Goal: Task Accomplishment & Management: Manage account settings

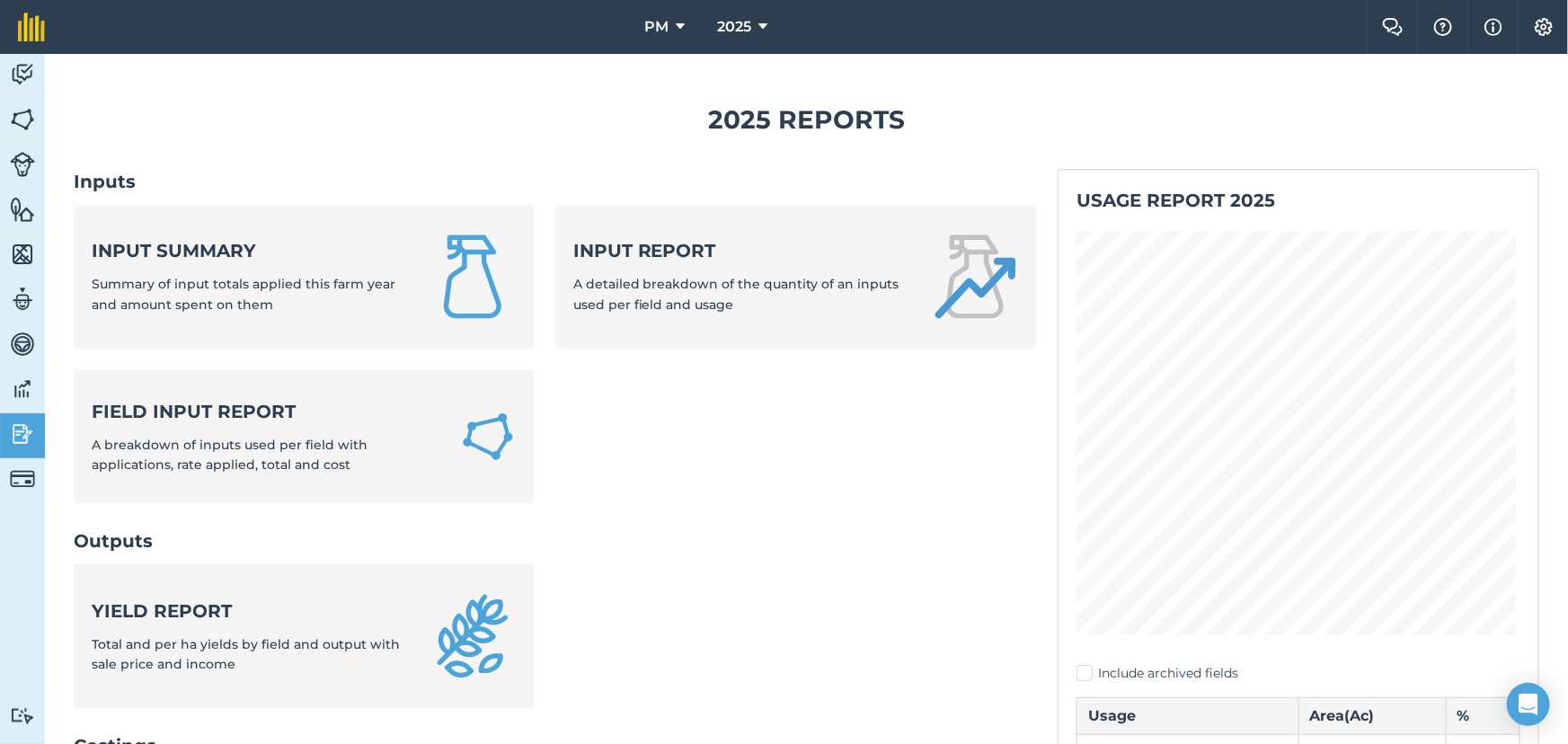
scroll to position [899, 0]
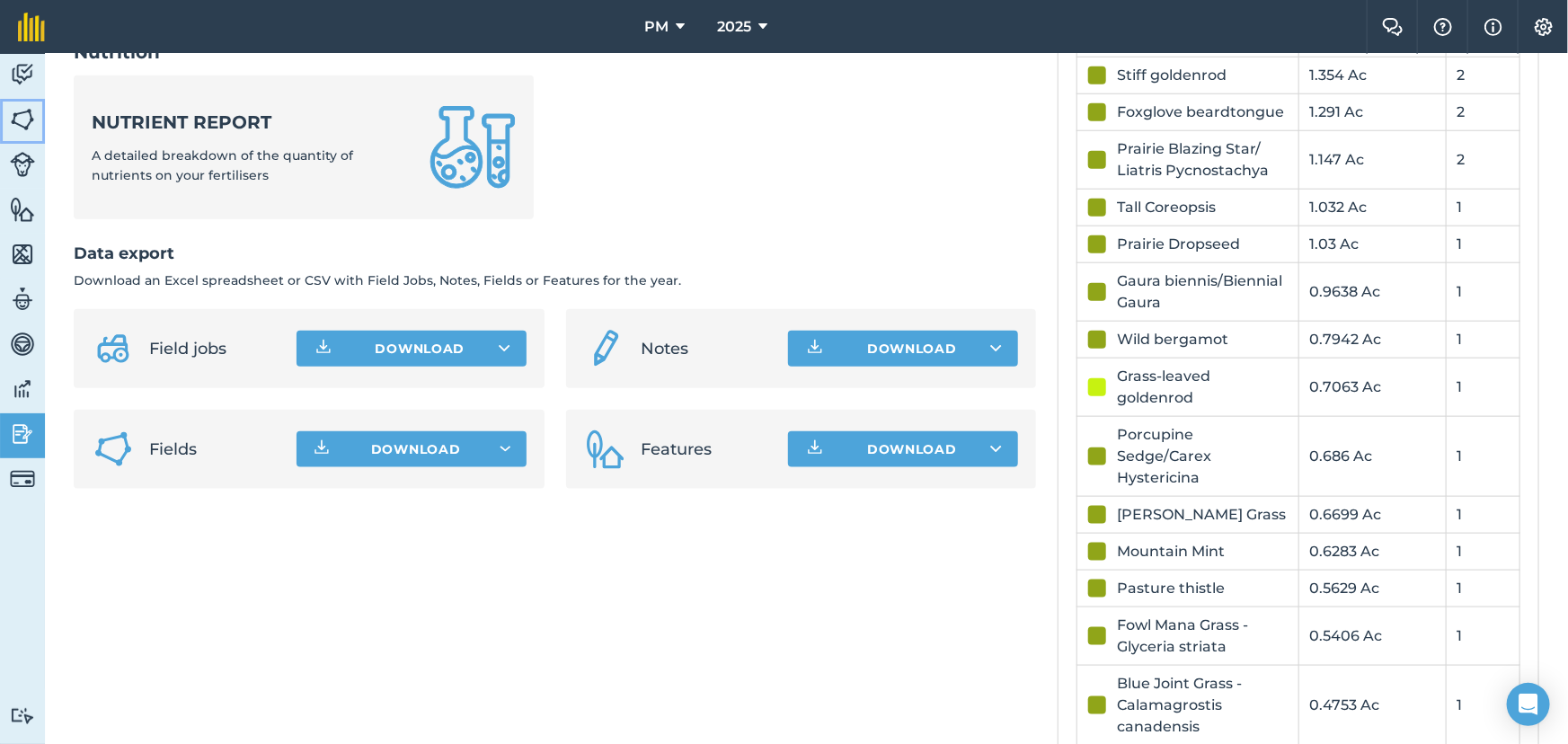
click at [18, 103] on link "Fields" at bounding box center [22, 120] width 45 height 45
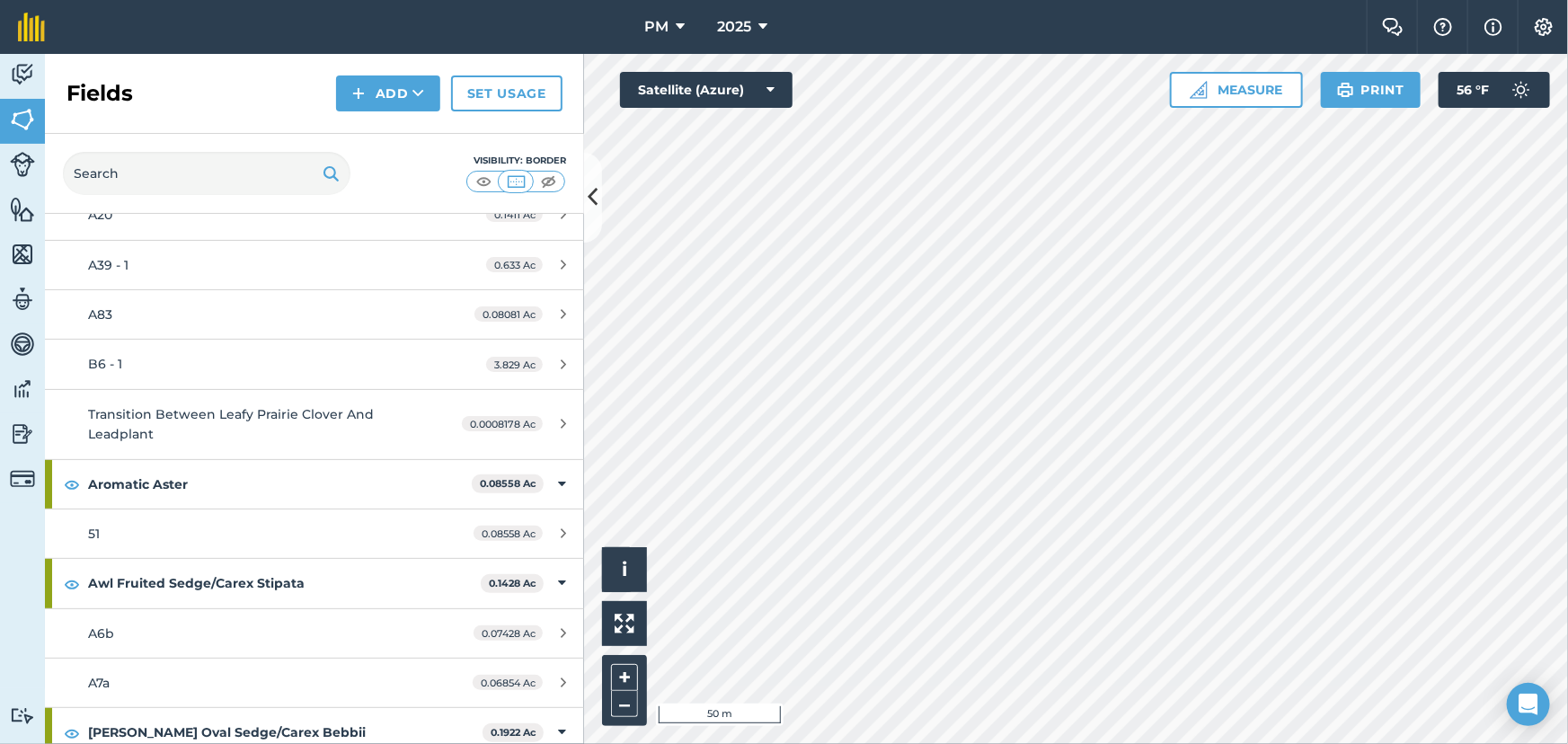
scroll to position [162, 0]
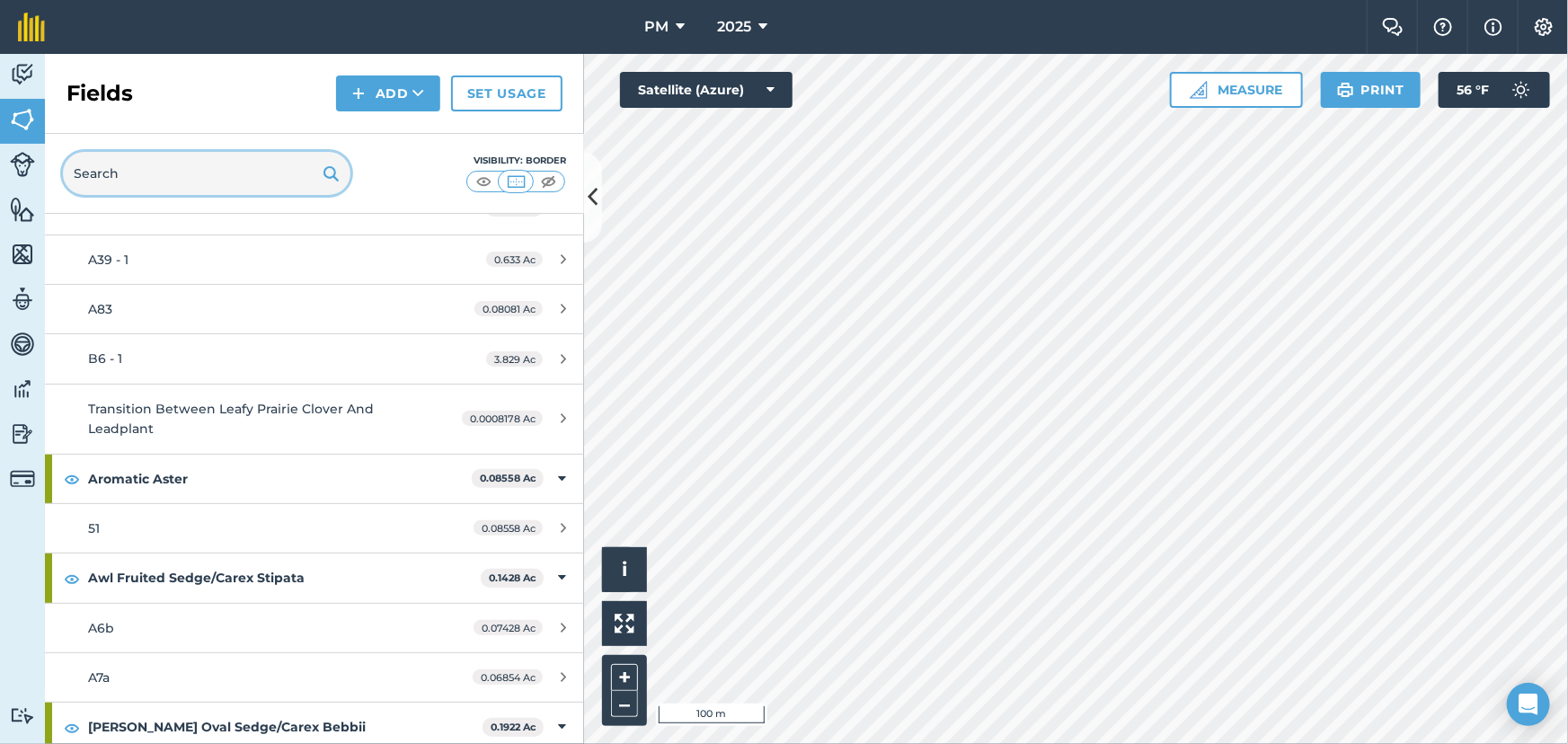
click at [197, 173] on input "text" at bounding box center [206, 173] width 288 height 43
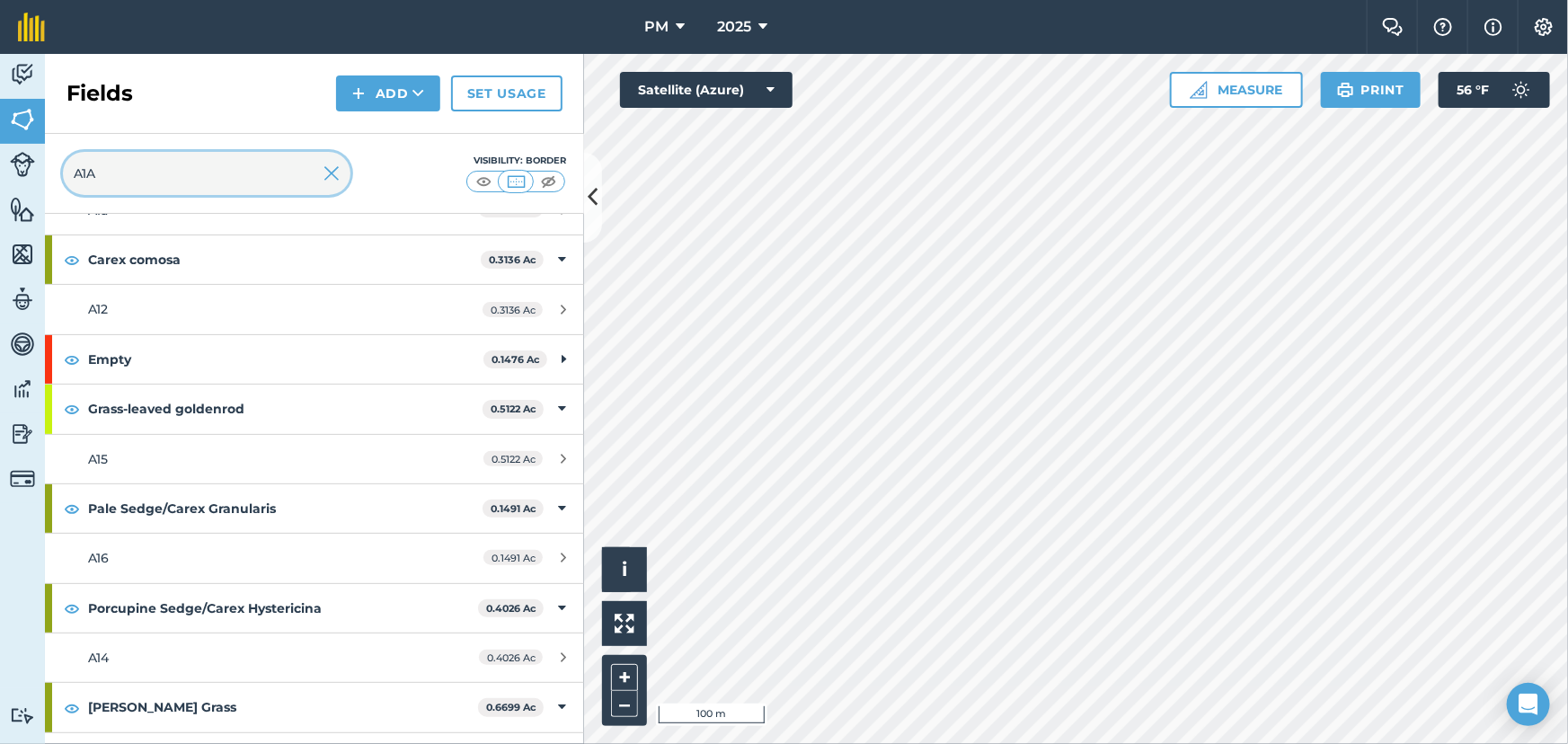
scroll to position [0, 0]
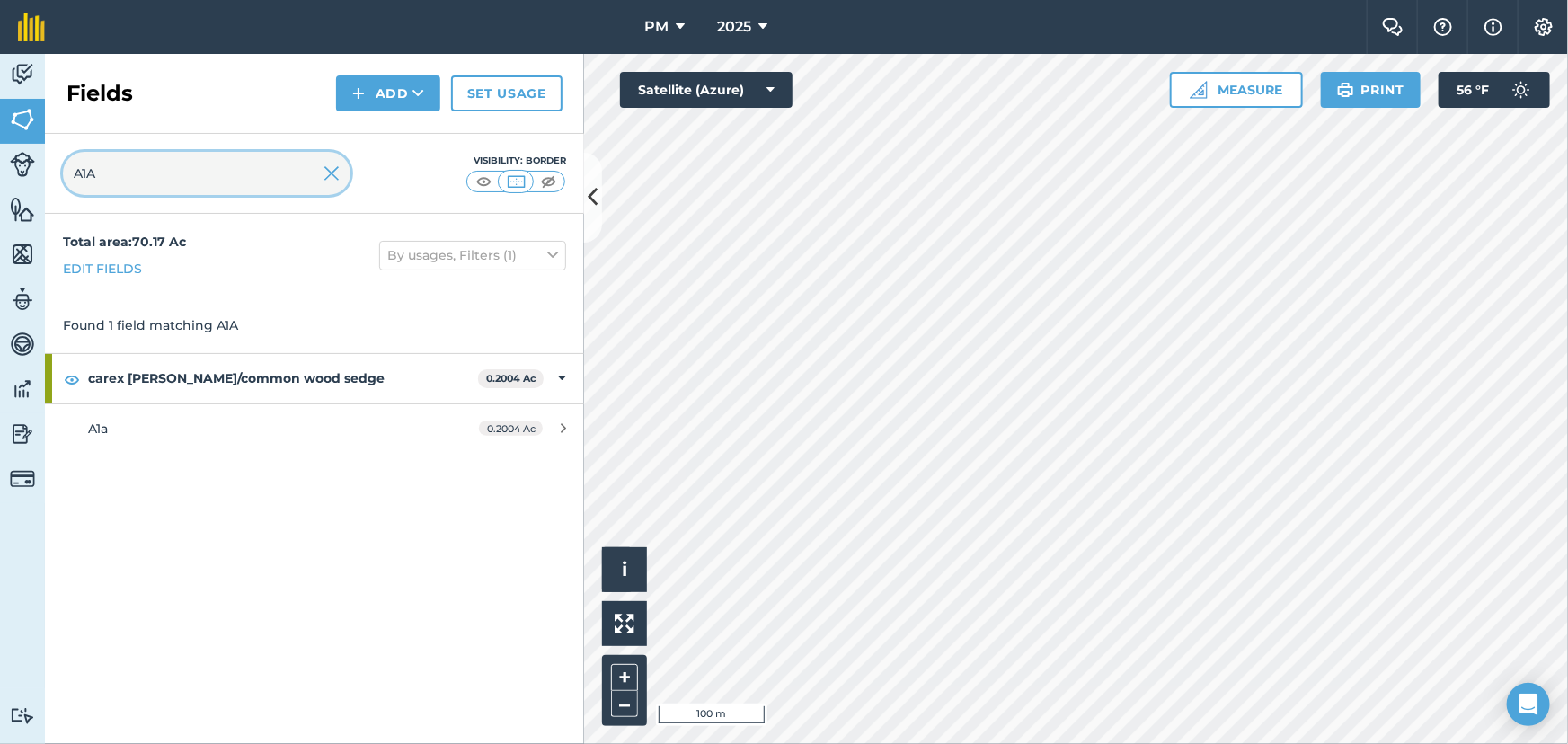
type input "A1A"
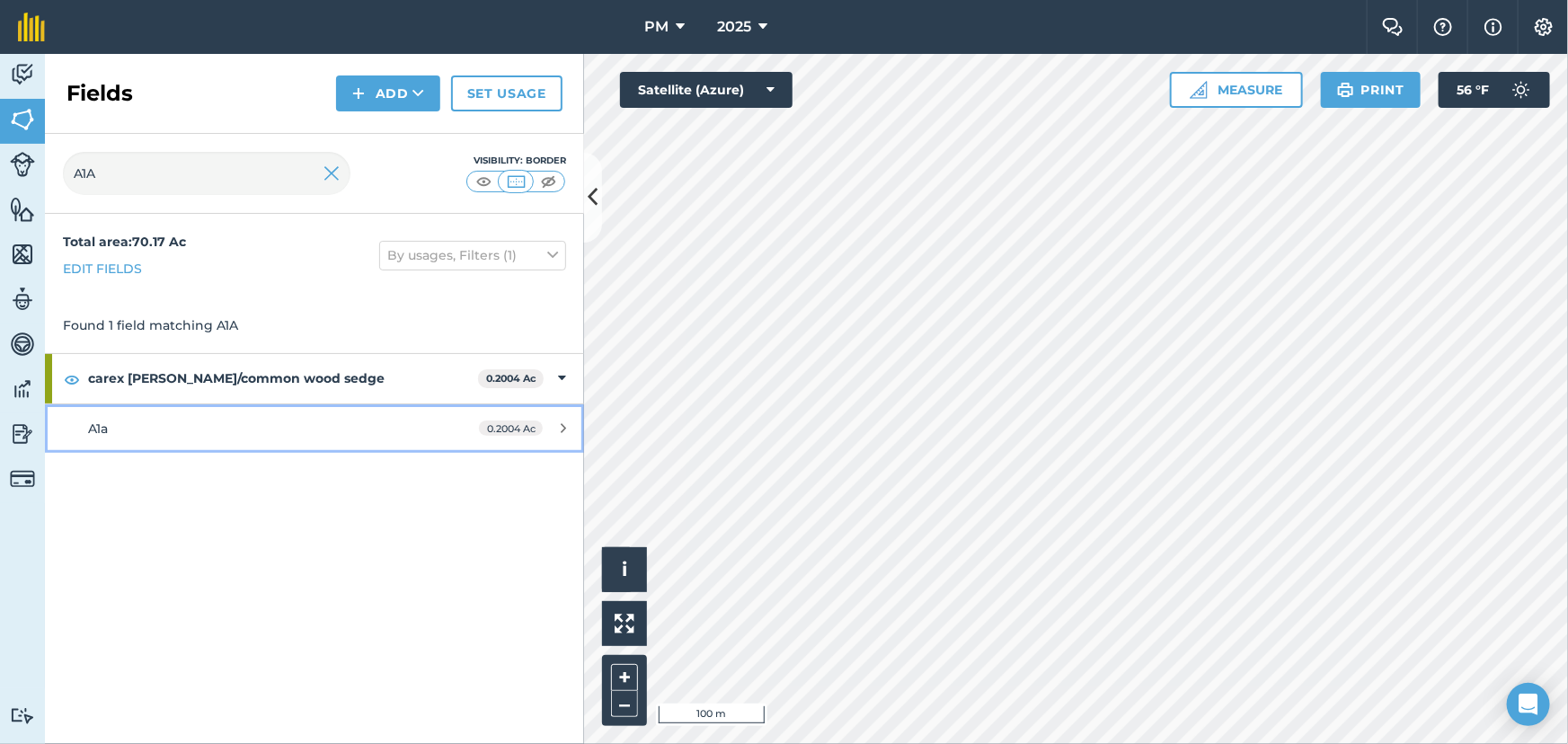
click at [95, 428] on span "A1a" at bounding box center [97, 428] width 20 height 16
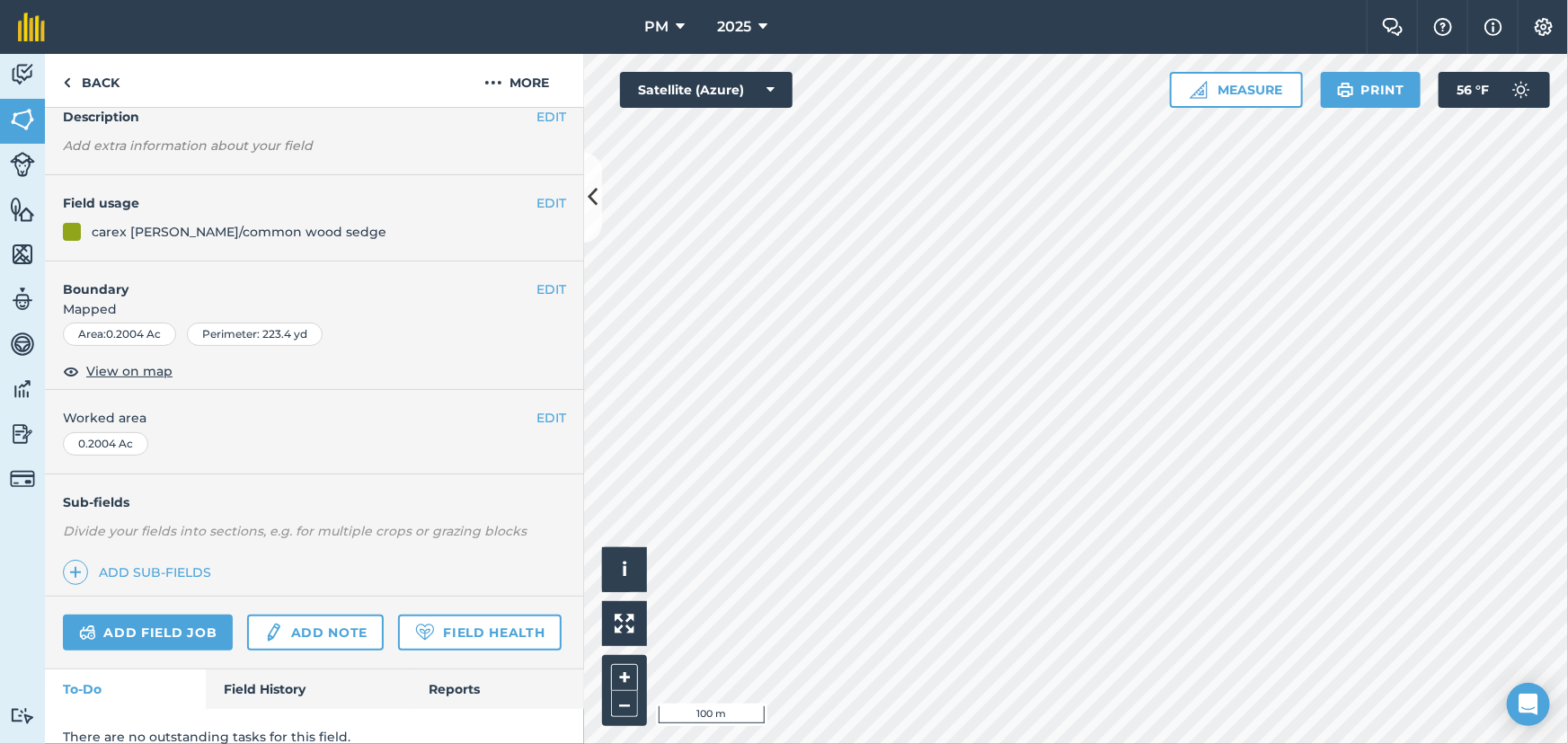
scroll to position [150, 0]
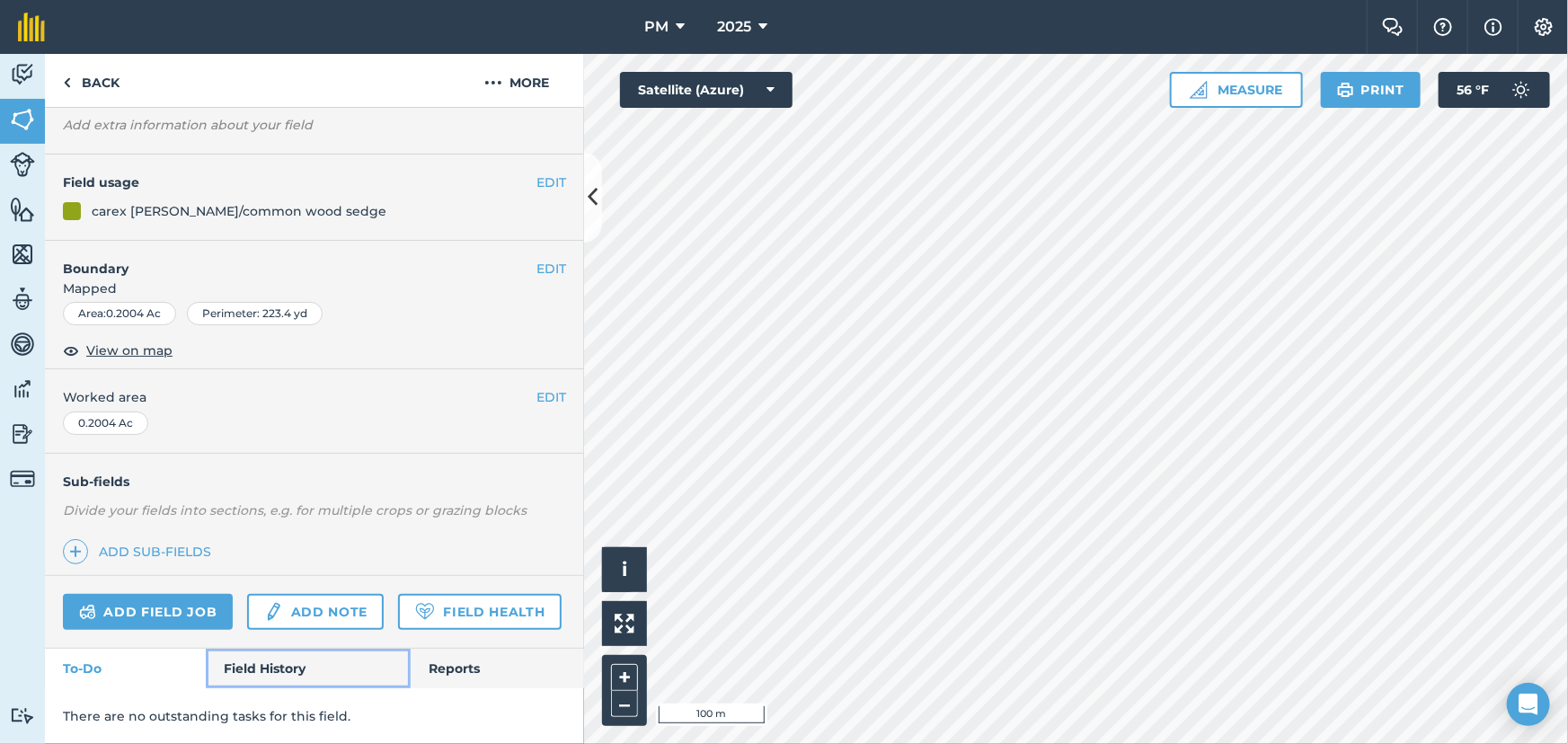
click at [272, 682] on link "Field History" at bounding box center [307, 668] width 204 height 39
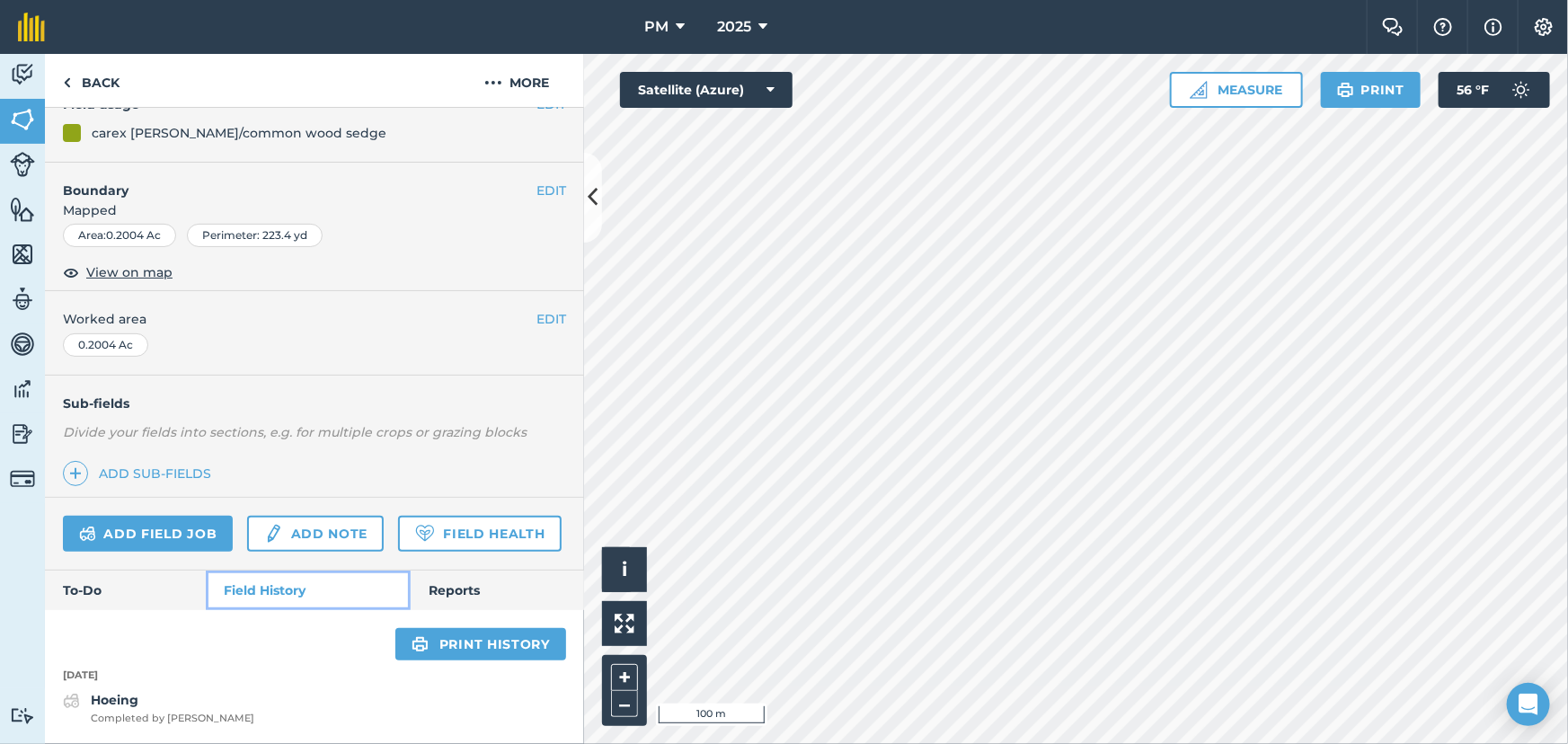
scroll to position [228, 0]
click at [69, 595] on link "To-Do" at bounding box center [125, 589] width 161 height 39
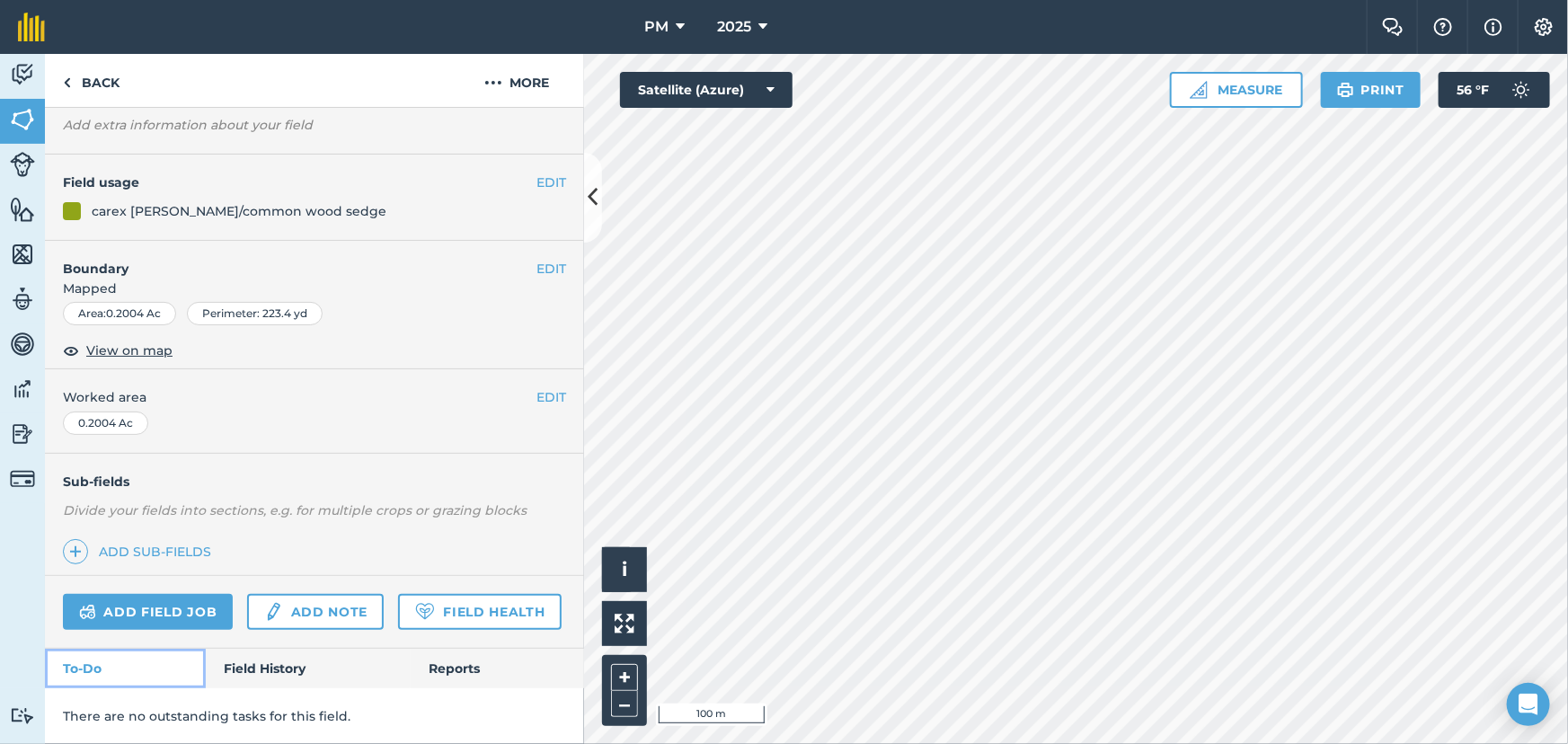
scroll to position [150, 0]
click at [26, 65] on img at bounding box center [22, 74] width 25 height 27
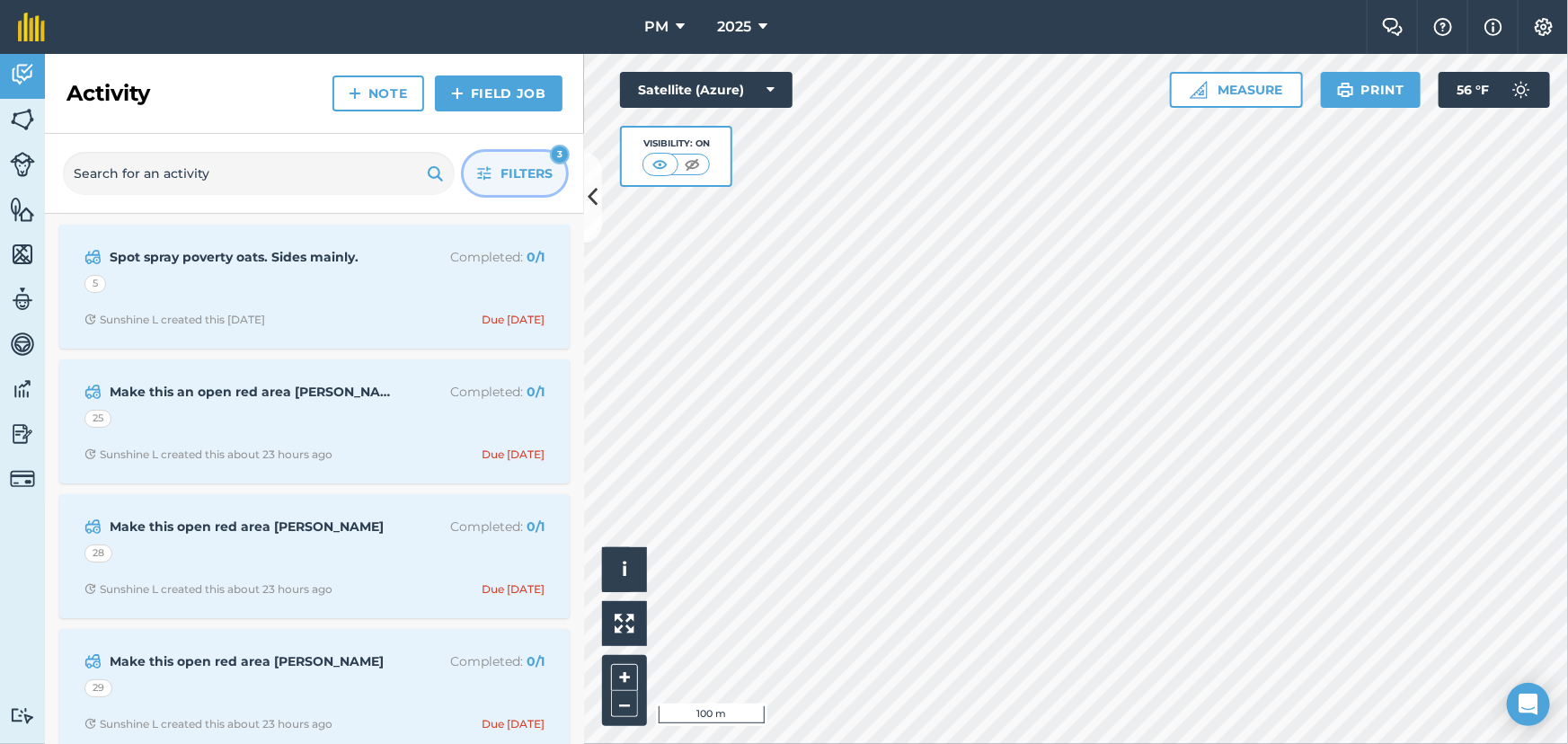
click at [485, 175] on icon "button" at bounding box center [483, 173] width 14 height 14
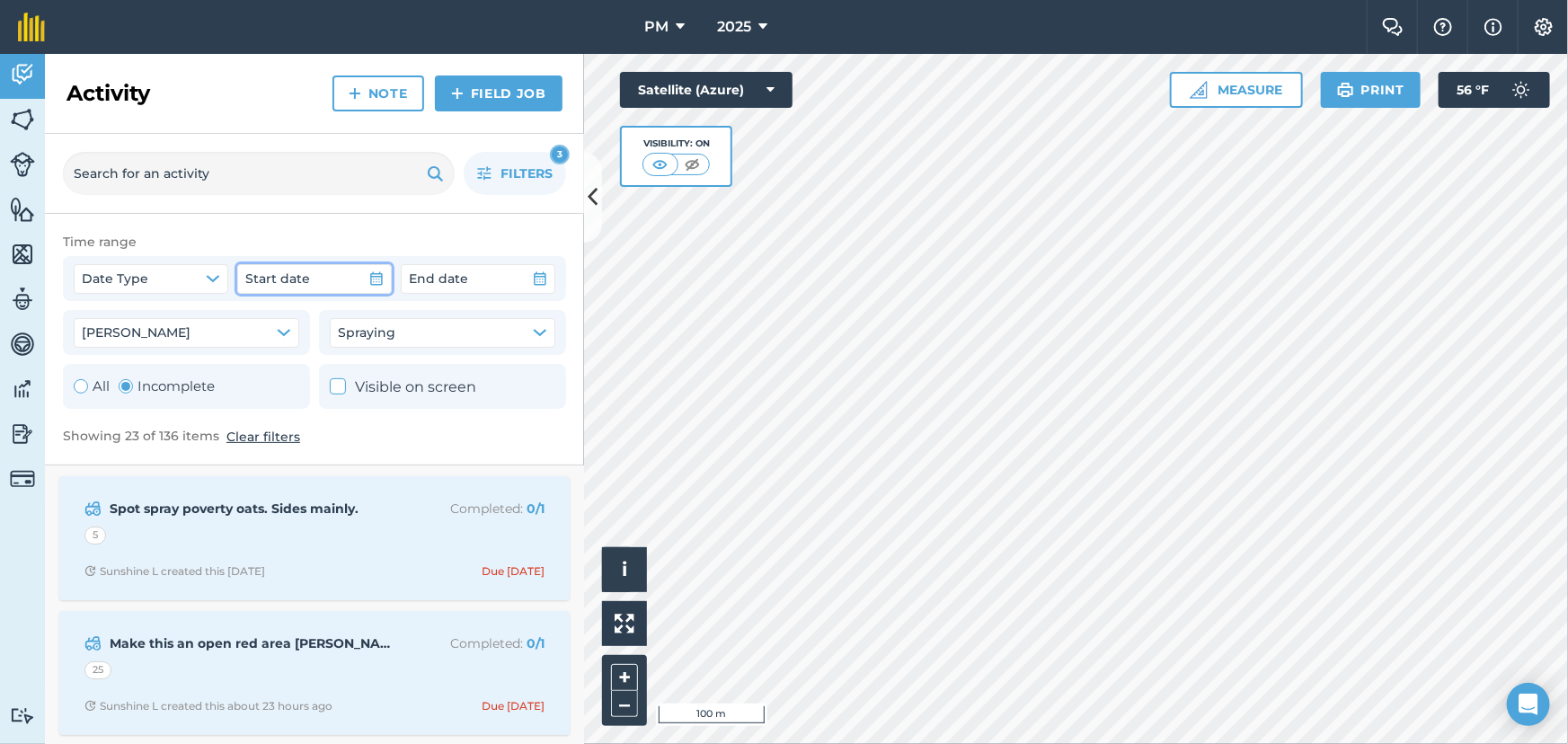
click at [290, 276] on span "Start date" at bounding box center [278, 278] width 65 height 20
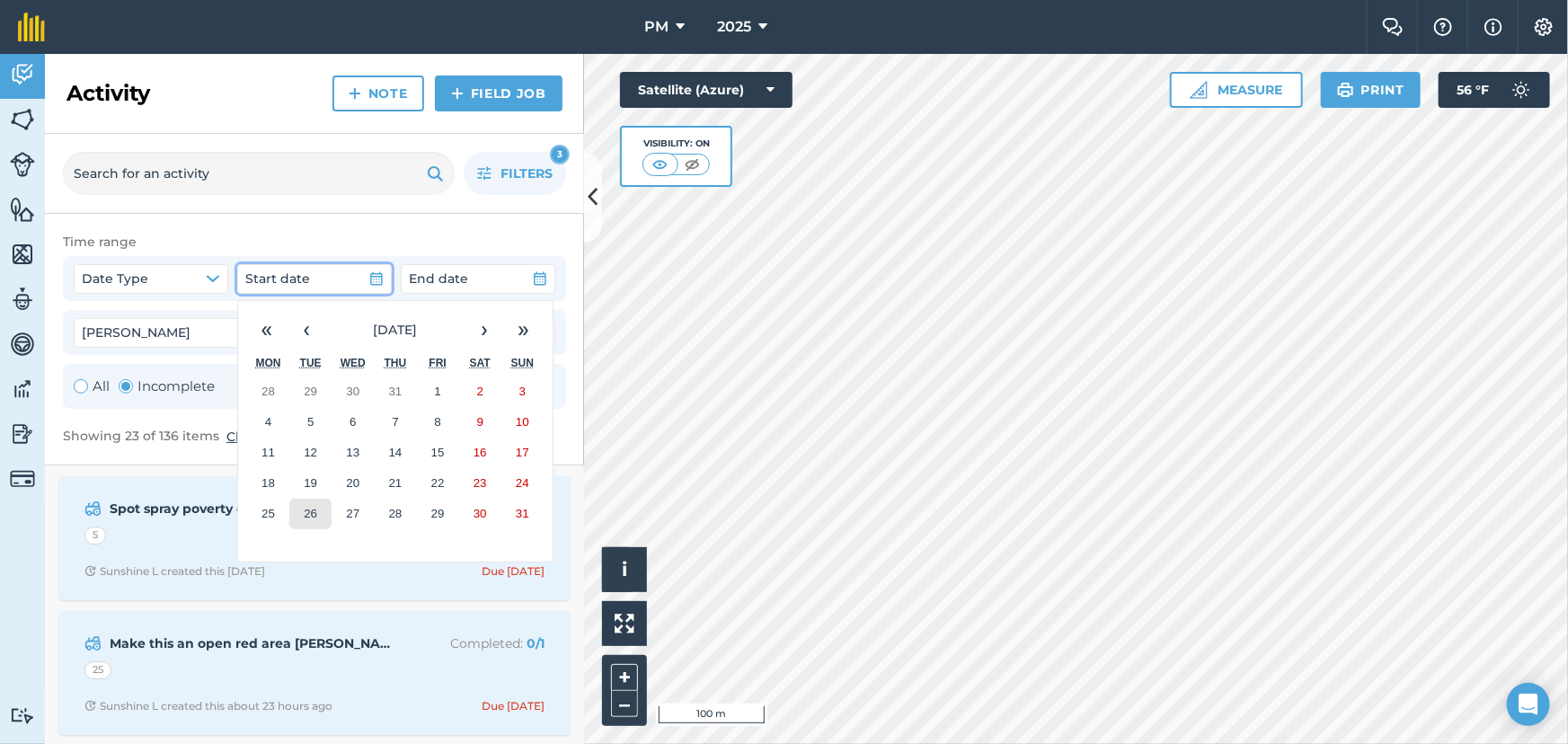
click at [310, 520] on abbr "26" at bounding box center [311, 513] width 13 height 13
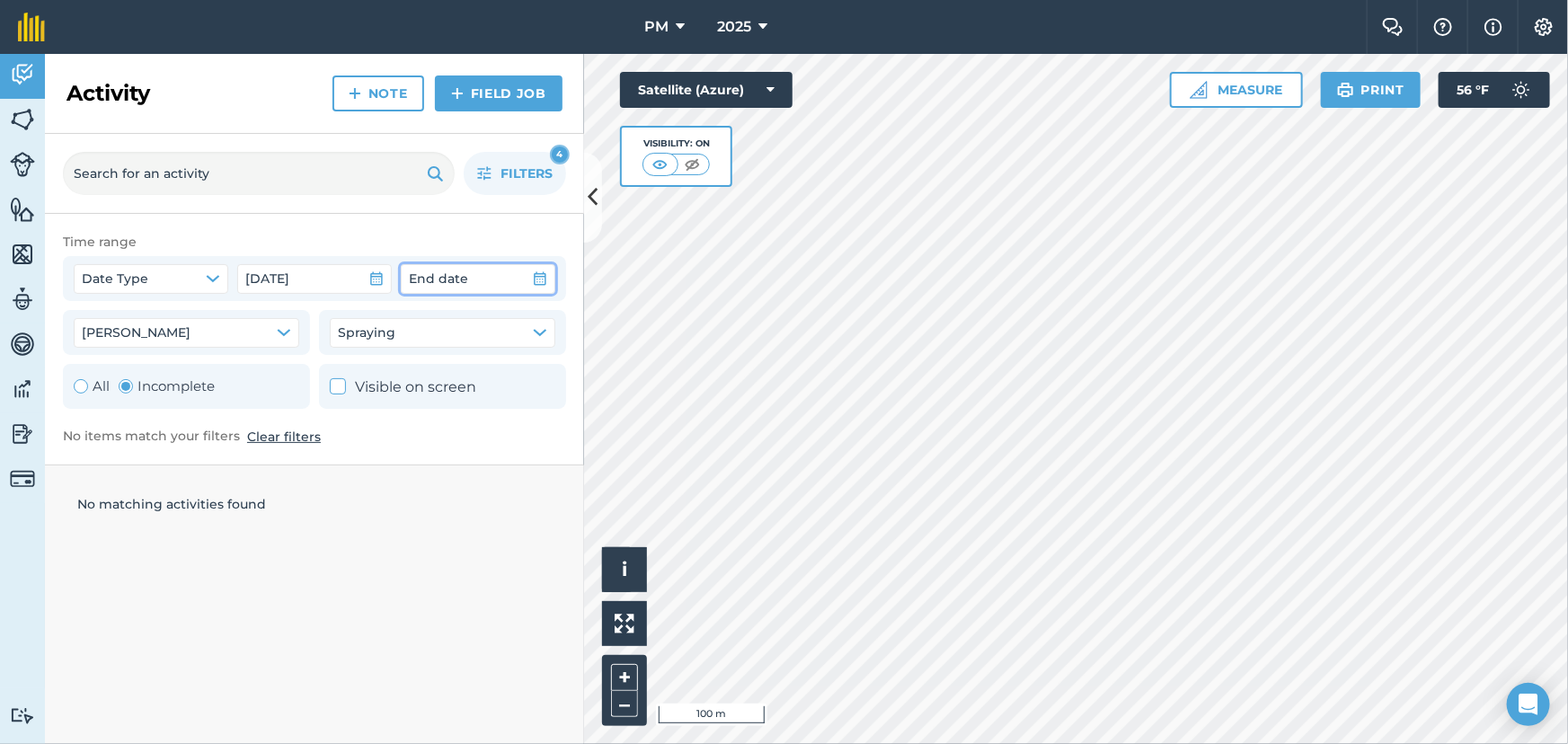
click at [447, 278] on span "End date" at bounding box center [439, 278] width 59 height 20
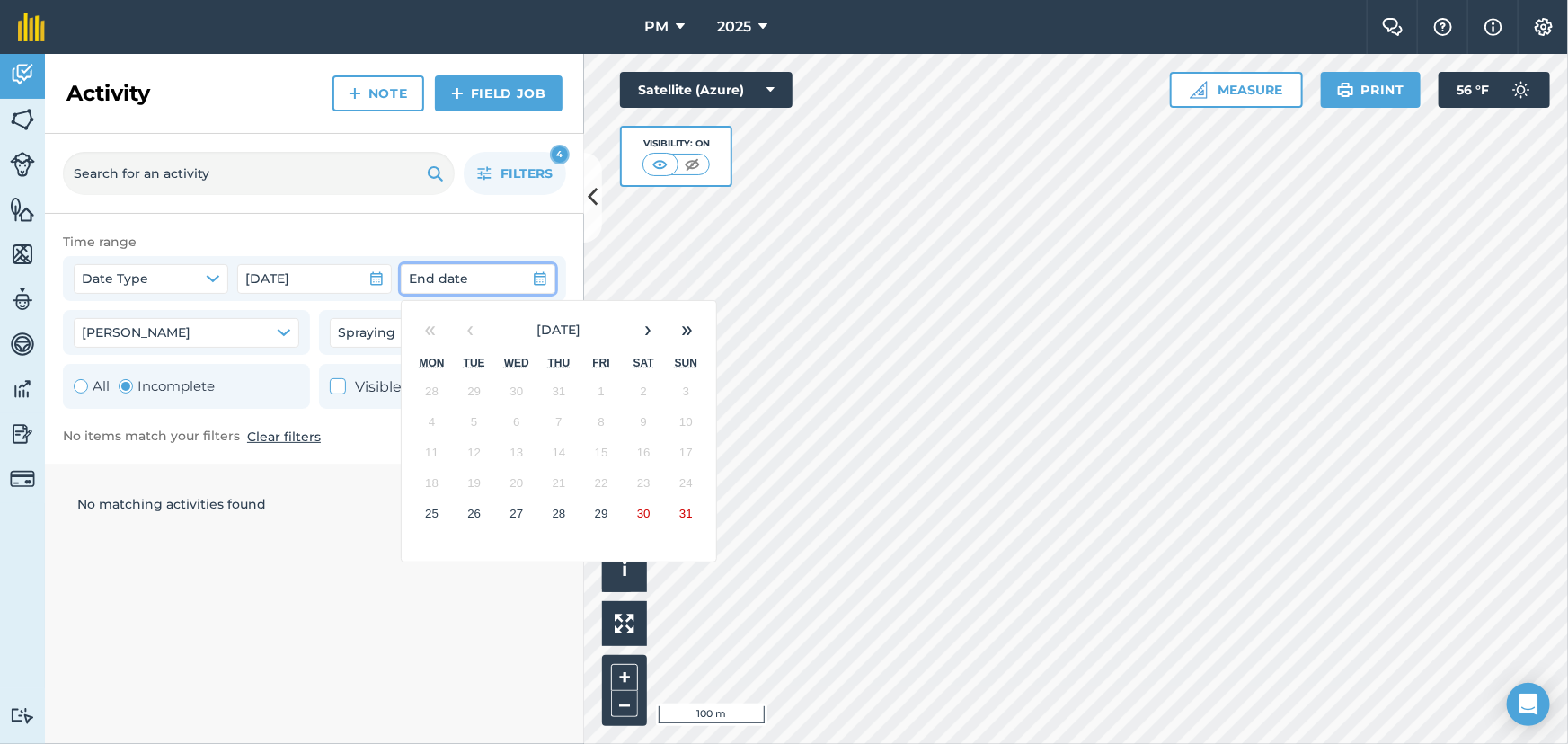
click at [574, 521] on button "28" at bounding box center [558, 514] width 42 height 31
click at [597, 511] on abbr "29" at bounding box center [602, 513] width 13 height 13
click at [597, 518] on abbr "29" at bounding box center [602, 513] width 13 height 13
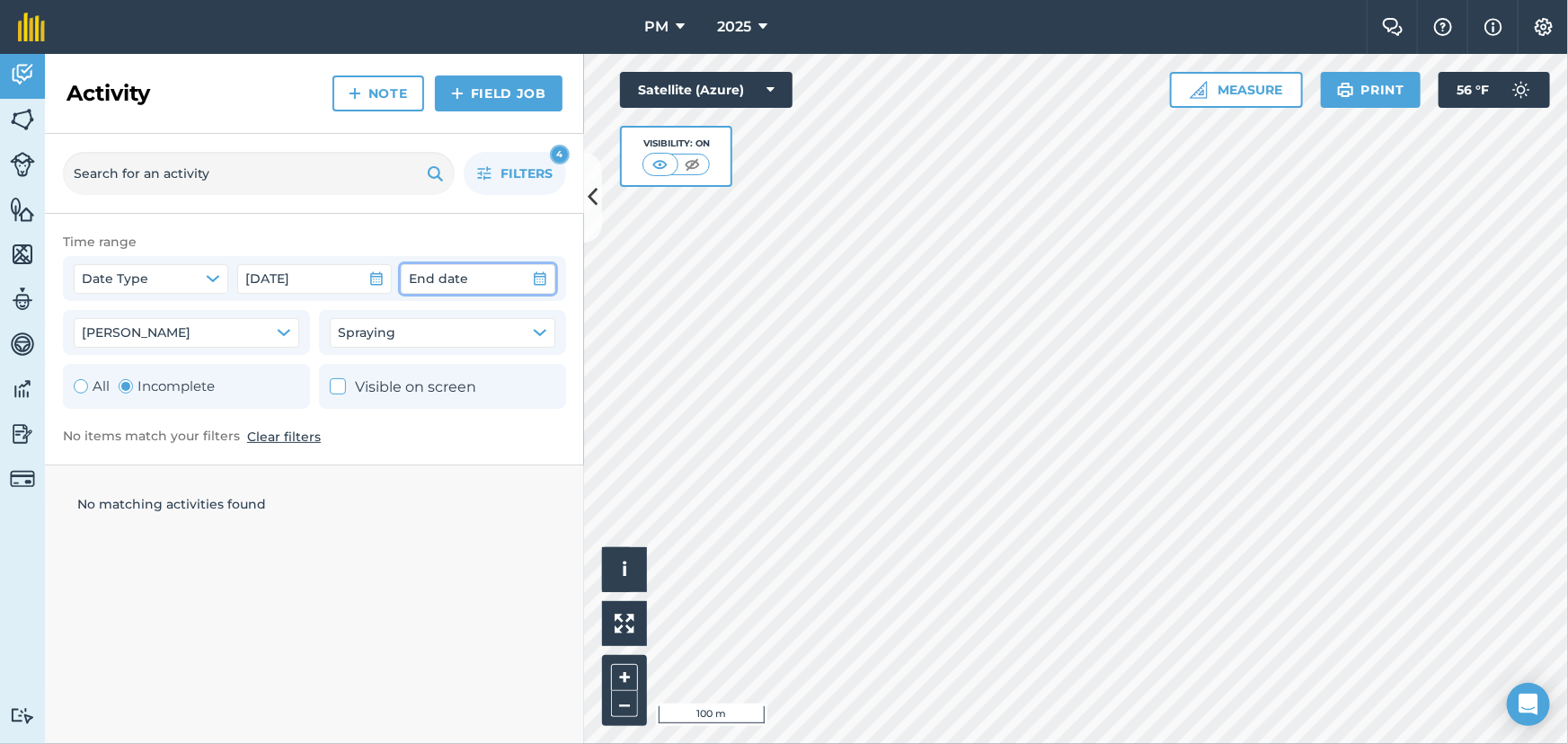
click at [534, 274] on icon "button" at bounding box center [540, 279] width 12 height 13
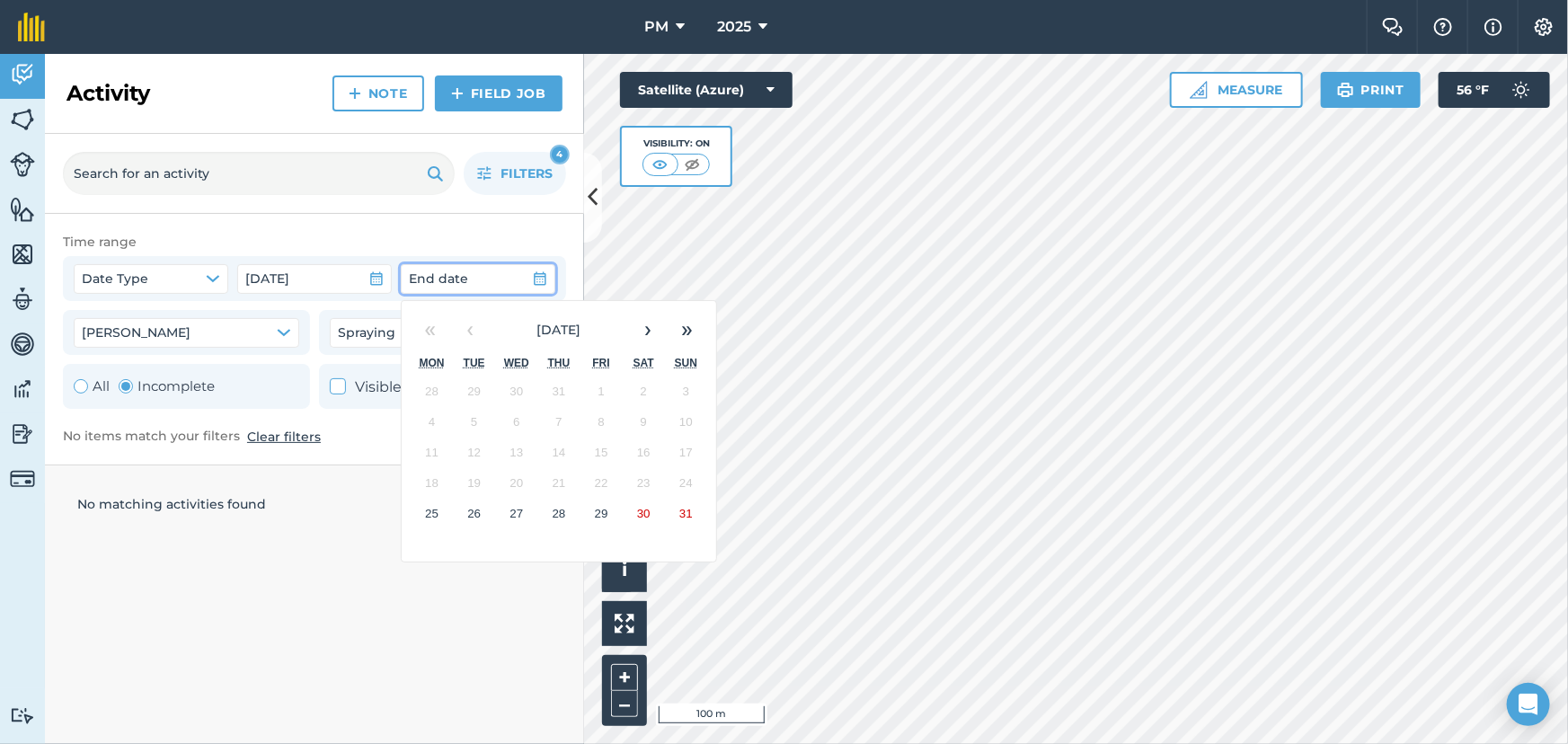
click at [561, 510] on abbr "28" at bounding box center [559, 513] width 13 height 13
click at [563, 512] on abbr "28" at bounding box center [559, 513] width 13 height 13
click at [561, 514] on abbr "28" at bounding box center [559, 513] width 13 height 13
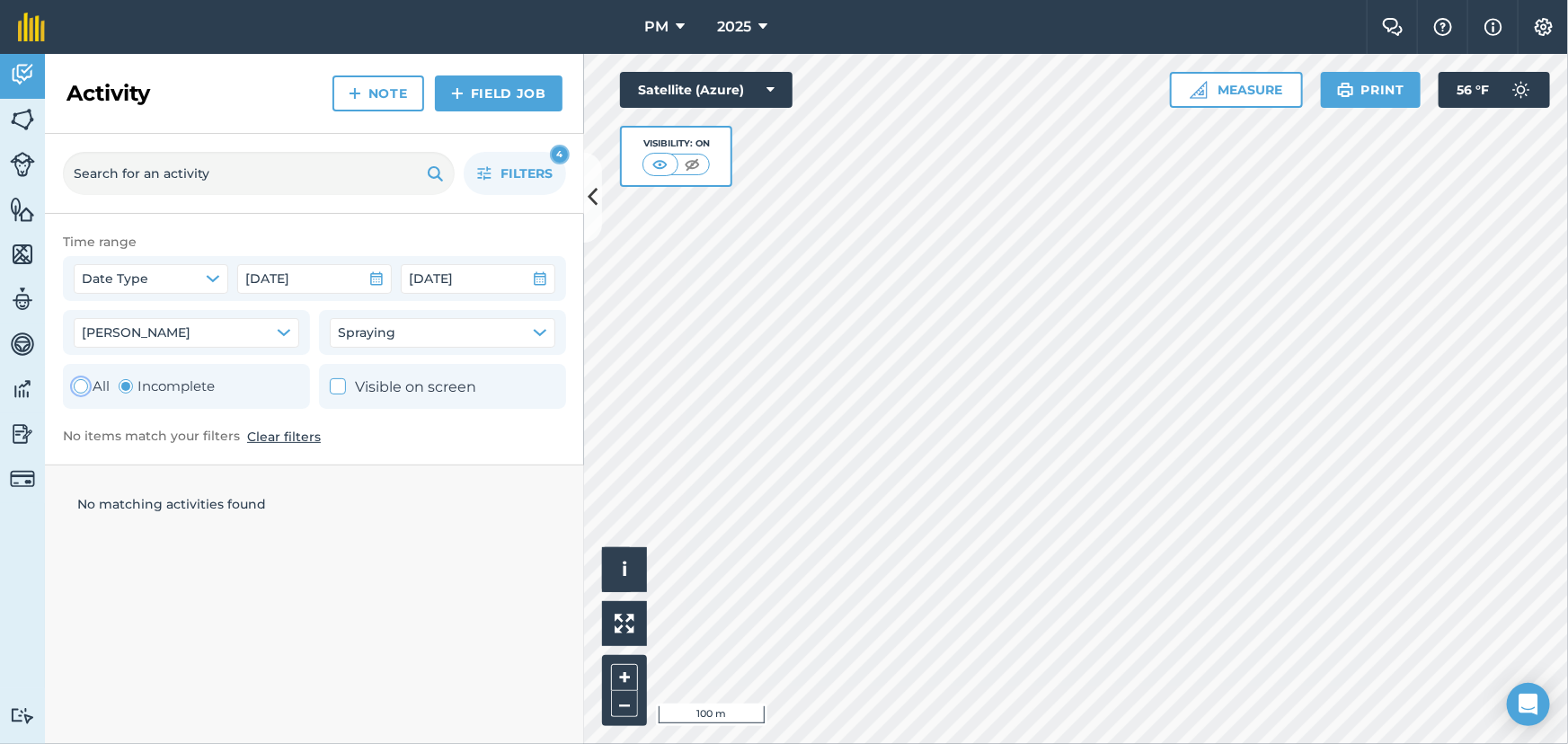
click at [86, 388] on div "Toggle Activity" at bounding box center [80, 386] width 14 height 14
radio input "true"
click at [536, 332] on icon "button" at bounding box center [540, 332] width 11 height 6
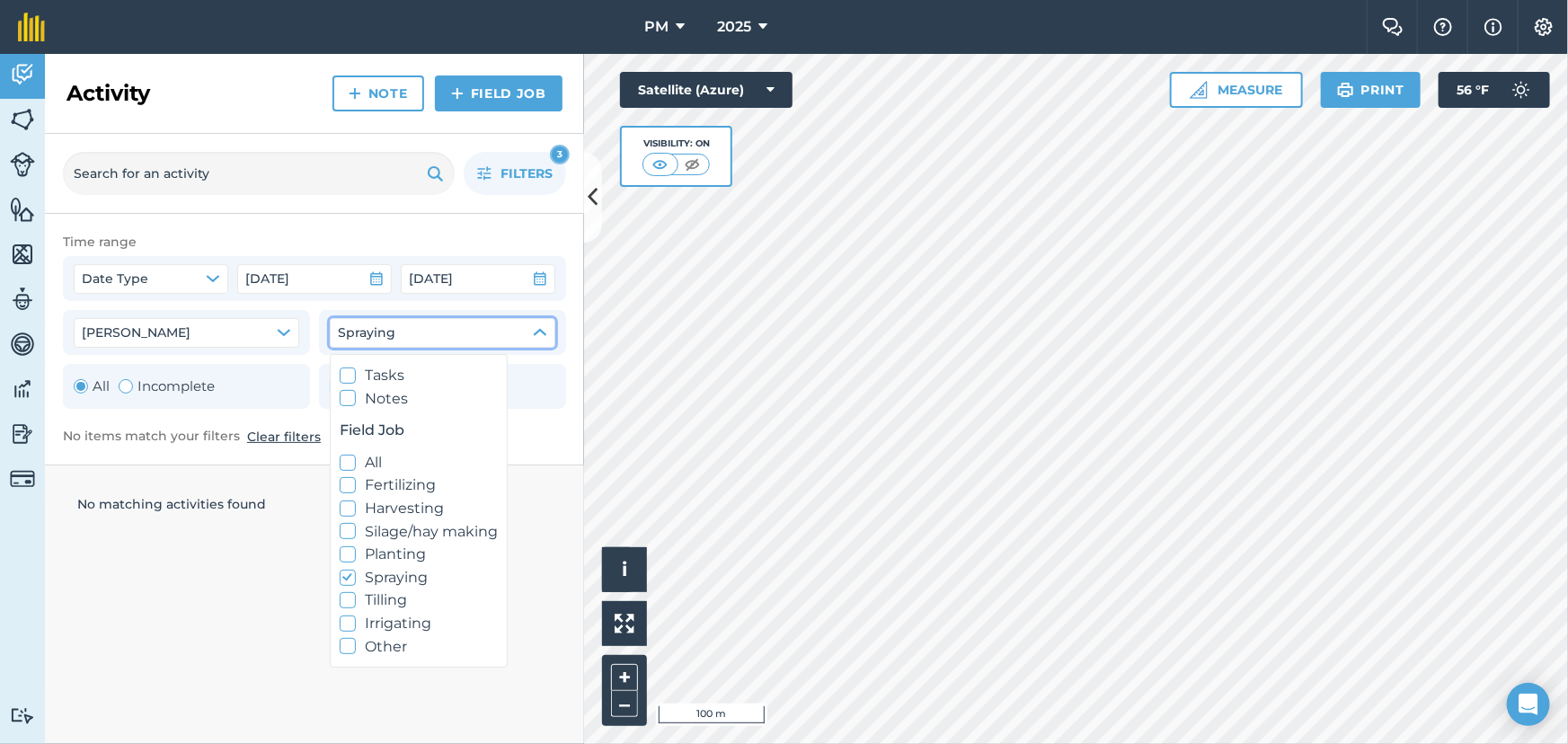
click at [349, 463] on icon at bounding box center [348, 462] width 11 height 11
checkbox input "true"
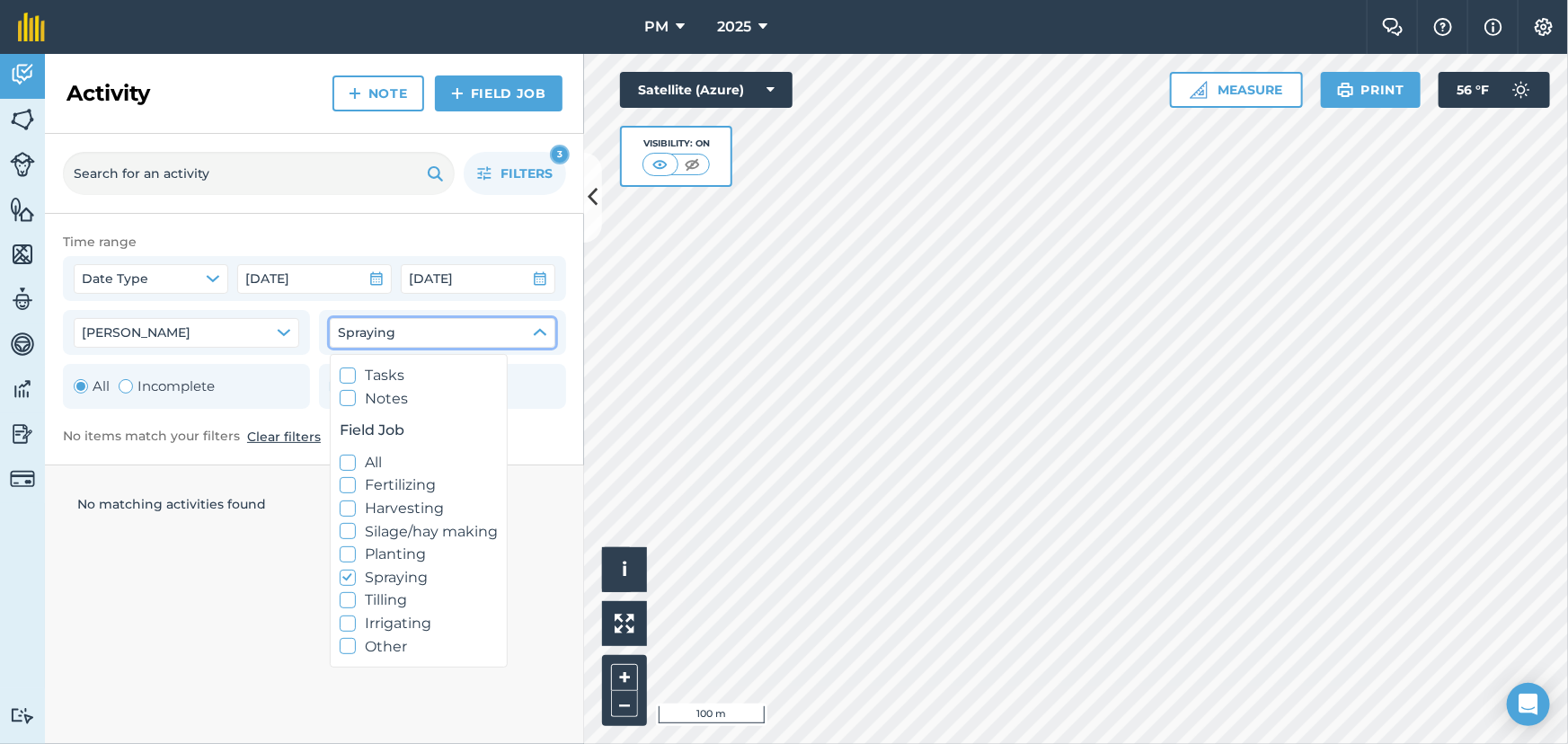
checkbox input "true"
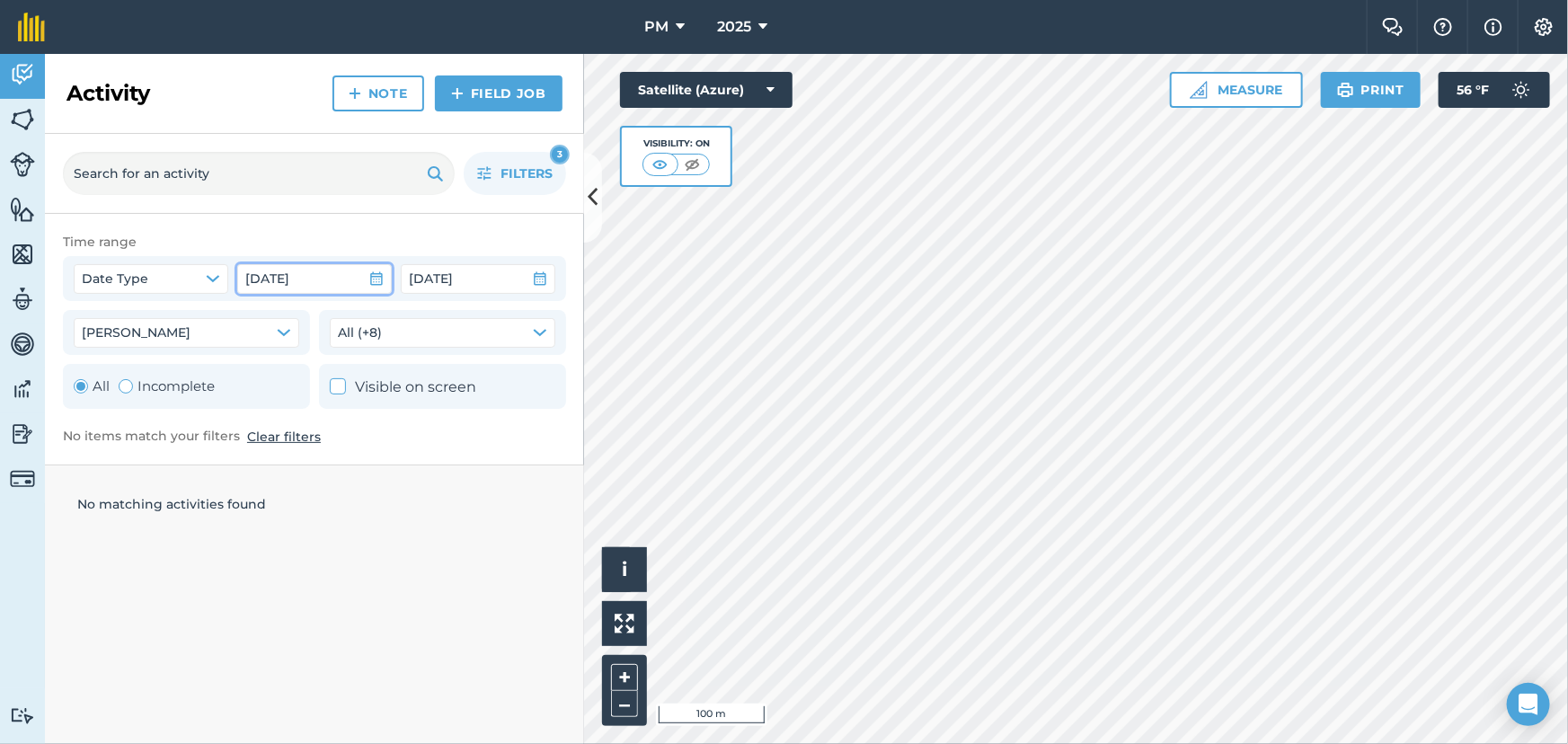
click at [375, 273] on icon "button" at bounding box center [376, 279] width 12 height 13
click at [506, 169] on span "Filters" at bounding box center [526, 173] width 53 height 20
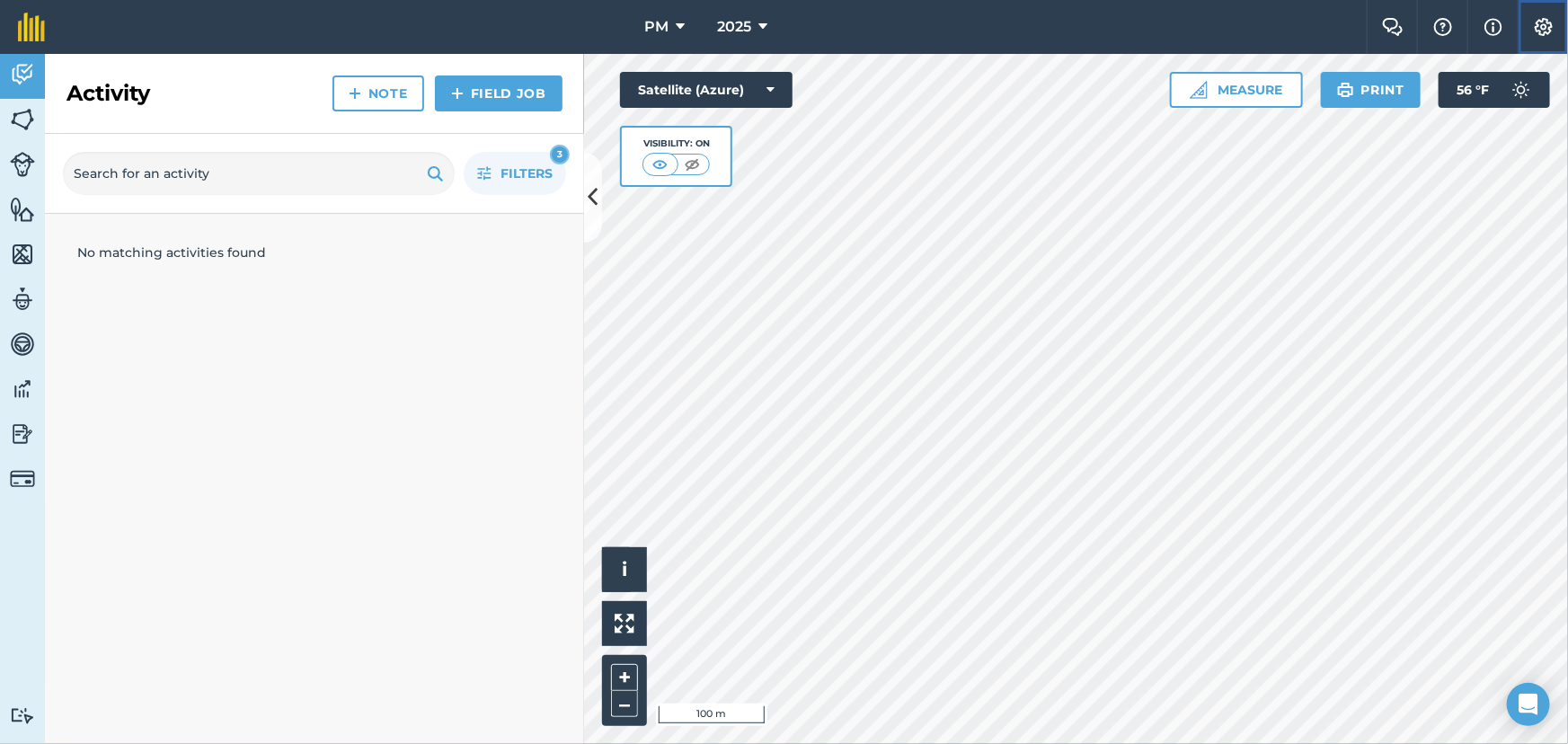
click at [1542, 27] on img at bounding box center [1544, 27] width 22 height 18
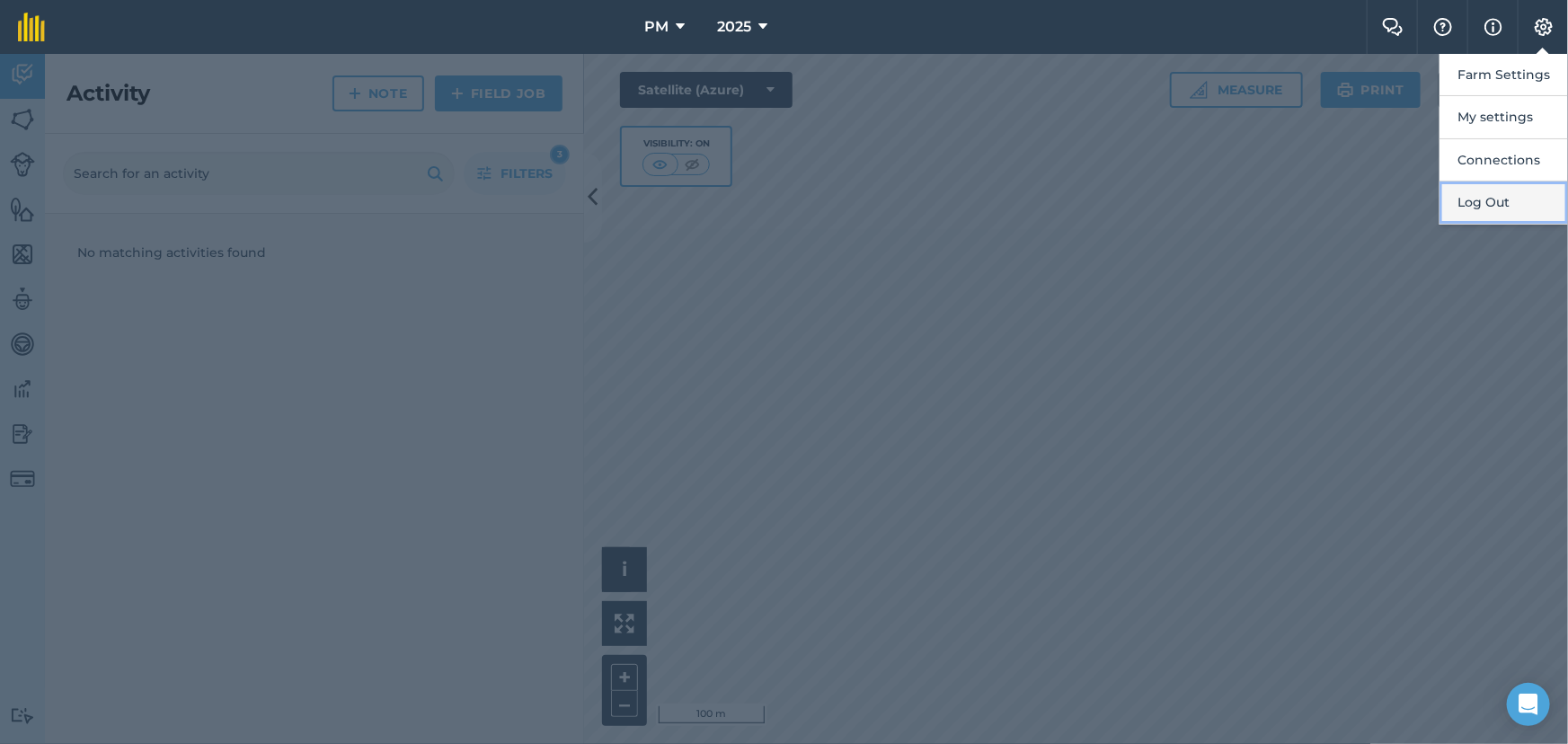
click at [1491, 204] on button "Log Out" at bounding box center [1504, 202] width 128 height 42
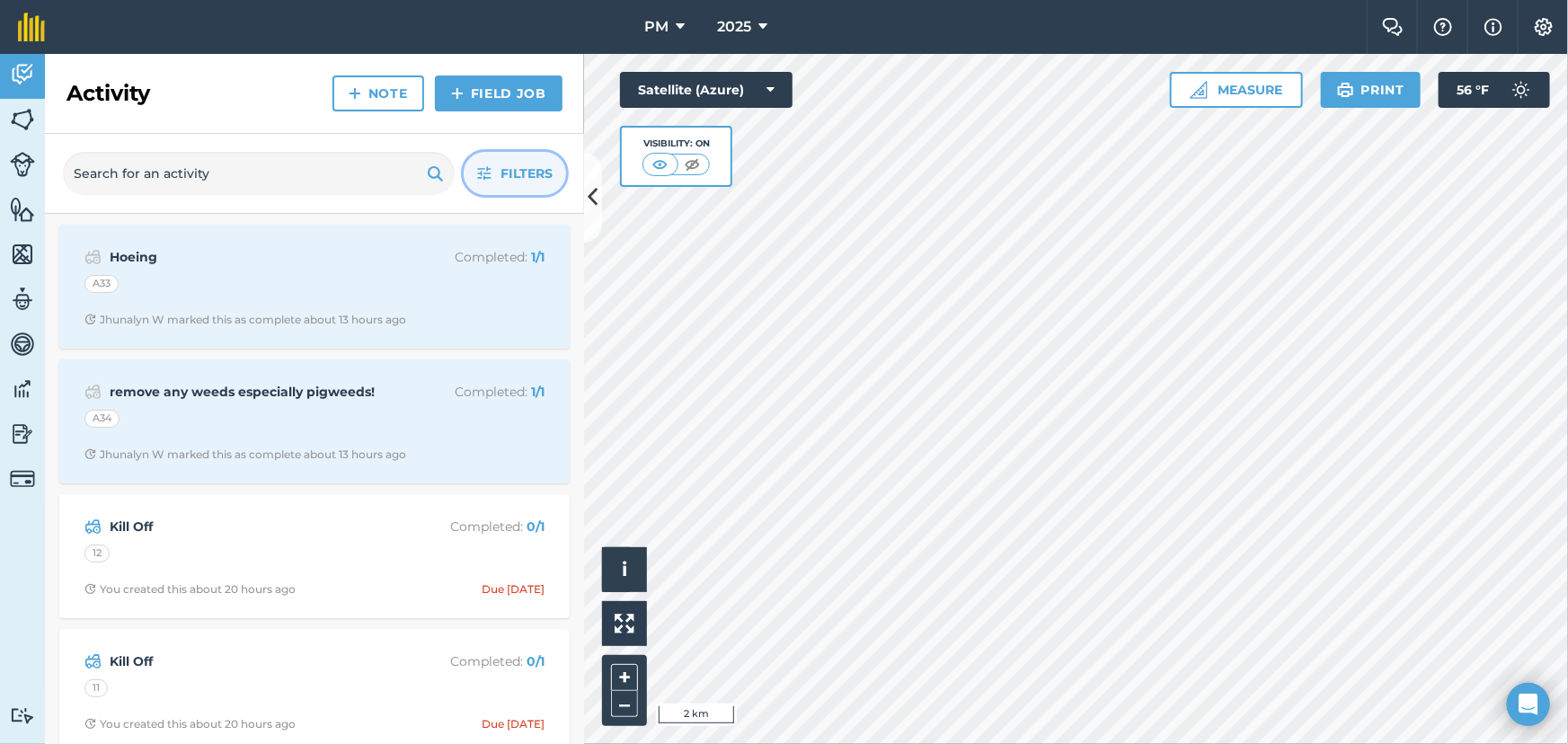
click at [526, 171] on span "Filters" at bounding box center [526, 173] width 53 height 20
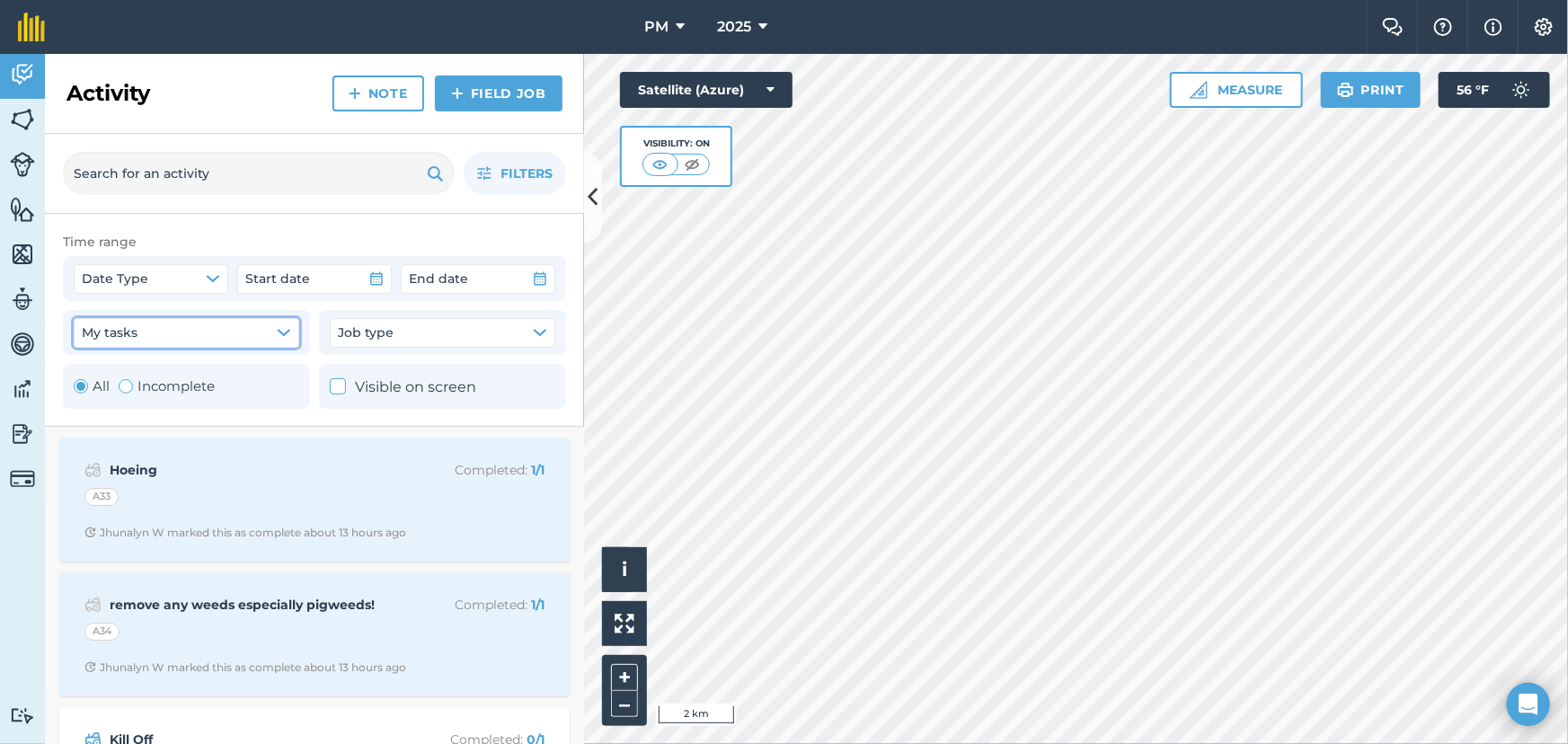
click at [287, 335] on icon "button" at bounding box center [284, 331] width 14 height 14
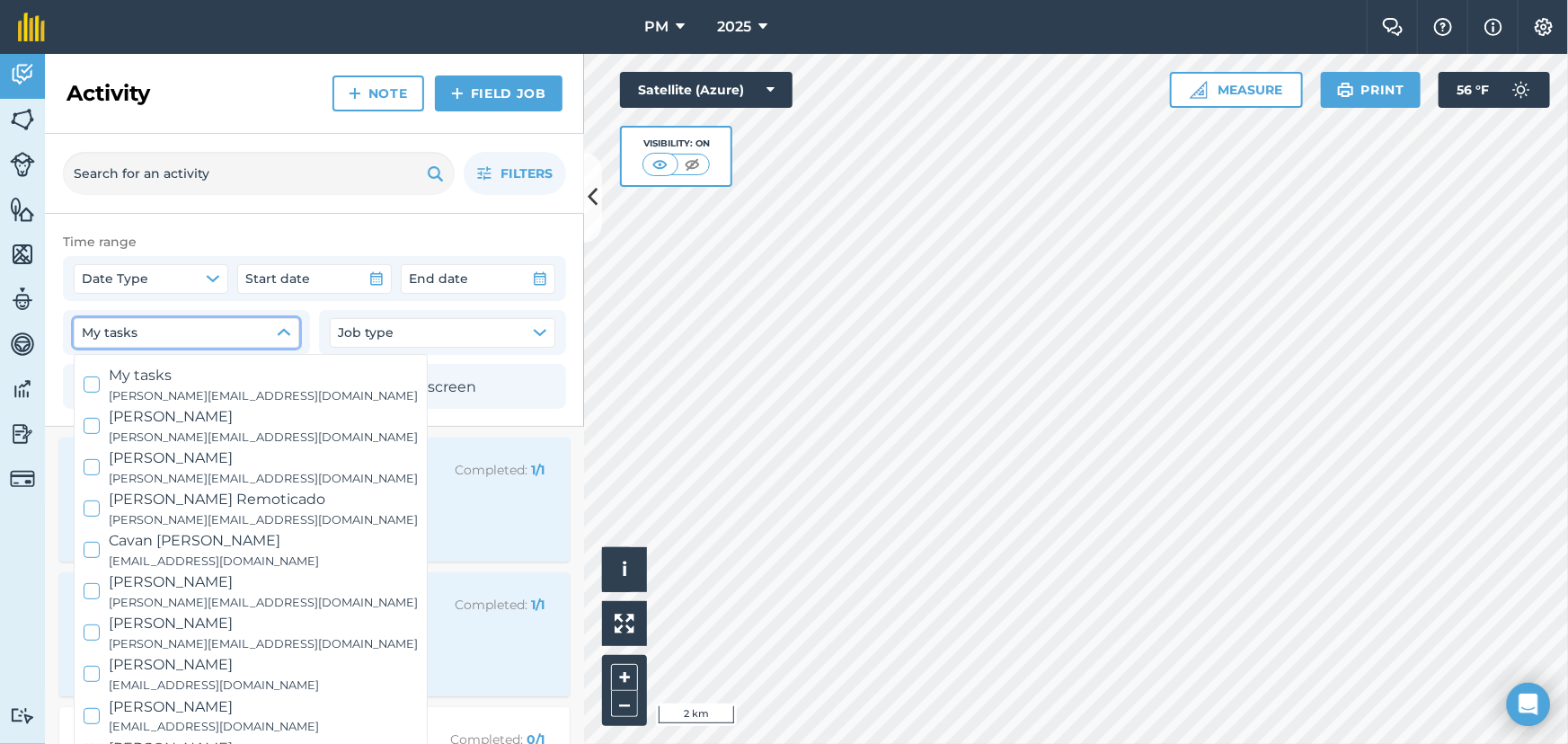
click at [232, 395] on small "dave@prairiemoon.com" at bounding box center [264, 395] width 310 height 18
checkbox input "true"
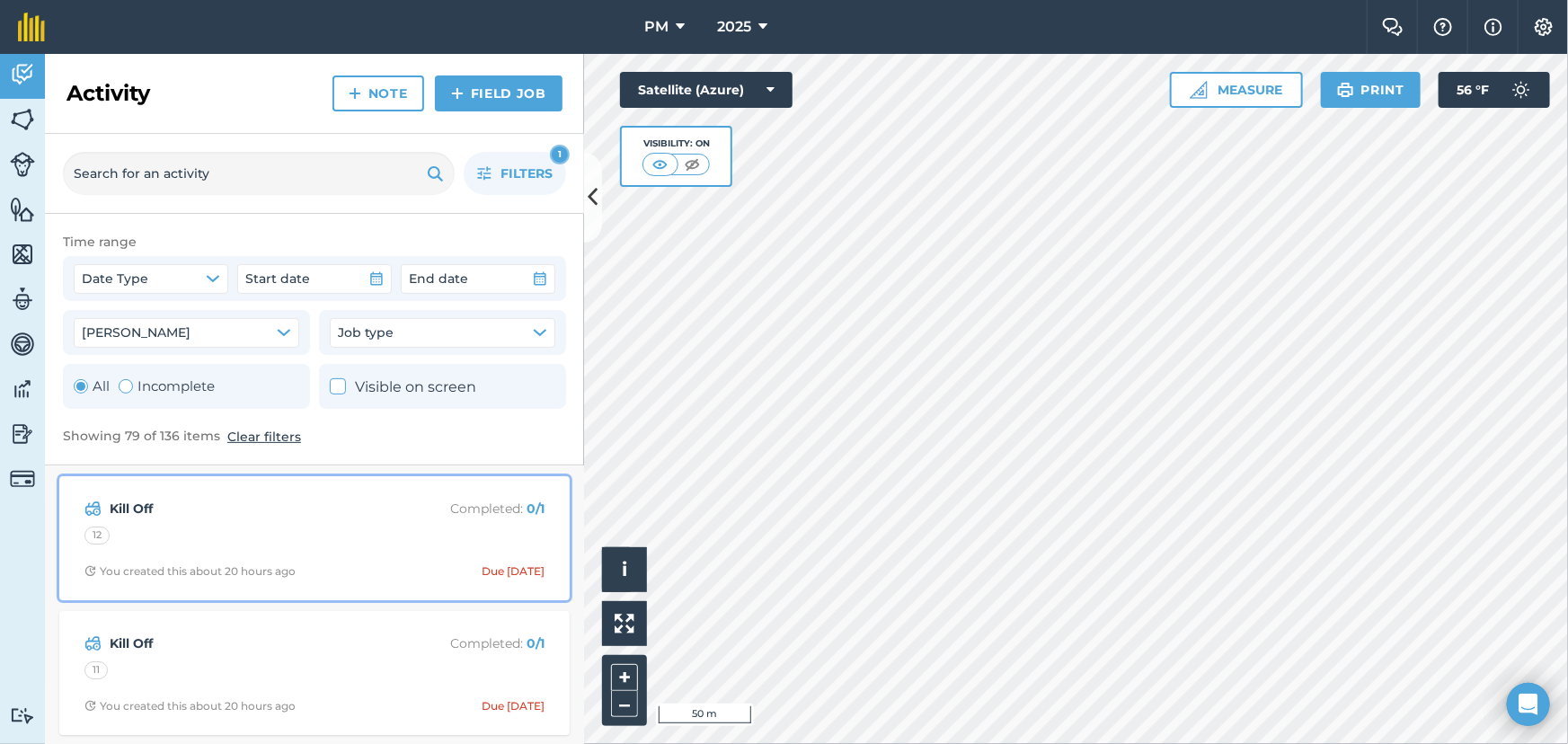
click at [140, 523] on div "Kill Off Completed : 0 / 1 12 You created this about 20 hours ago Due today" at bounding box center [314, 538] width 489 height 102
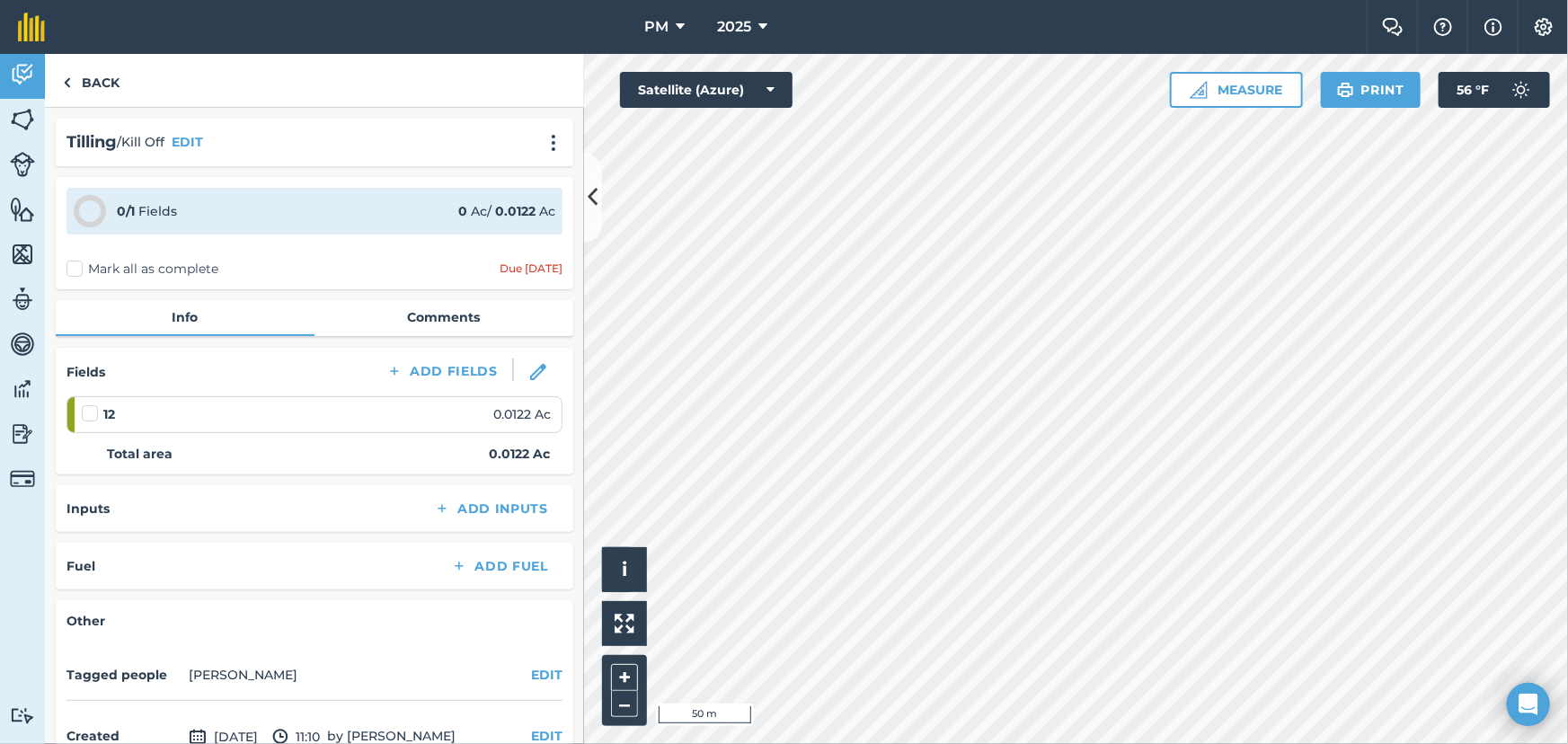
scroll to position [159, 0]
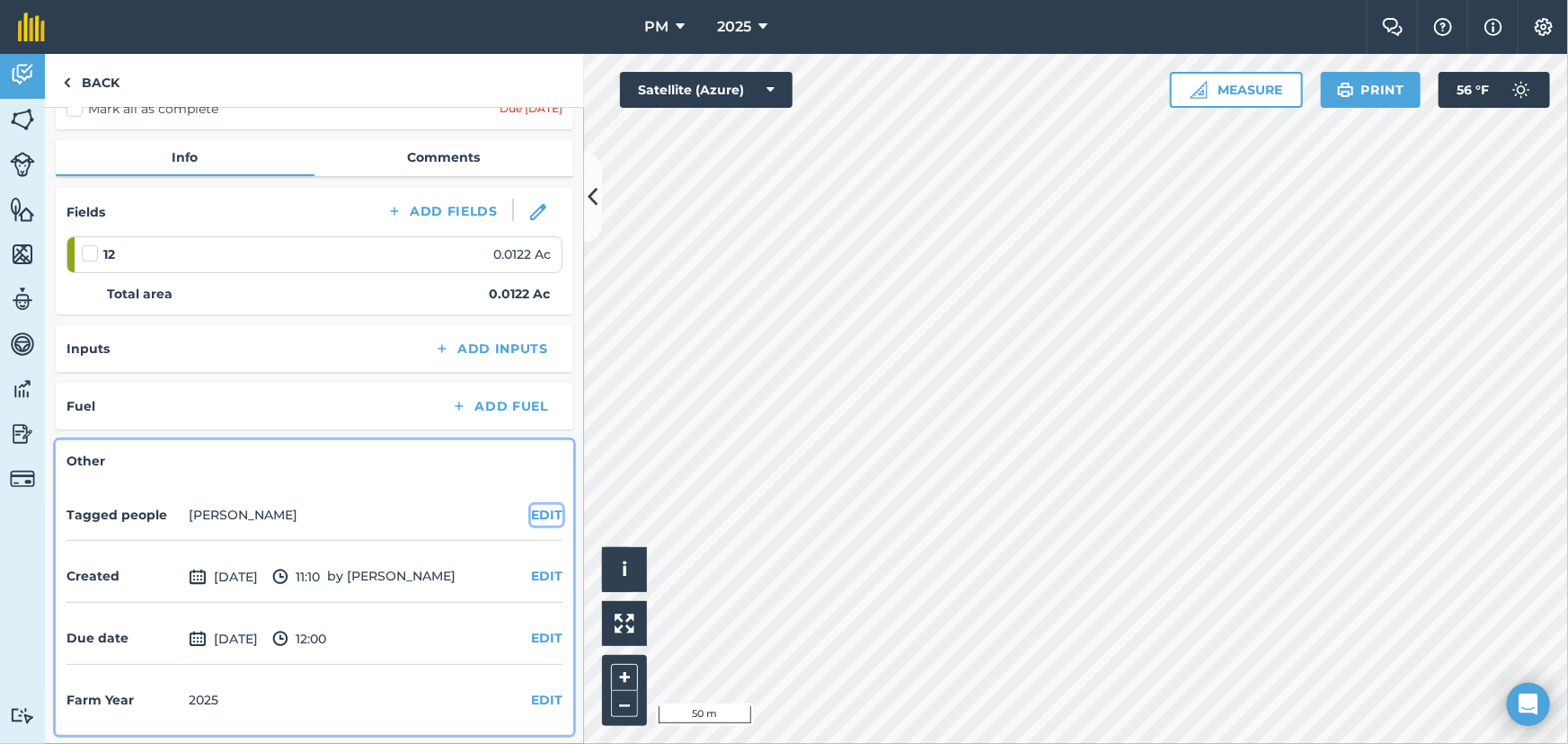
click at [533, 512] on button "EDIT" at bounding box center [547, 515] width 32 height 20
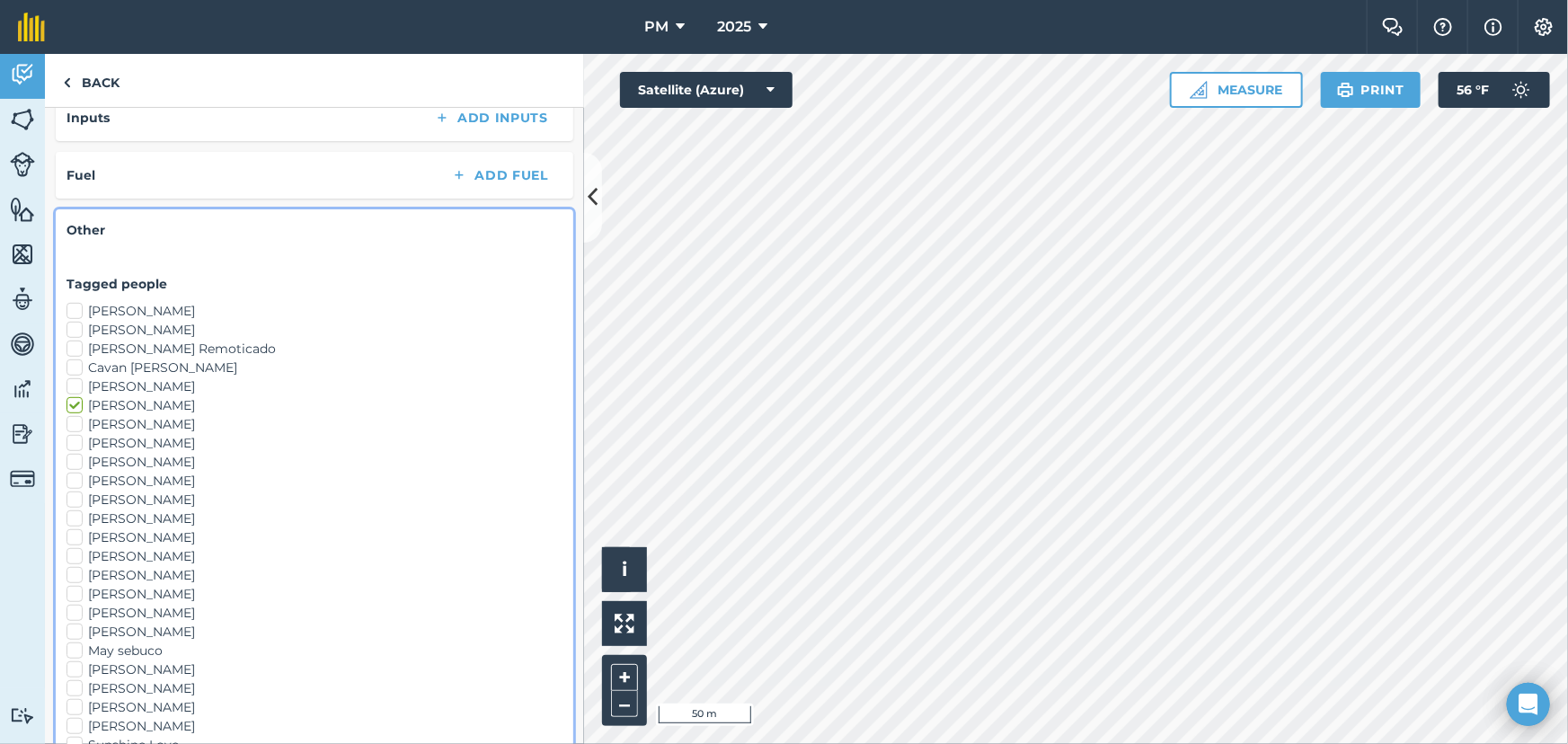
scroll to position [567, 0]
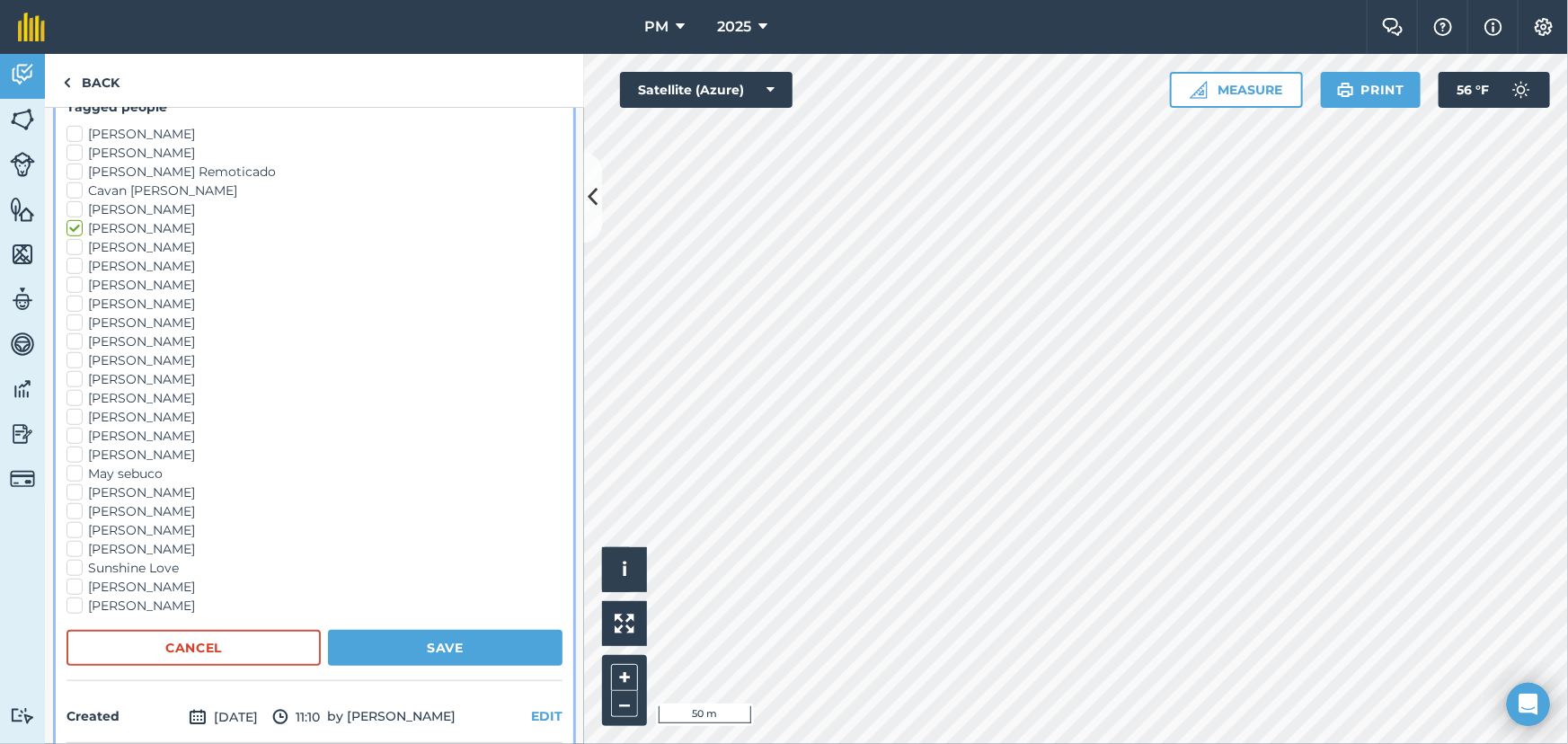
click at [72, 395] on label "Klaus Friedli" at bounding box center [314, 398] width 496 height 19
click at [72, 395] on input "Klaus Friedli" at bounding box center [73, 394] width 11 height 11
checkbox input "true"
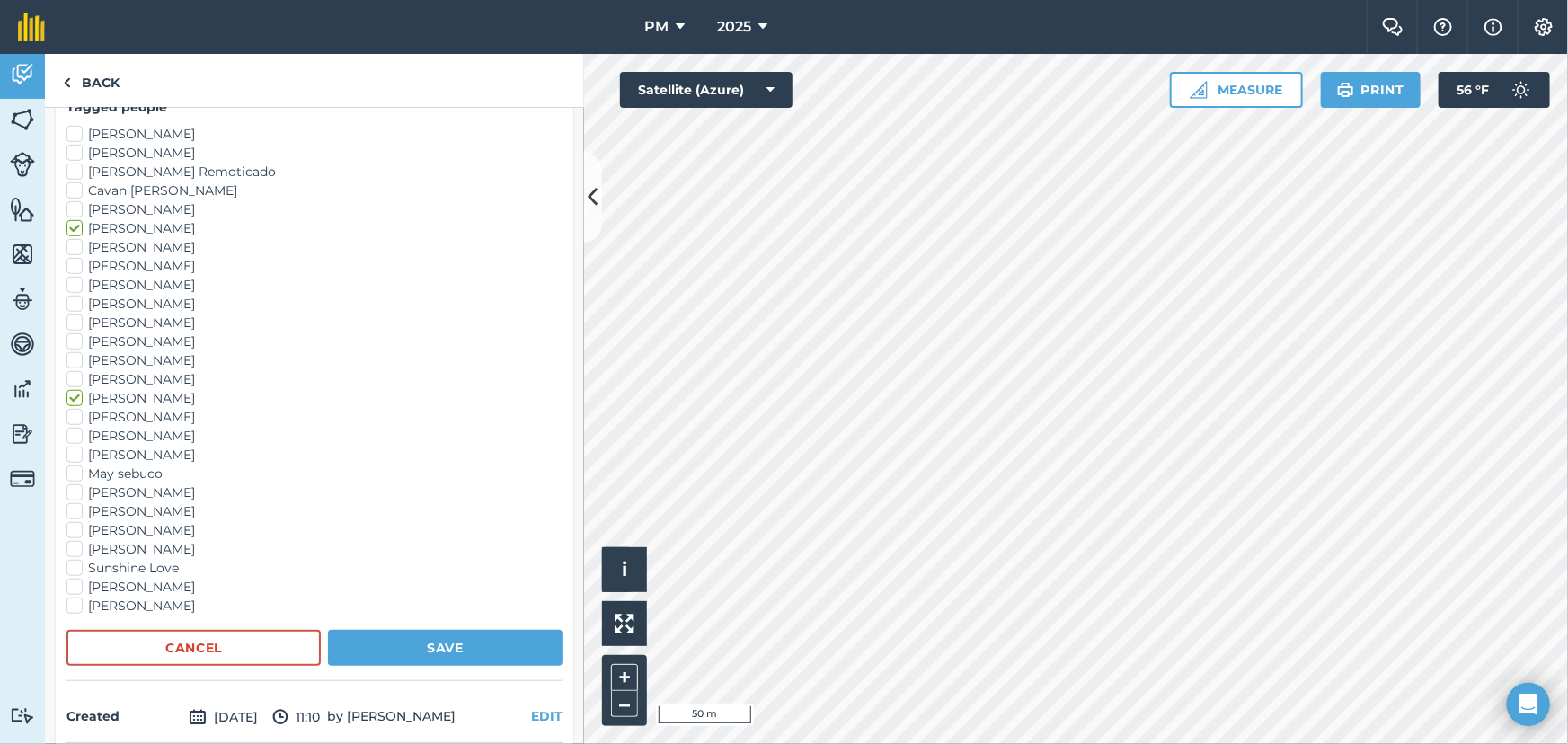
click at [71, 418] on label "Logan Smith" at bounding box center [314, 417] width 496 height 19
click at [71, 418] on input "Logan Smith" at bounding box center [73, 414] width 11 height 11
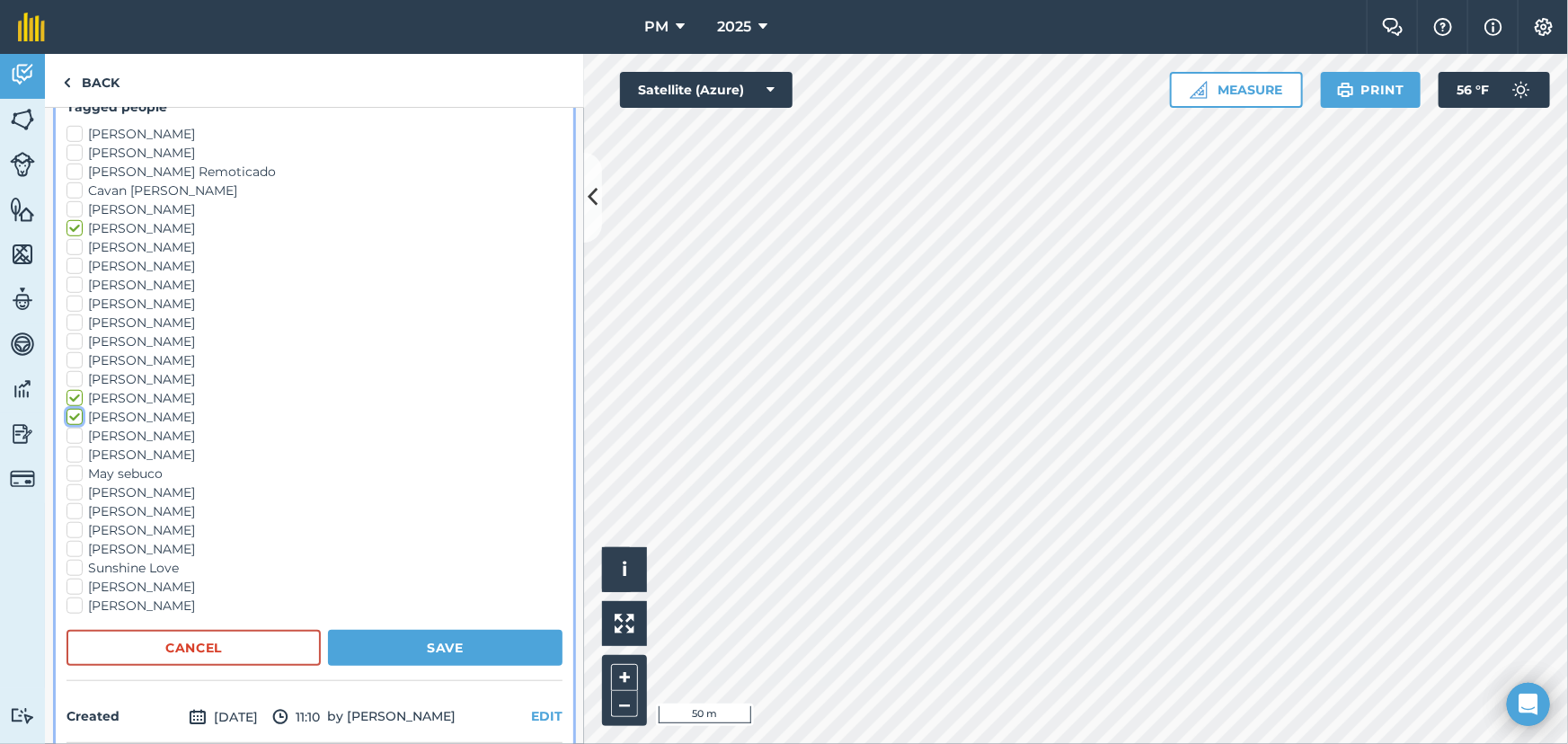
checkbox input "true"
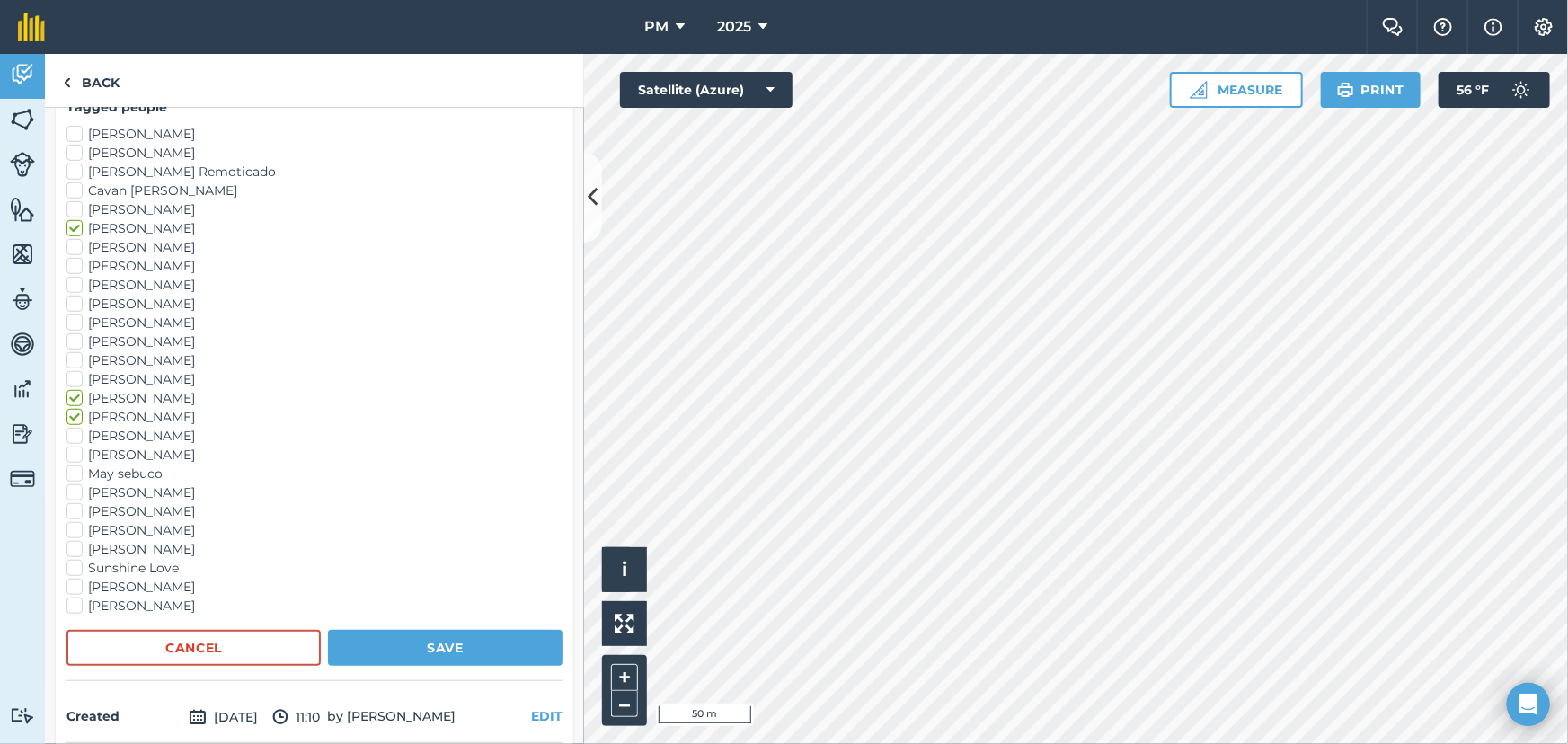
click at [76, 436] on label "Loui Miller" at bounding box center [314, 436] width 496 height 19
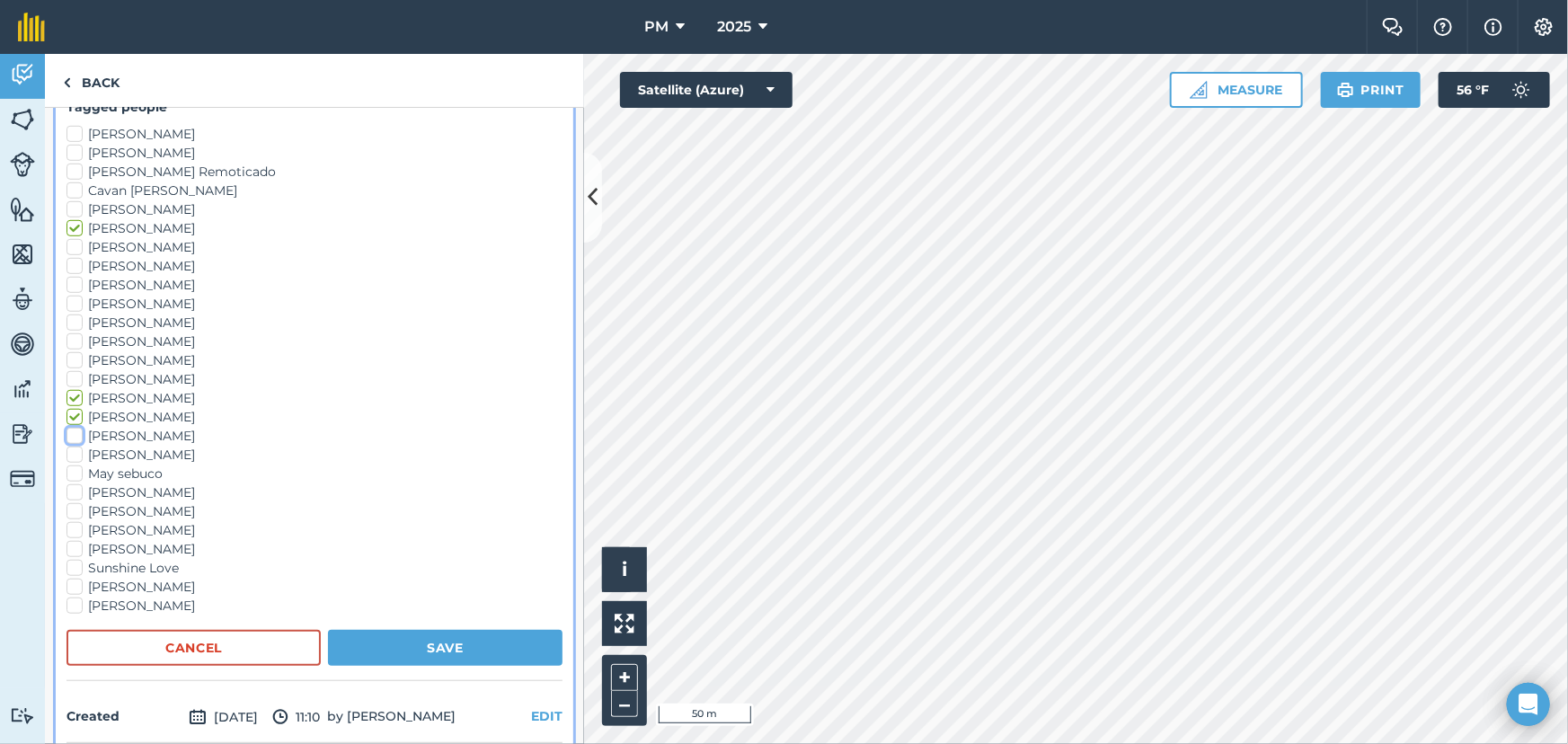
click at [76, 436] on input "Loui Miller" at bounding box center [73, 433] width 11 height 11
checkbox input "true"
click at [399, 638] on button "Save" at bounding box center [444, 648] width 234 height 36
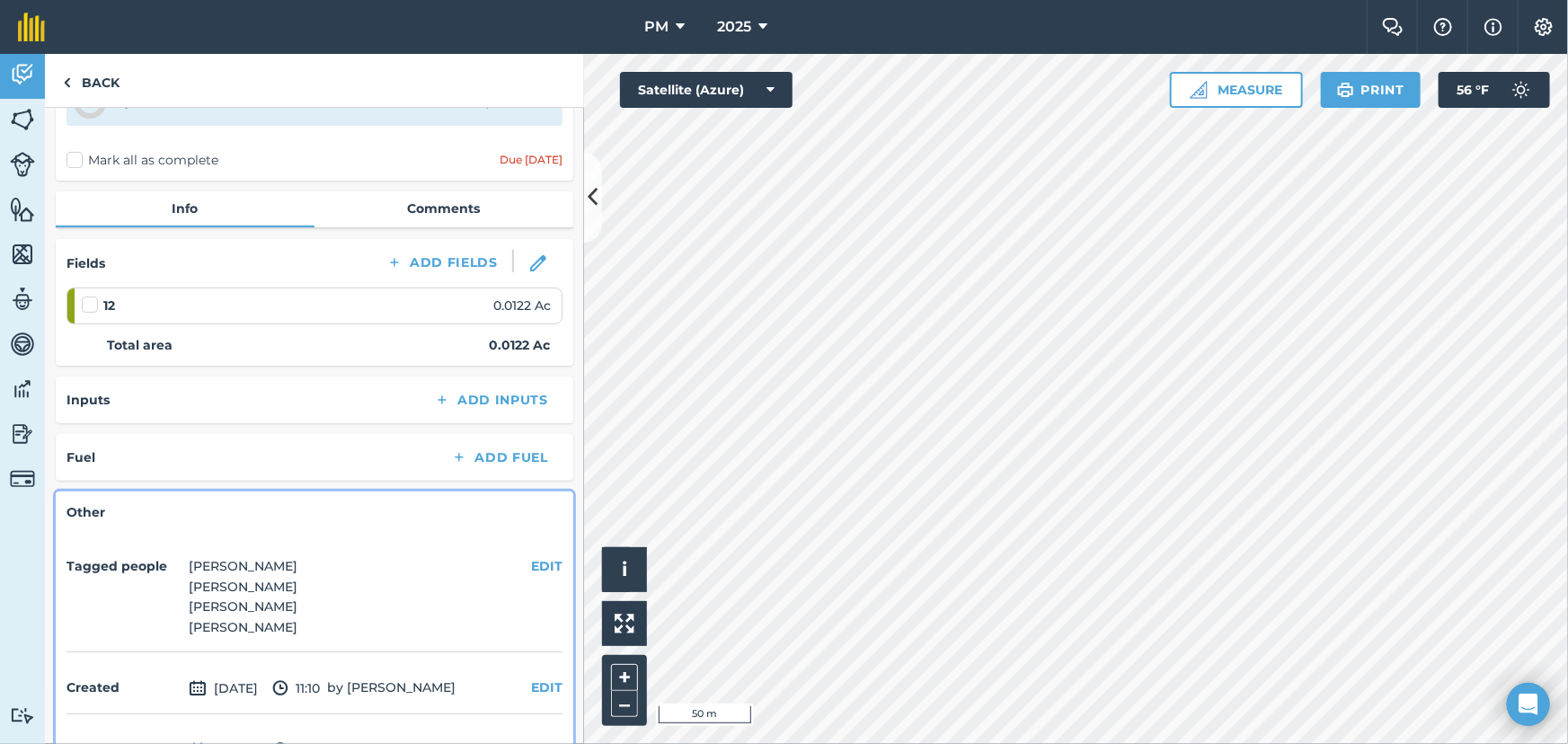
scroll to position [0, 0]
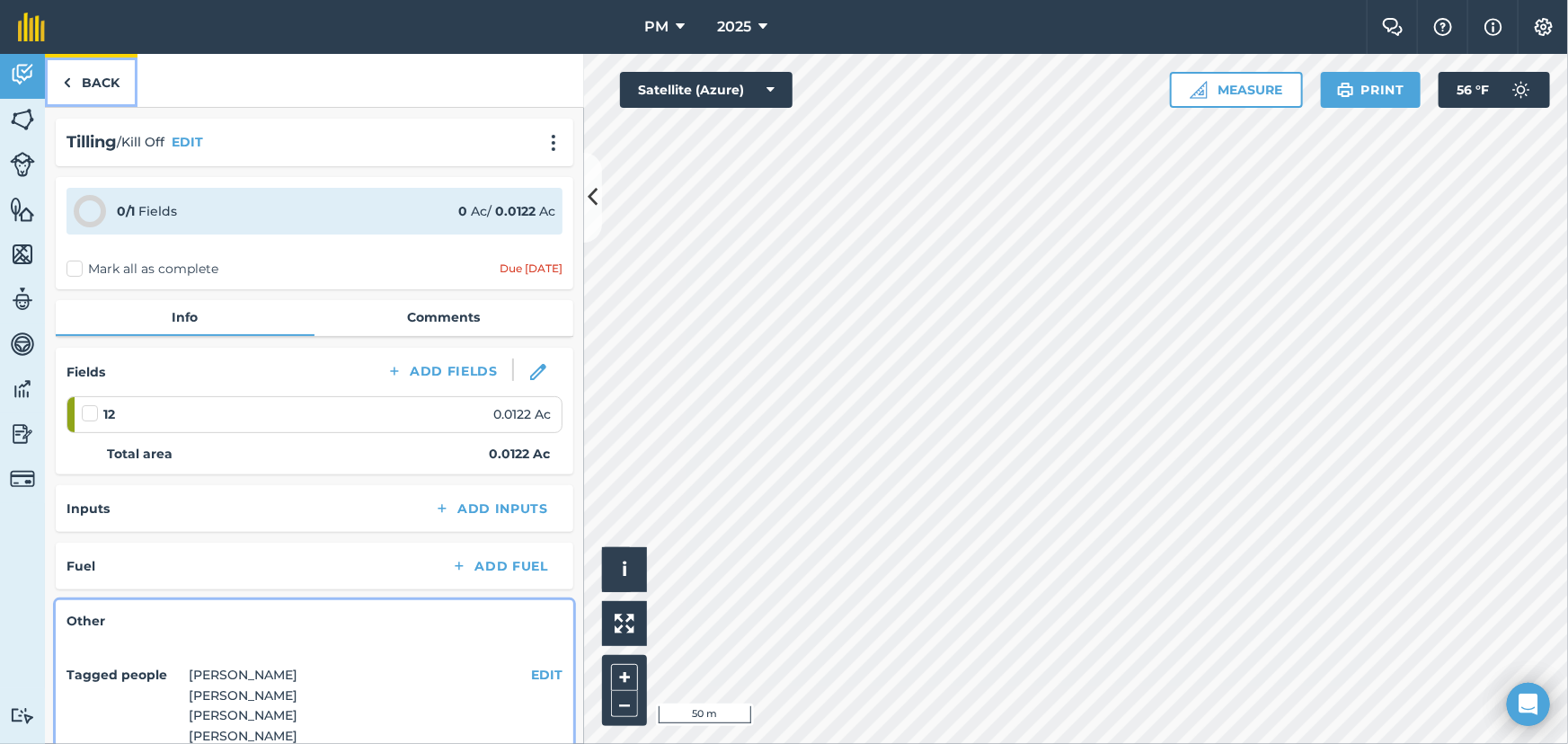
click at [56, 77] on link "Back" at bounding box center [91, 79] width 93 height 53
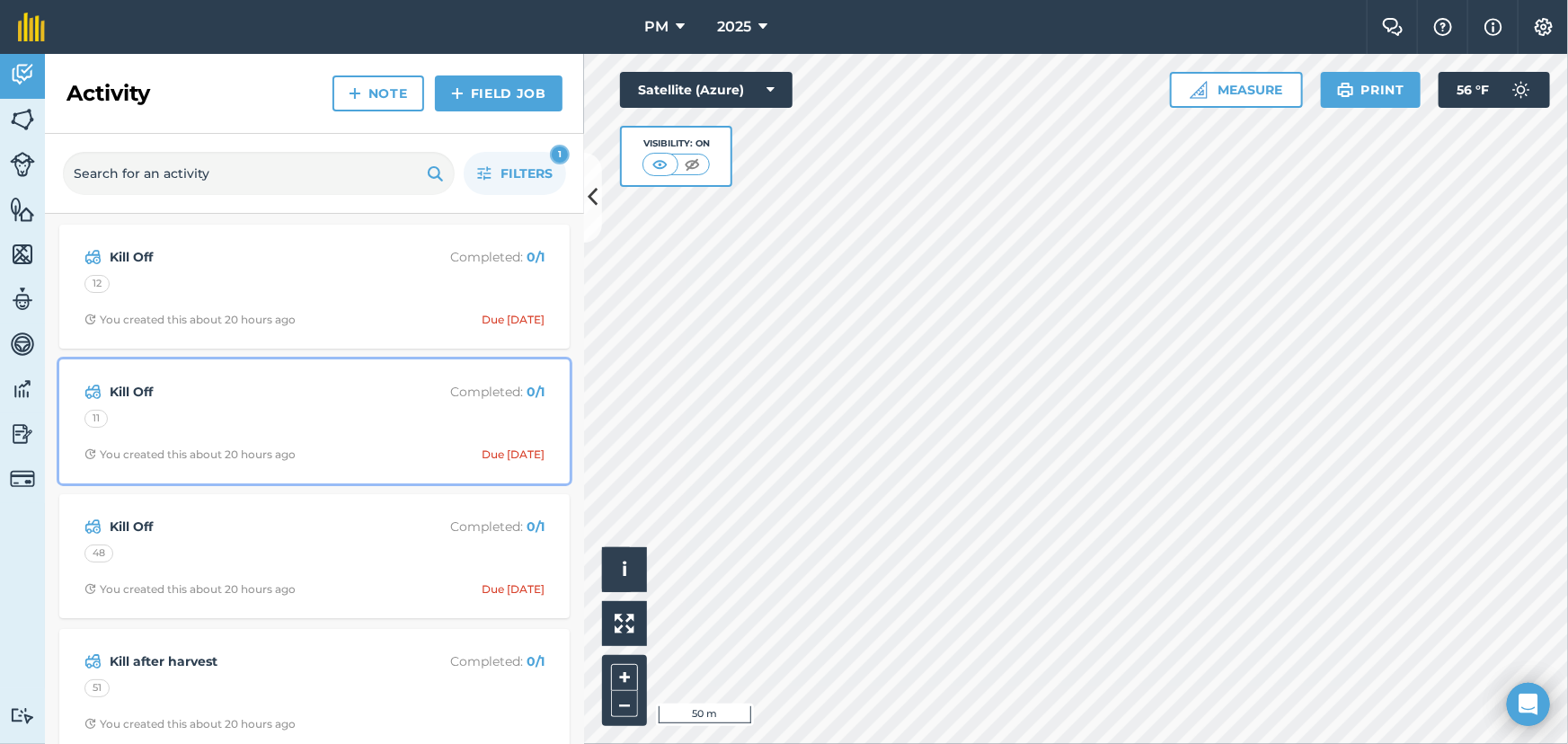
click at [163, 410] on div "11" at bounding box center [314, 421] width 461 height 23
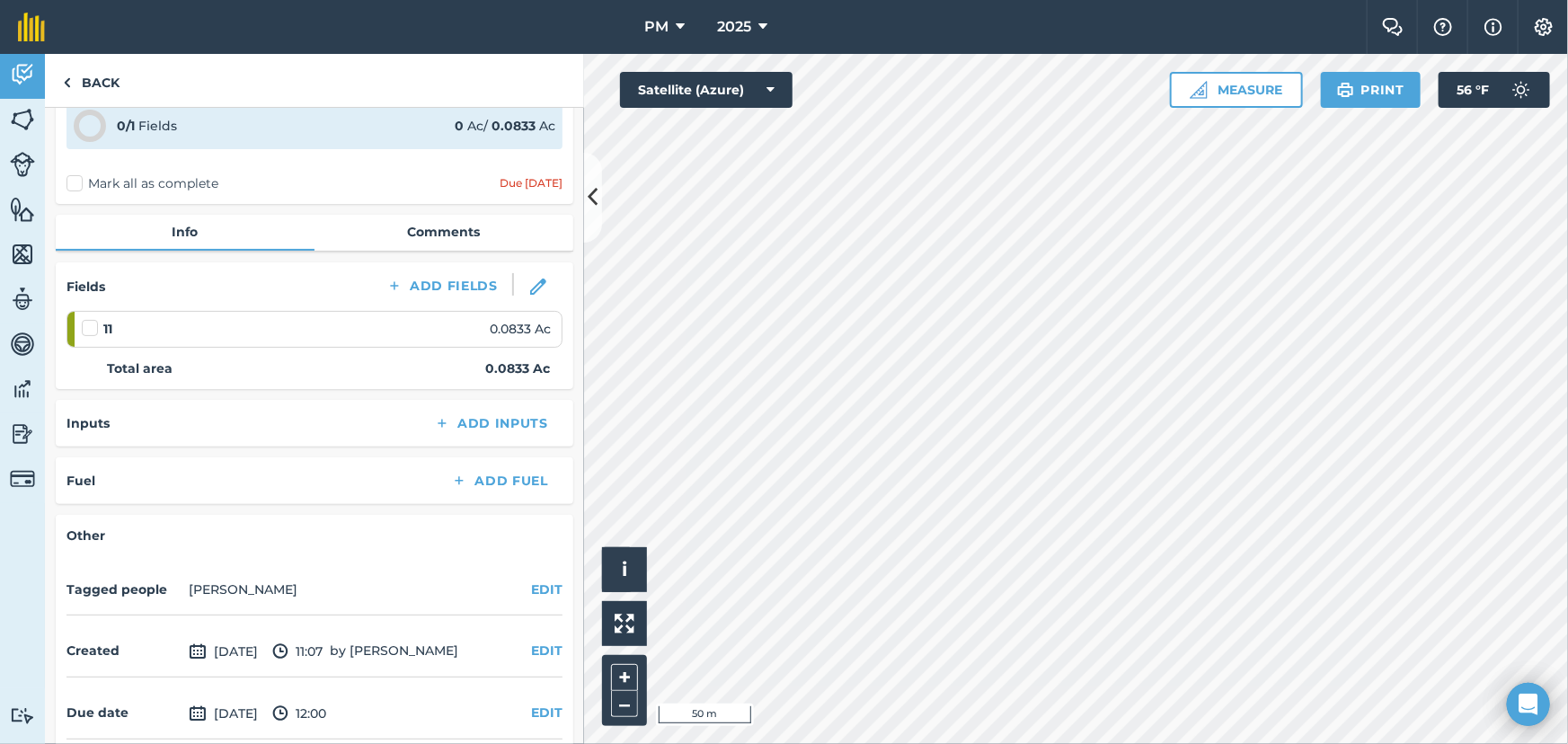
scroll to position [159, 0]
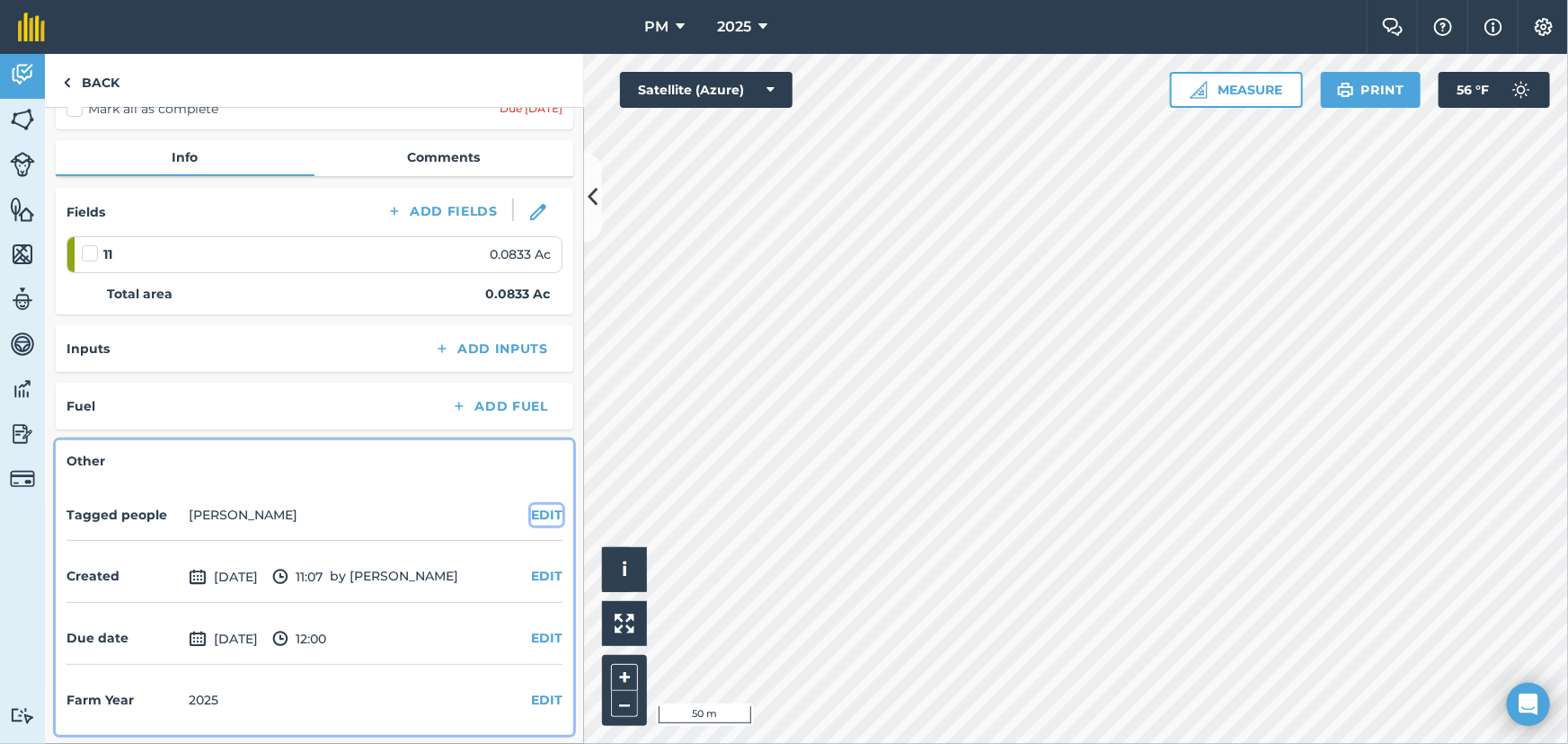
click at [531, 515] on button "EDIT" at bounding box center [547, 515] width 32 height 20
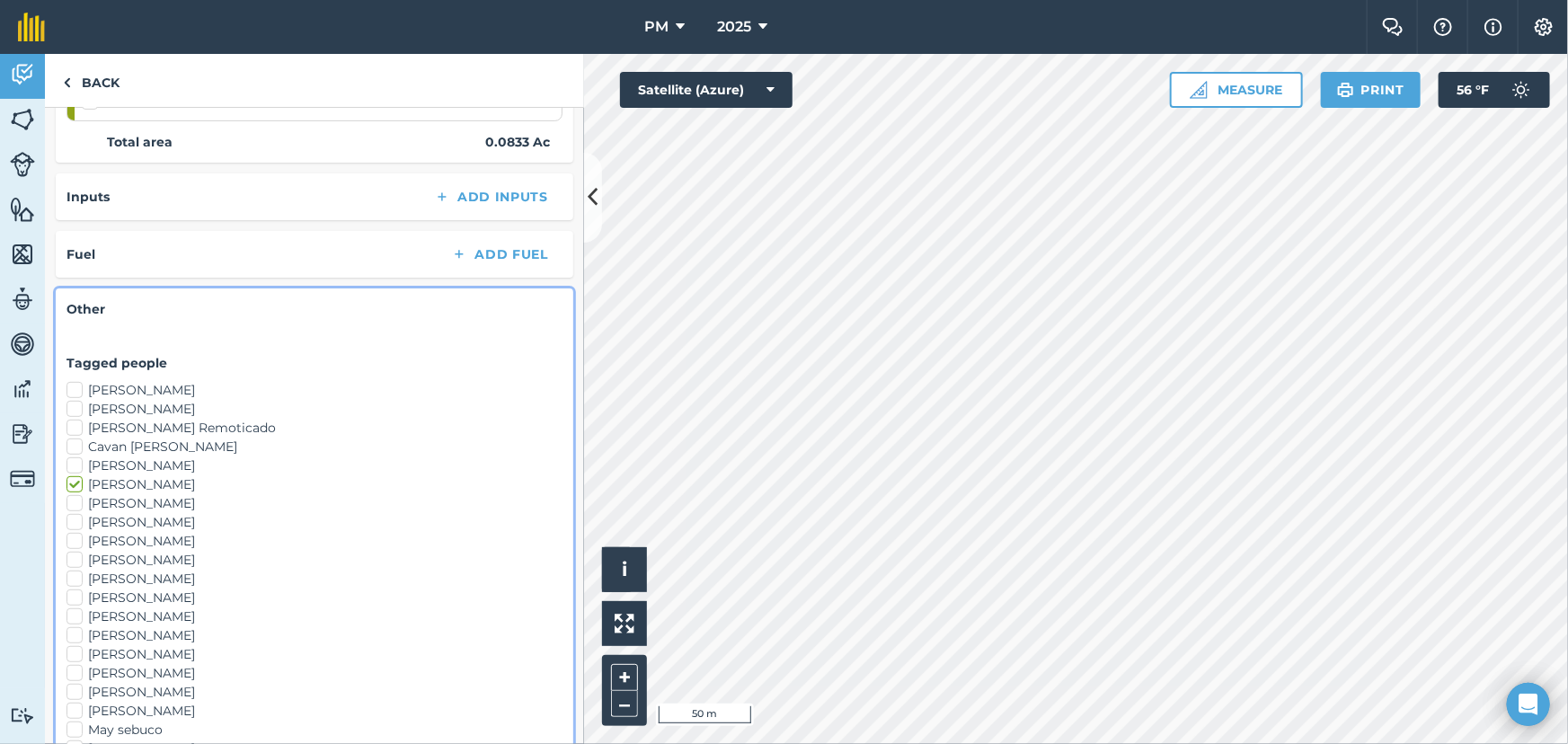
scroll to position [567, 0]
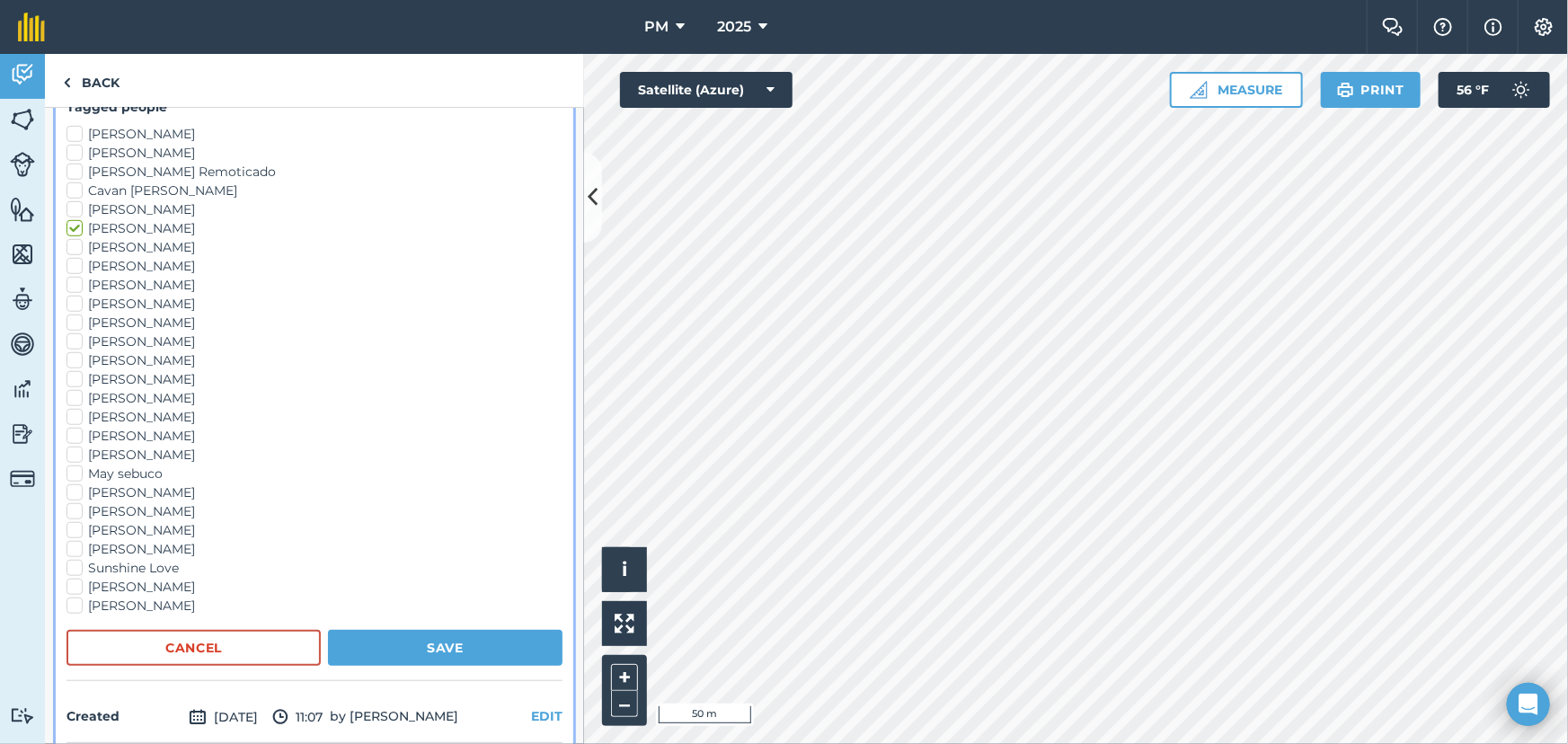
click at [73, 399] on label "Klaus Friedli" at bounding box center [314, 398] width 496 height 19
click at [73, 399] on input "Klaus Friedli" at bounding box center [73, 394] width 11 height 11
checkbox input "true"
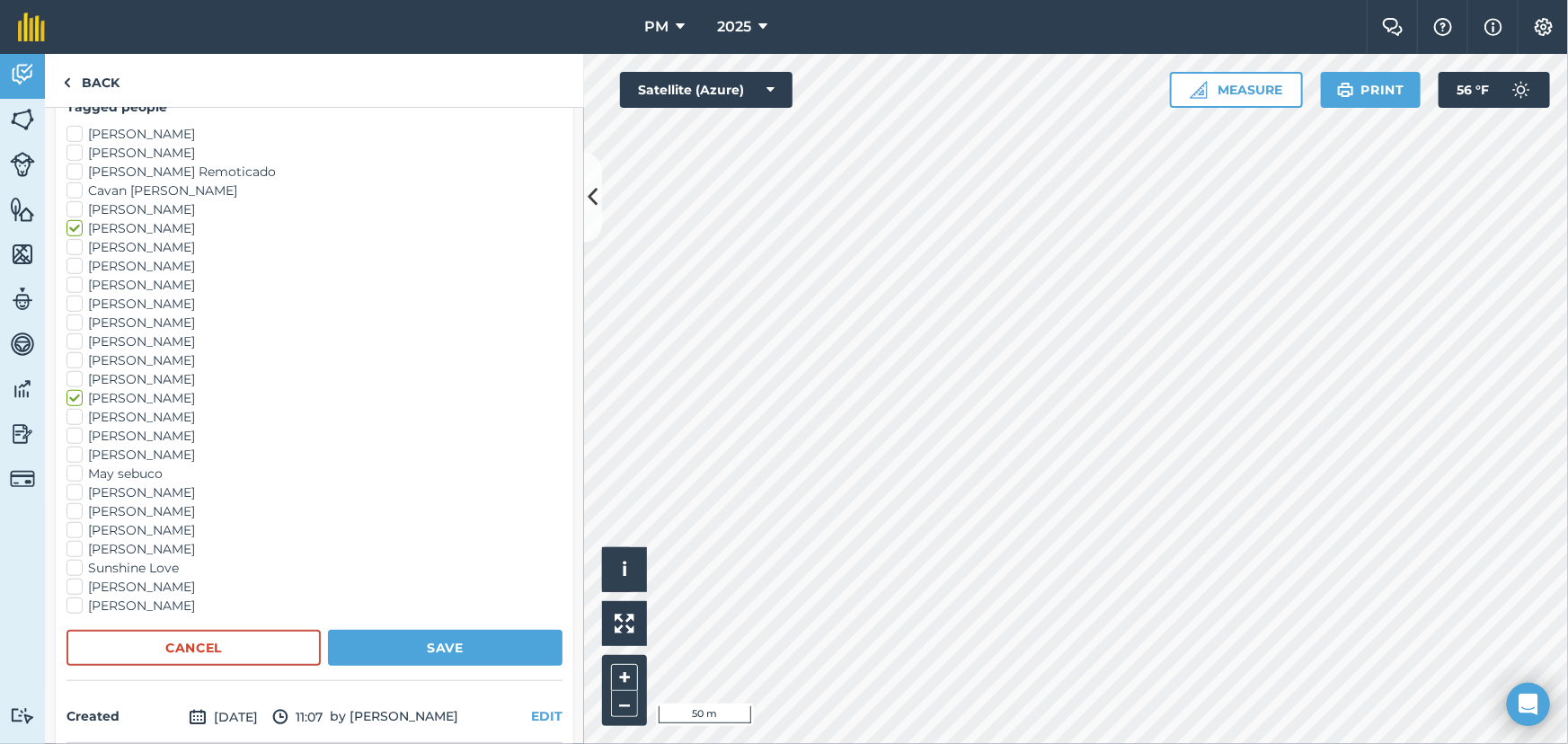
click at [74, 409] on label "Logan Smith" at bounding box center [314, 417] width 496 height 19
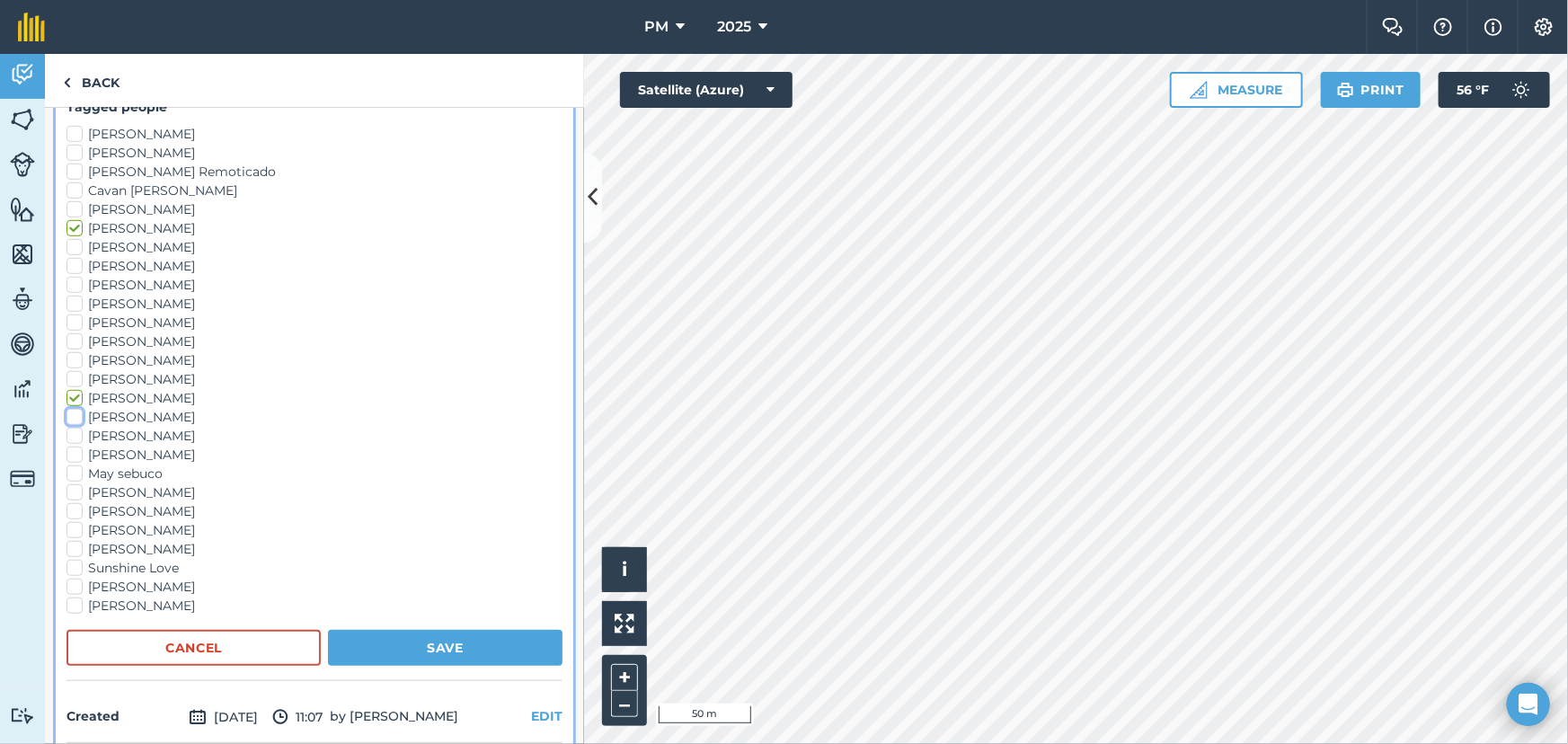
click at [74, 409] on input "Logan Smith" at bounding box center [73, 414] width 11 height 11
checkbox input "true"
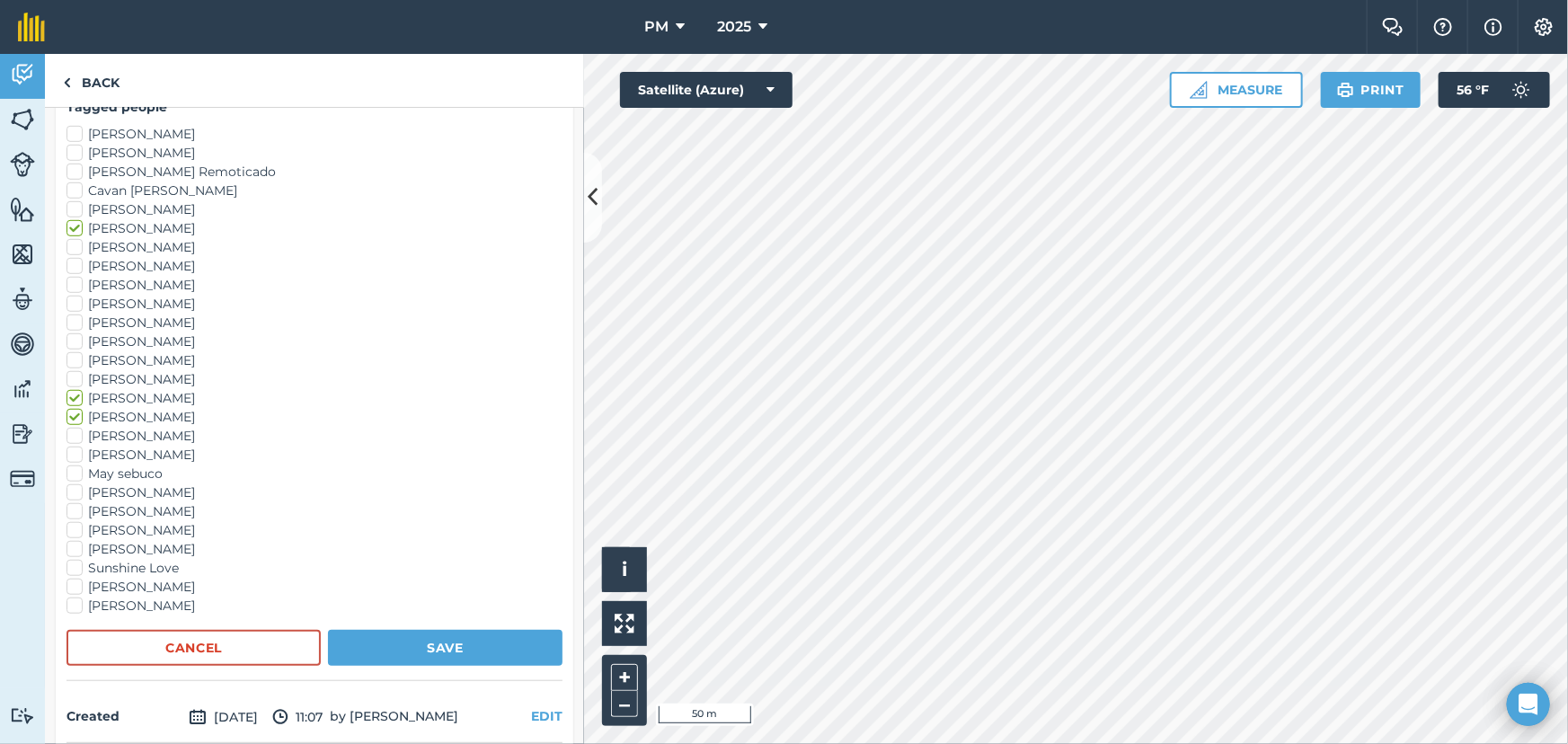
click at [73, 435] on label "Loui Miller" at bounding box center [314, 436] width 496 height 19
click at [73, 435] on input "Loui Miller" at bounding box center [73, 433] width 11 height 11
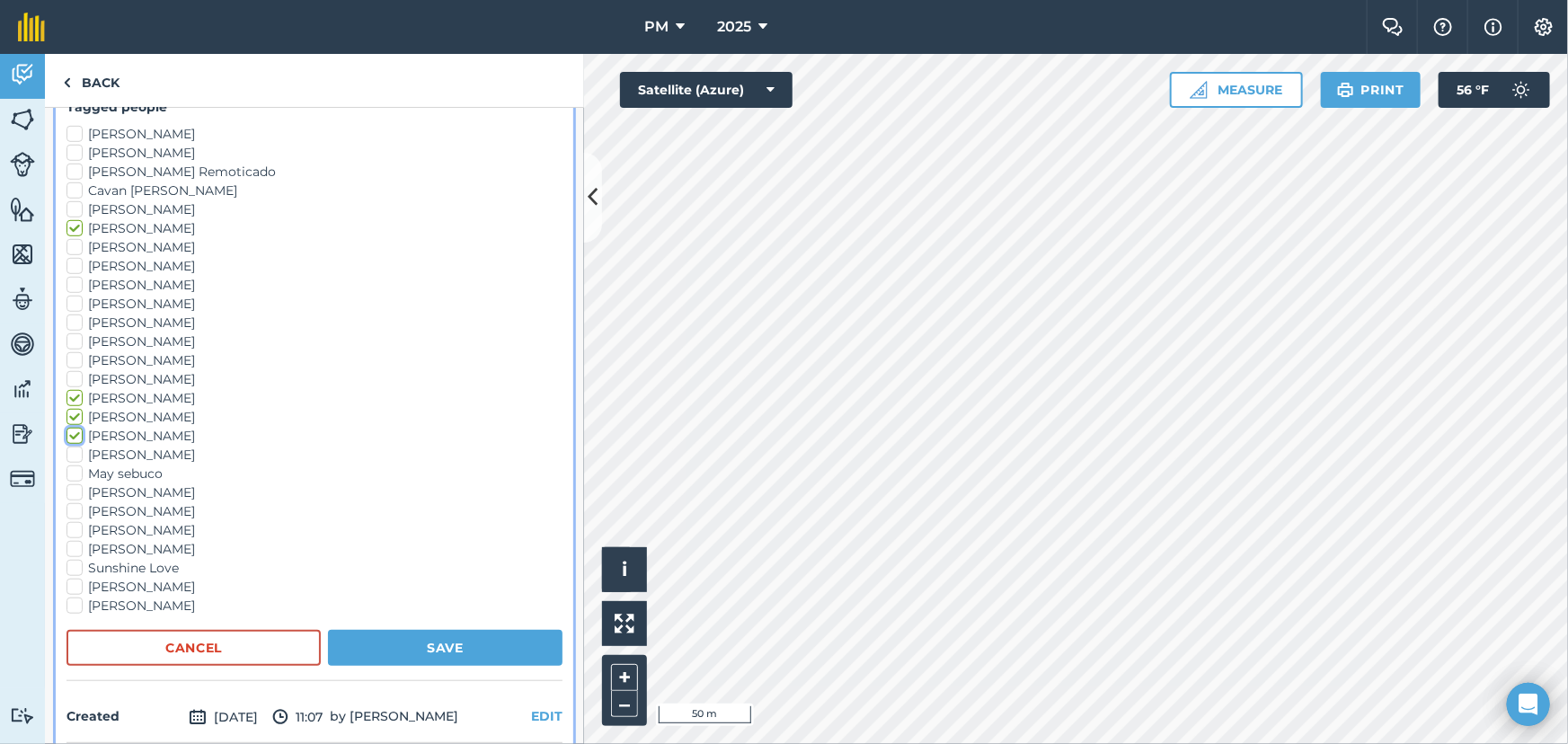
checkbox input "true"
click at [397, 642] on button "Save" at bounding box center [444, 648] width 234 height 36
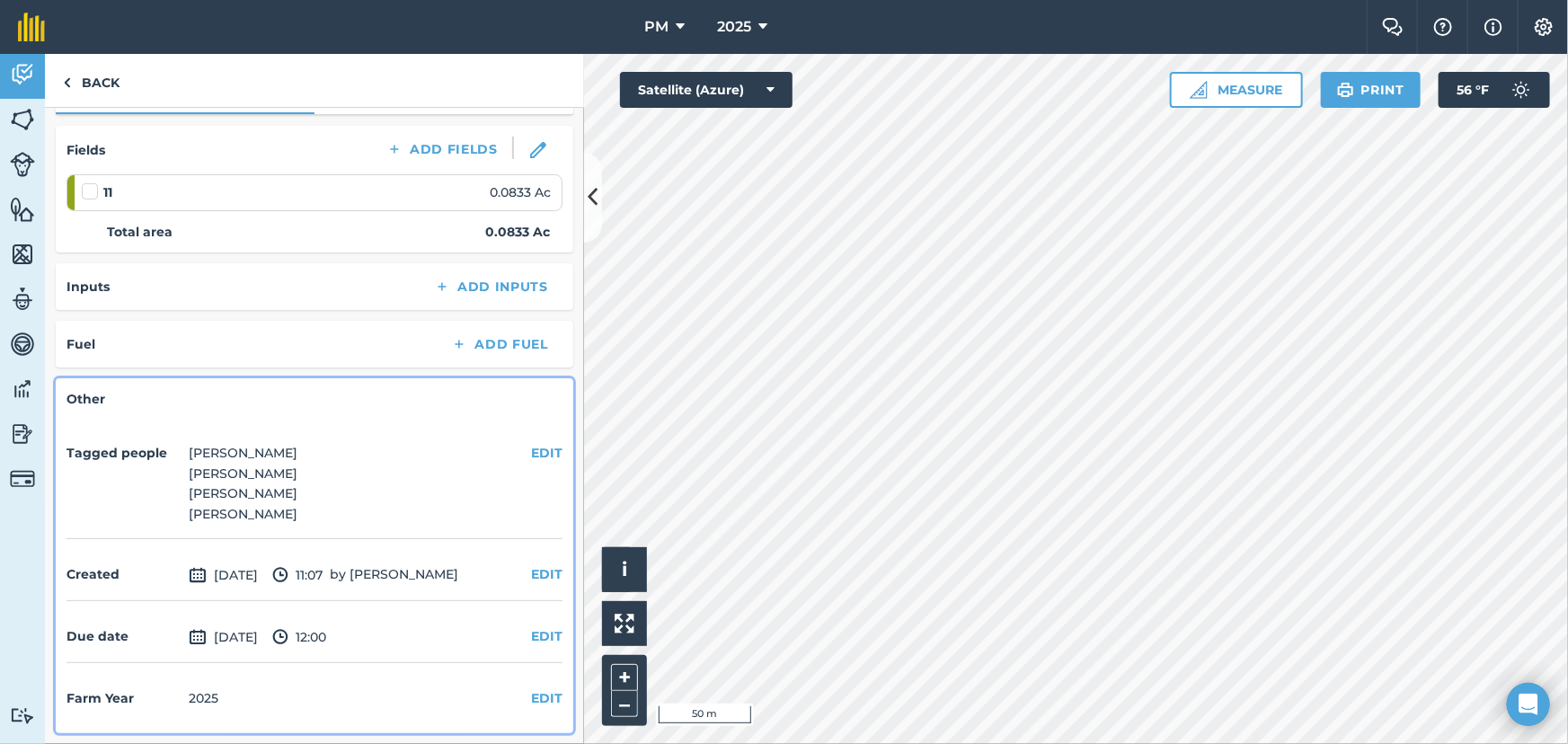
scroll to position [81, 0]
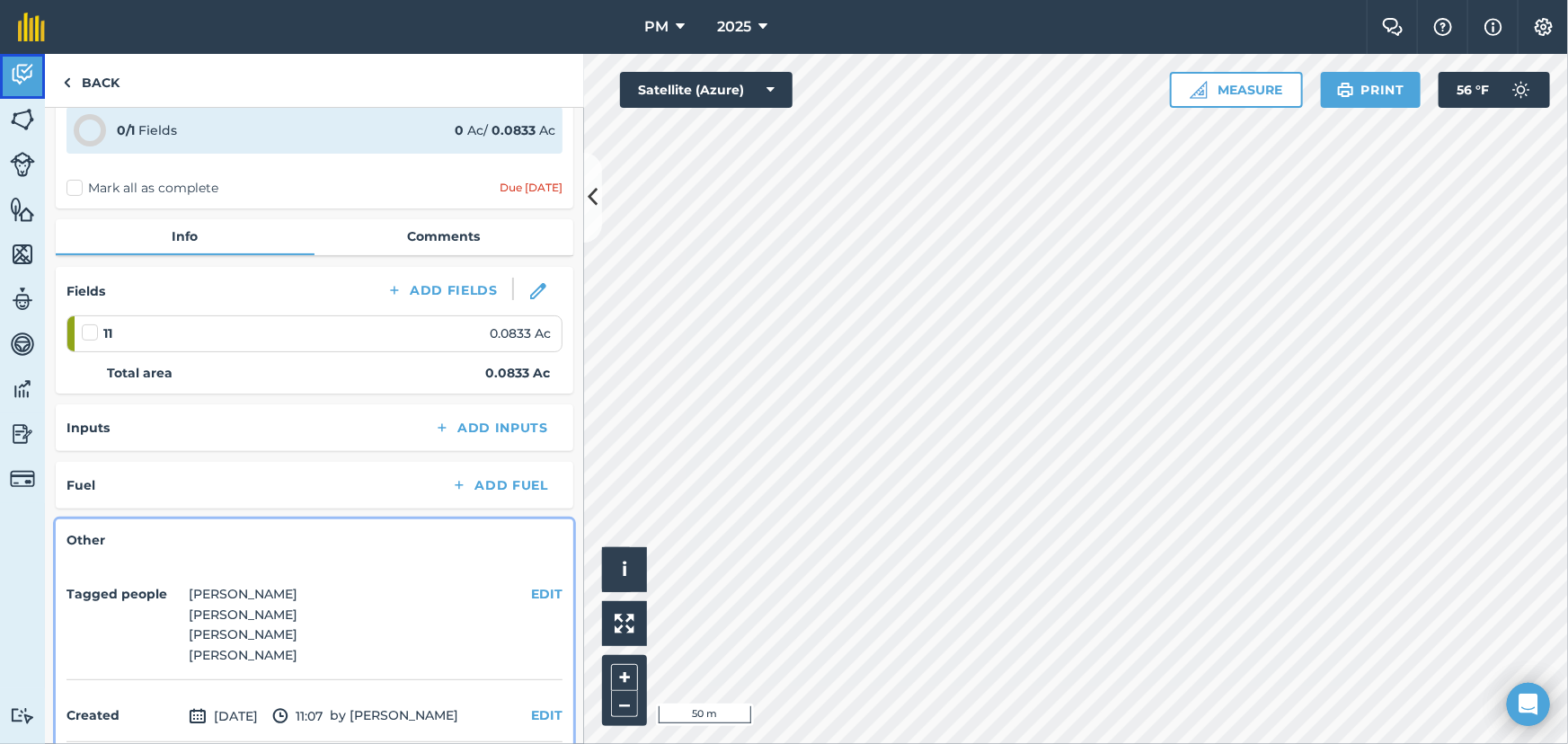
click at [23, 63] on img at bounding box center [22, 74] width 25 height 27
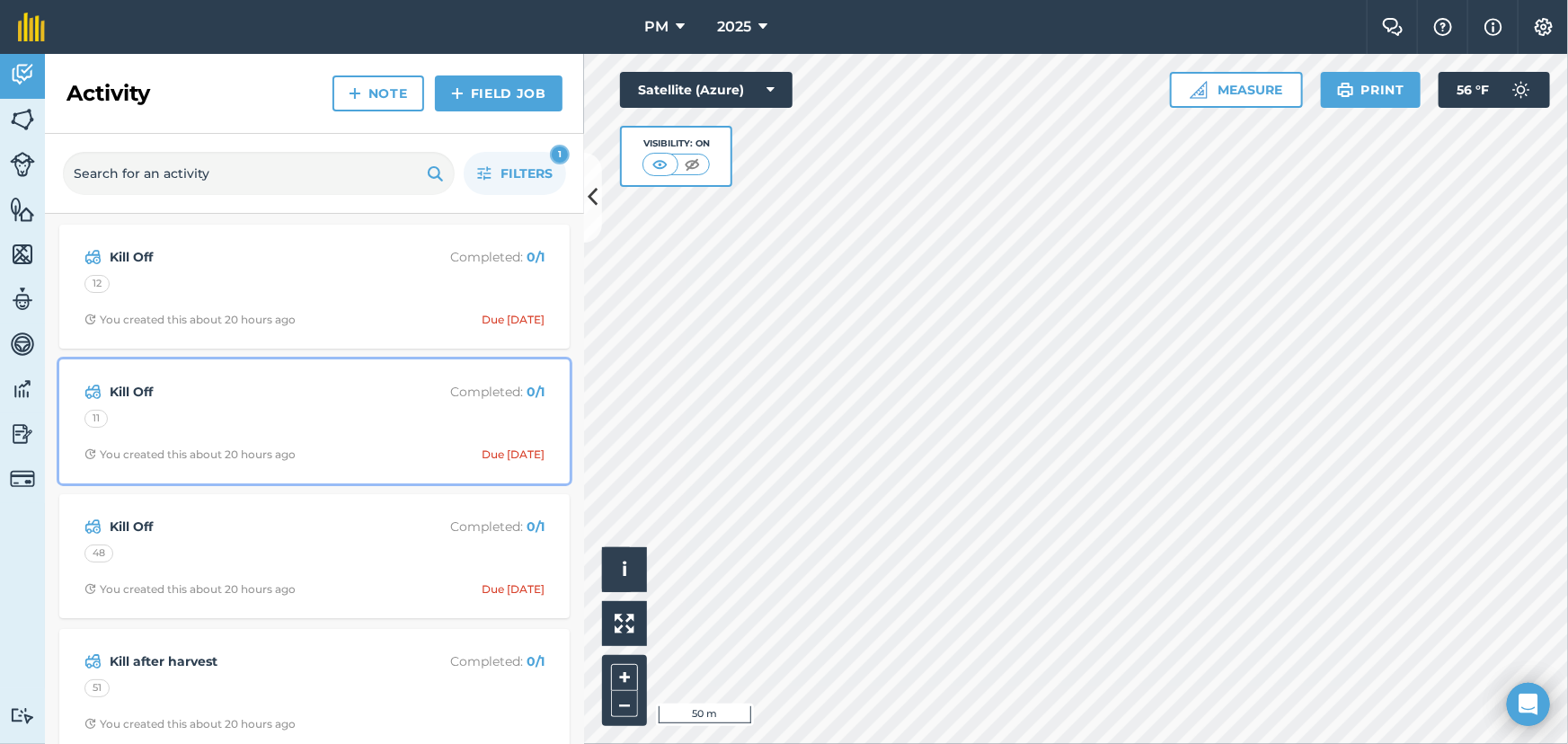
click at [141, 403] on div "Kill Off Completed : 0 / 1 11 You created this about 20 hours ago Due today" at bounding box center [314, 420] width 489 height 102
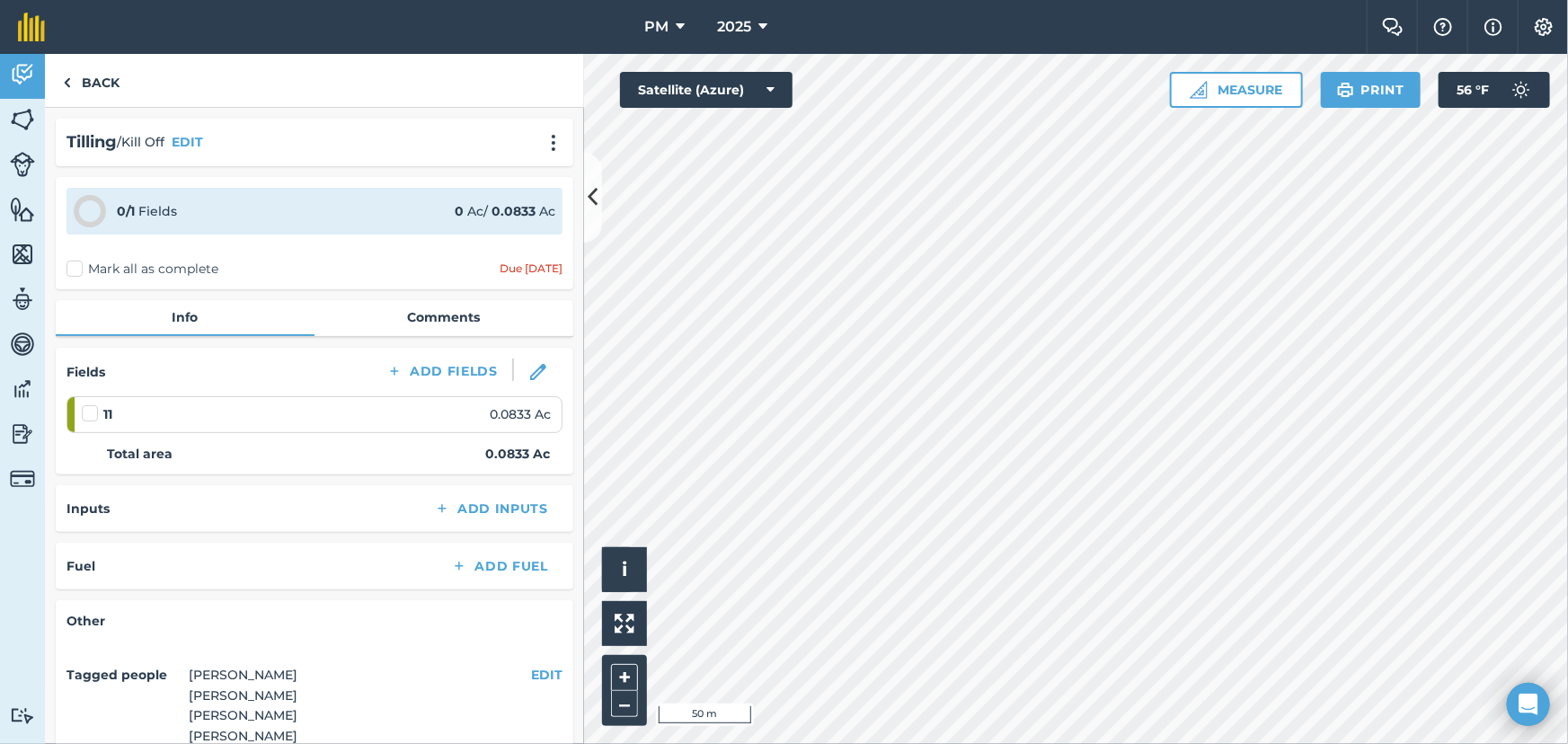
scroll to position [220, 0]
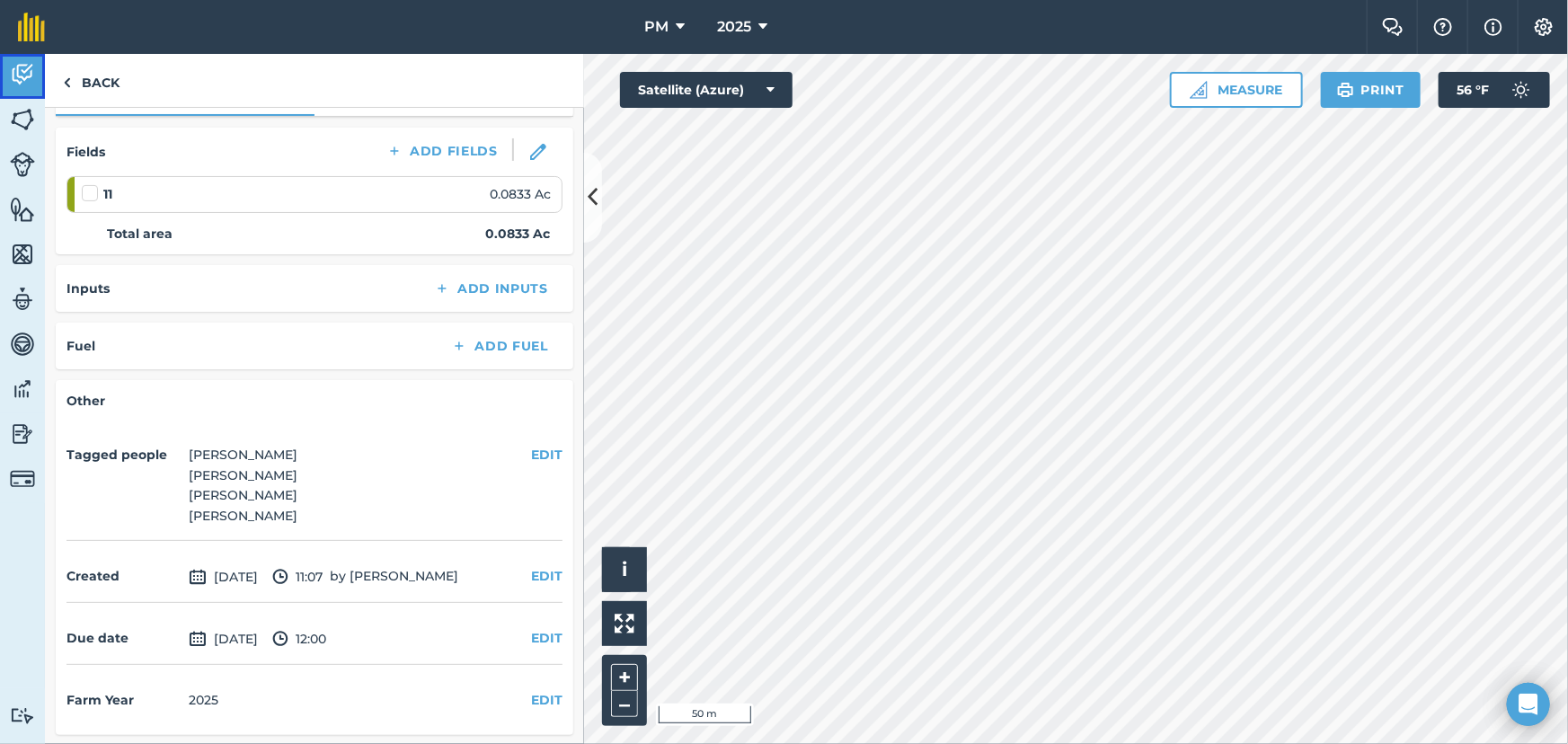
click at [18, 83] on img at bounding box center [22, 74] width 25 height 27
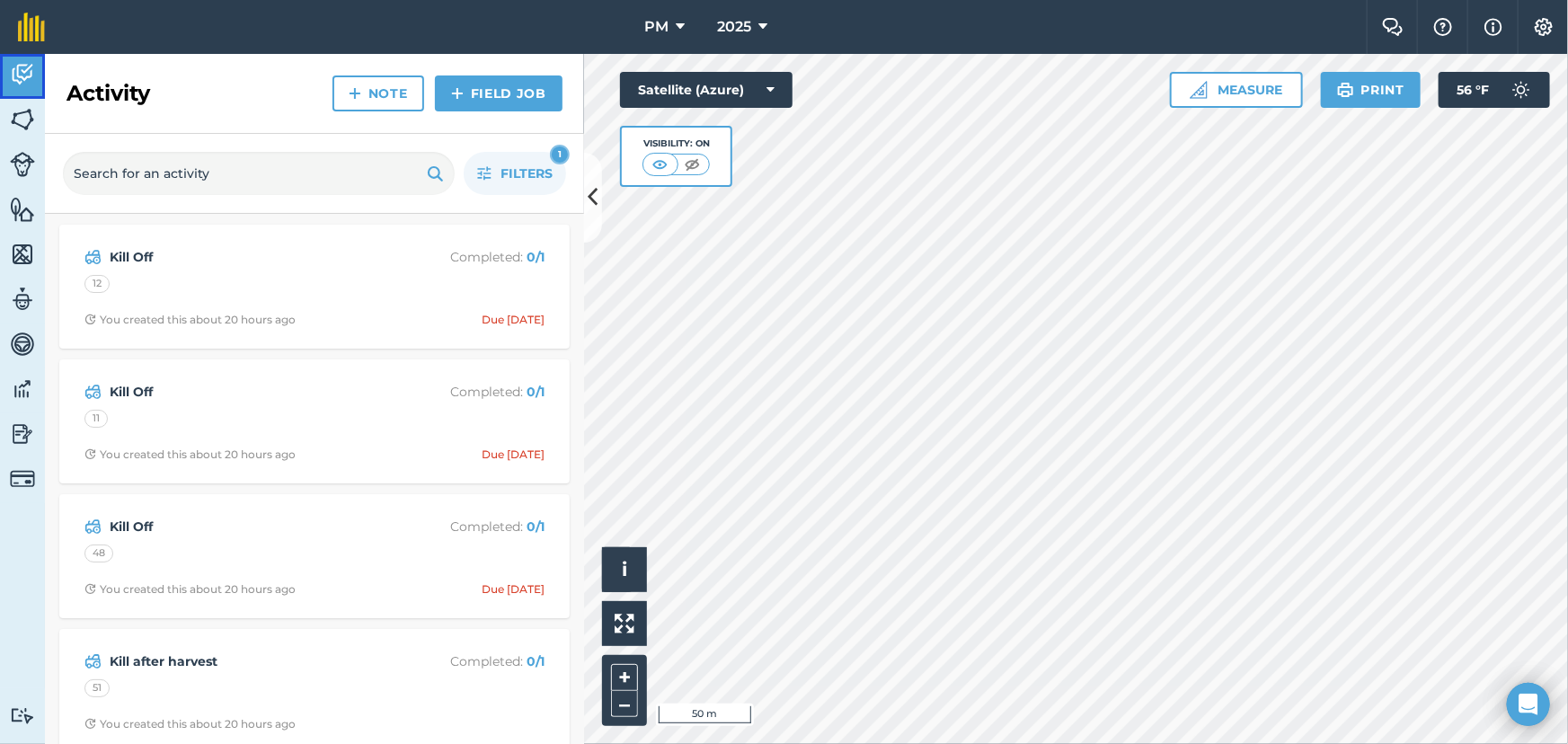
scroll to position [162, 0]
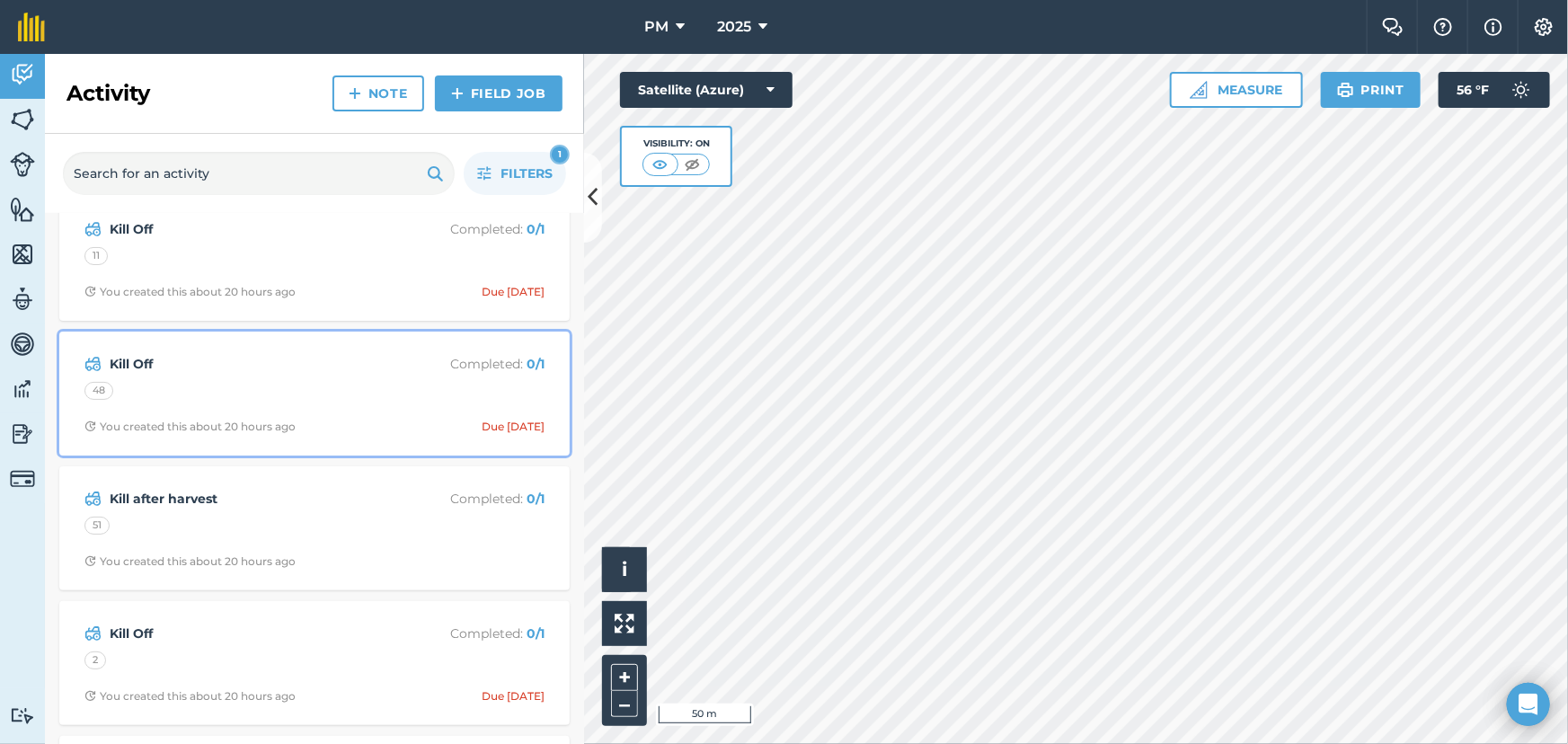
click at [213, 396] on div "48" at bounding box center [314, 393] width 461 height 23
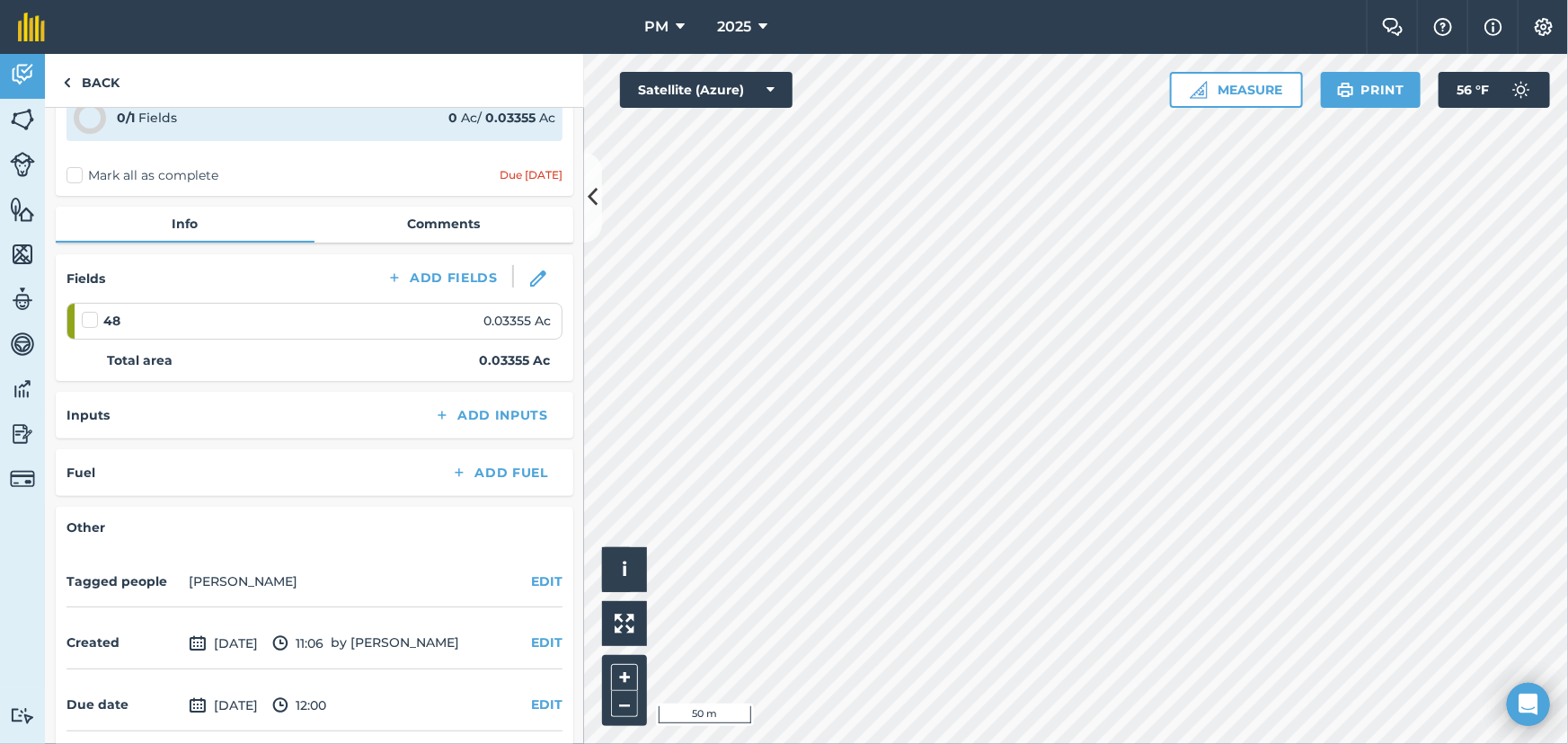
scroll to position [159, 0]
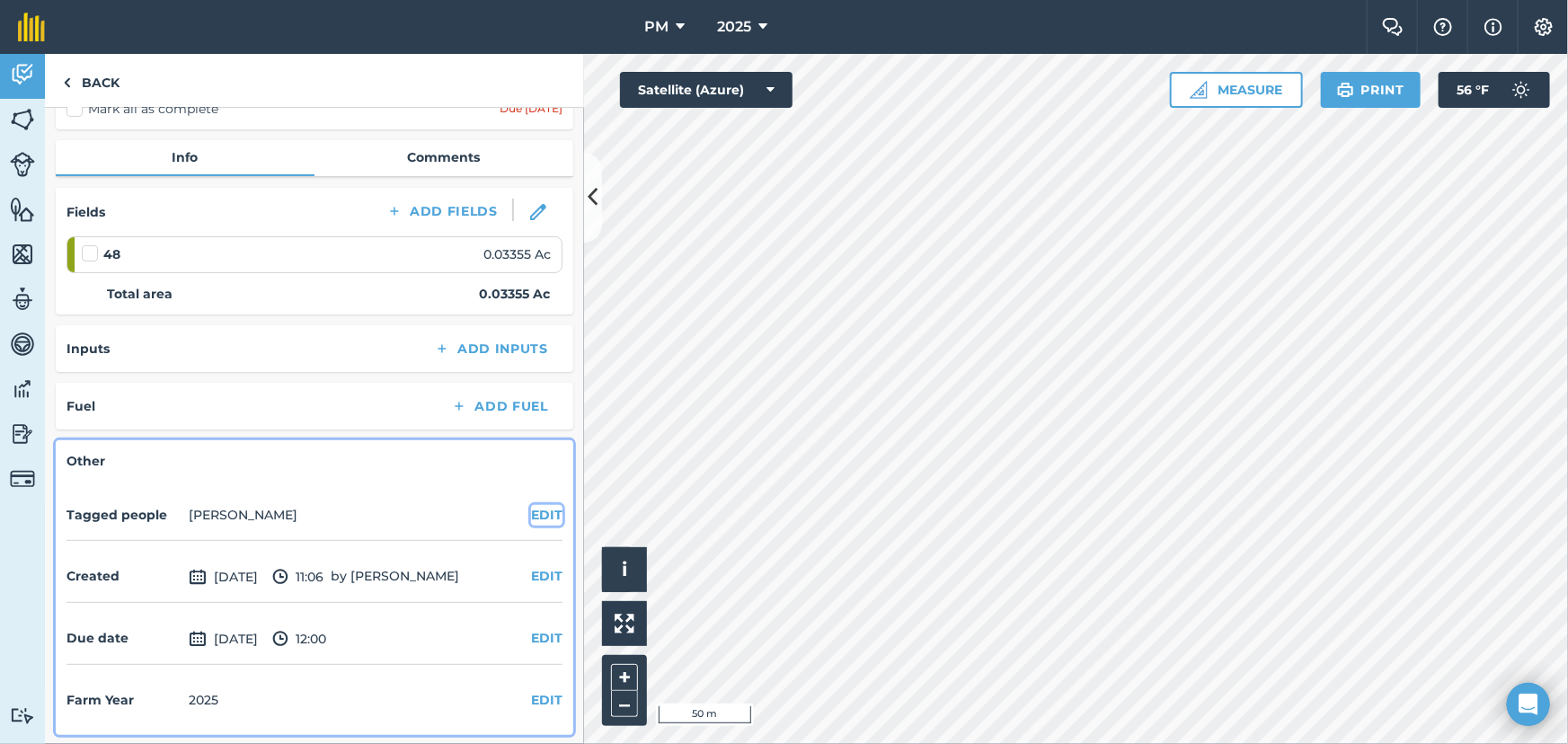
click at [531, 518] on button "EDIT" at bounding box center [547, 515] width 32 height 20
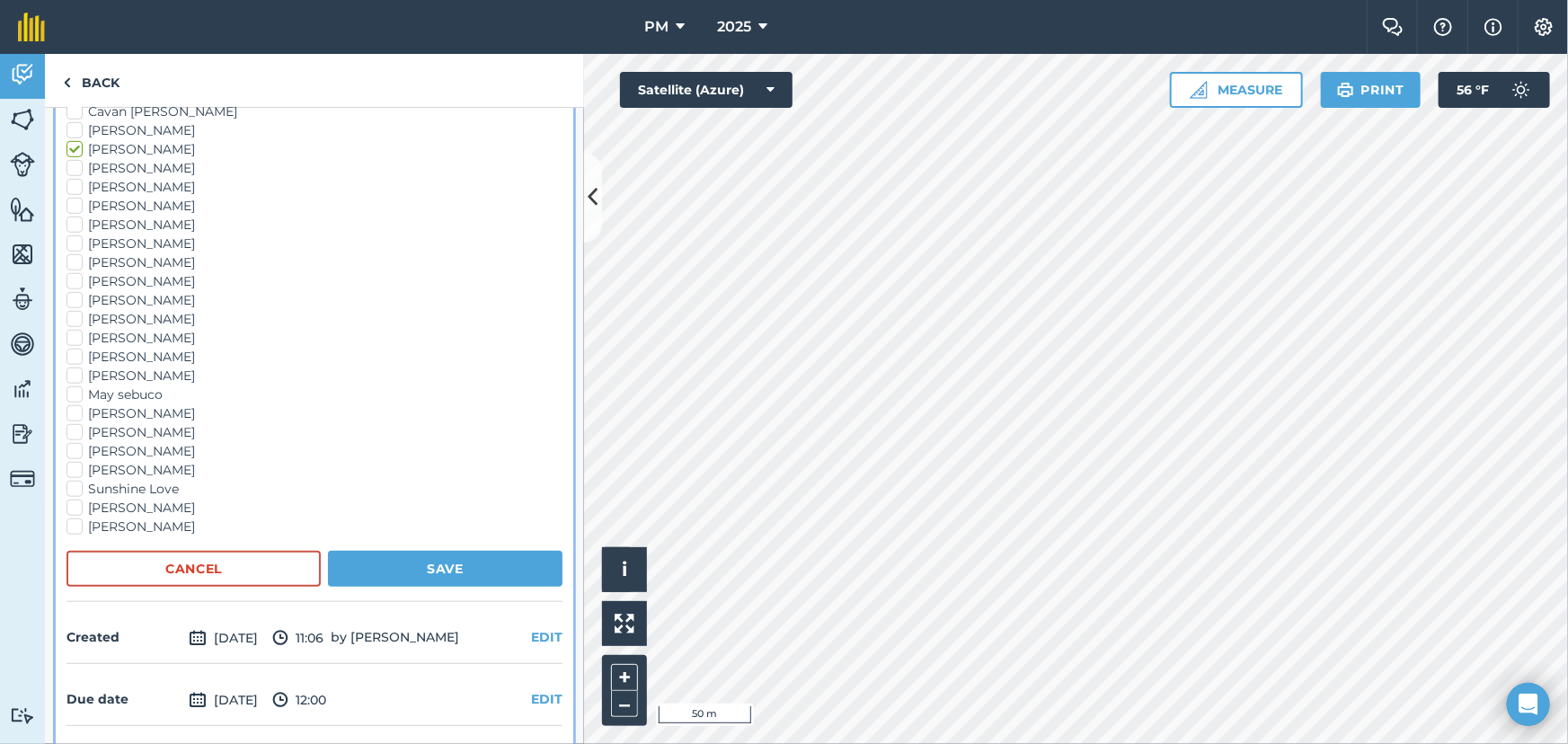
scroll to position [649, 0]
click at [75, 310] on label "Klaus Friedli" at bounding box center [314, 317] width 496 height 19
click at [75, 310] on input "Klaus Friedli" at bounding box center [73, 313] width 11 height 11
checkbox input "true"
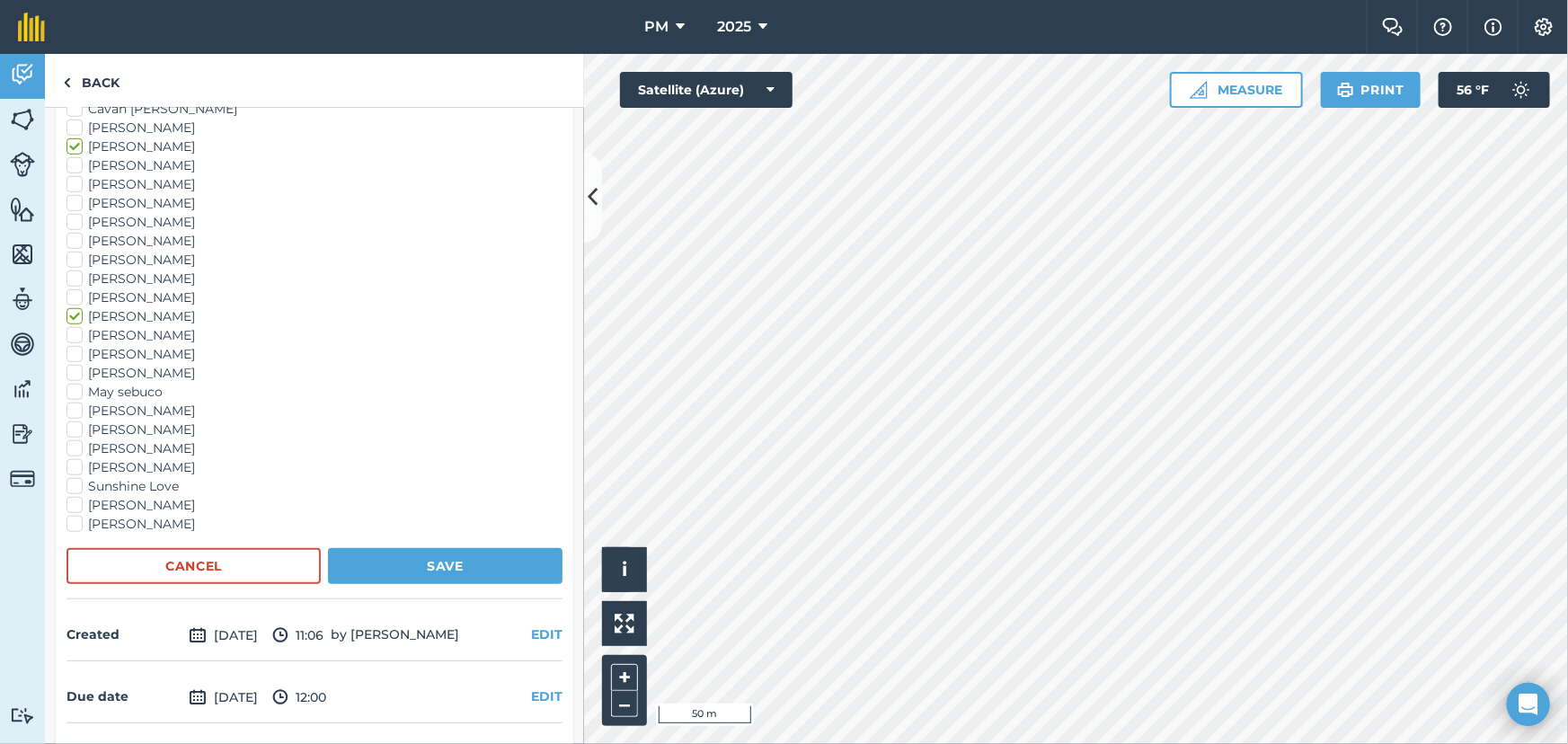
click at [72, 337] on label "Logan Smith" at bounding box center [314, 335] width 496 height 19
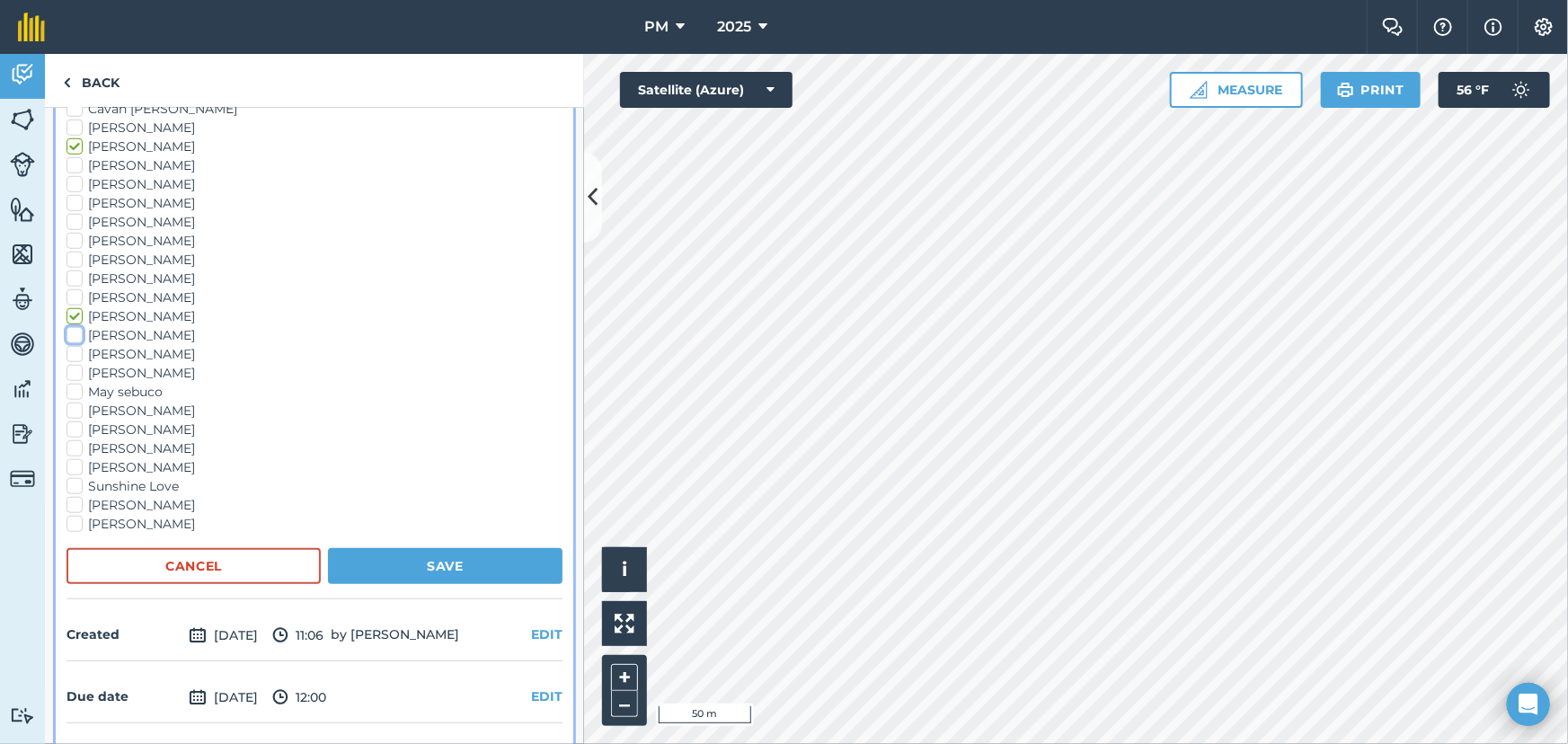
click at [72, 337] on input "Logan Smith" at bounding box center [73, 331] width 11 height 11
checkbox input "true"
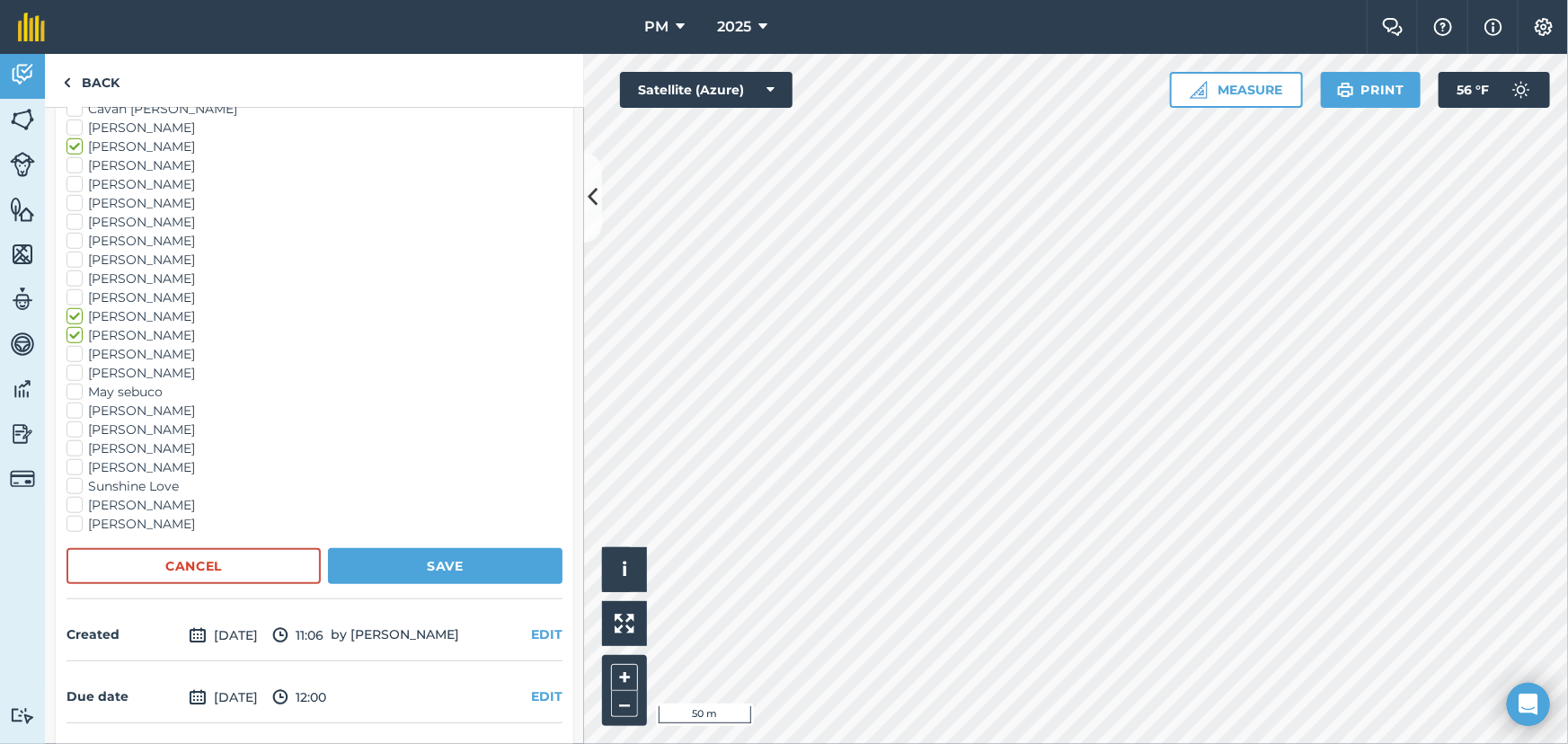
click at [72, 349] on label "Loui Miller" at bounding box center [314, 354] width 496 height 19
click at [72, 349] on input "Loui Miller" at bounding box center [73, 351] width 11 height 11
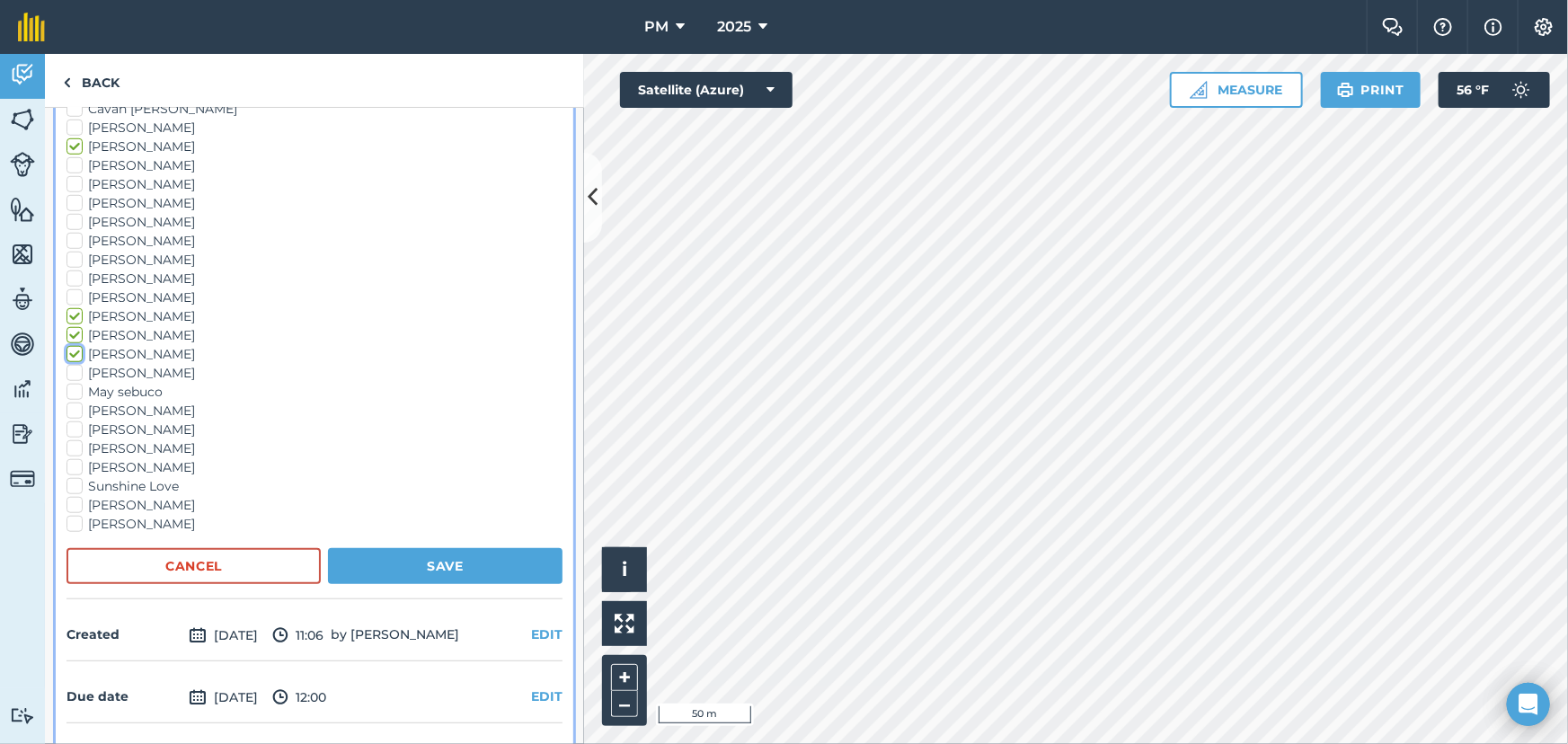
checkbox input "true"
click at [421, 559] on button "Save" at bounding box center [444, 566] width 234 height 36
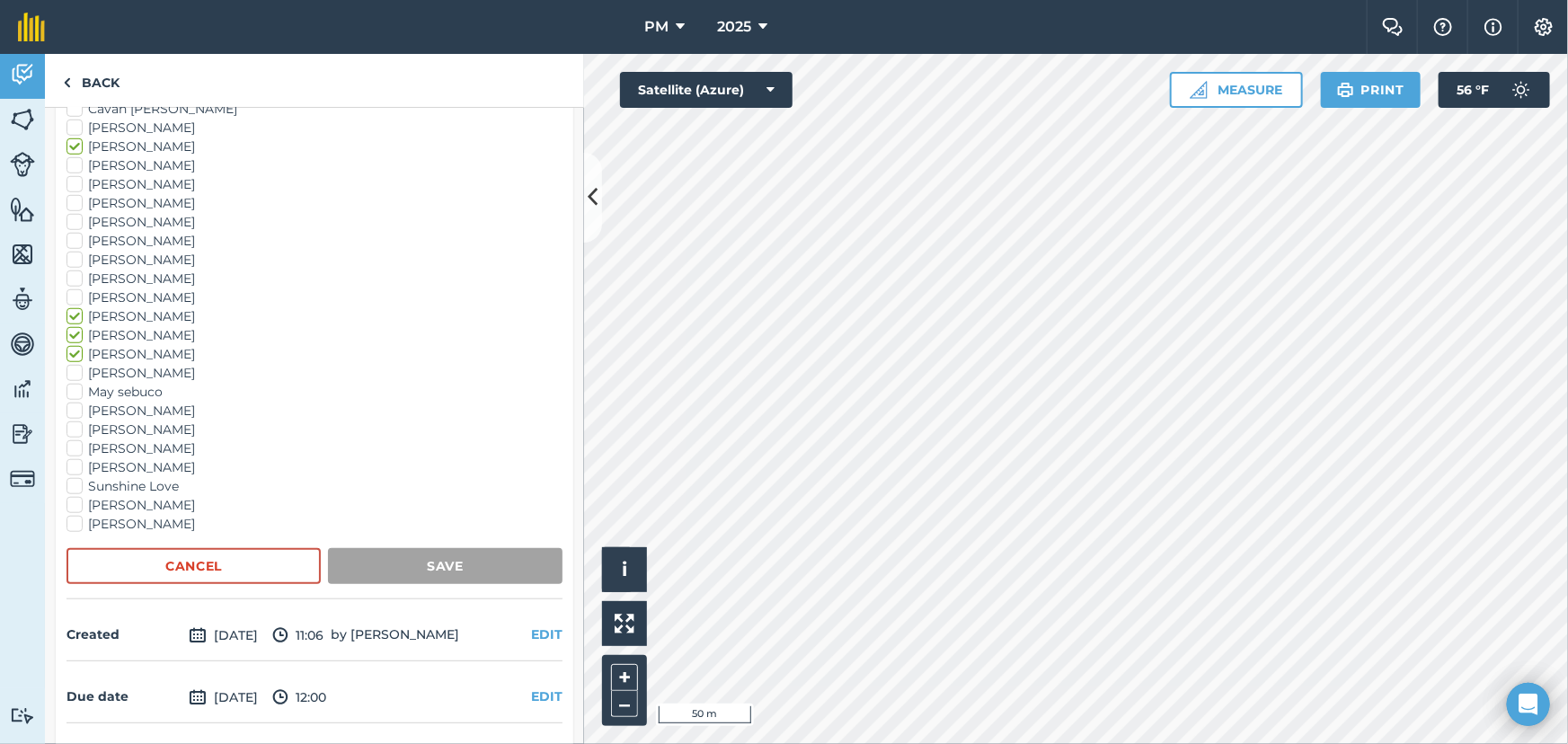
scroll to position [162, 0]
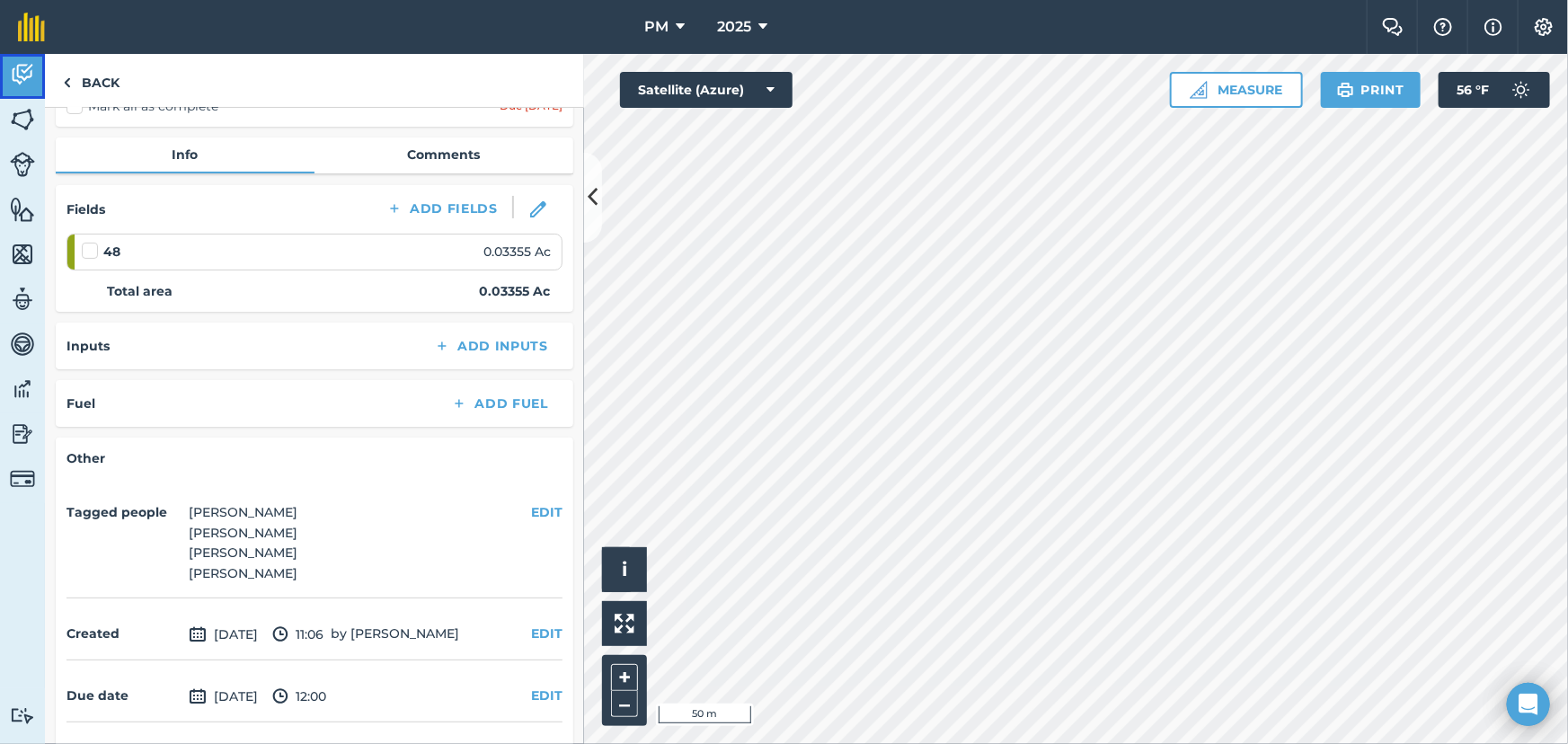
click at [18, 73] on img at bounding box center [22, 74] width 25 height 27
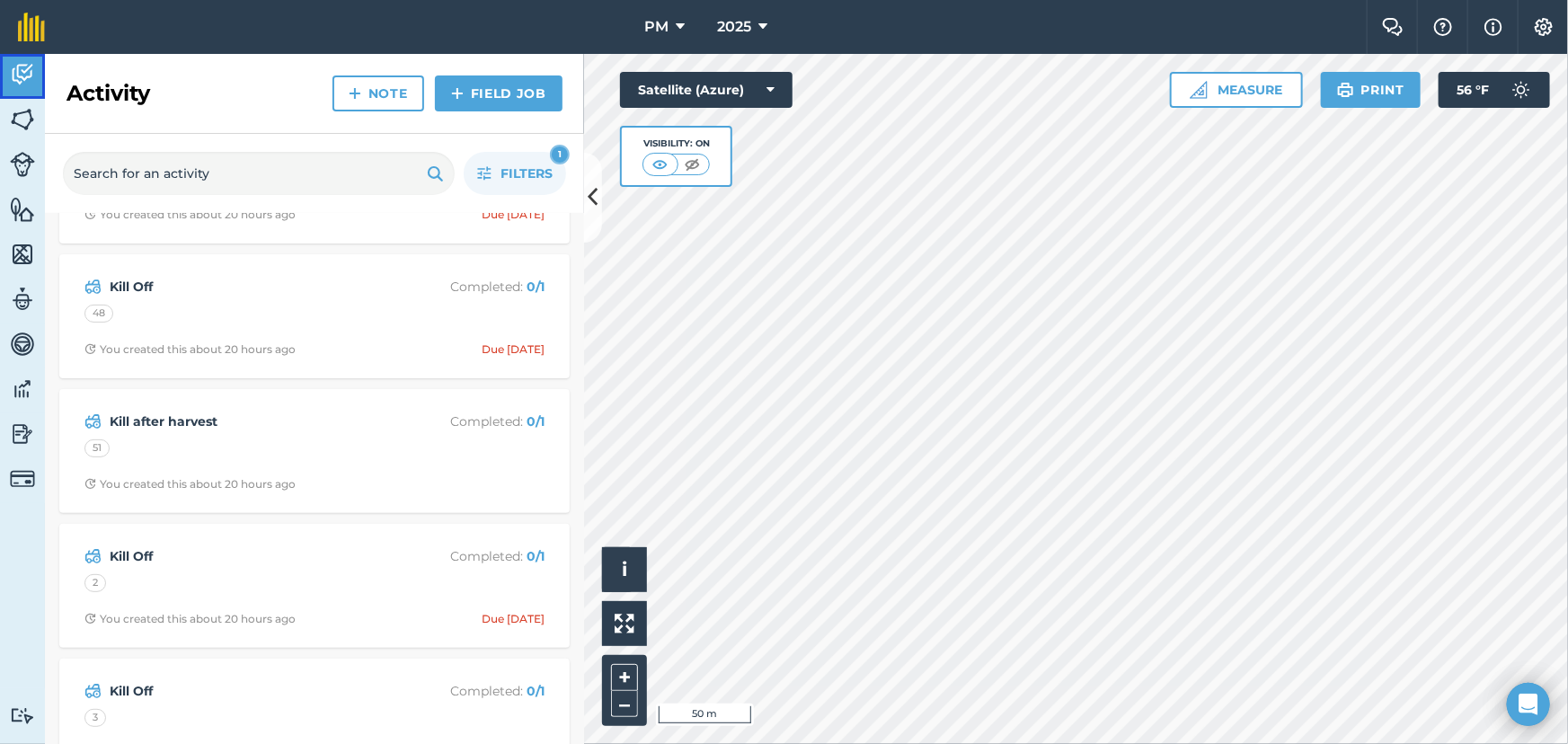
scroll to position [244, 0]
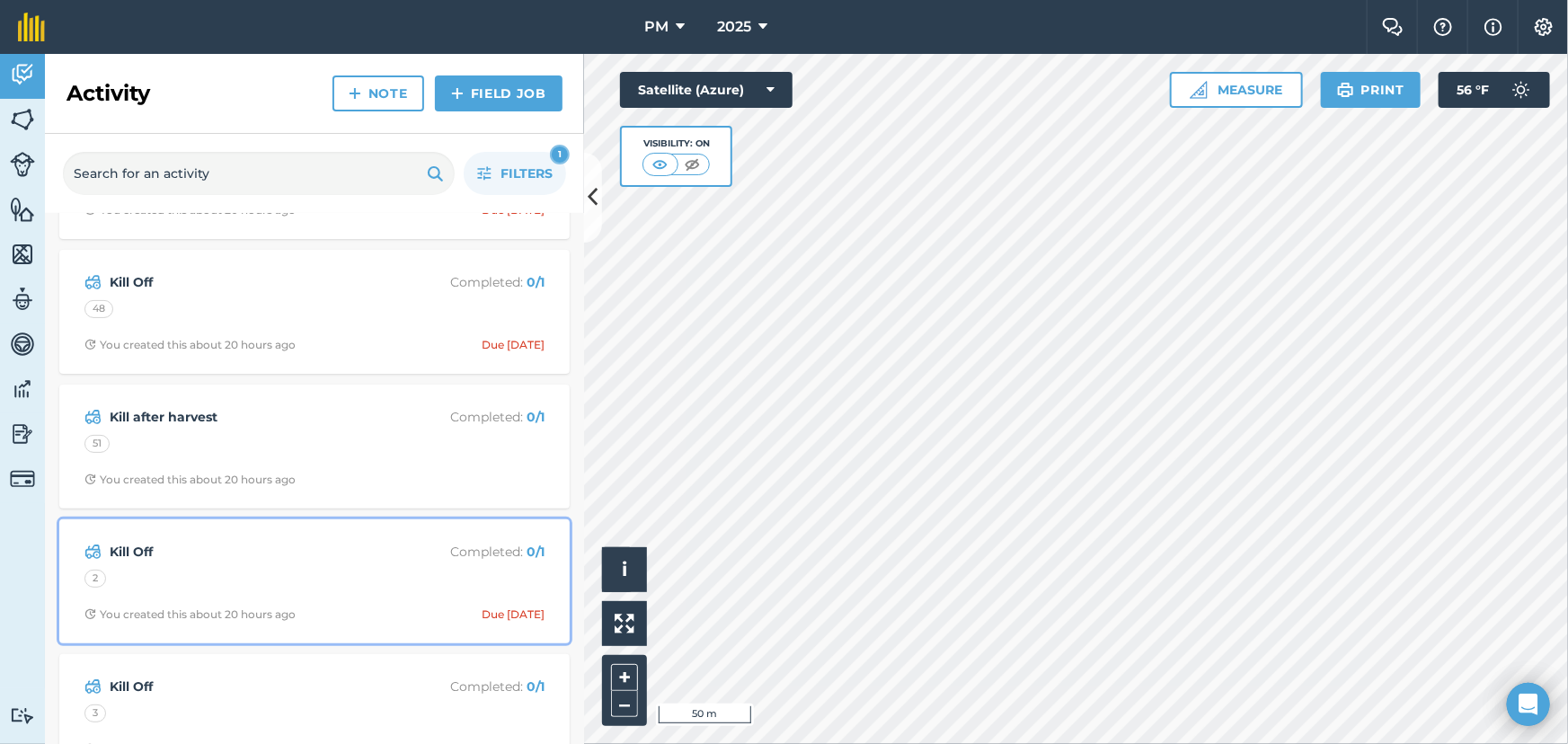
click at [269, 570] on div "2" at bounding box center [314, 581] width 461 height 23
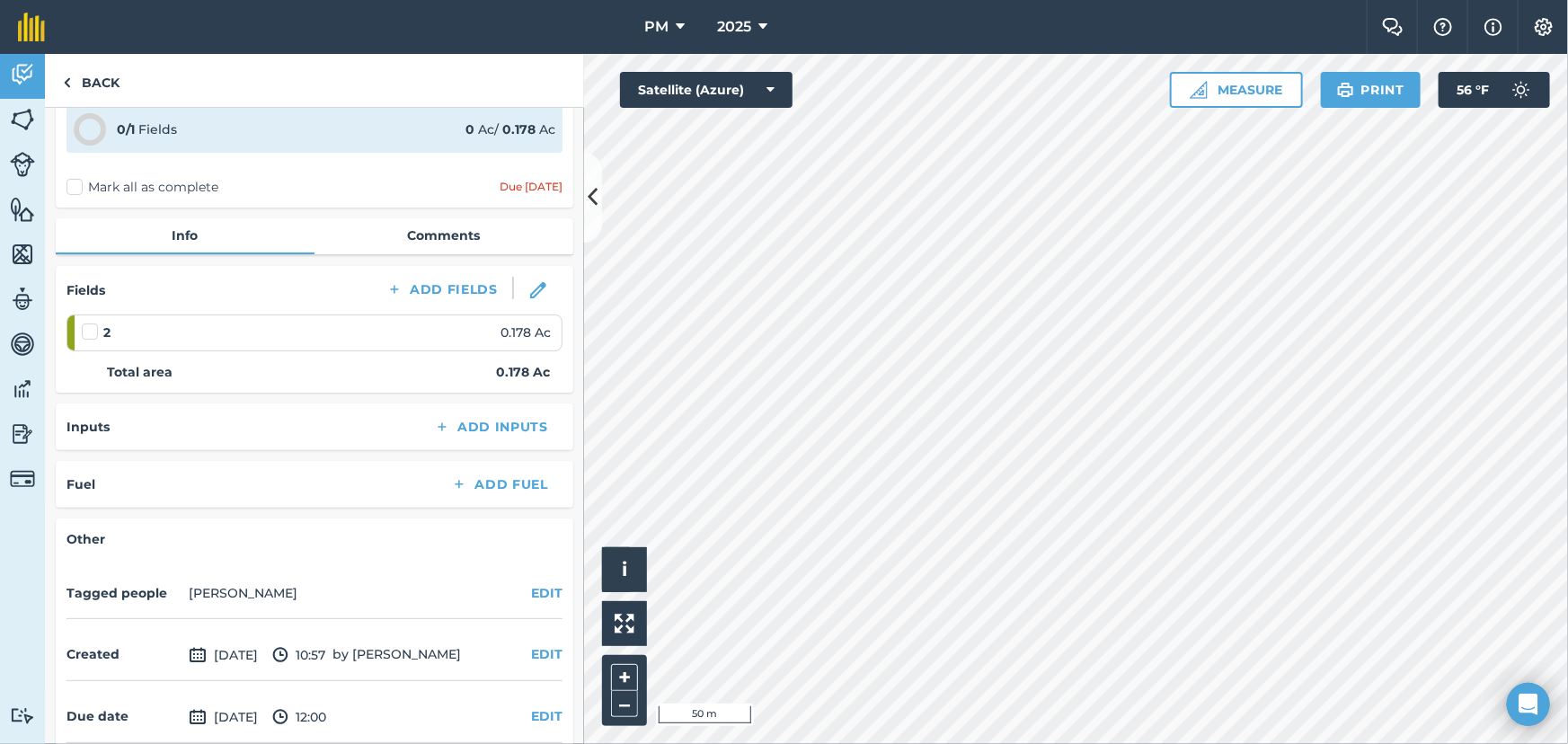
scroll to position [159, 0]
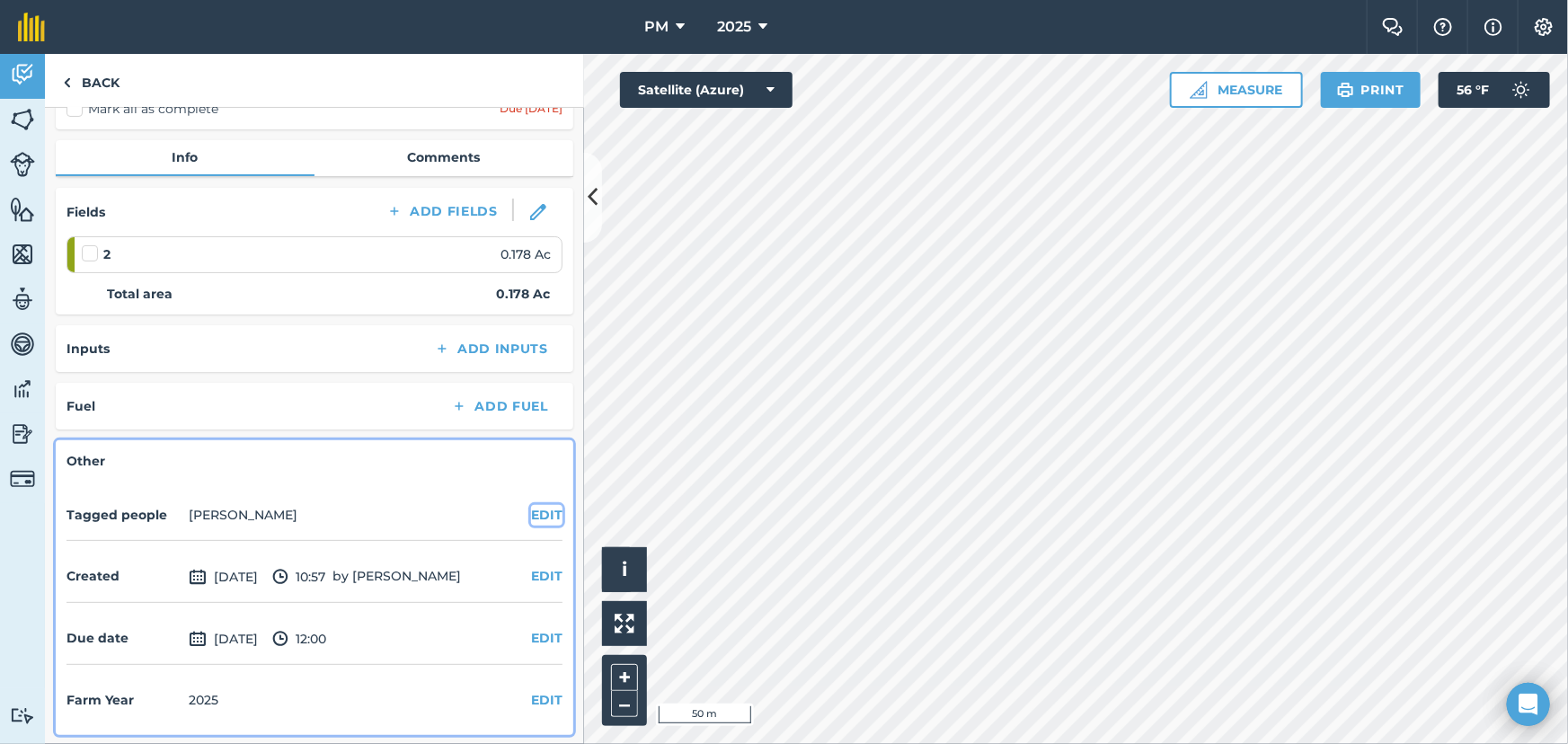
click at [534, 507] on button "EDIT" at bounding box center [547, 515] width 32 height 20
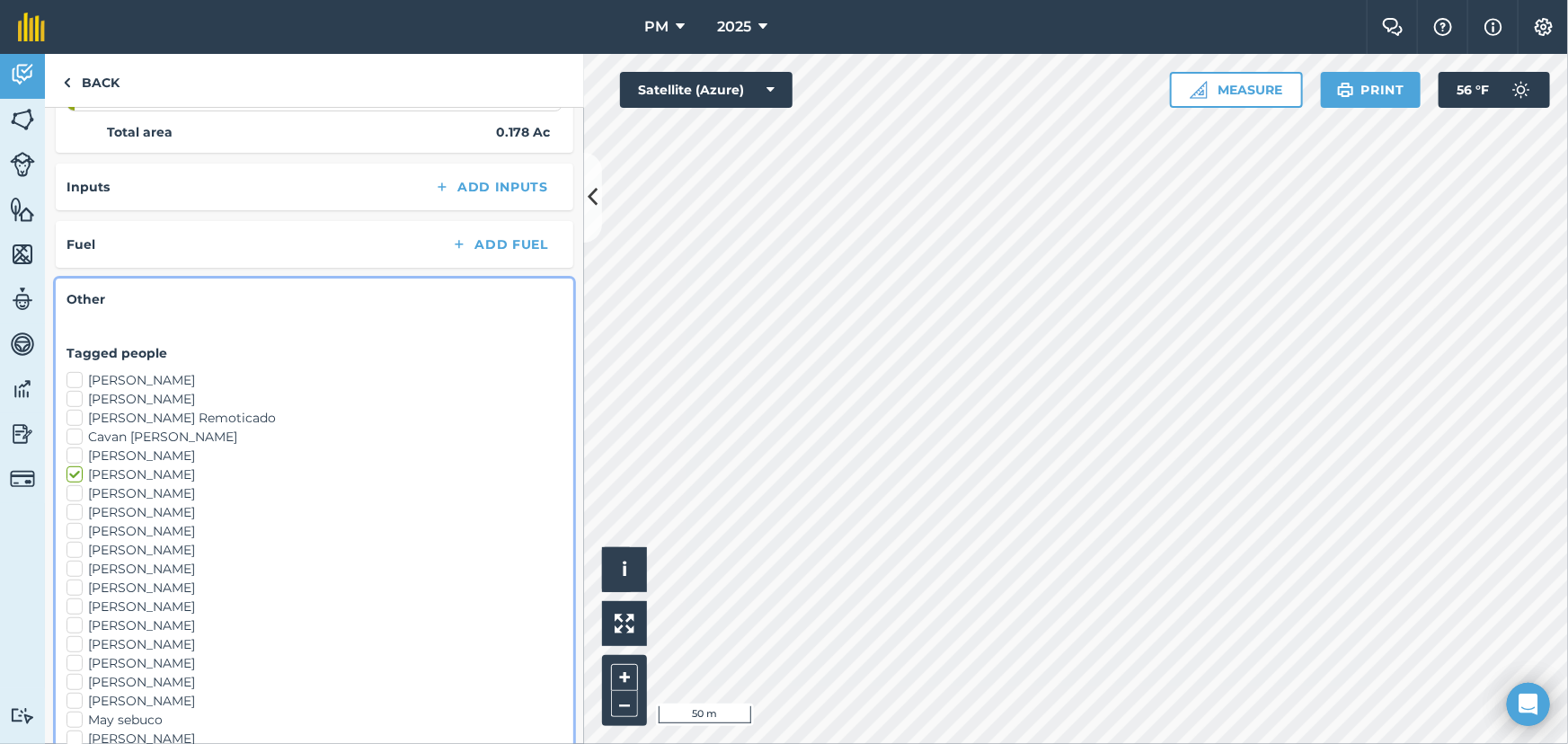
scroll to position [567, 0]
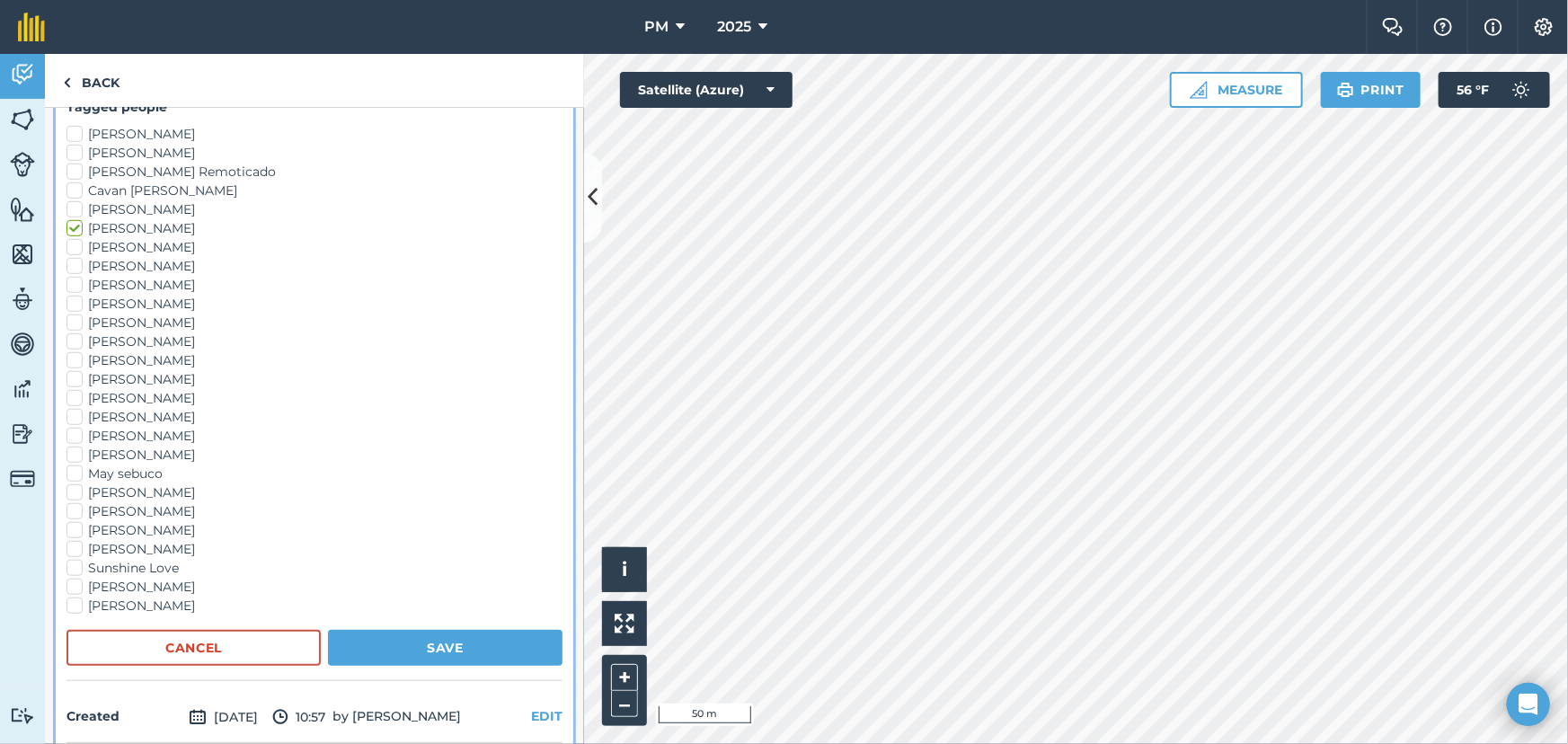
click at [74, 393] on label "Klaus Friedli" at bounding box center [314, 398] width 496 height 19
click at [74, 393] on input "Klaus Friedli" at bounding box center [73, 394] width 11 height 11
checkbox input "true"
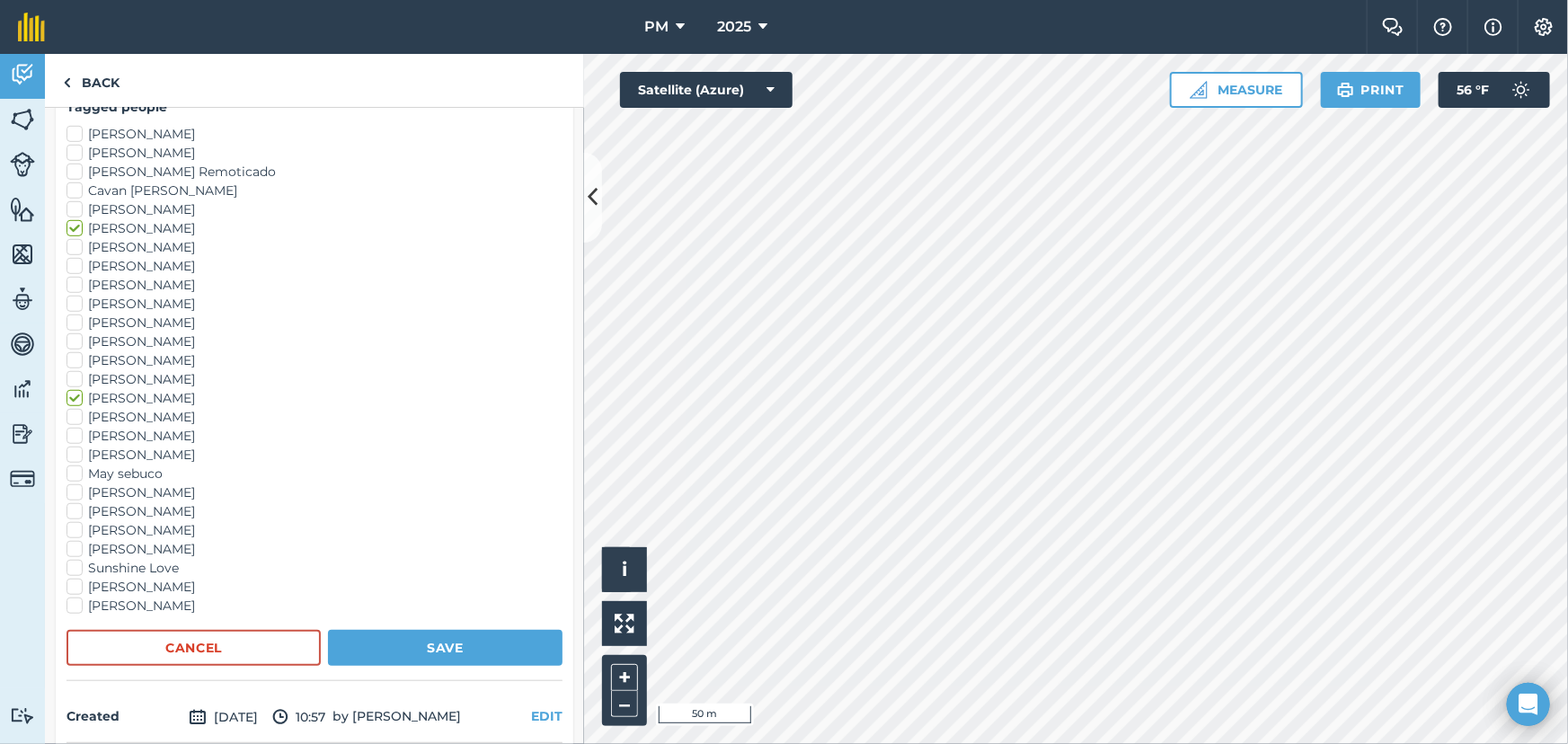
click at [75, 415] on label "Logan Smith" at bounding box center [314, 417] width 496 height 19
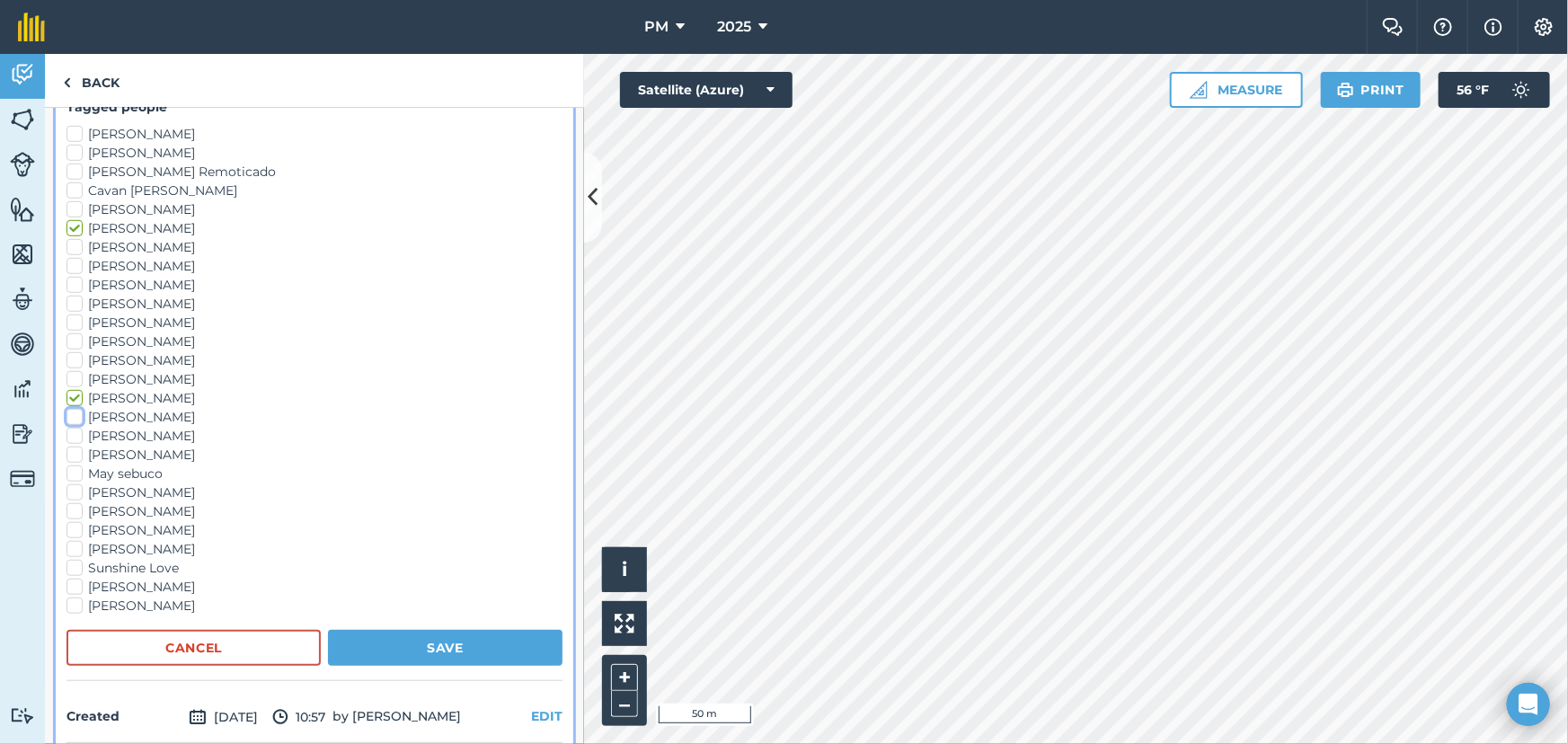
click at [75, 415] on input "Logan Smith" at bounding box center [73, 414] width 11 height 11
checkbox input "true"
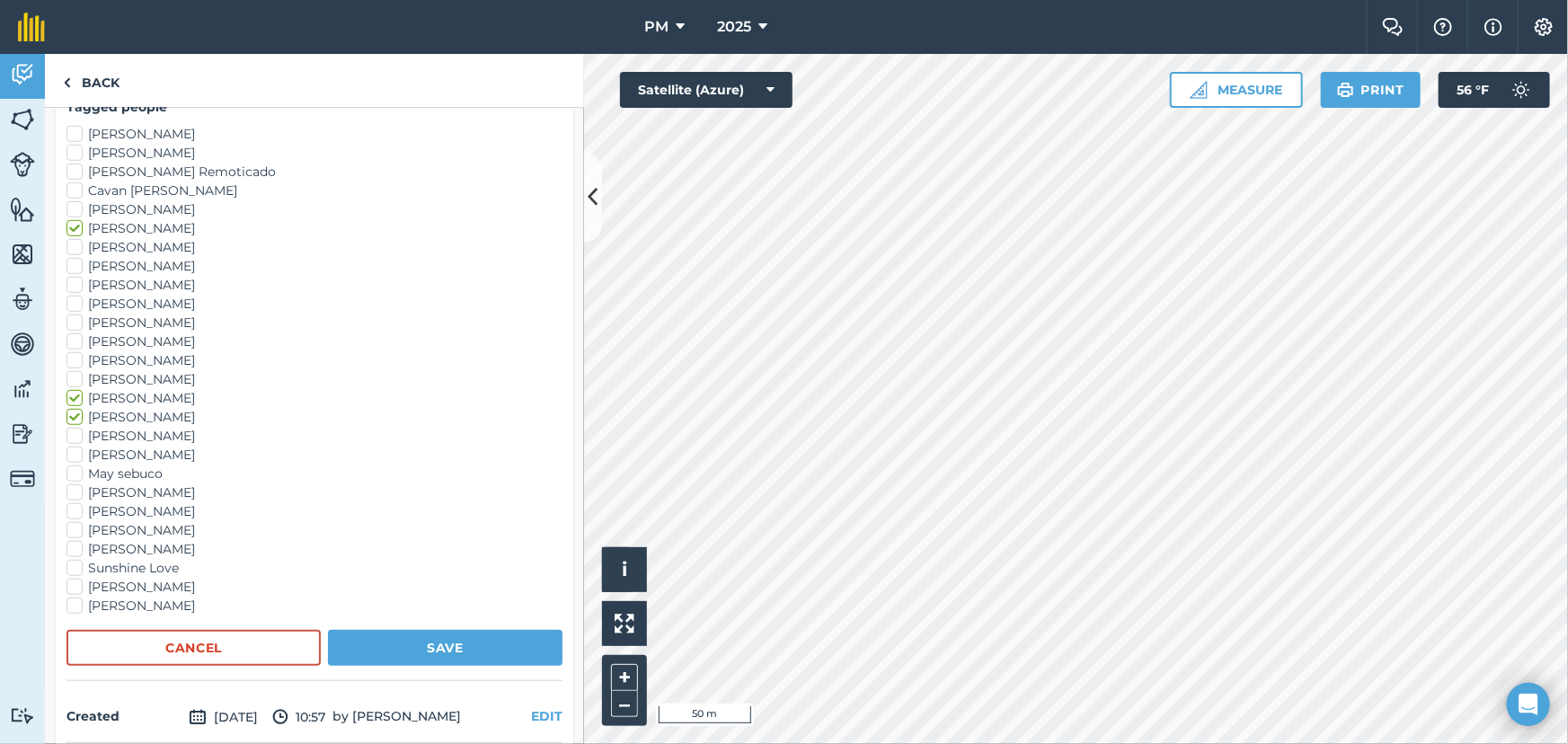
click at [70, 431] on label "Loui Miller" at bounding box center [314, 436] width 496 height 19
click at [70, 431] on input "Loui Miller" at bounding box center [73, 433] width 11 height 11
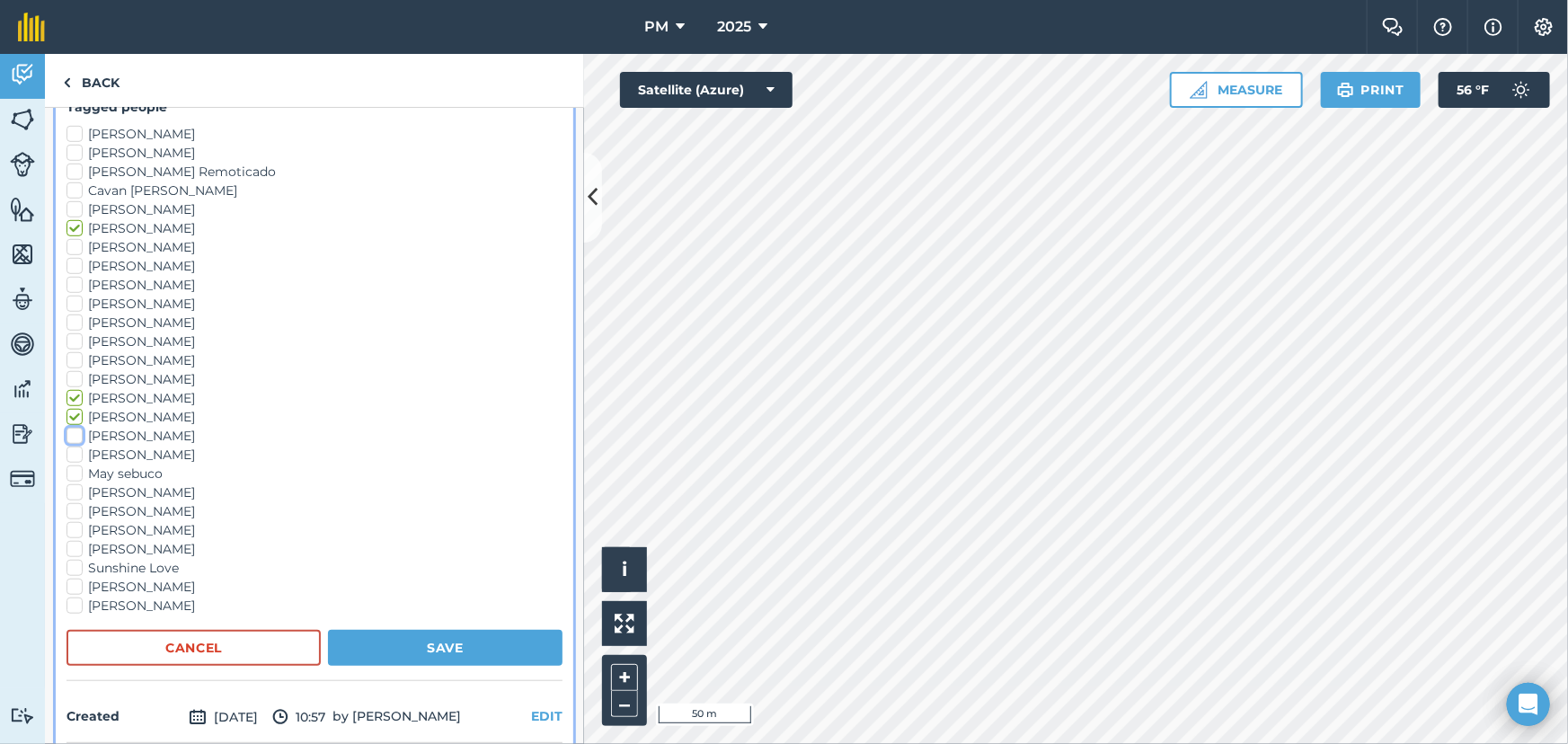
checkbox input "true"
click at [385, 647] on button "Save" at bounding box center [444, 648] width 234 height 36
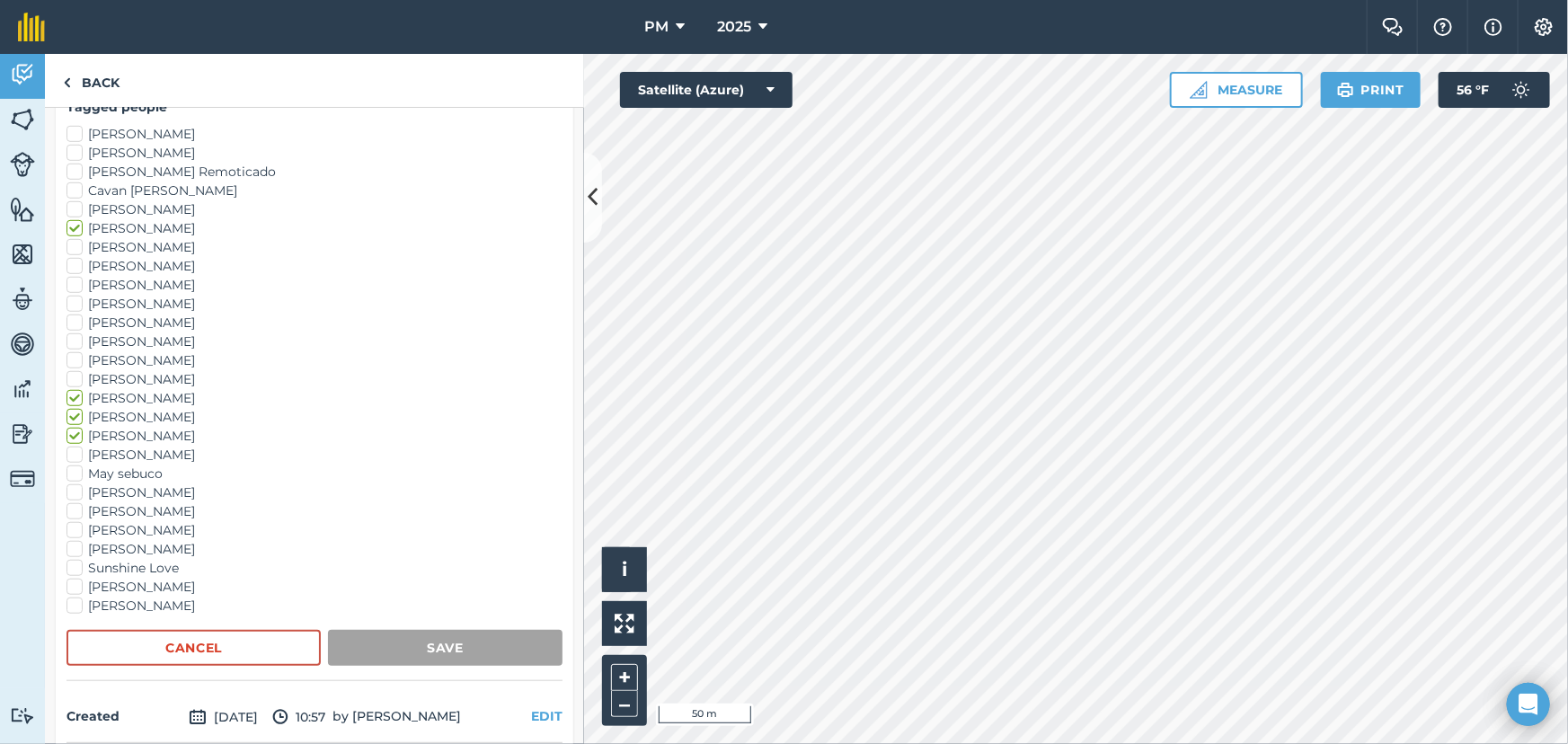
scroll to position [81, 0]
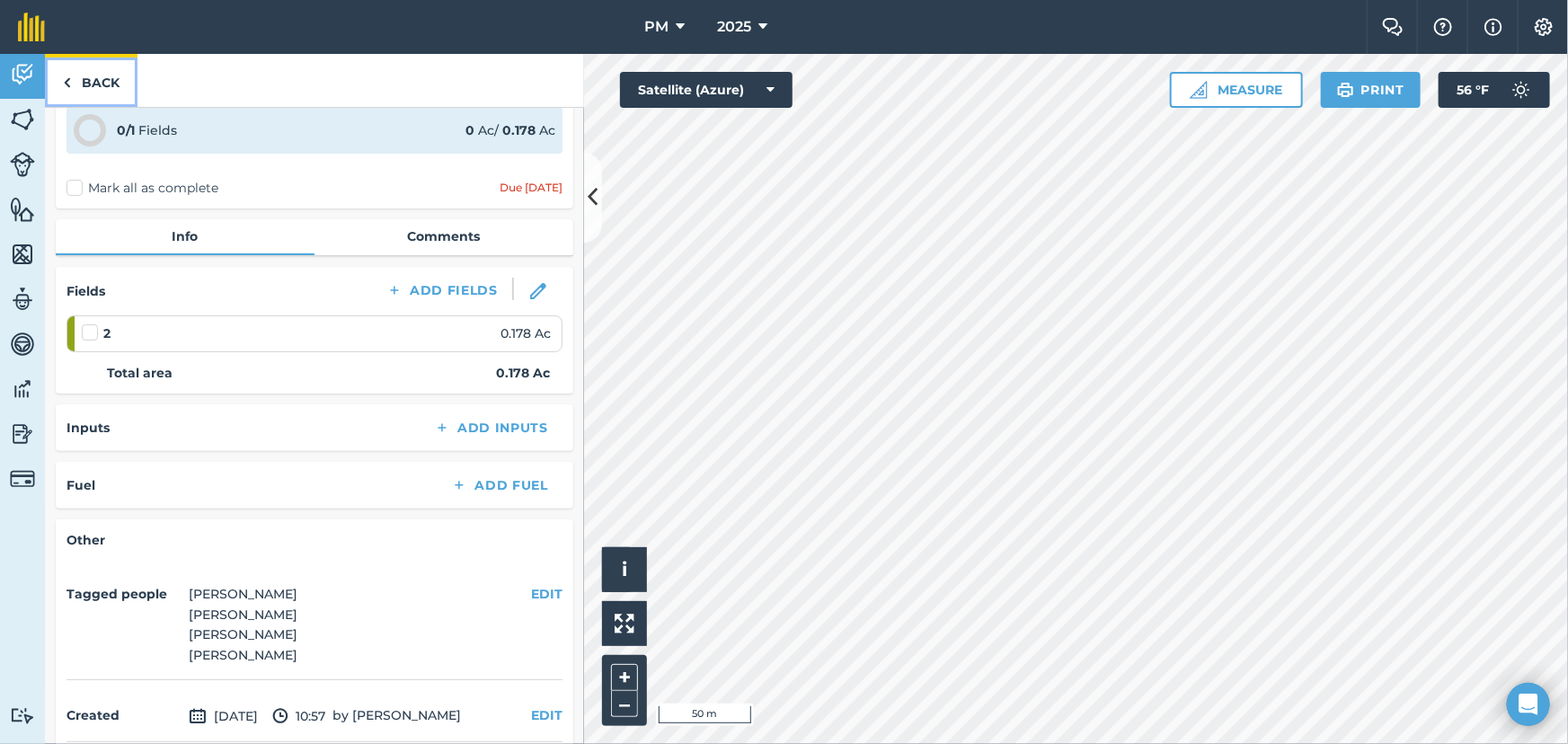
click at [75, 80] on link "Back" at bounding box center [91, 79] width 93 height 53
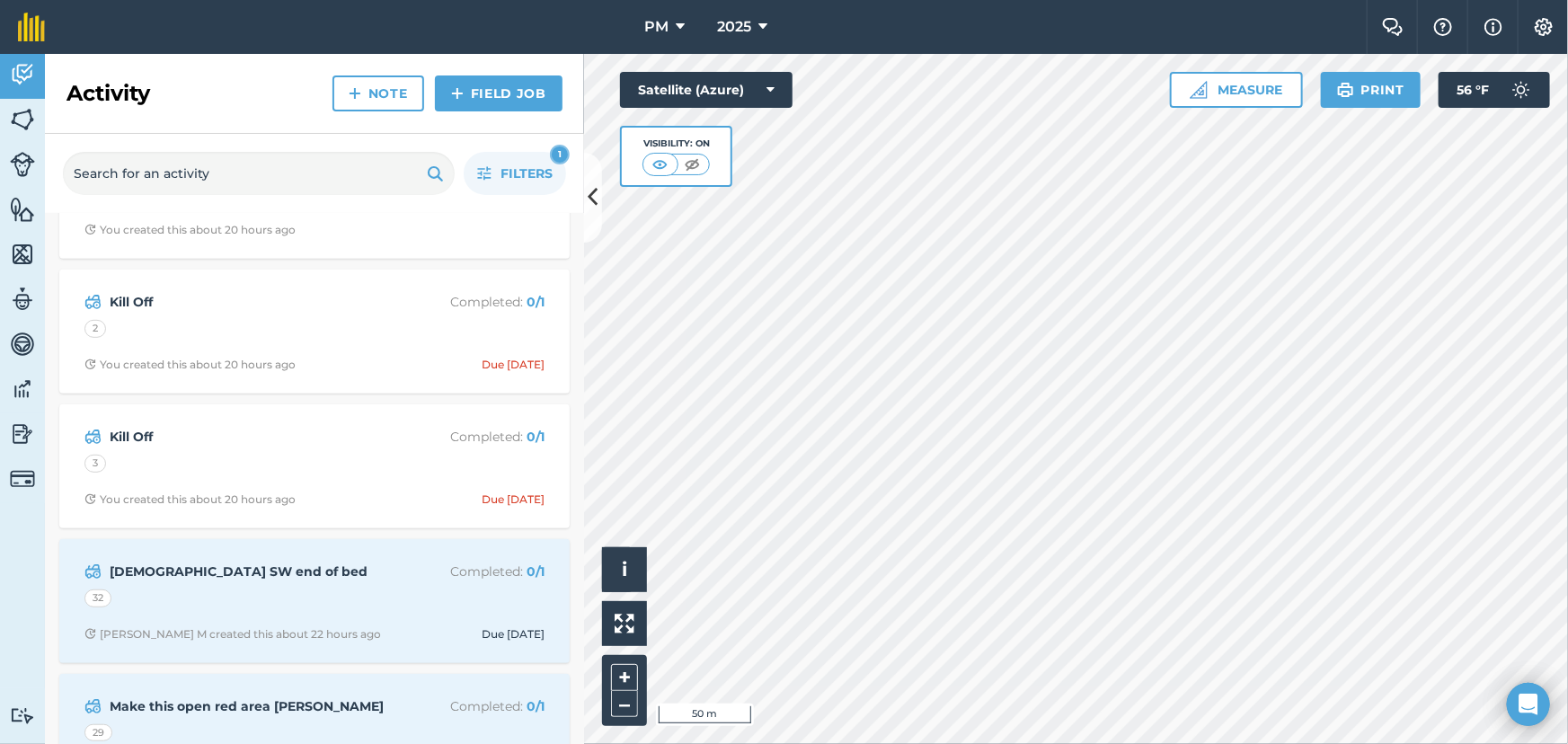
scroll to position [490, 0]
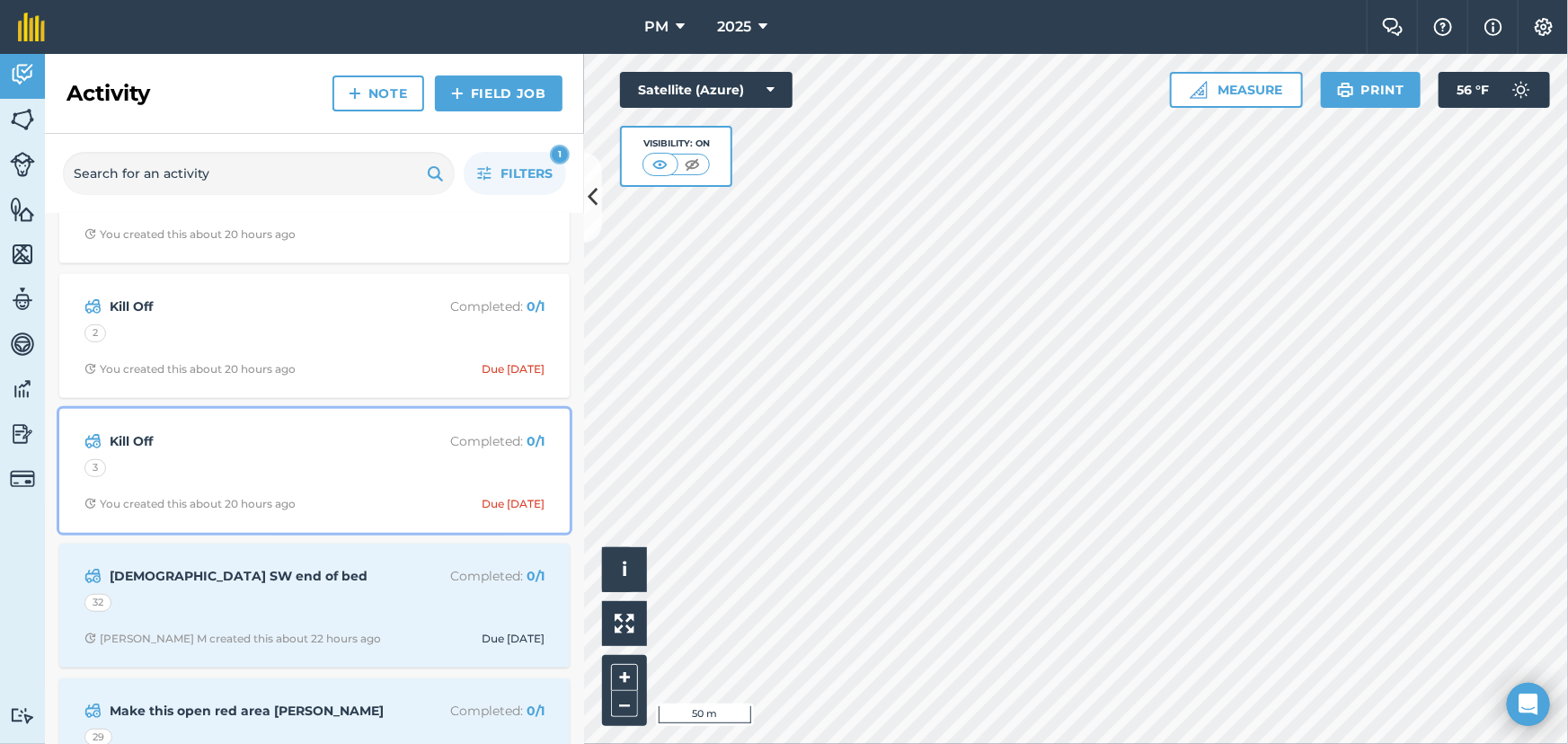
click at [227, 469] on div "3" at bounding box center [314, 471] width 461 height 23
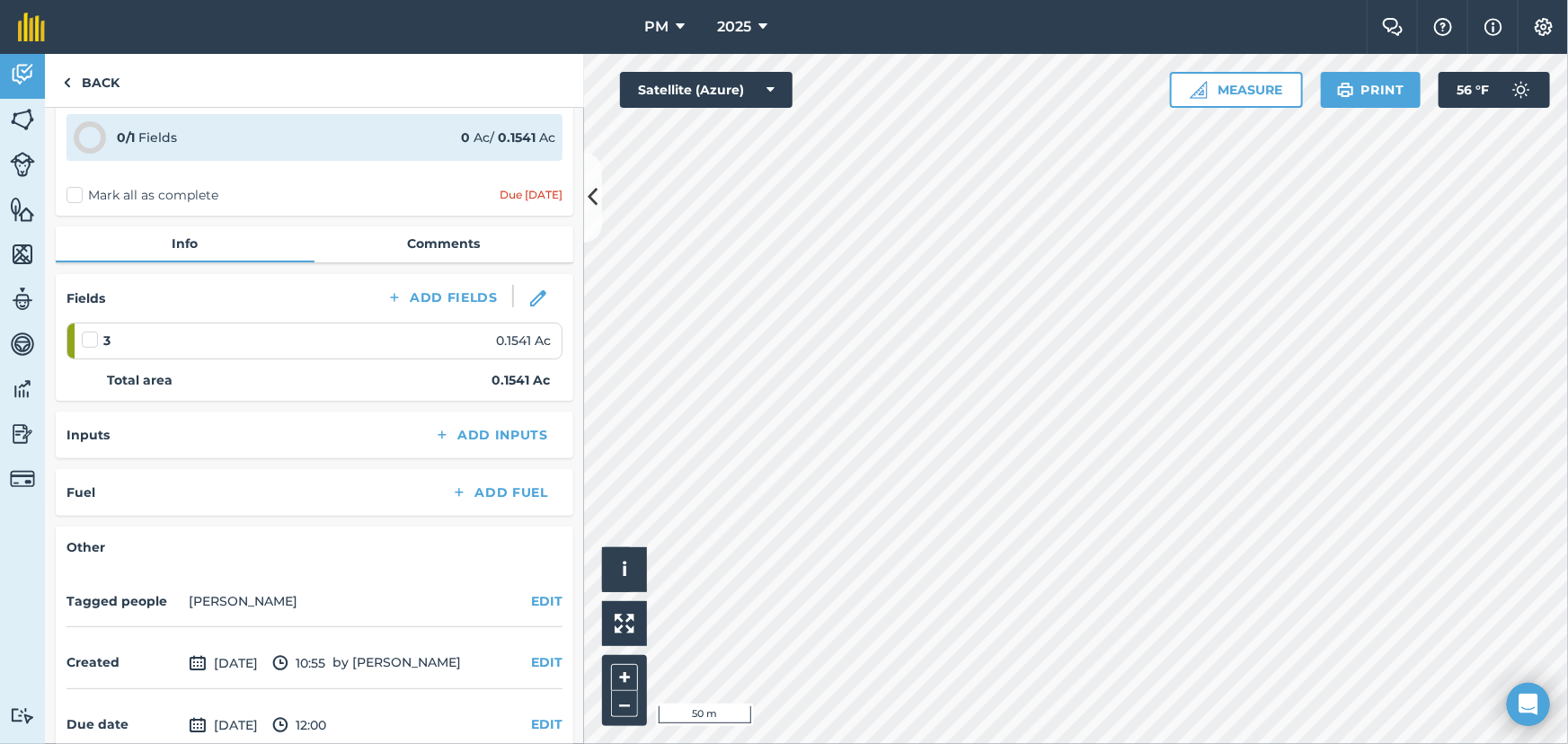
scroll to position [159, 0]
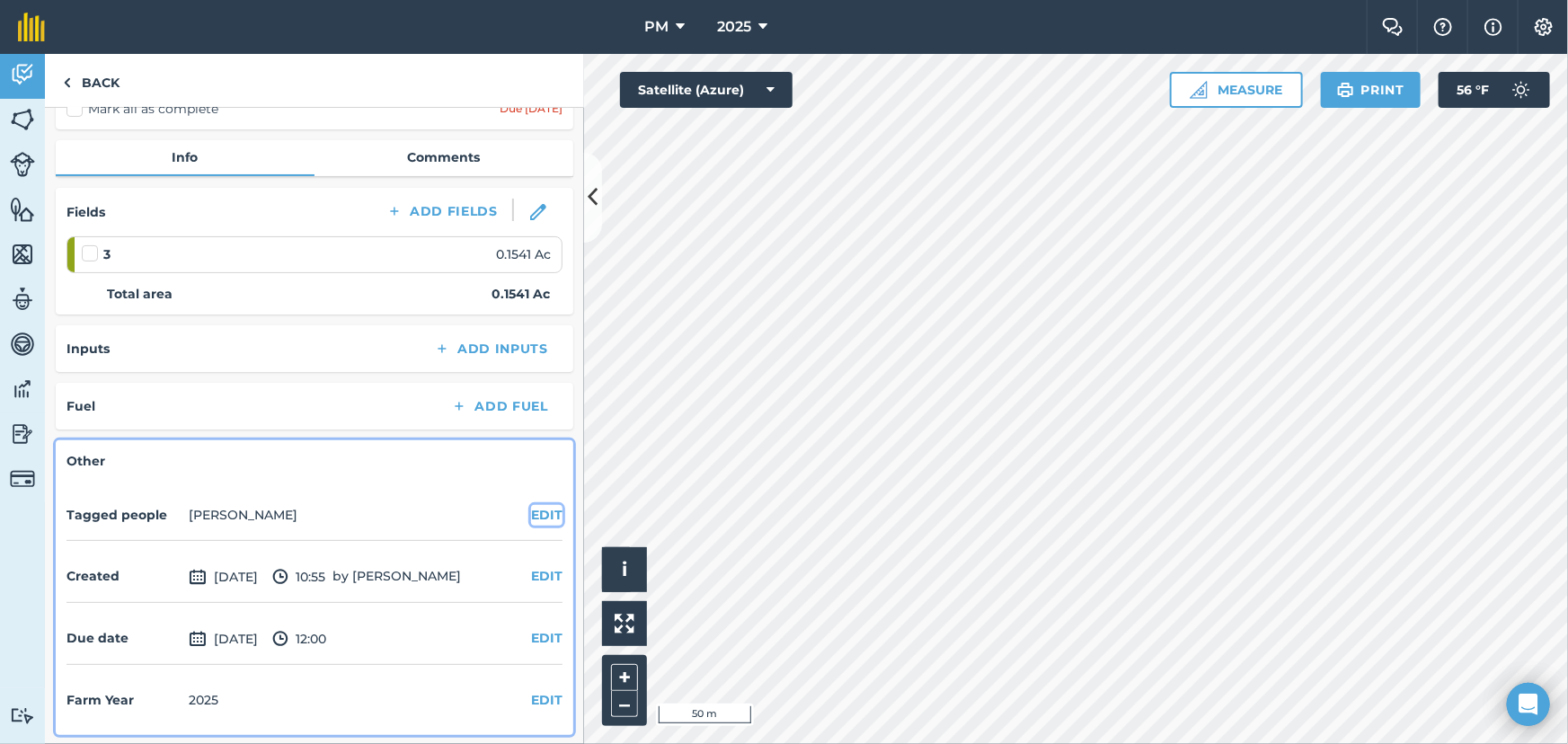
click at [539, 511] on button "EDIT" at bounding box center [547, 515] width 32 height 20
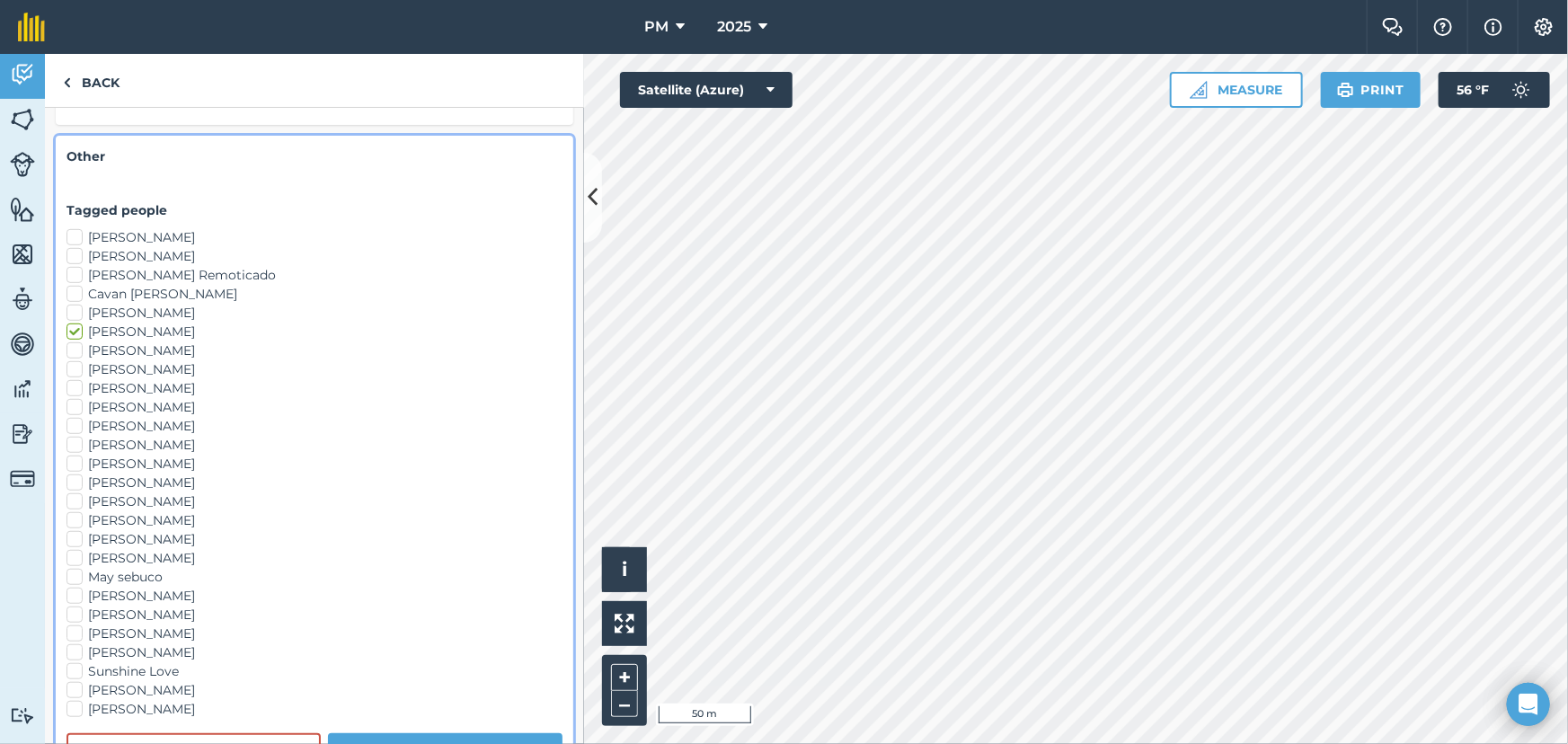
scroll to position [567, 0]
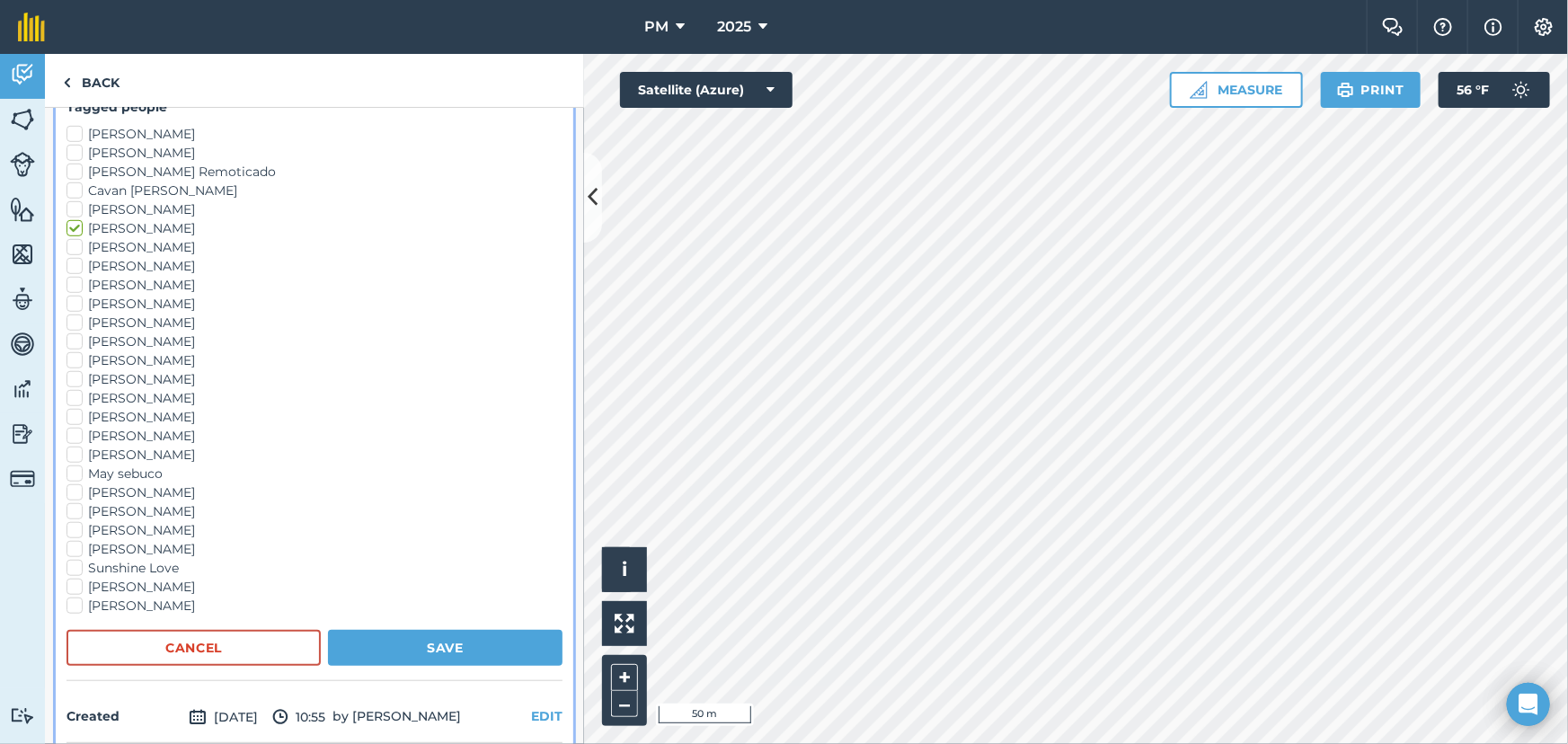
click at [71, 389] on label "Klaus Friedli" at bounding box center [314, 398] width 496 height 19
click at [71, 389] on input "Klaus Friedli" at bounding box center [73, 394] width 11 height 11
checkbox input "true"
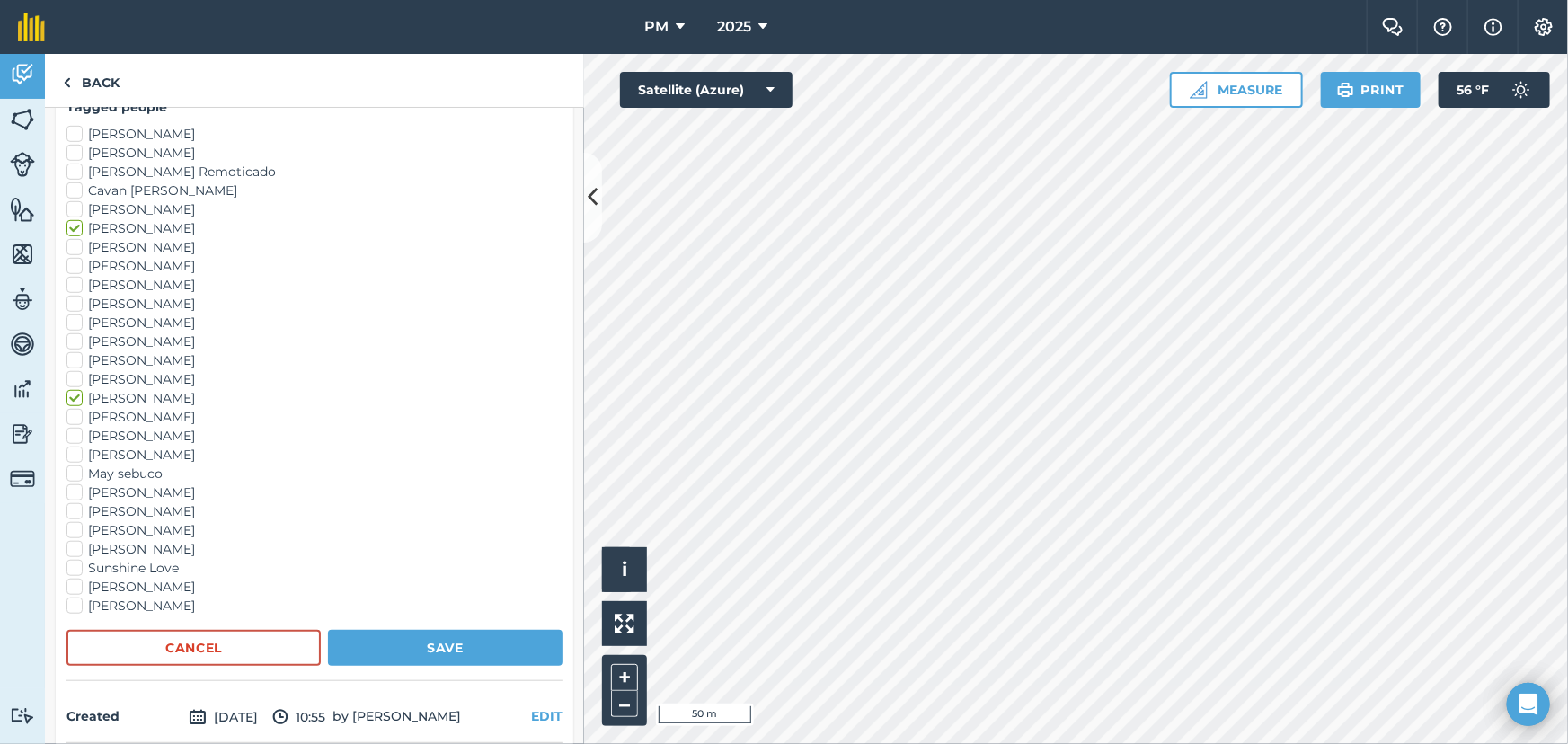
click at [71, 410] on label "Logan Smith" at bounding box center [314, 417] width 496 height 19
click at [71, 410] on input "Logan Smith" at bounding box center [73, 414] width 11 height 11
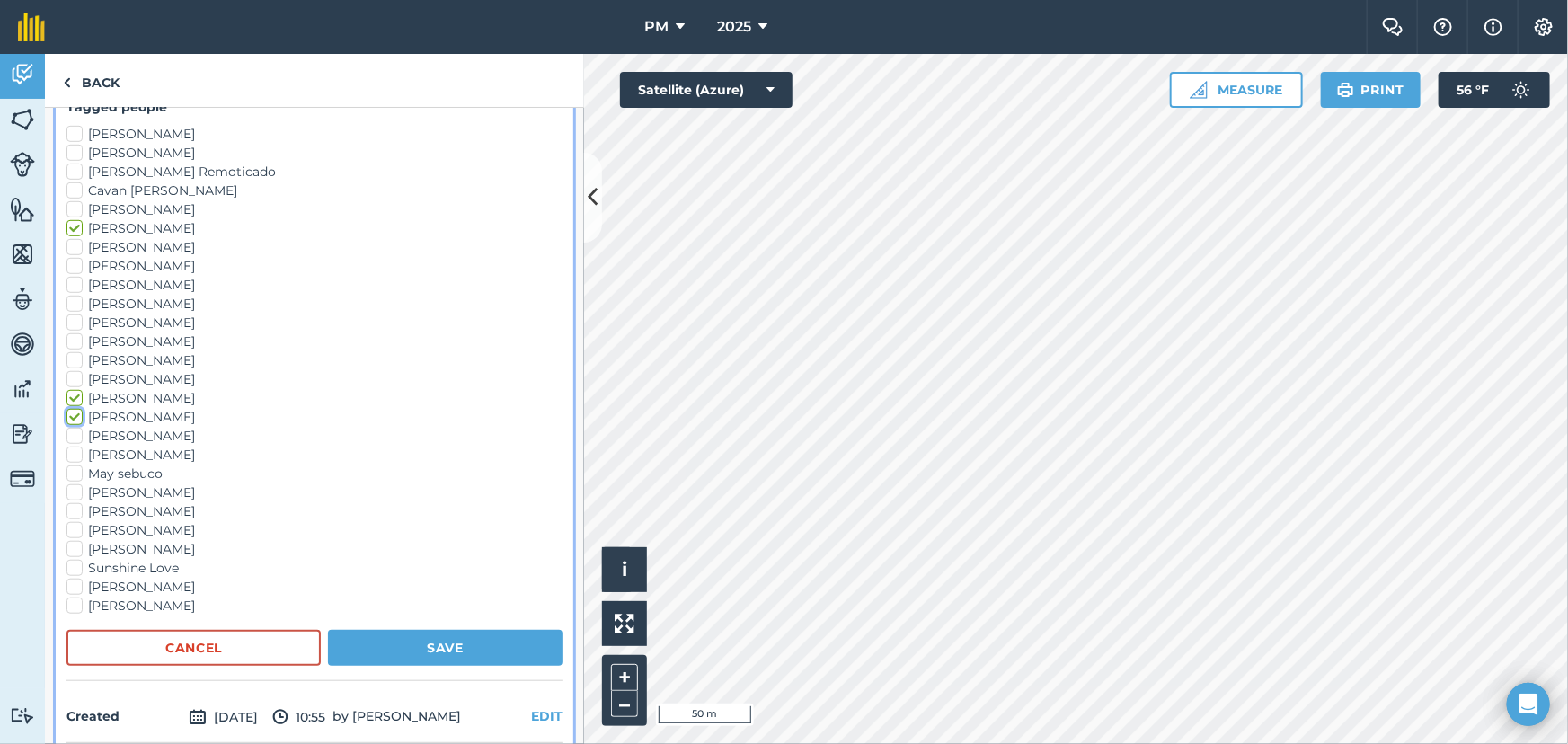
checkbox input "true"
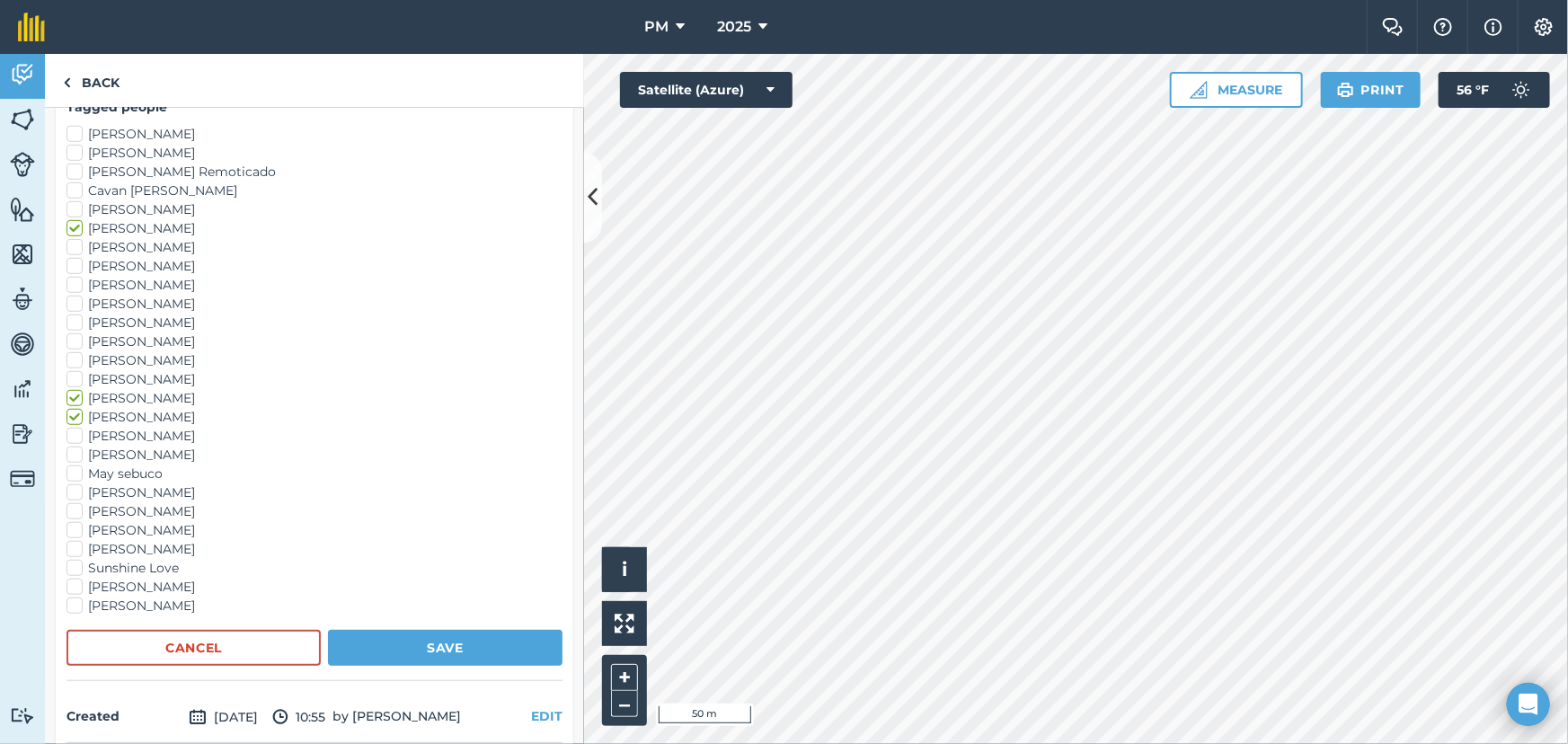
click at [73, 436] on label "Loui Miller" at bounding box center [314, 436] width 496 height 19
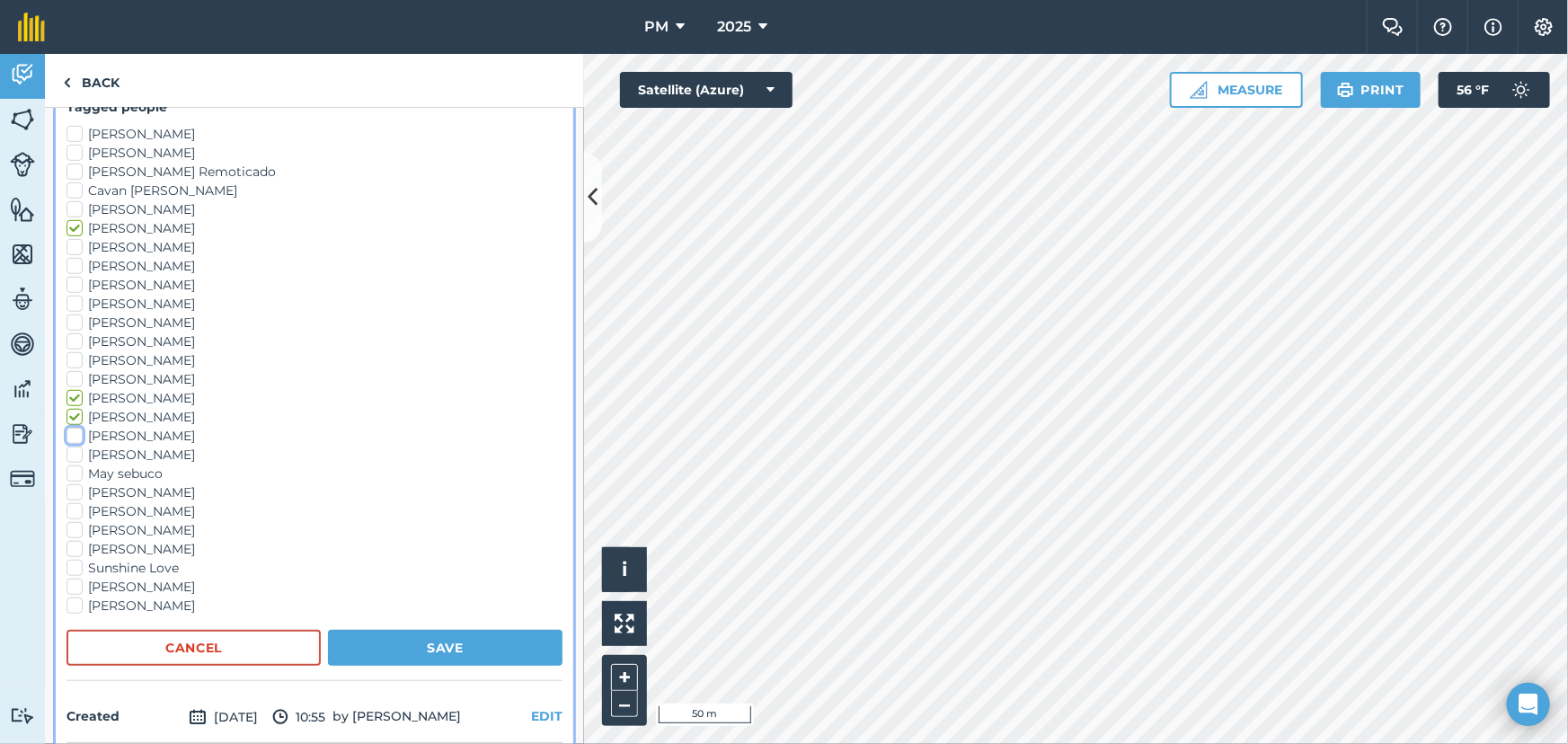
click at [73, 436] on input "Loui Miller" at bounding box center [73, 433] width 11 height 11
checkbox input "true"
click at [396, 638] on button "Save" at bounding box center [444, 648] width 234 height 36
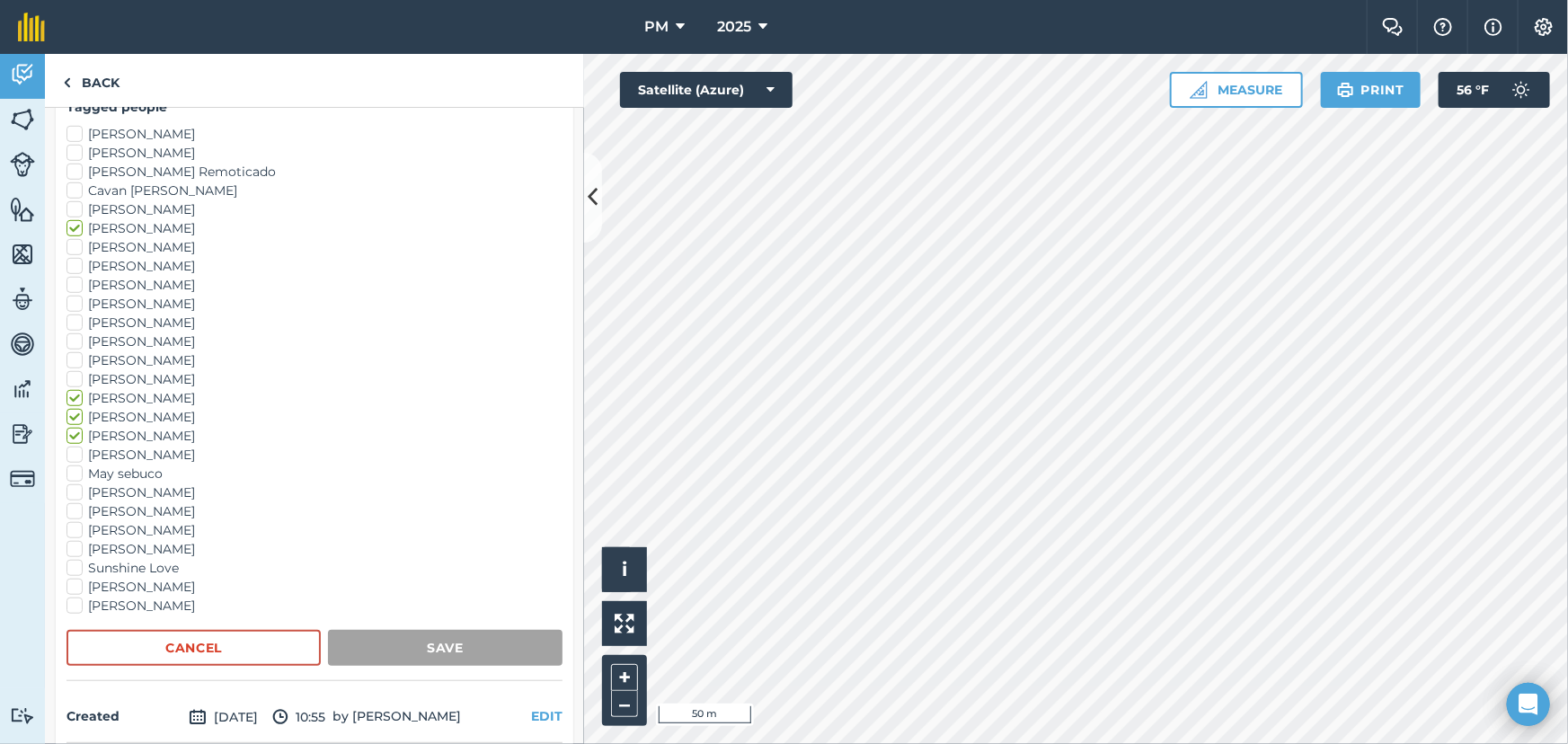
scroll to position [81, 0]
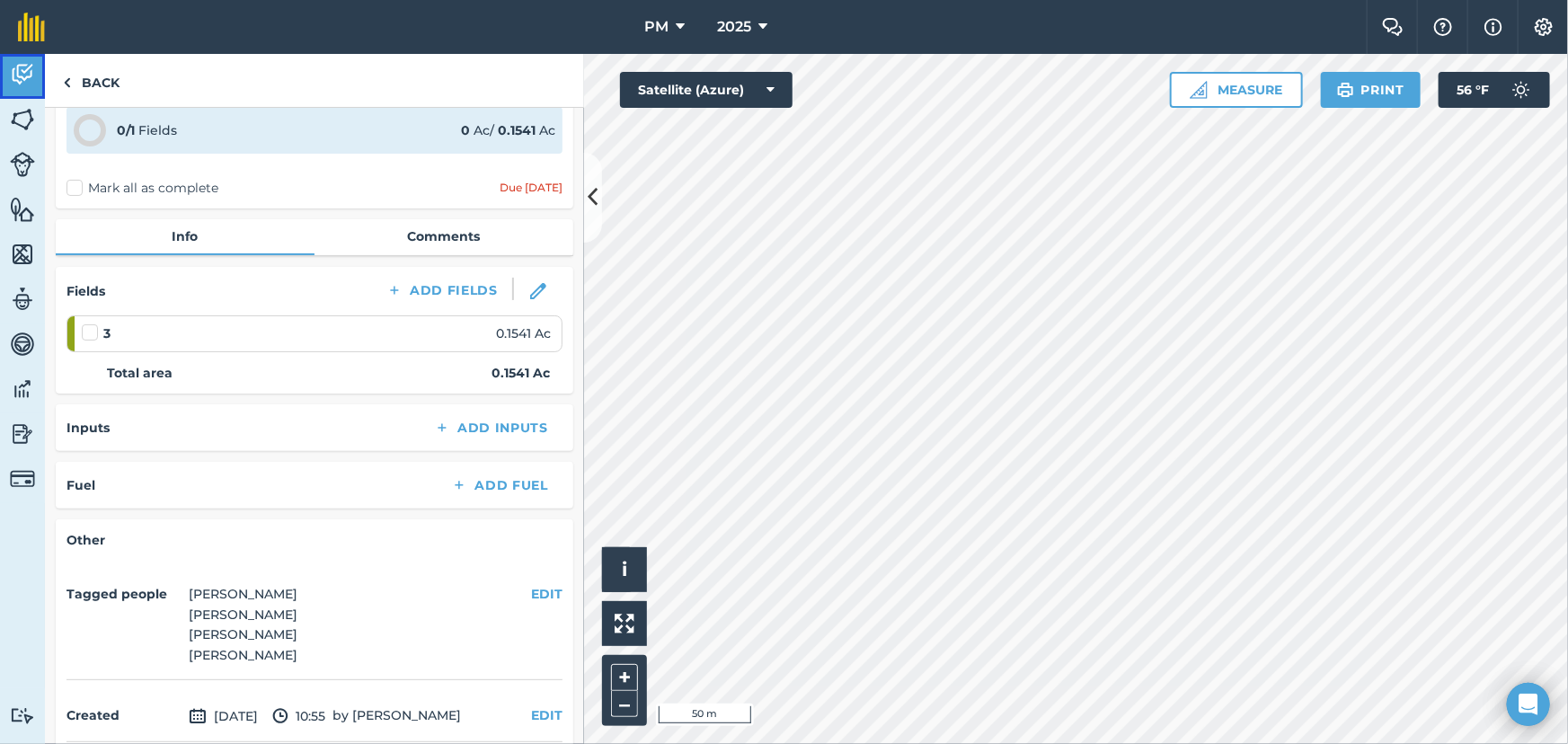
click at [14, 76] on img at bounding box center [22, 74] width 25 height 27
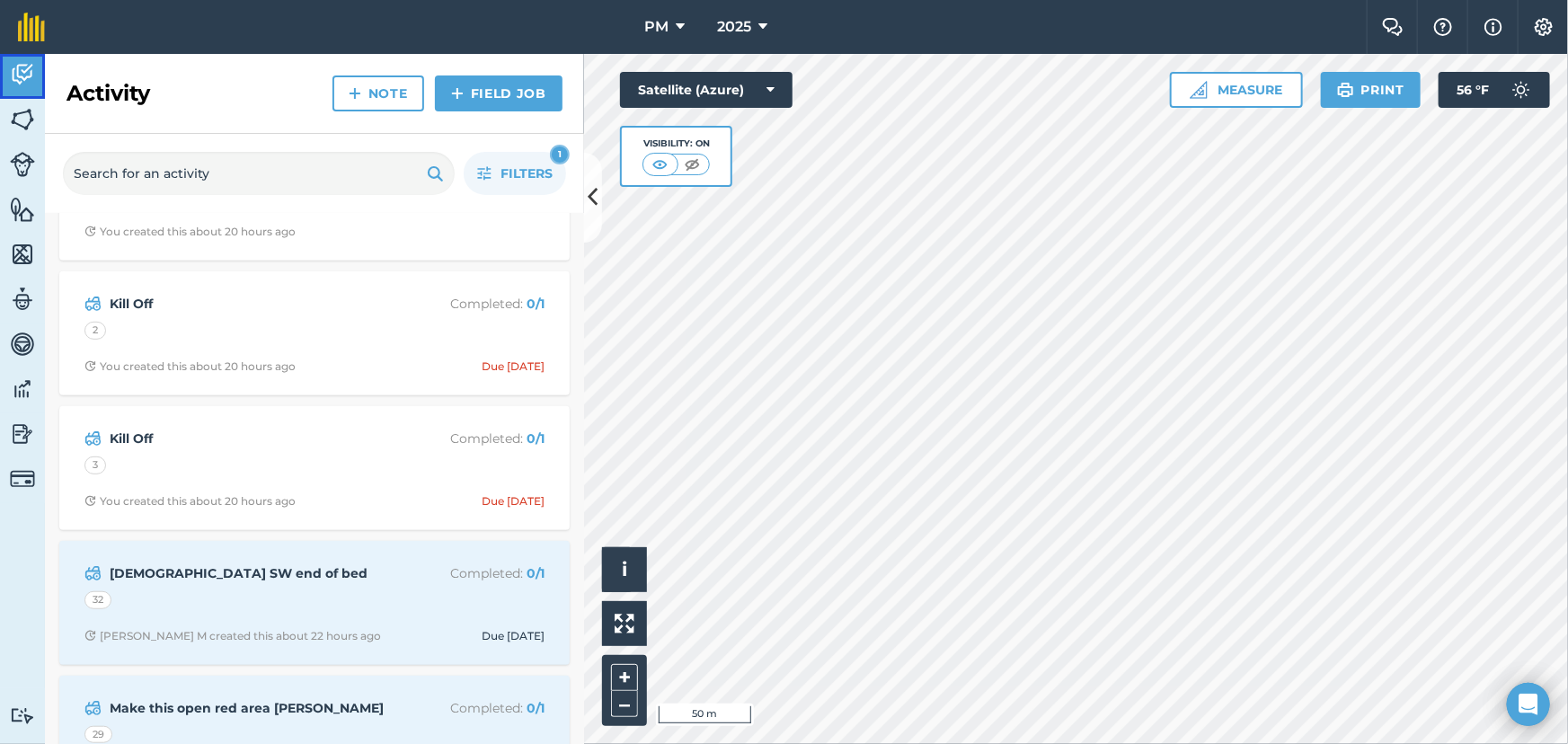
scroll to position [571, 0]
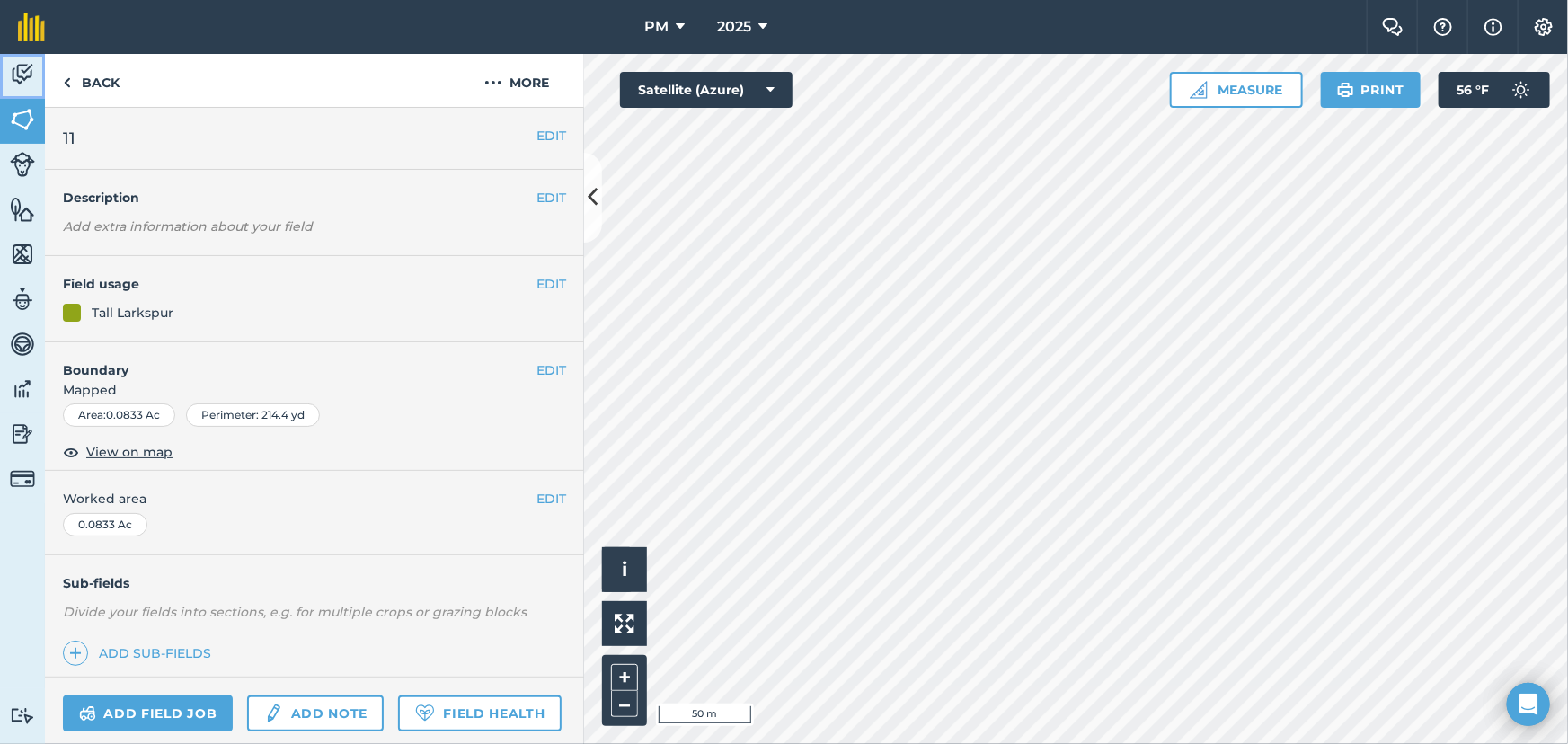
click at [22, 78] on img at bounding box center [22, 74] width 25 height 27
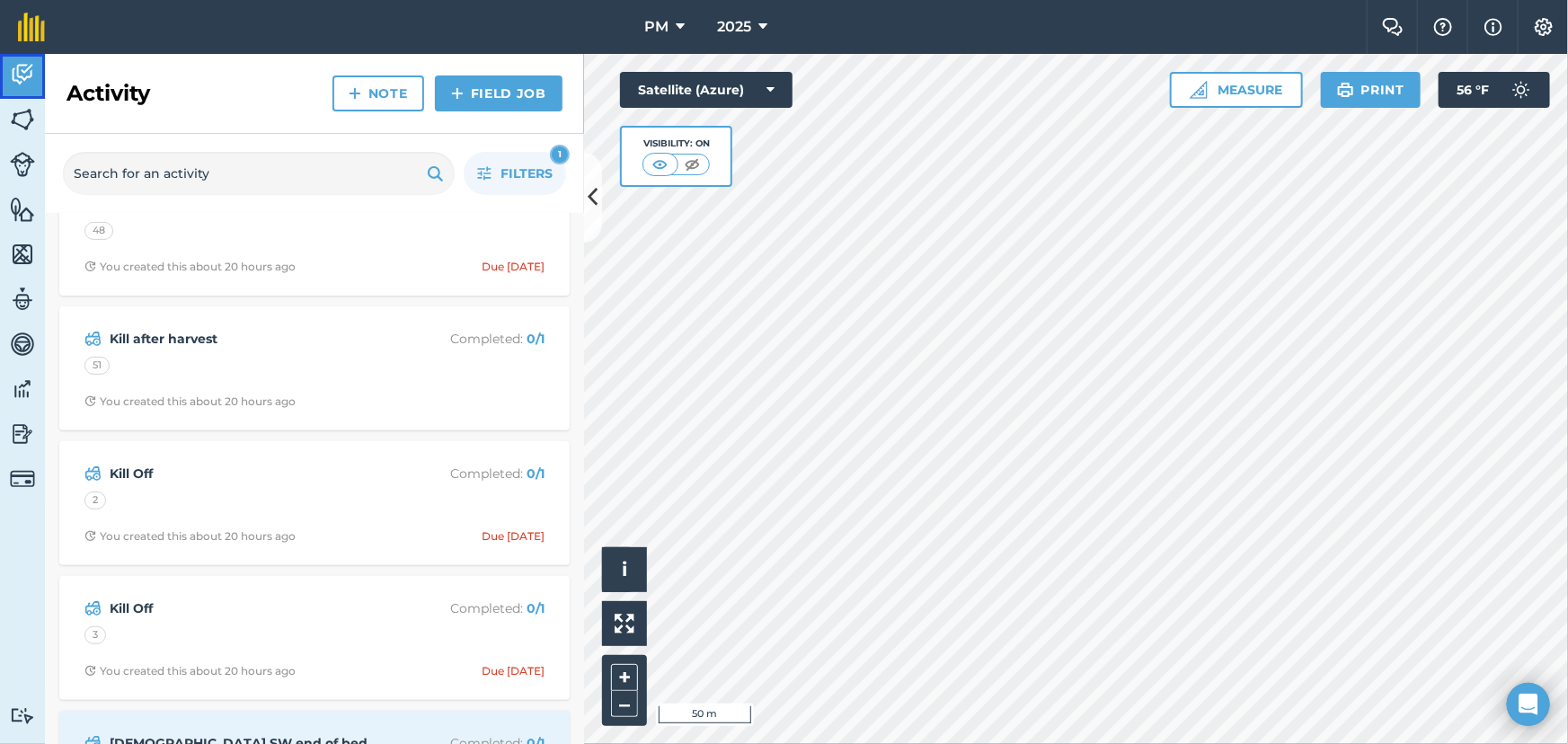
scroll to position [326, 0]
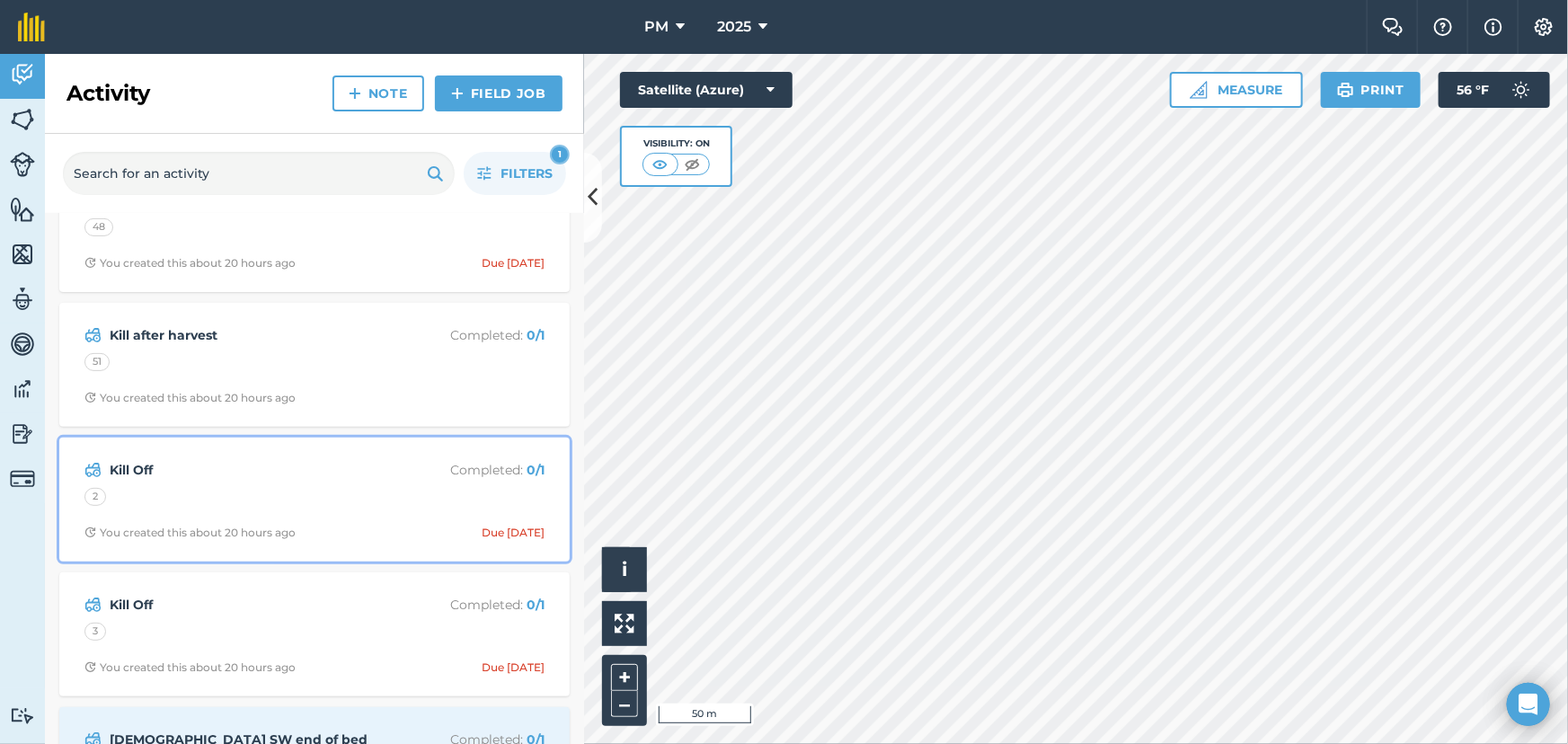
click at [324, 484] on div "Kill Off Completed : 0 / 1 2 You created this about 20 hours ago Due today" at bounding box center [314, 499] width 489 height 102
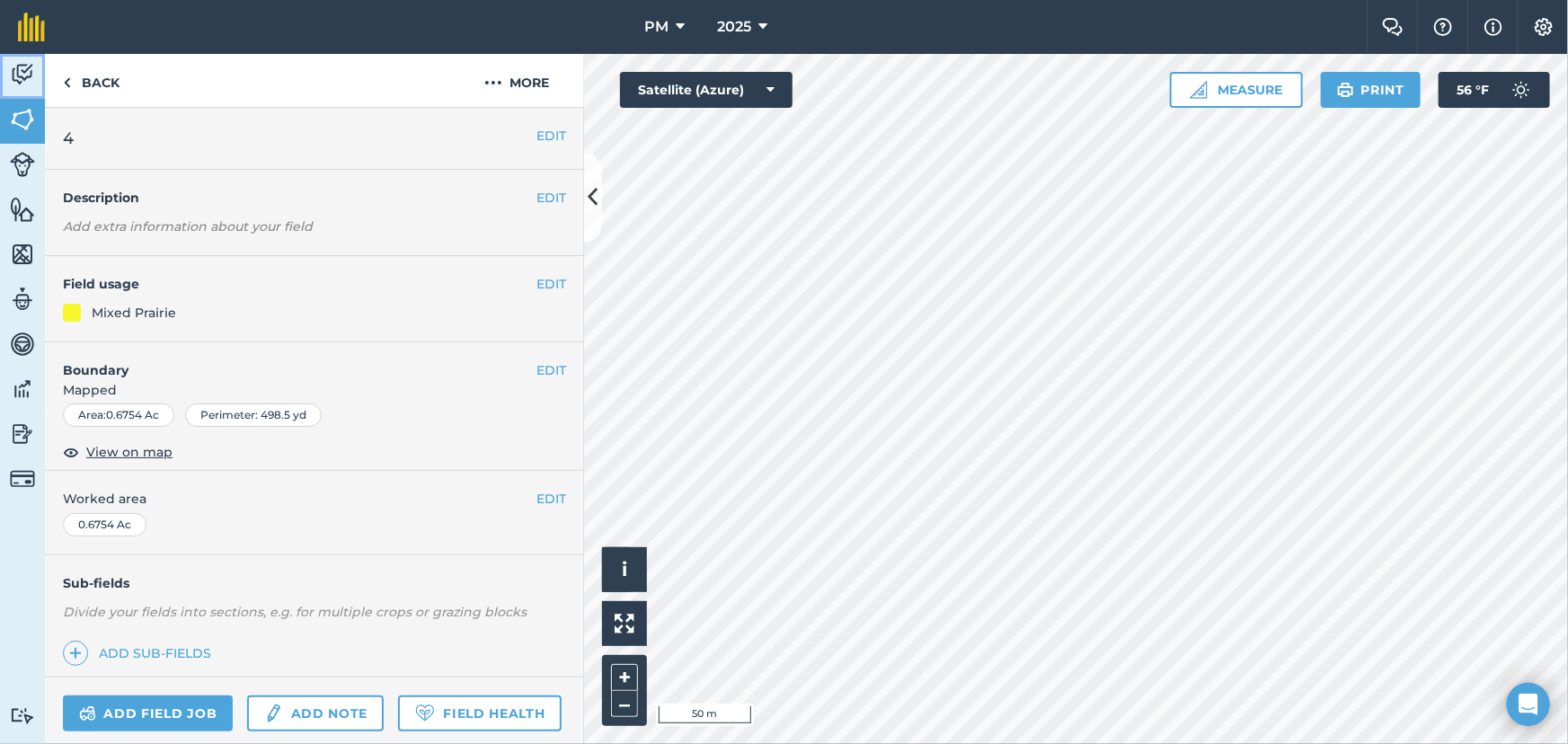
click at [22, 72] on img at bounding box center [22, 74] width 25 height 27
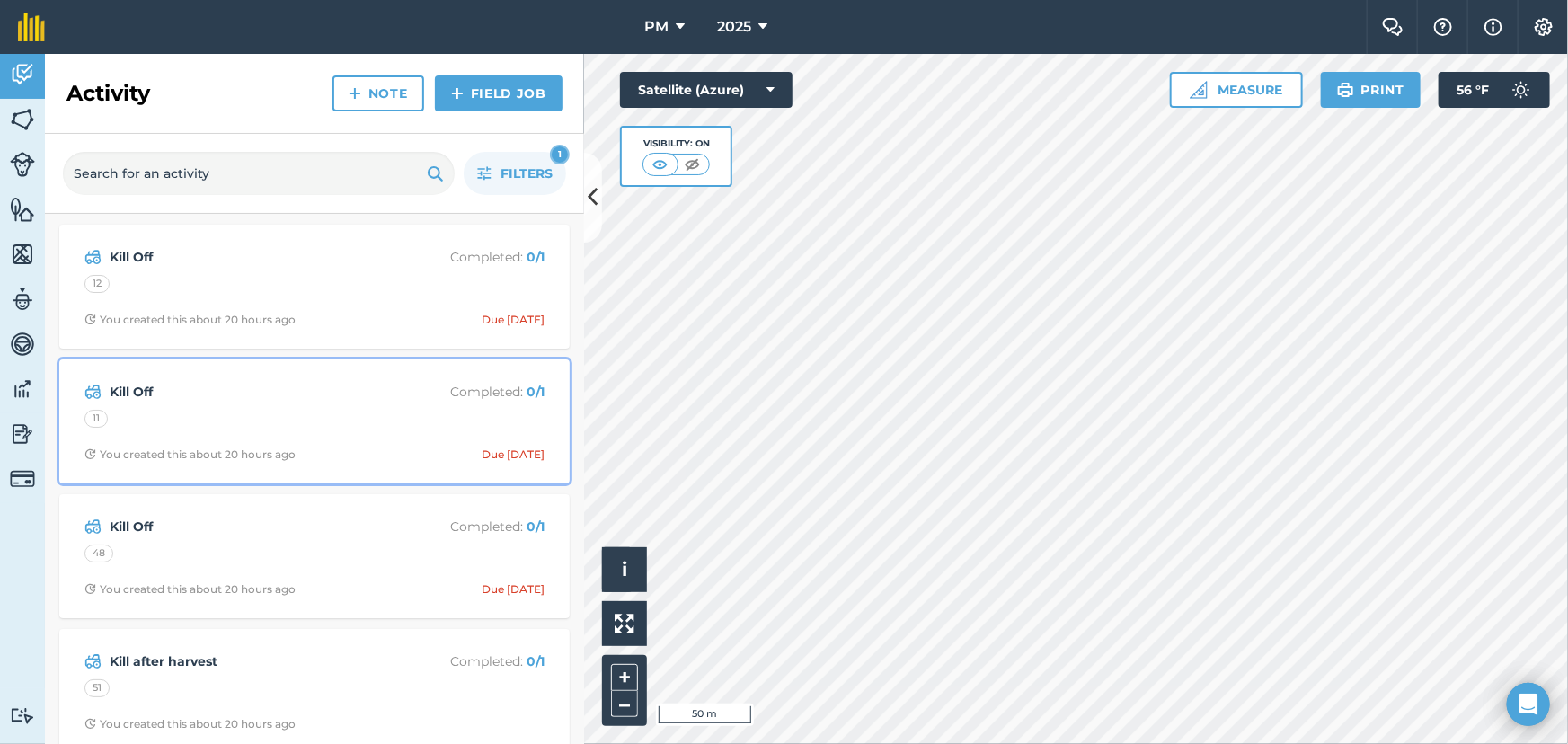
click at [325, 431] on div "11" at bounding box center [314, 421] width 461 height 23
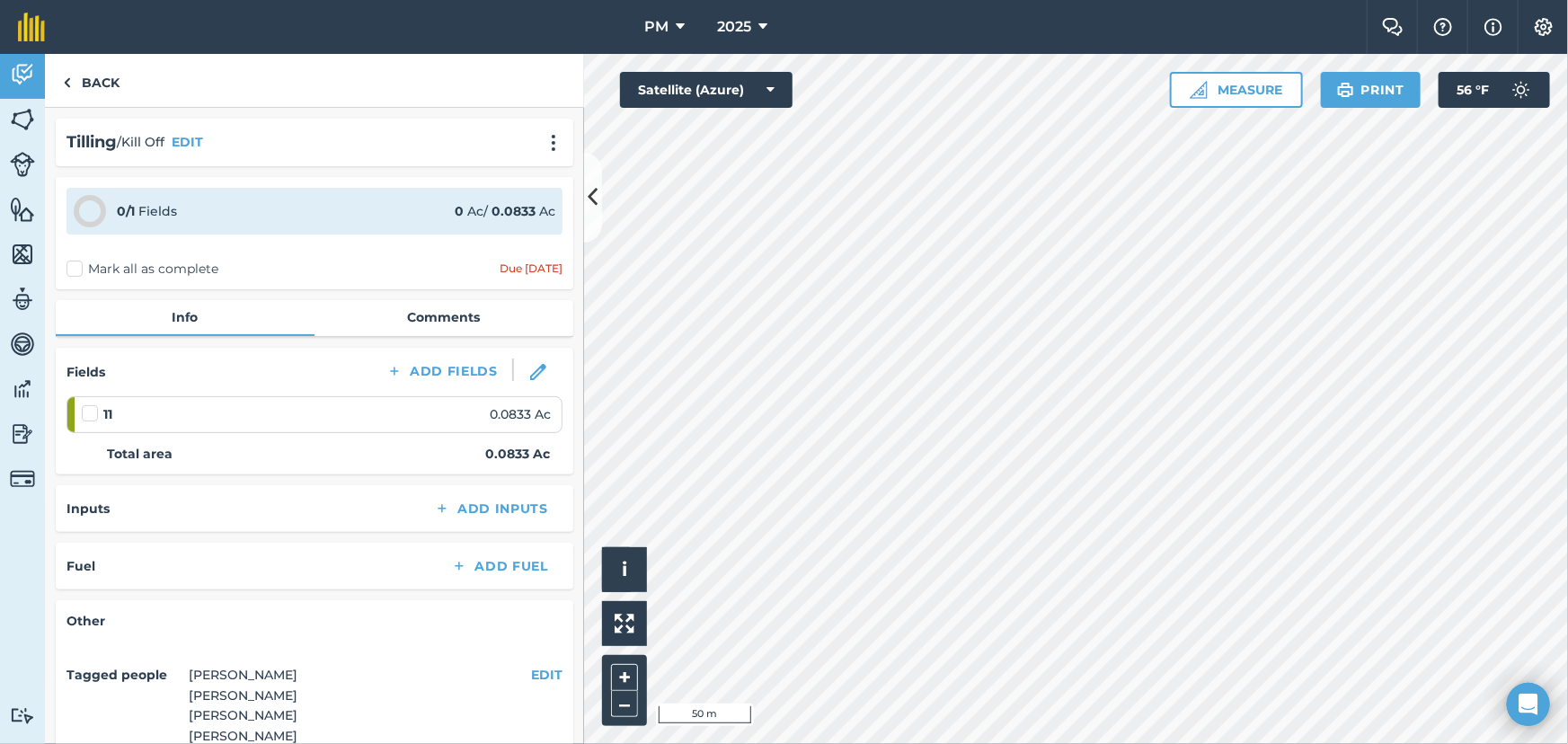
scroll to position [220, 0]
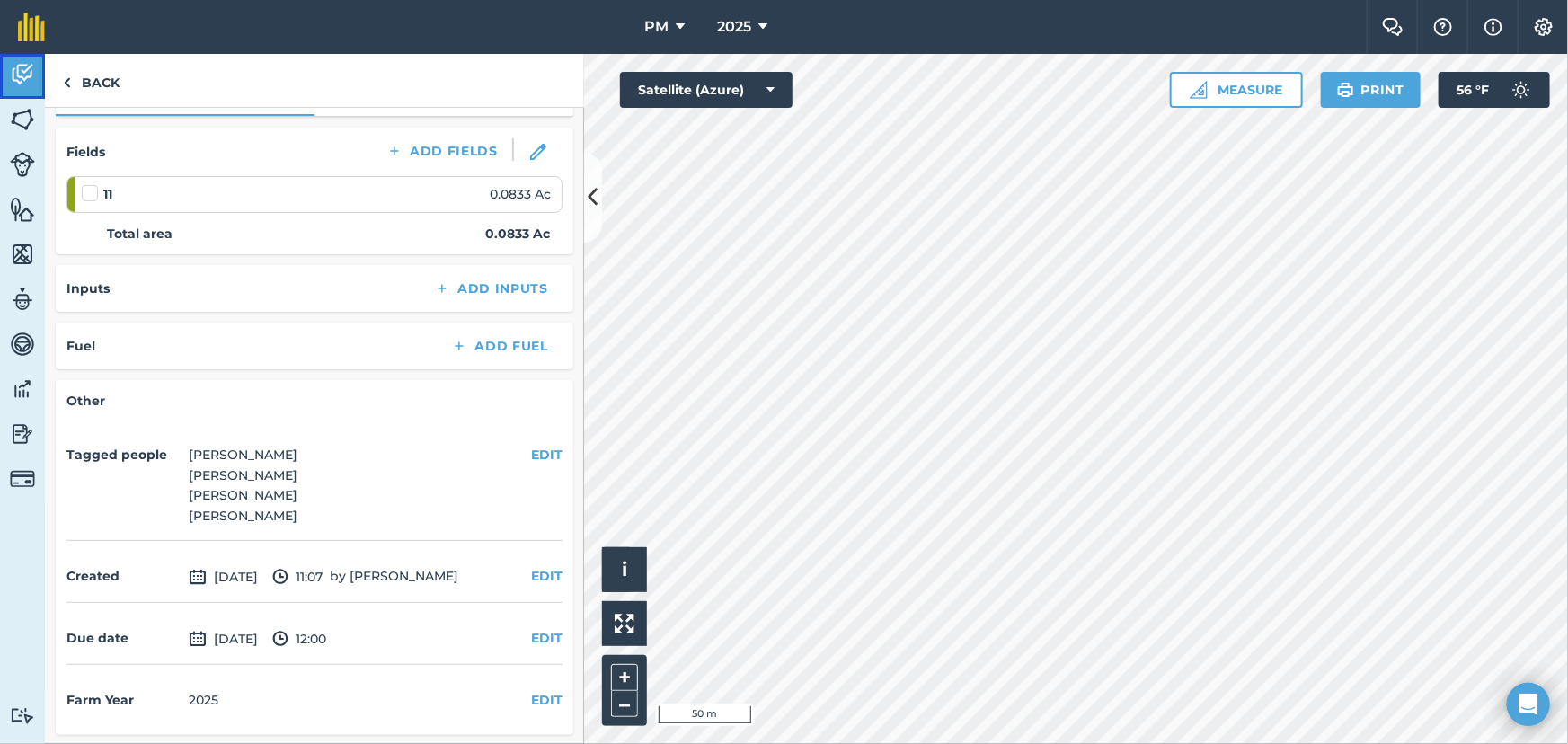
click at [18, 63] on img at bounding box center [22, 74] width 25 height 27
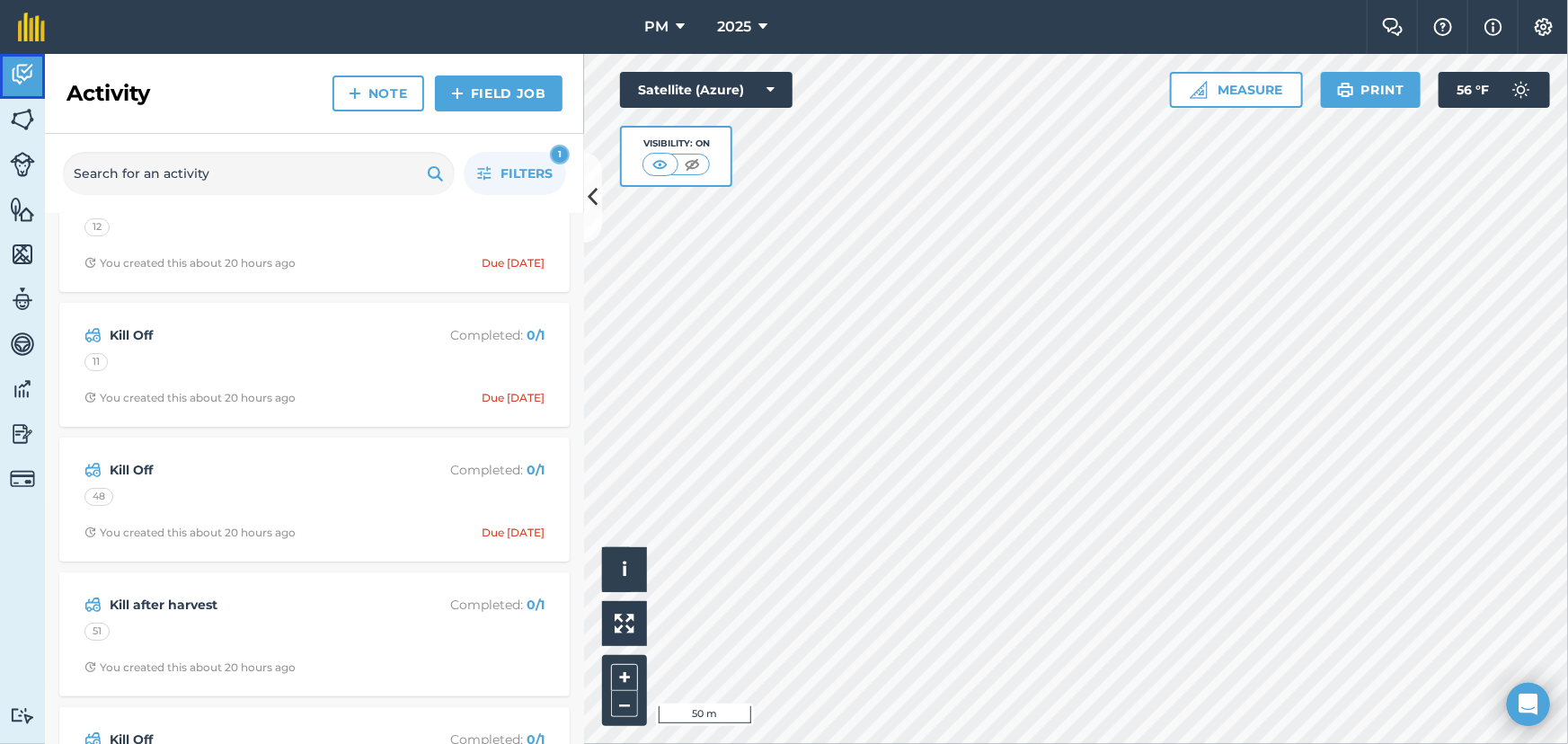
scroll to position [81, 0]
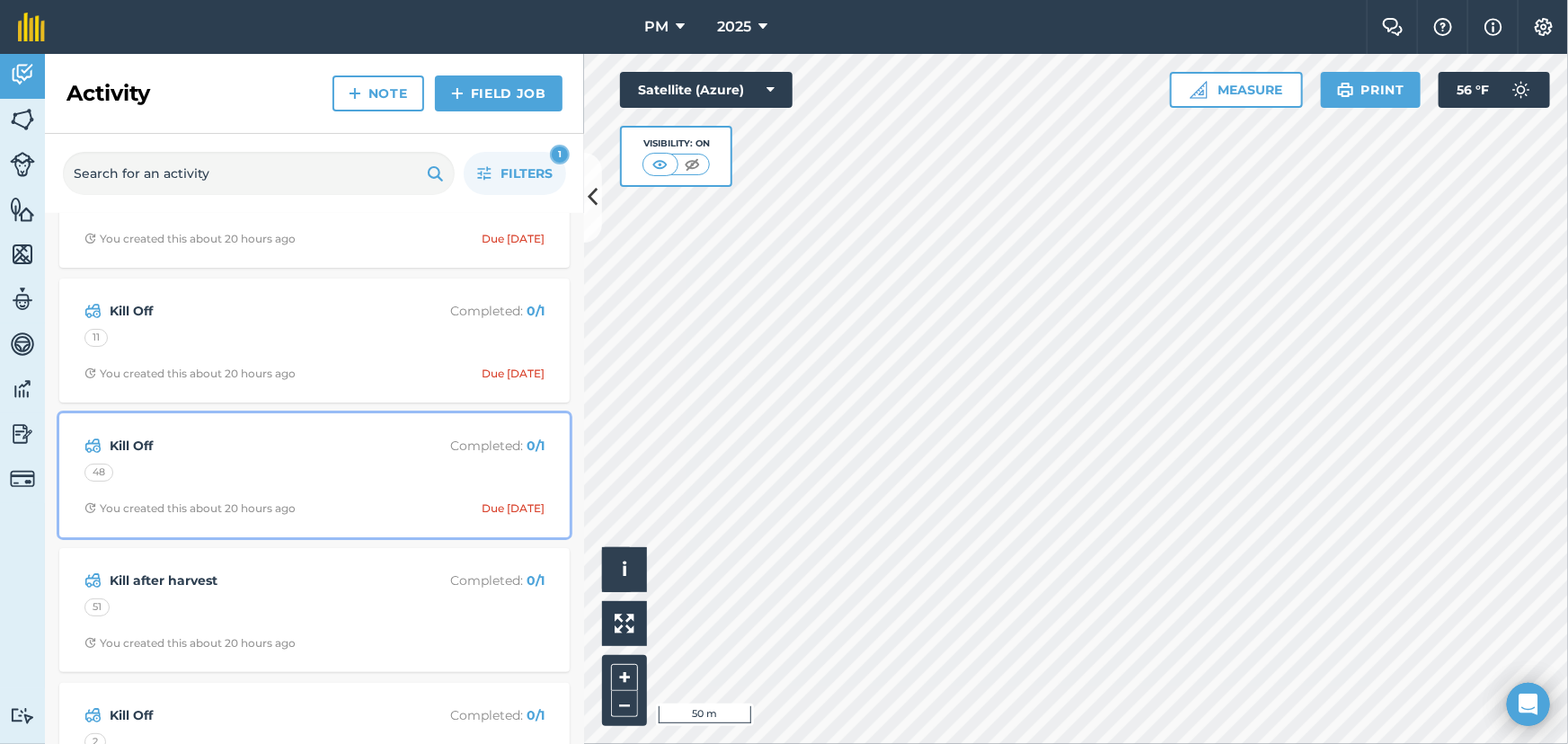
click at [222, 463] on div "48" at bounding box center [314, 475] width 461 height 23
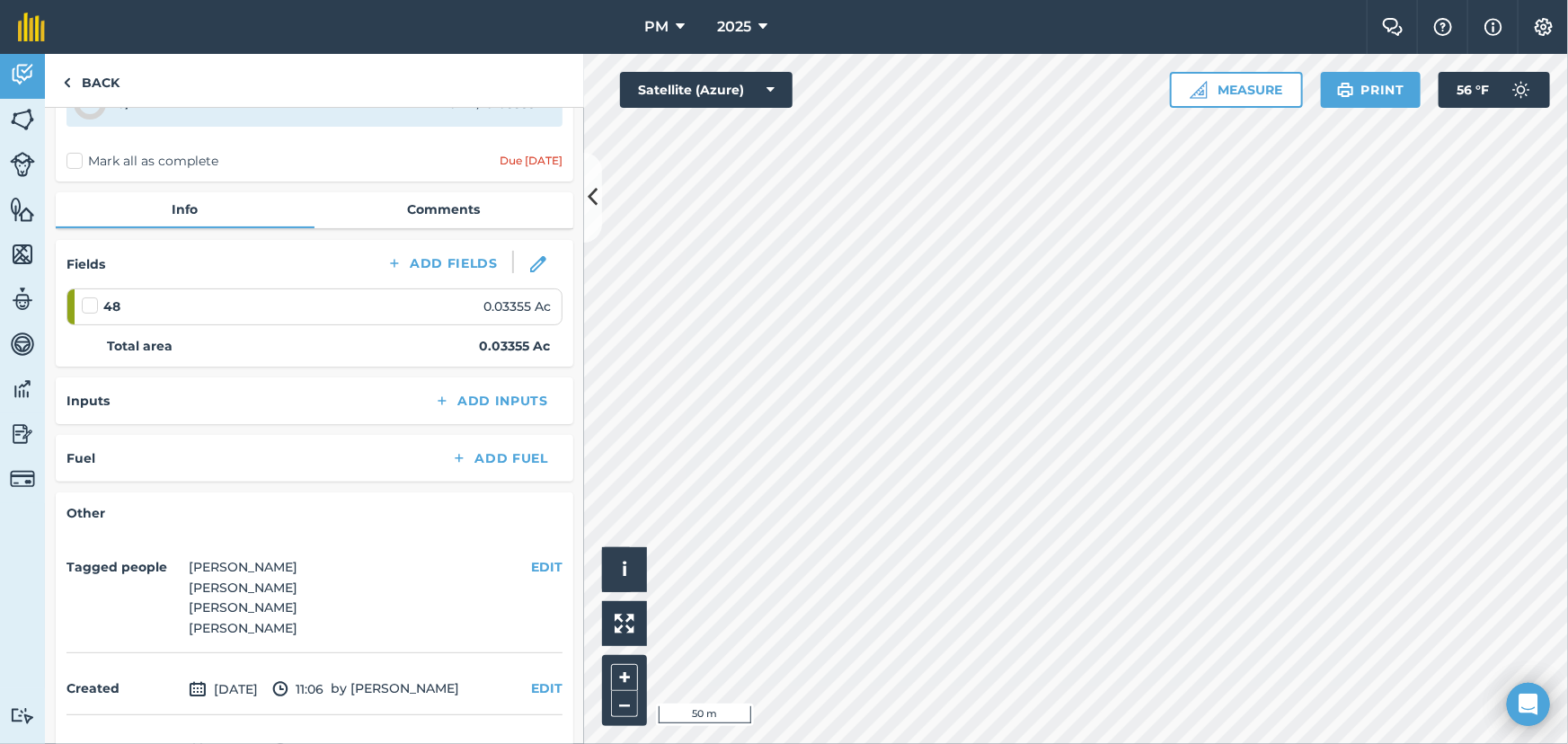
scroll to position [220, 0]
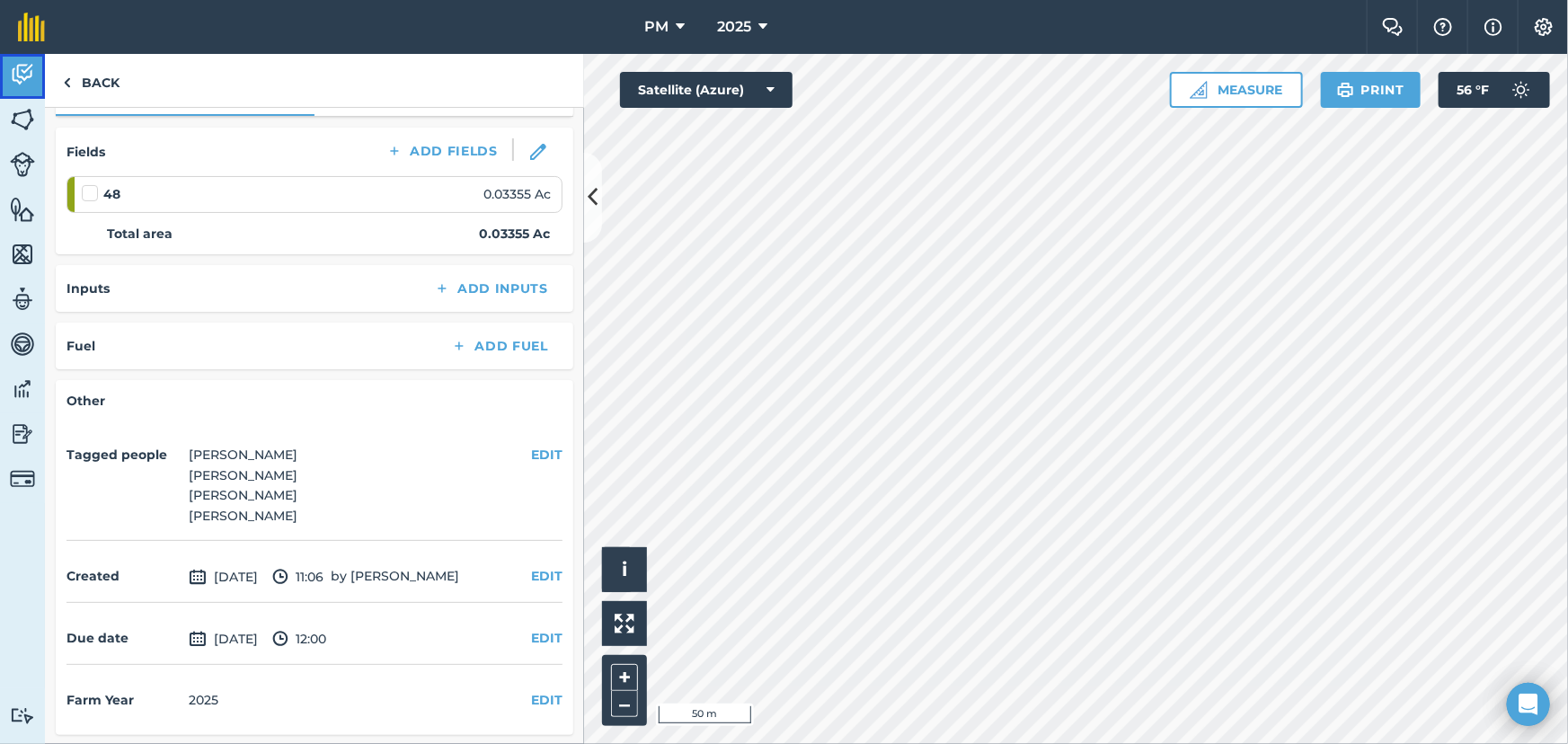
click at [23, 75] on img at bounding box center [22, 74] width 25 height 27
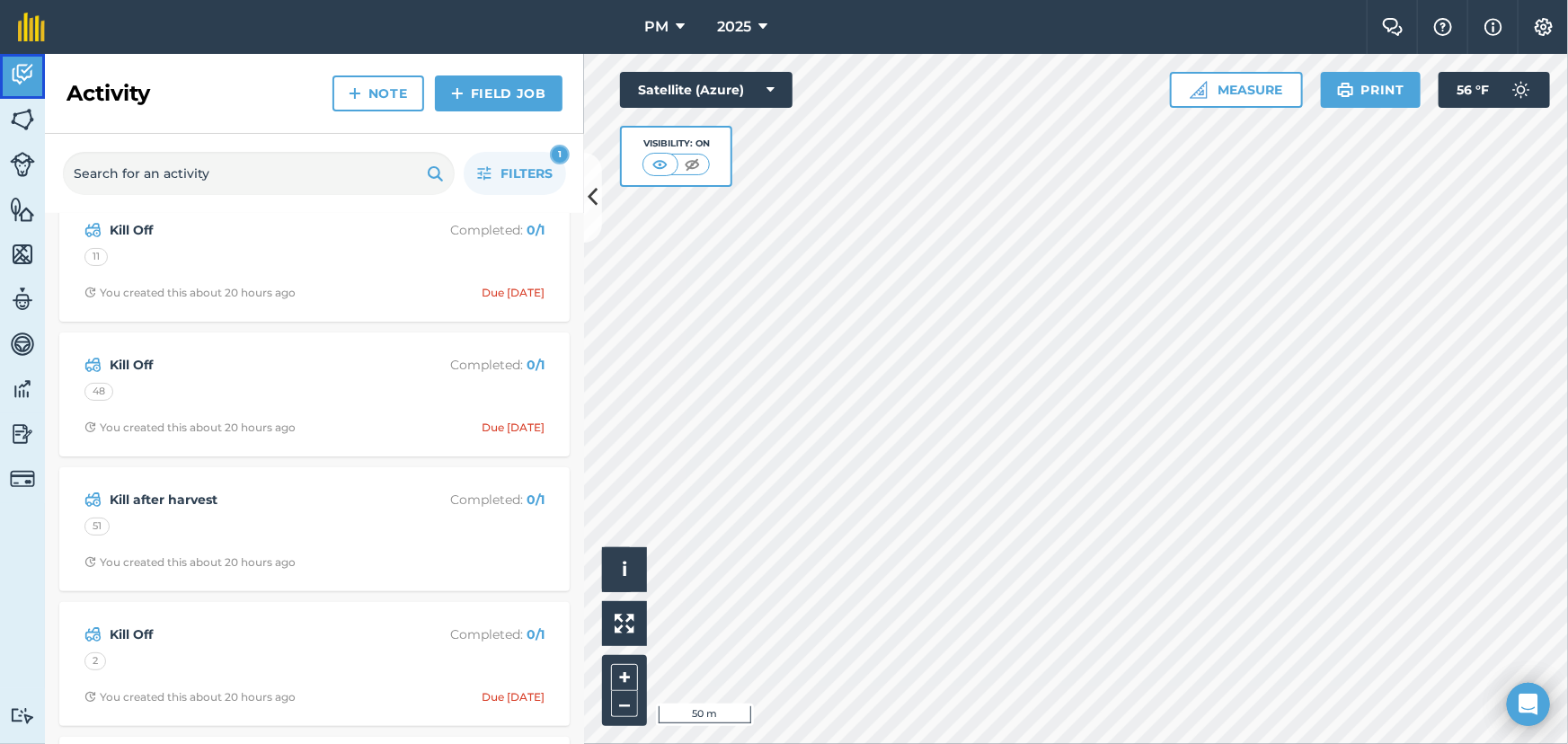
scroll to position [162, 0]
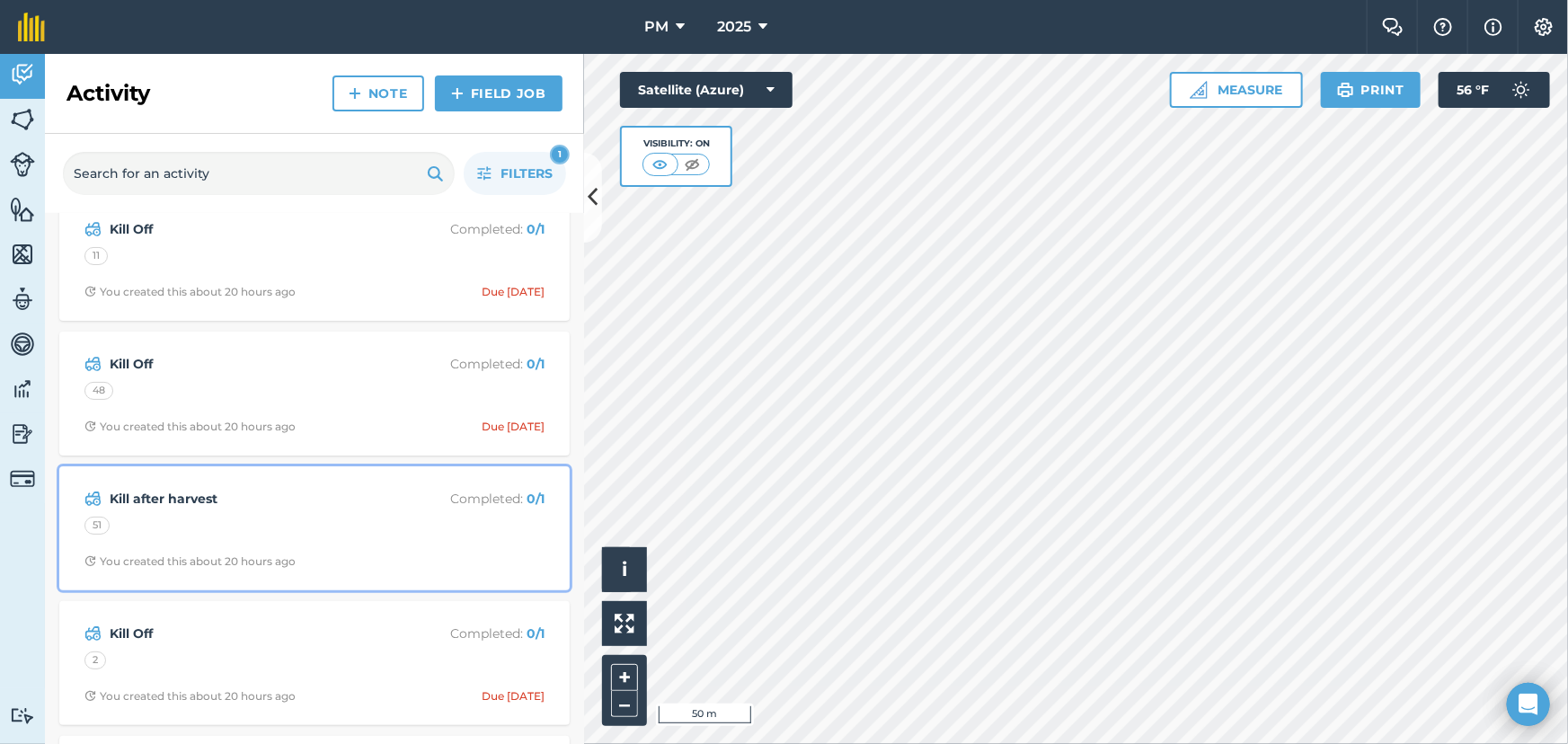
click at [243, 517] on div "51" at bounding box center [314, 528] width 461 height 23
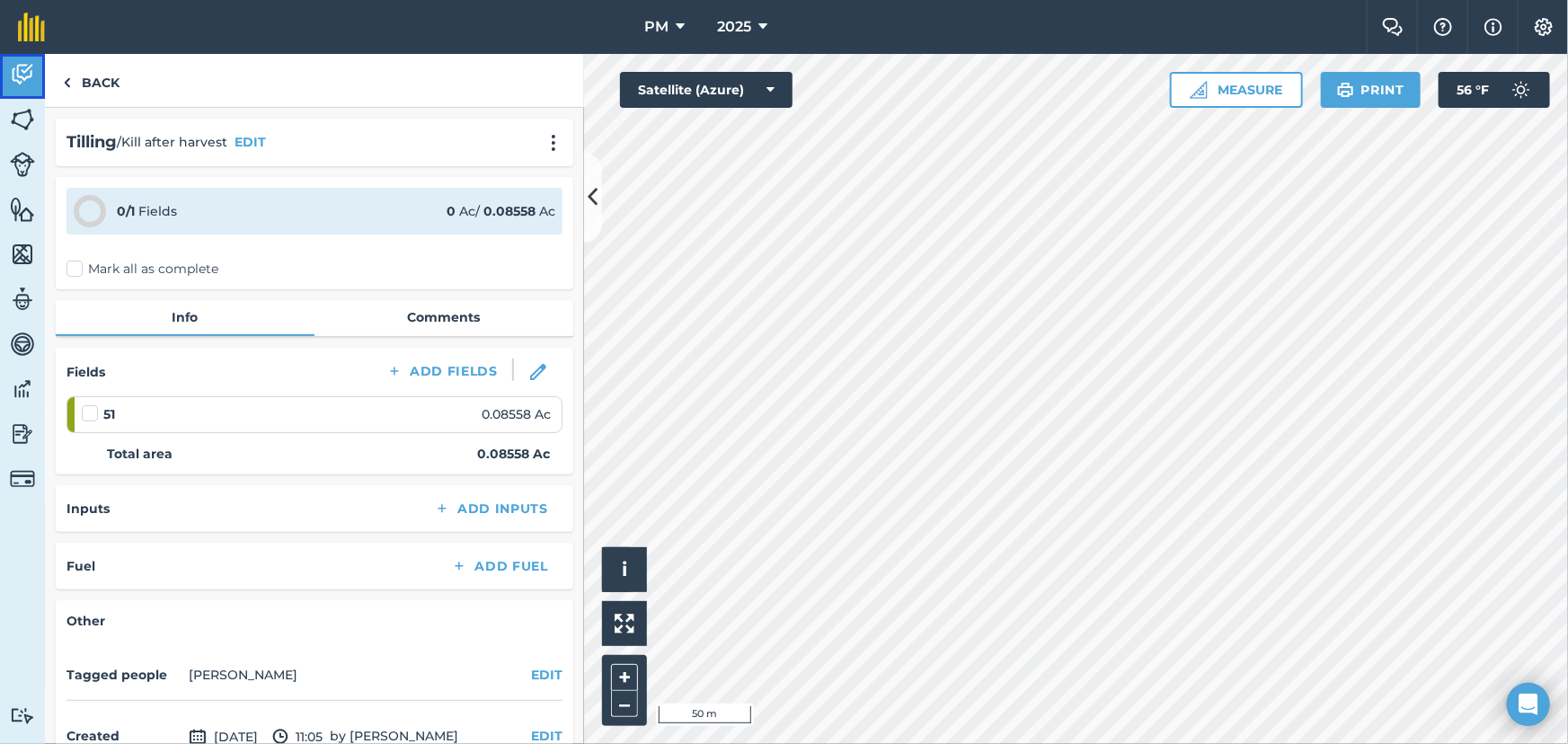
click at [10, 61] on img at bounding box center [22, 74] width 25 height 27
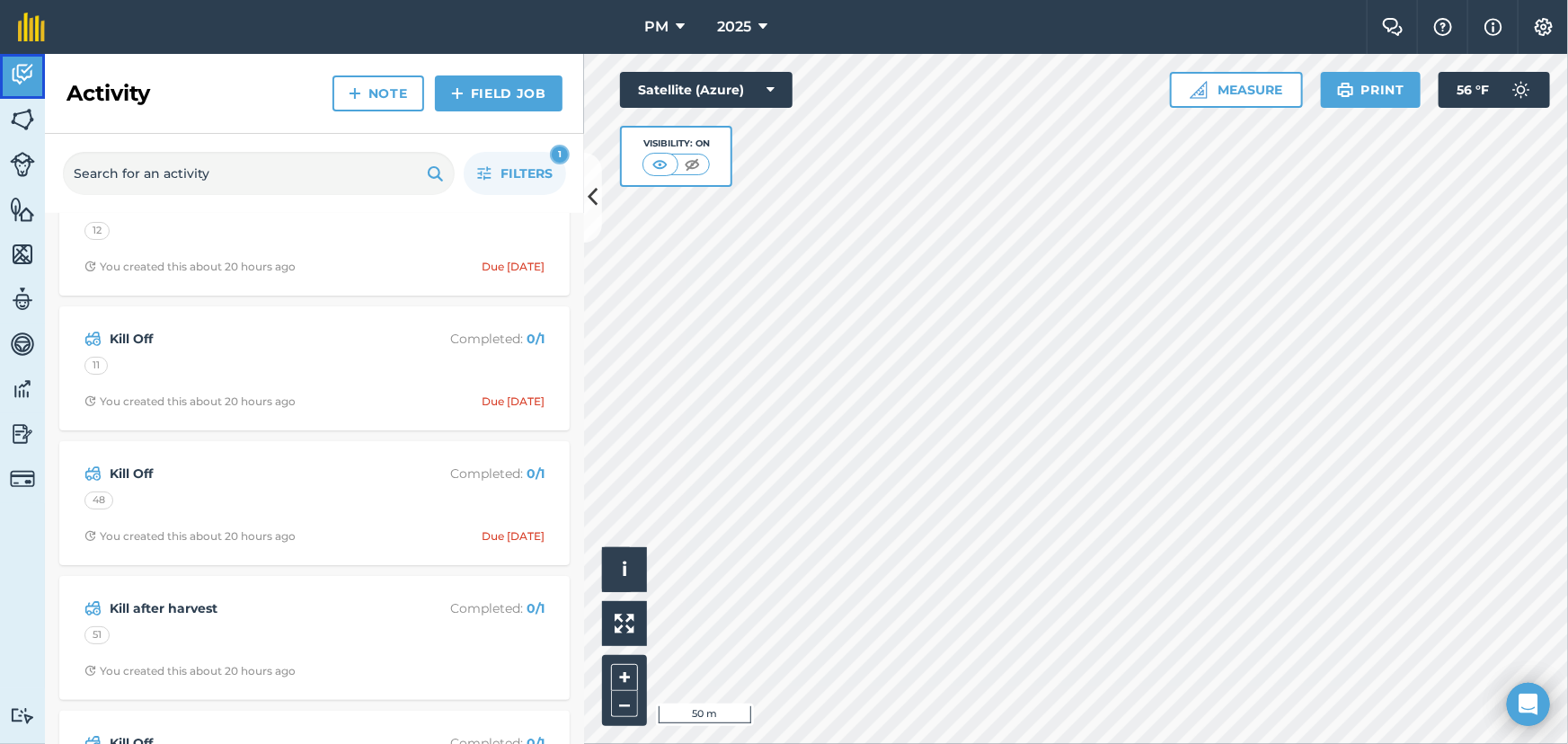
scroll to position [244, 0]
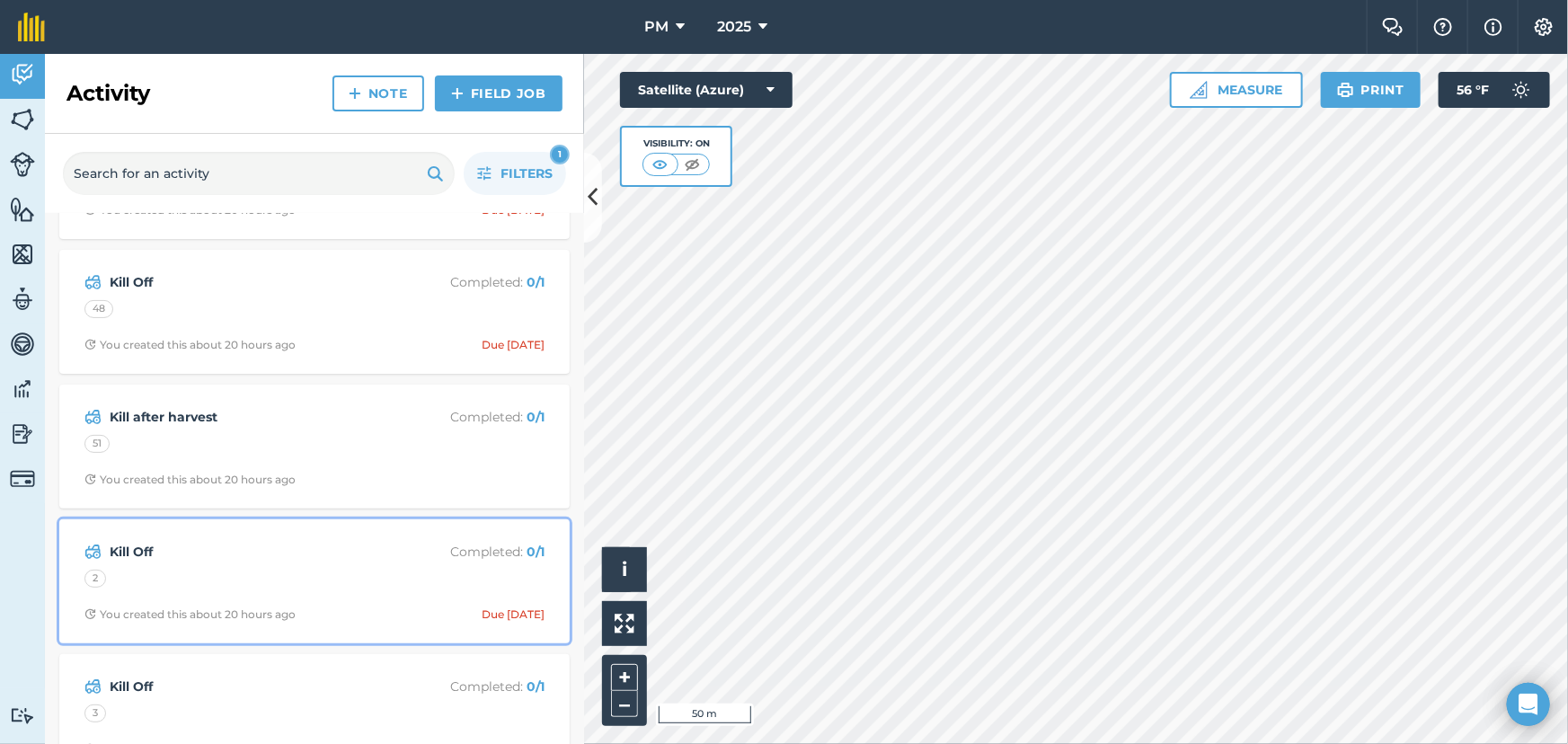
click at [236, 564] on div "Kill Off Completed : 0 / 1 2 You created this about 20 hours ago Due today" at bounding box center [314, 581] width 489 height 102
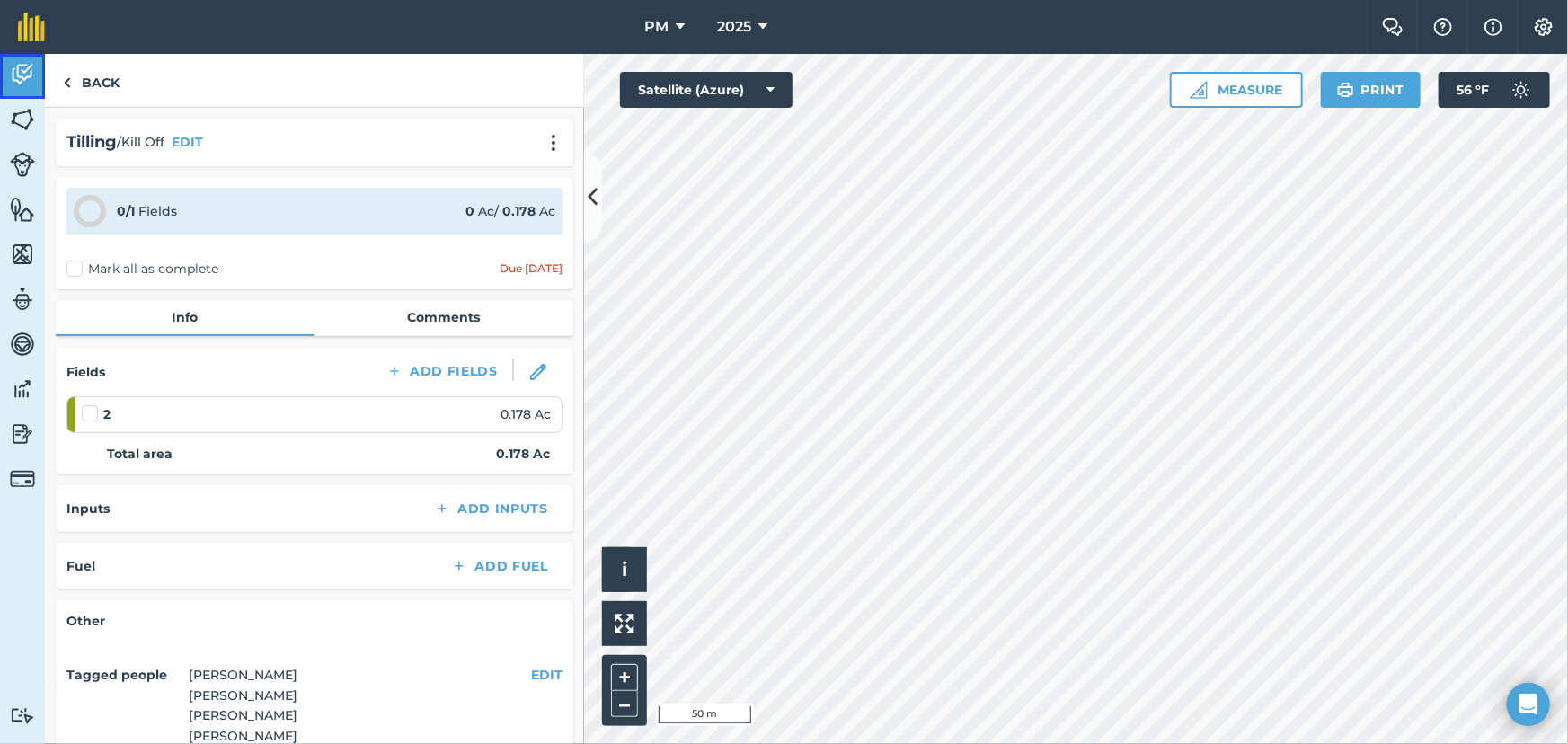
click at [15, 70] on img at bounding box center [22, 74] width 25 height 27
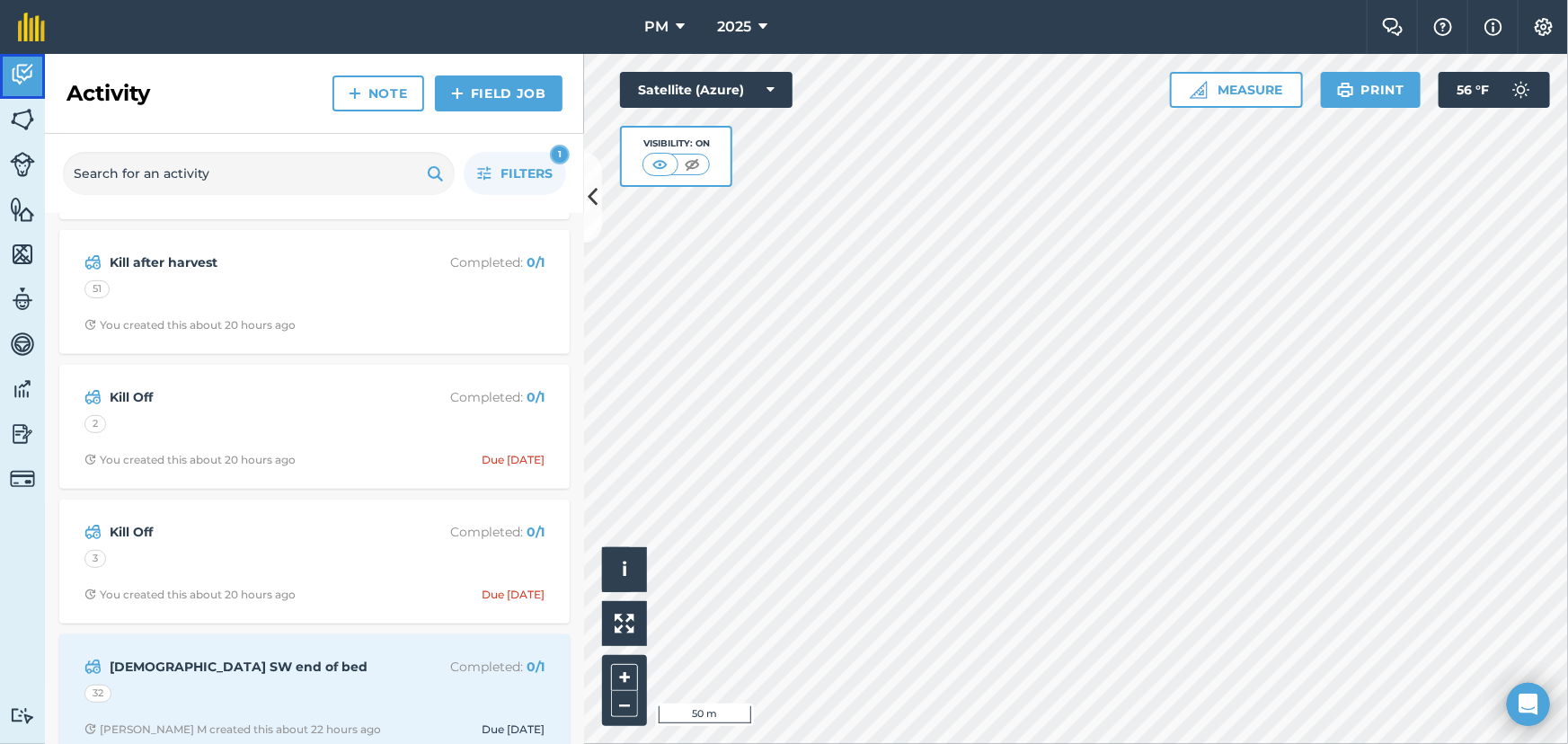
scroll to position [408, 0]
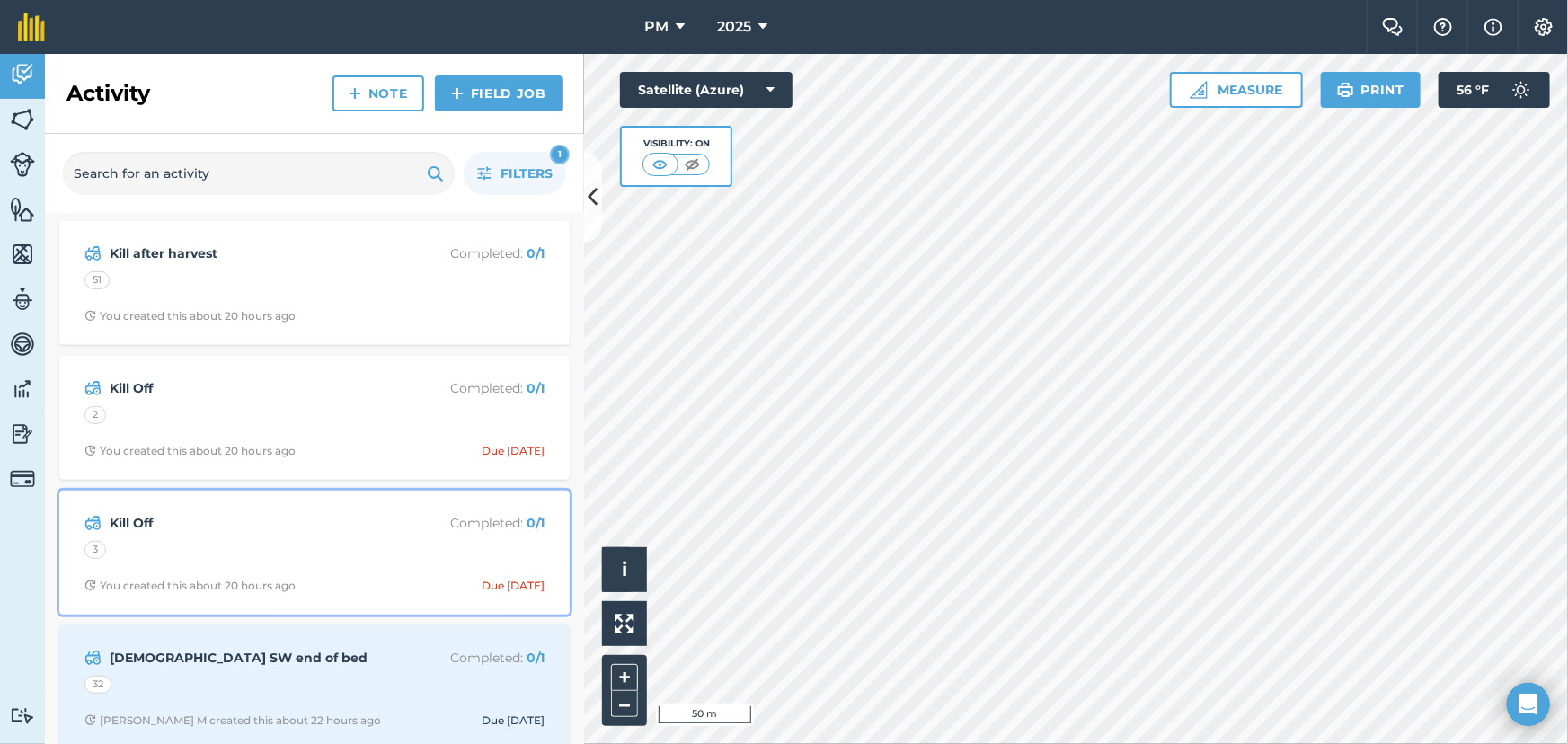
click at [293, 524] on strong "Kill Off" at bounding box center [252, 522] width 285 height 20
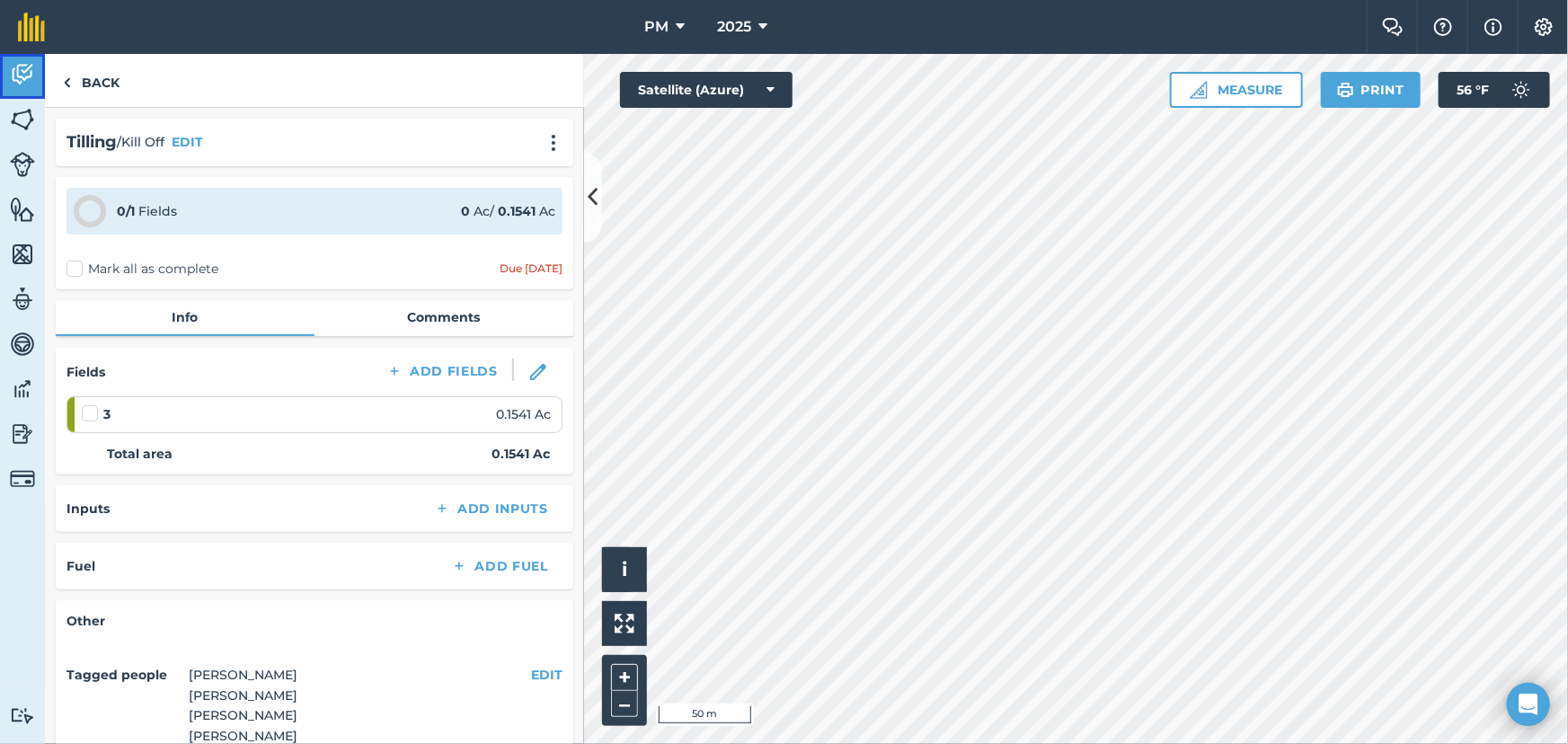
click at [27, 65] on img at bounding box center [22, 74] width 25 height 27
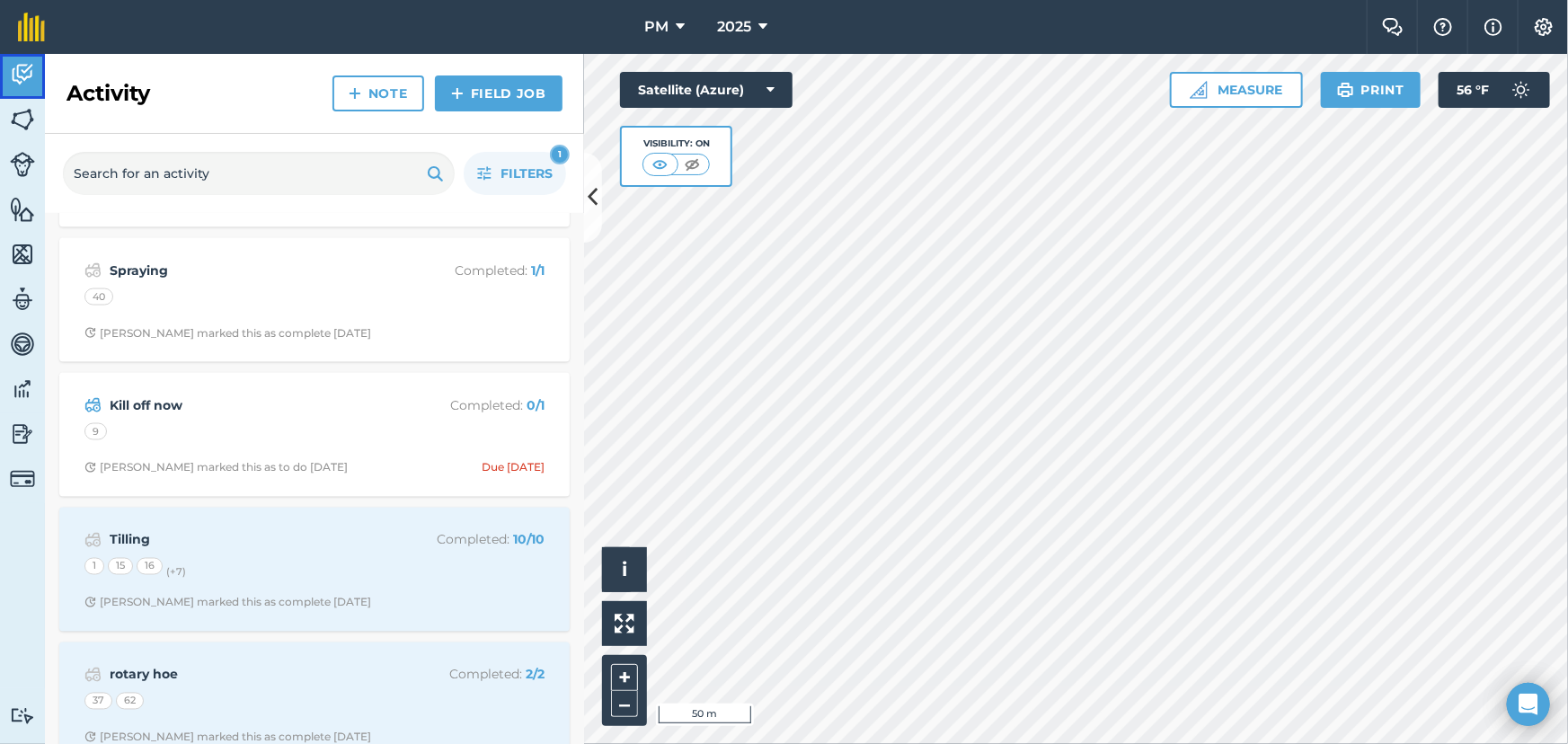
scroll to position [1470, 0]
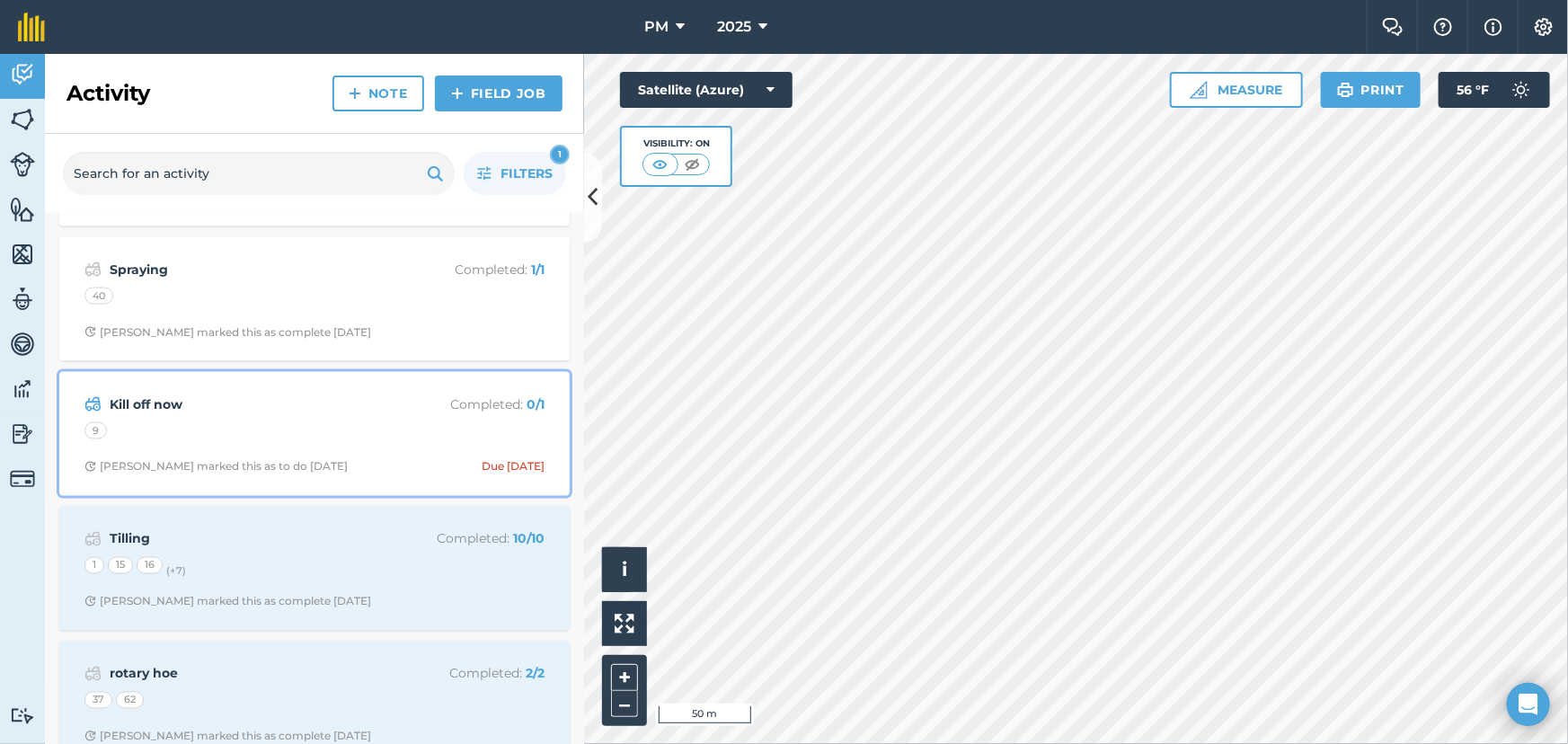
click at [208, 439] on div "9" at bounding box center [314, 434] width 461 height 23
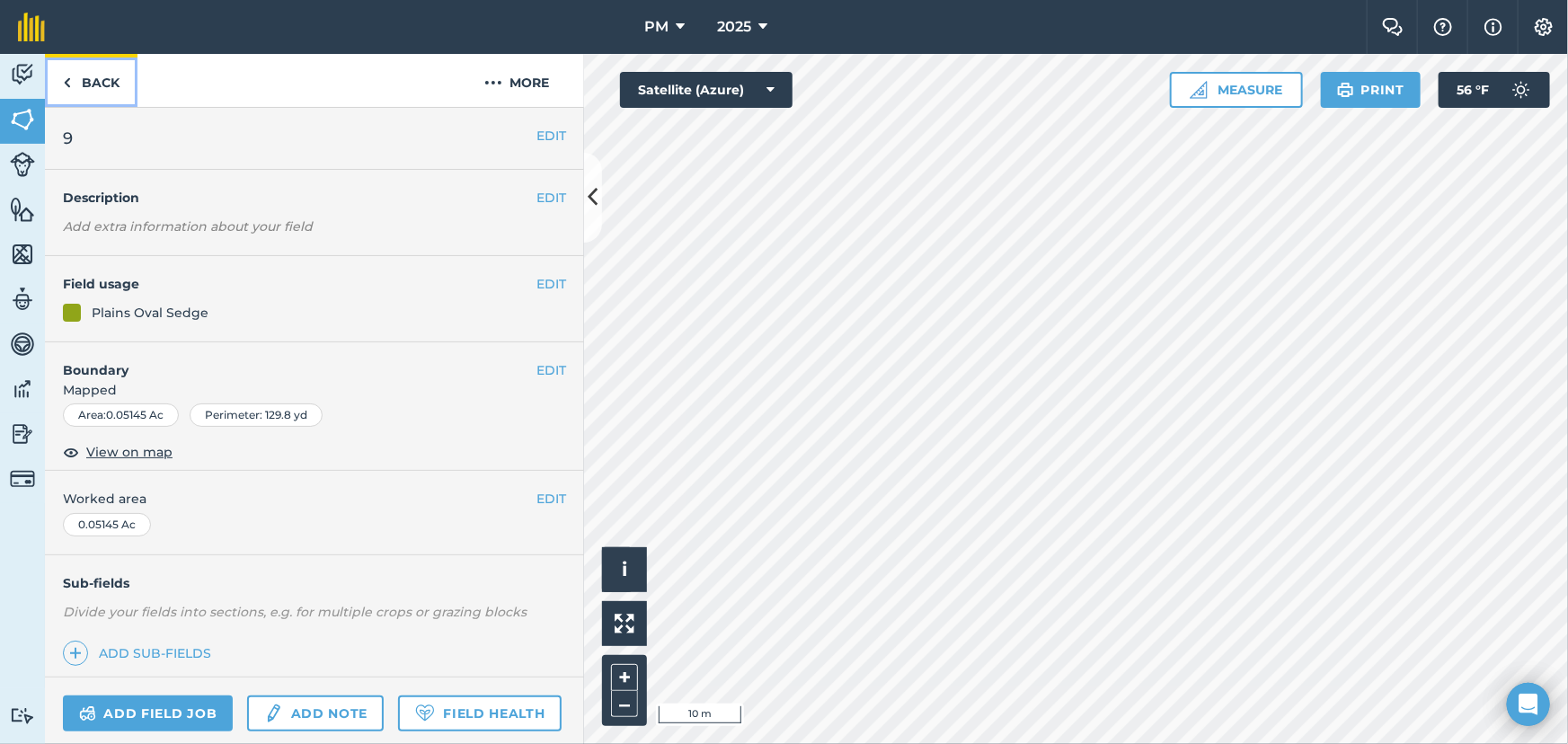
click at [63, 79] on img at bounding box center [67, 82] width 8 height 22
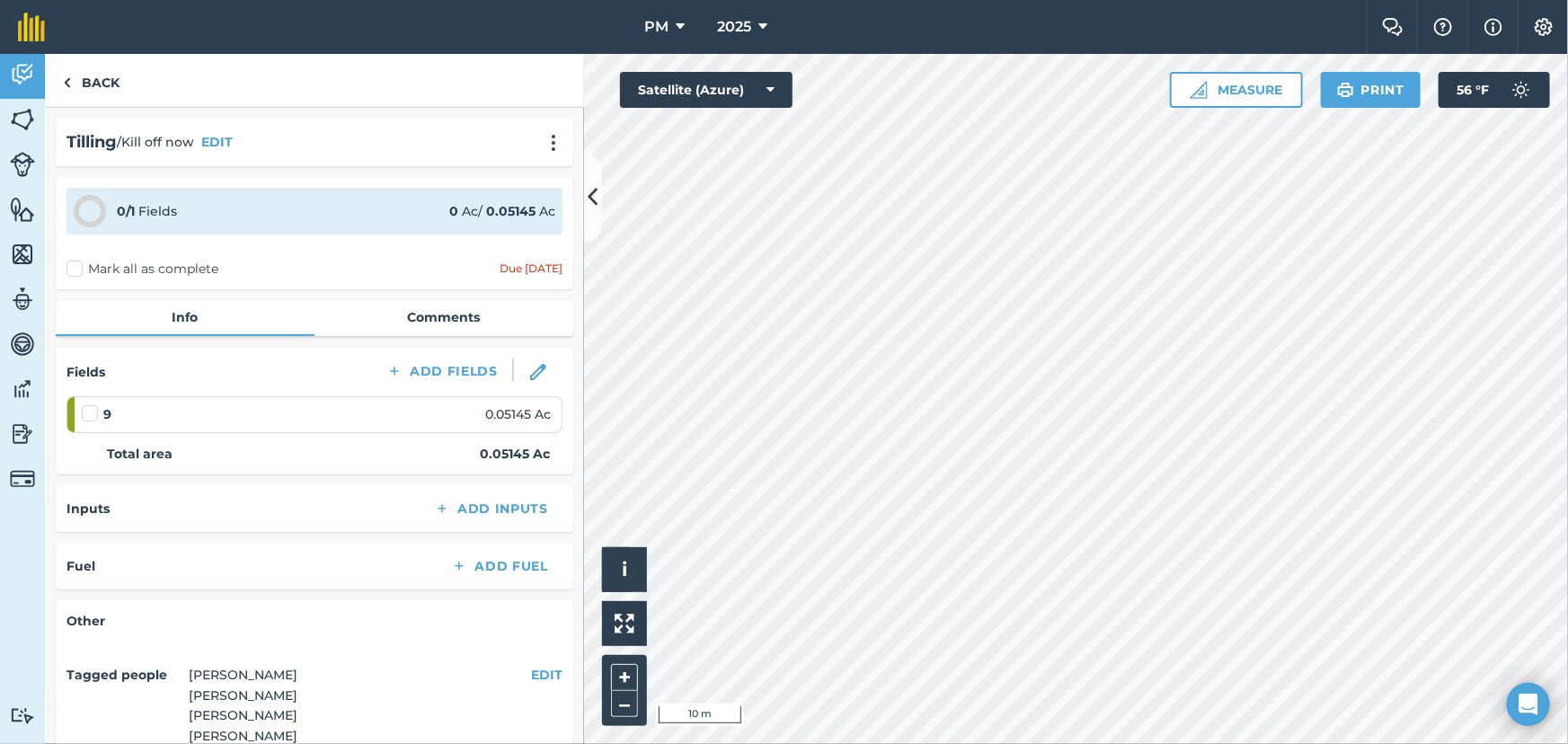
click at [76, 265] on label "Mark all as complete" at bounding box center [142, 269] width 152 height 19
click at [76, 265] on input "Mark all as complete" at bounding box center [73, 266] width 11 height 11
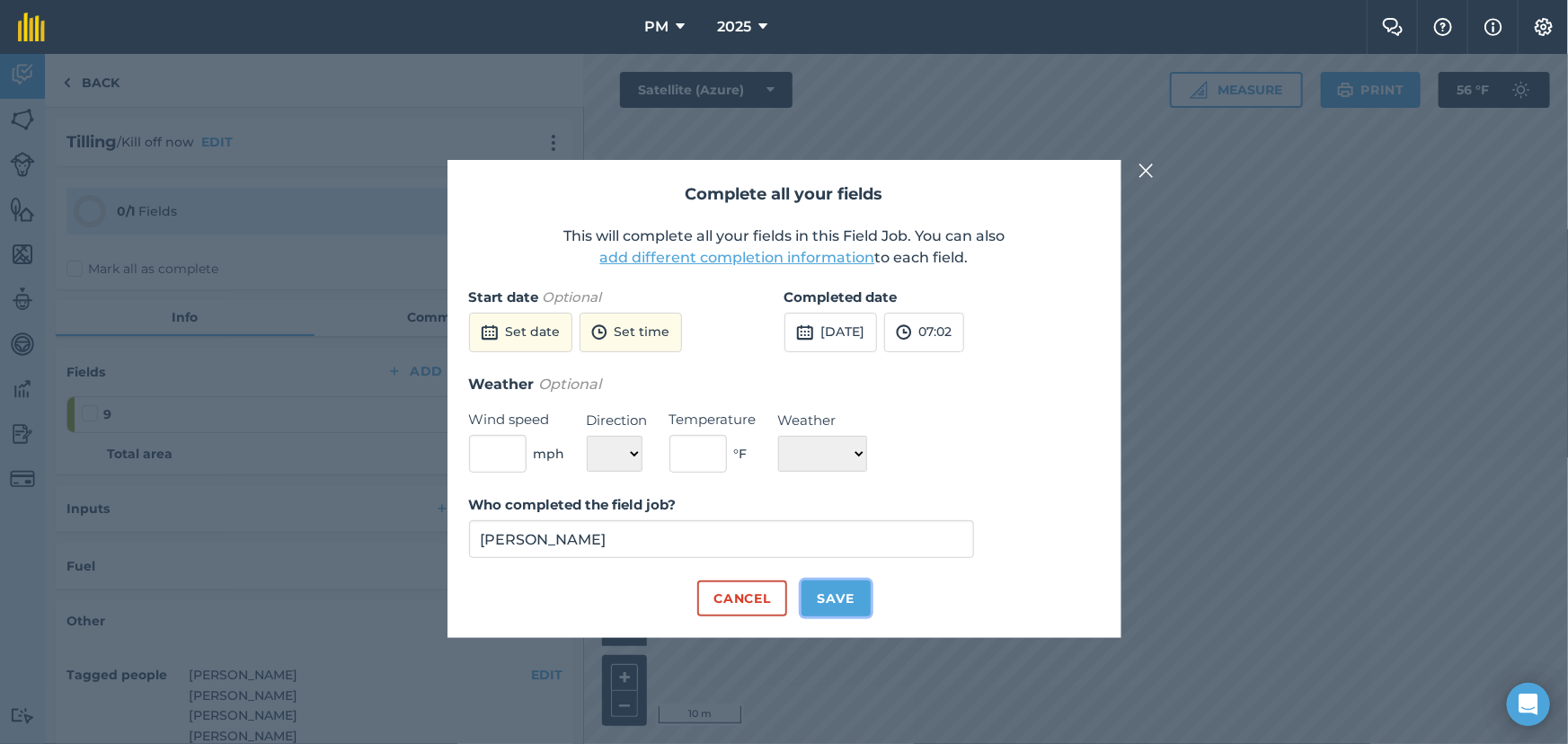
click at [853, 600] on button "Save" at bounding box center [836, 599] width 69 height 36
checkbox input "true"
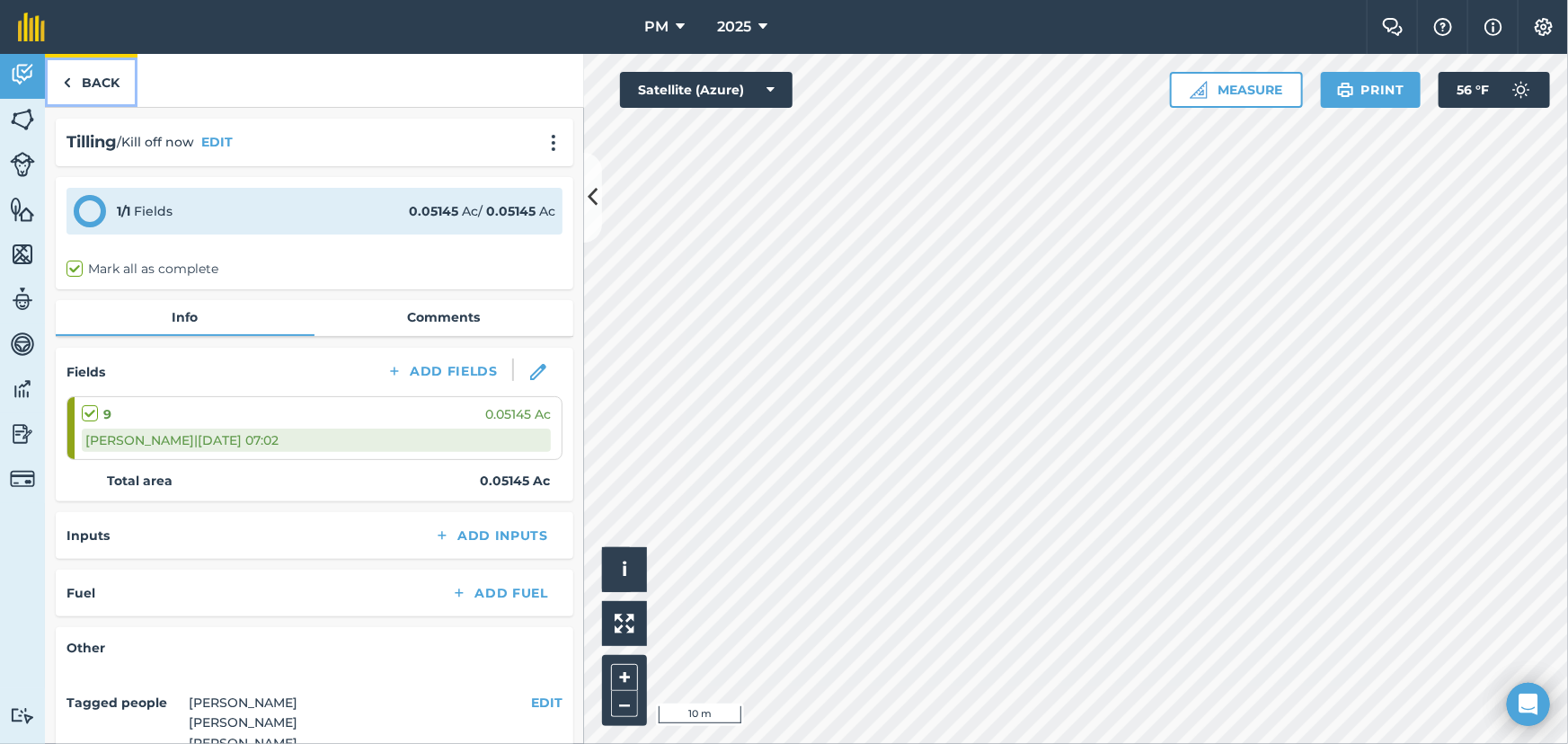
click at [63, 81] on img at bounding box center [67, 82] width 8 height 22
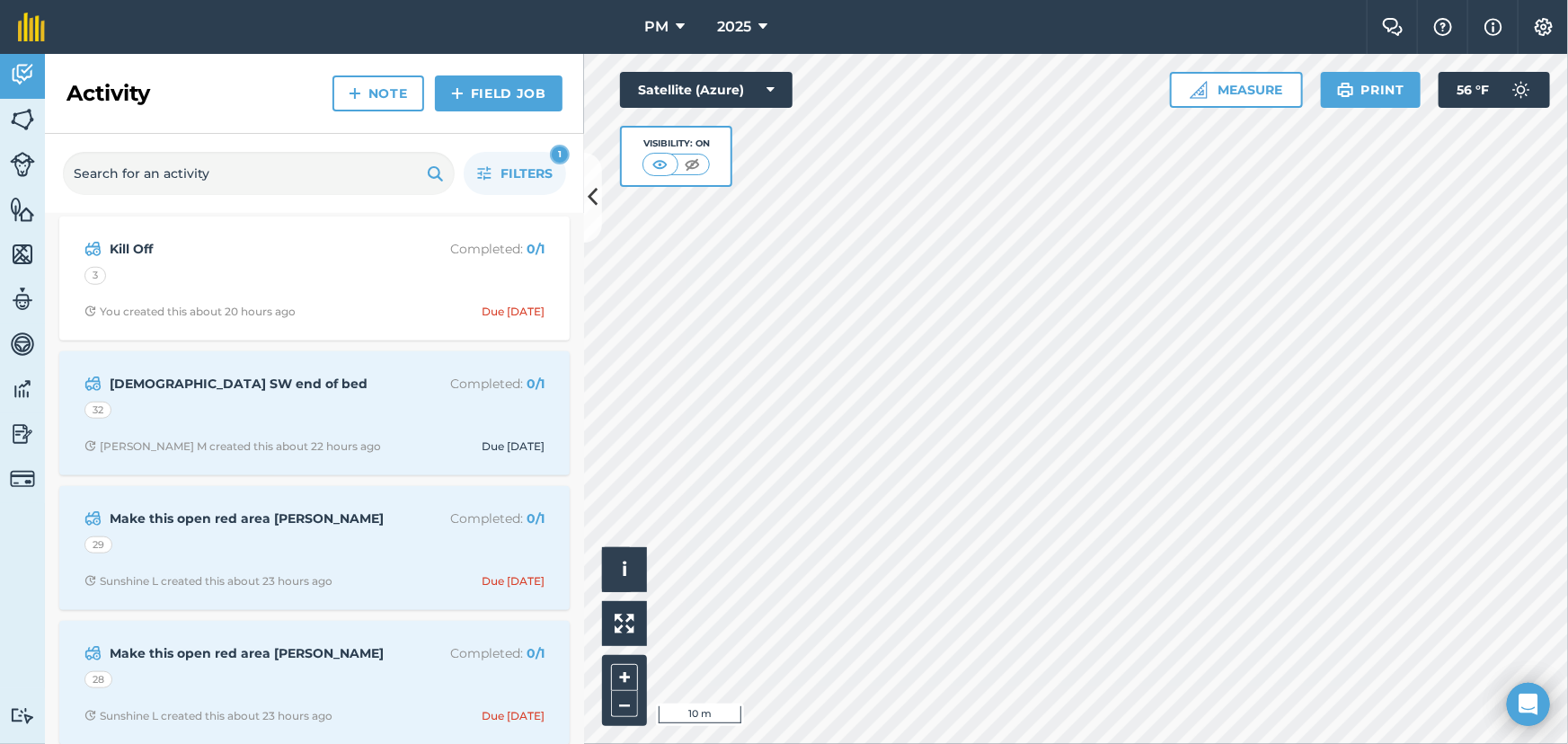
scroll to position [899, 0]
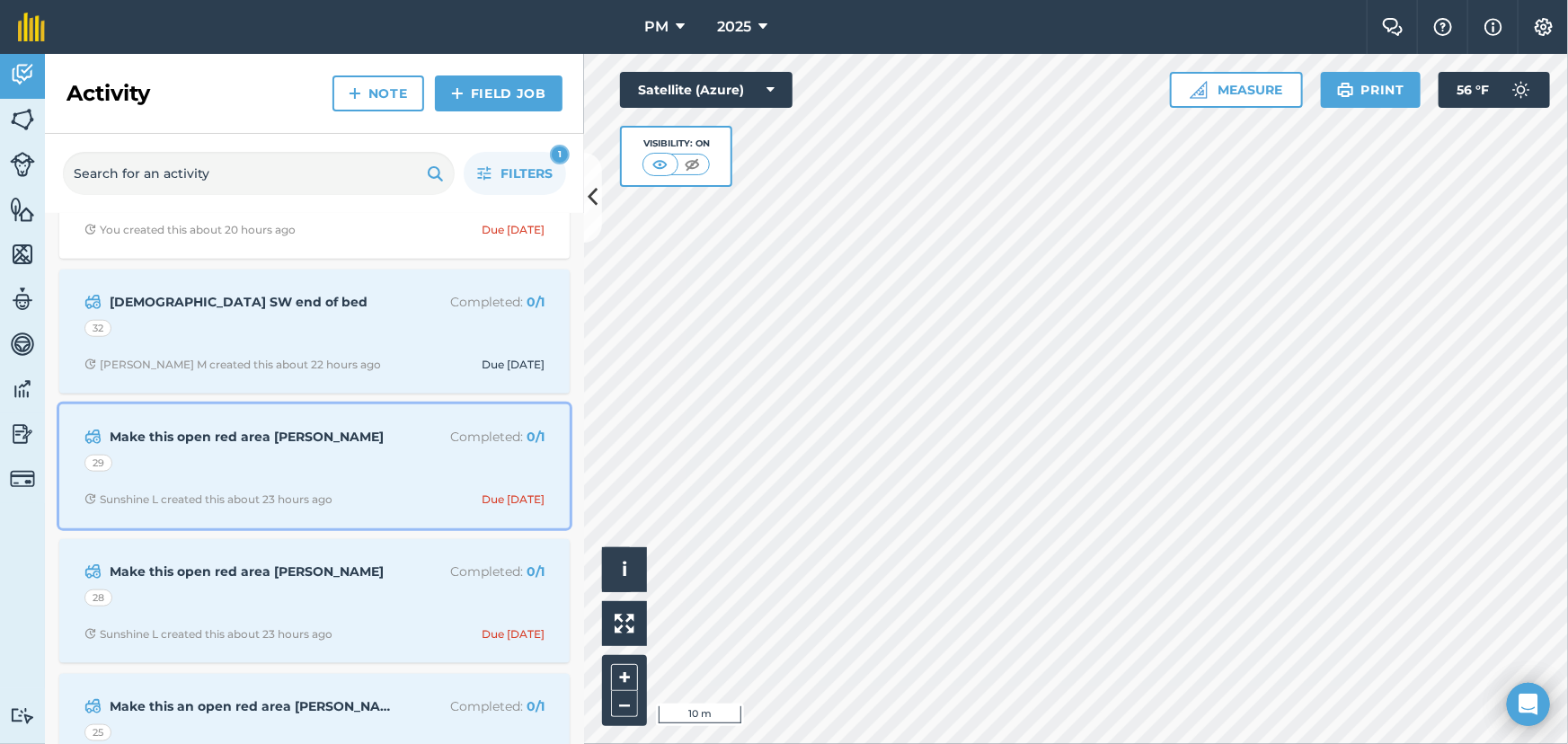
click at [378, 460] on div "29" at bounding box center [314, 466] width 461 height 23
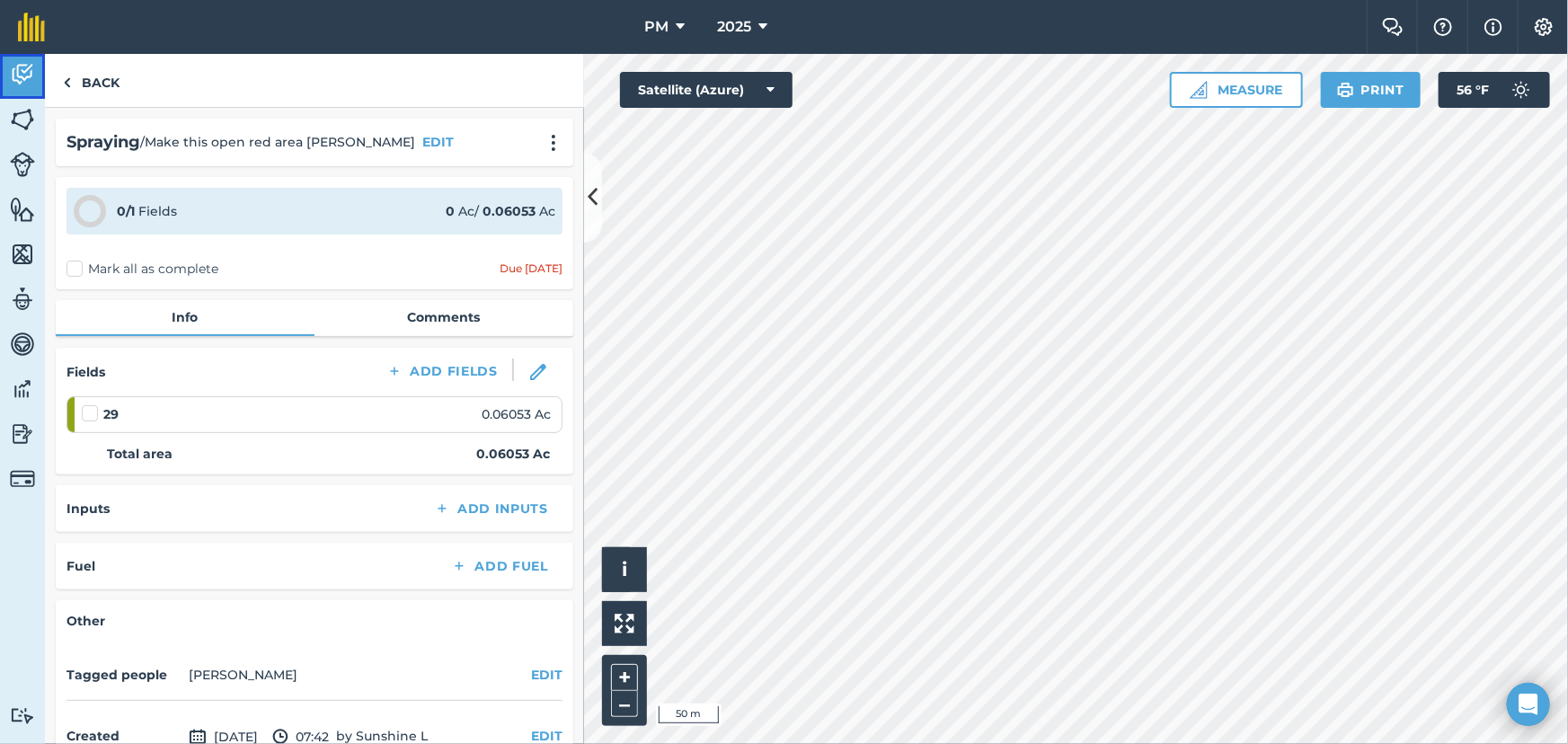
click at [14, 71] on img at bounding box center [22, 74] width 25 height 27
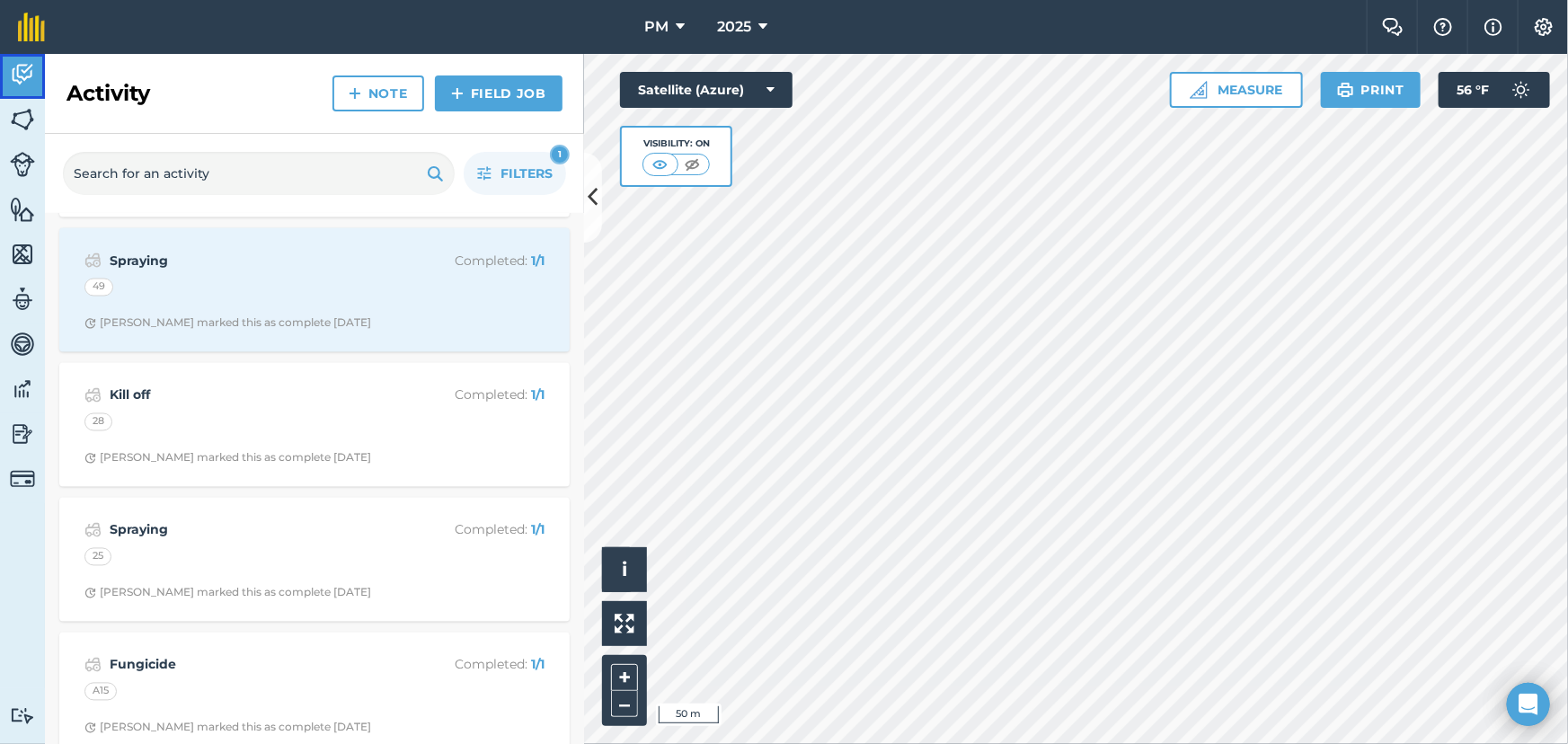
scroll to position [5144, 0]
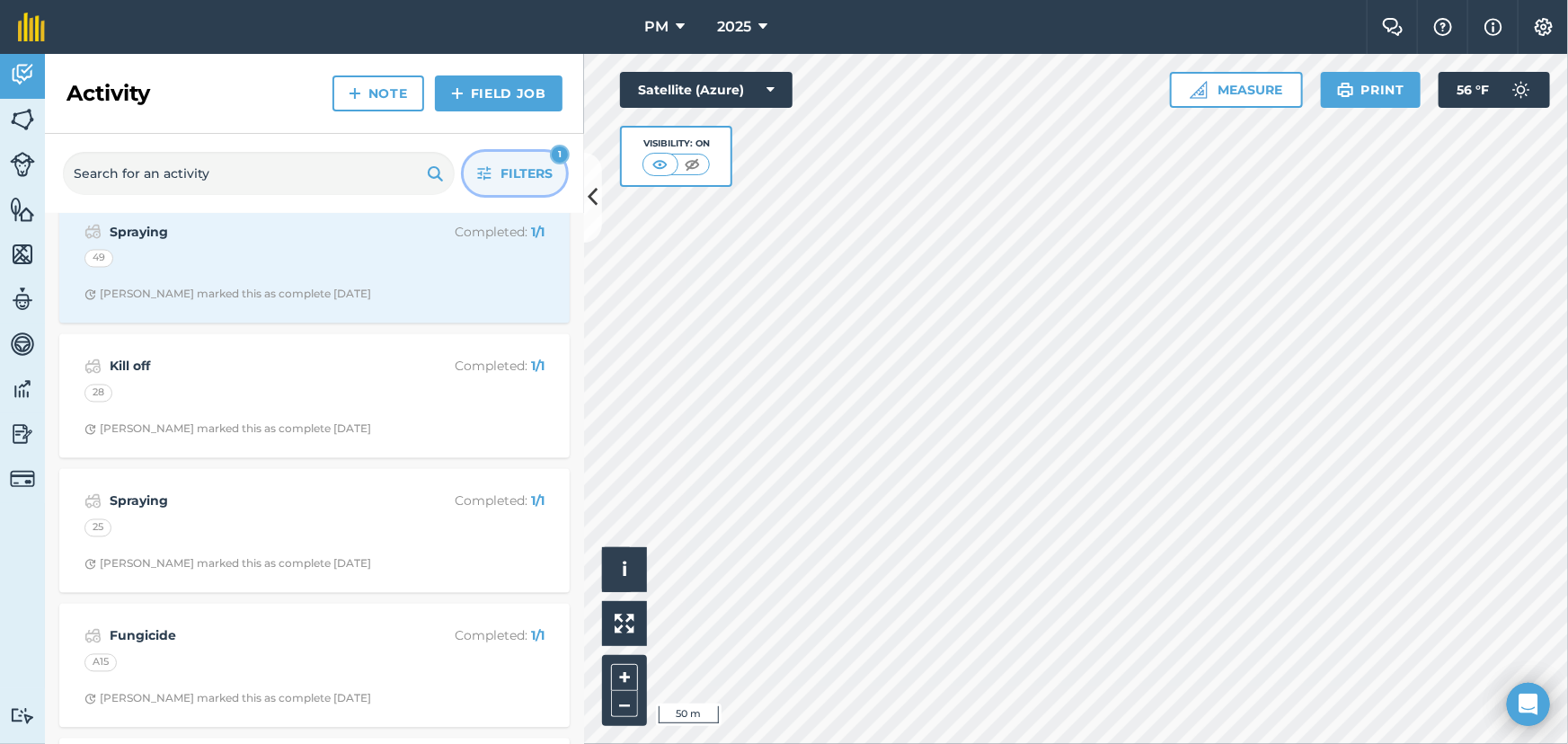
click at [511, 167] on span "Filters" at bounding box center [526, 173] width 53 height 20
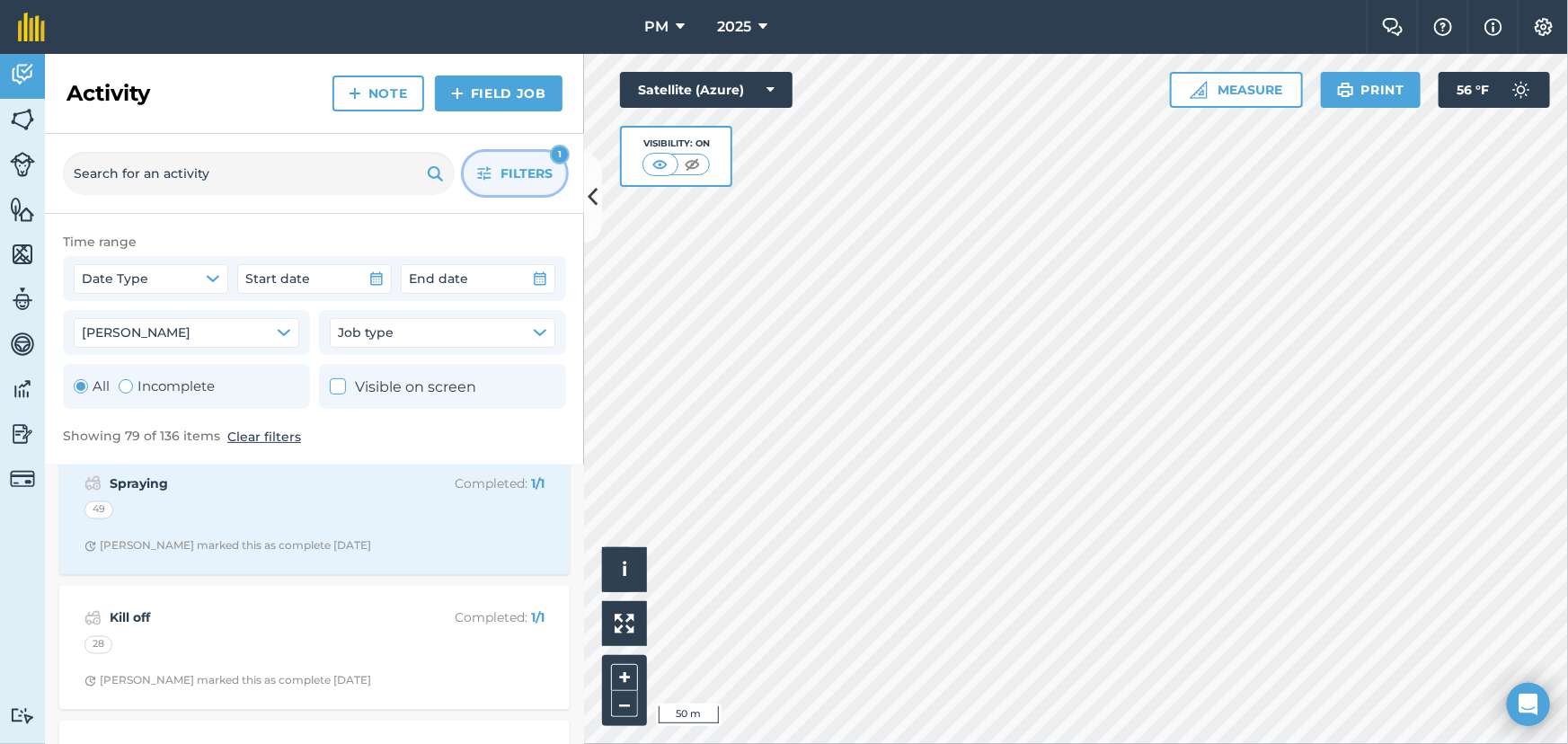
click at [123, 390] on div "Toggle Activity" at bounding box center [125, 386] width 14 height 14
radio input "false"
radio input "true"
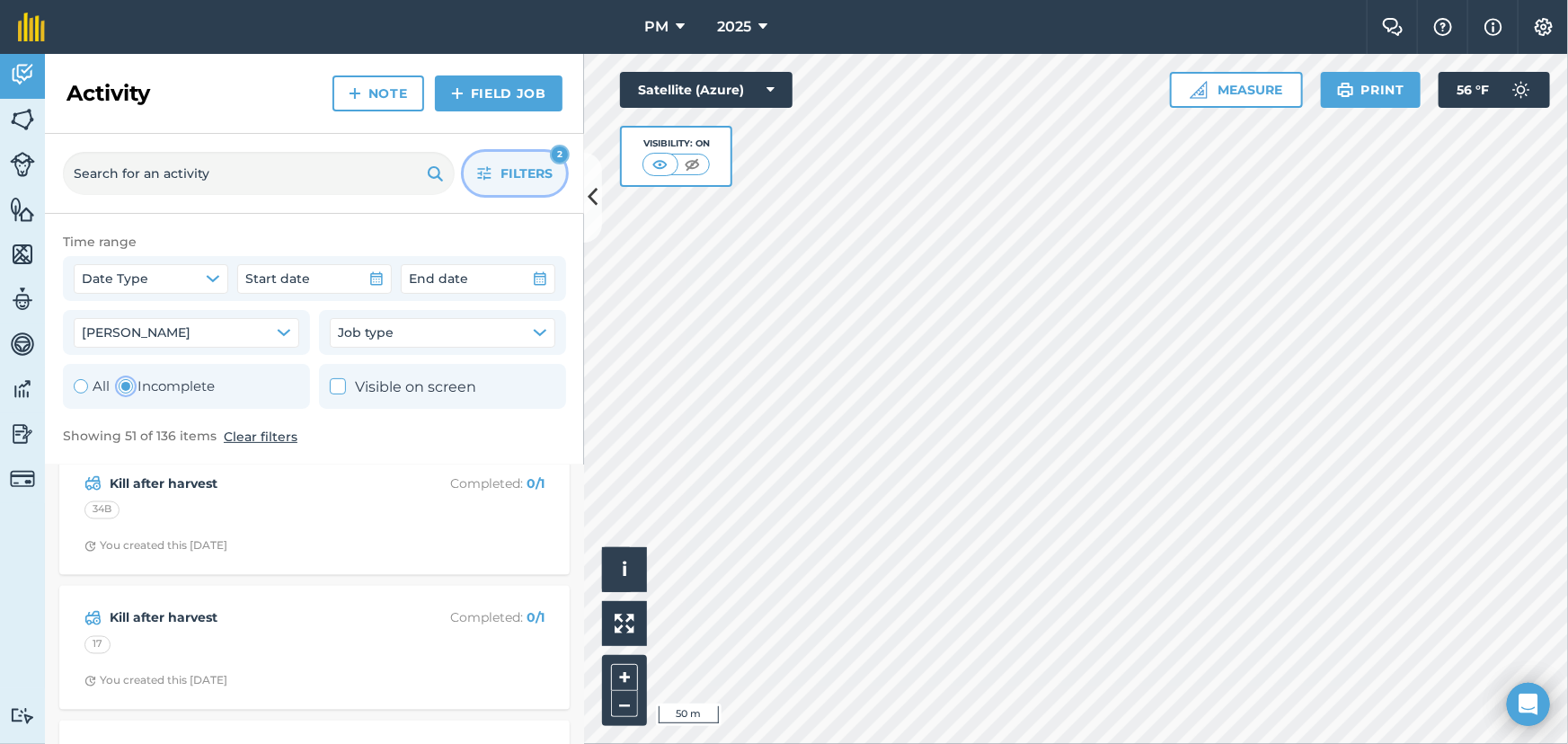
click at [513, 171] on span "Filters" at bounding box center [526, 173] width 53 height 20
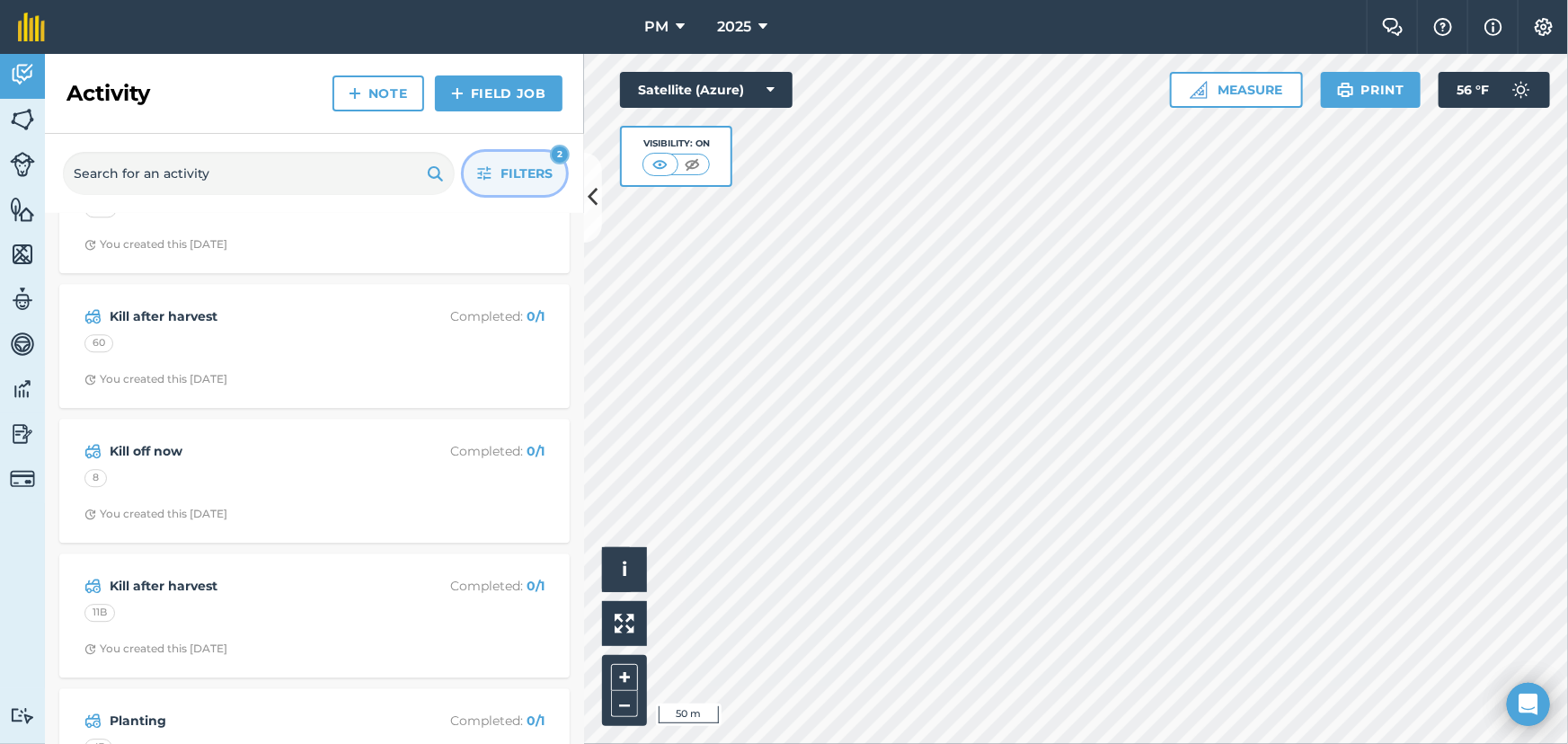
scroll to position [5961, 0]
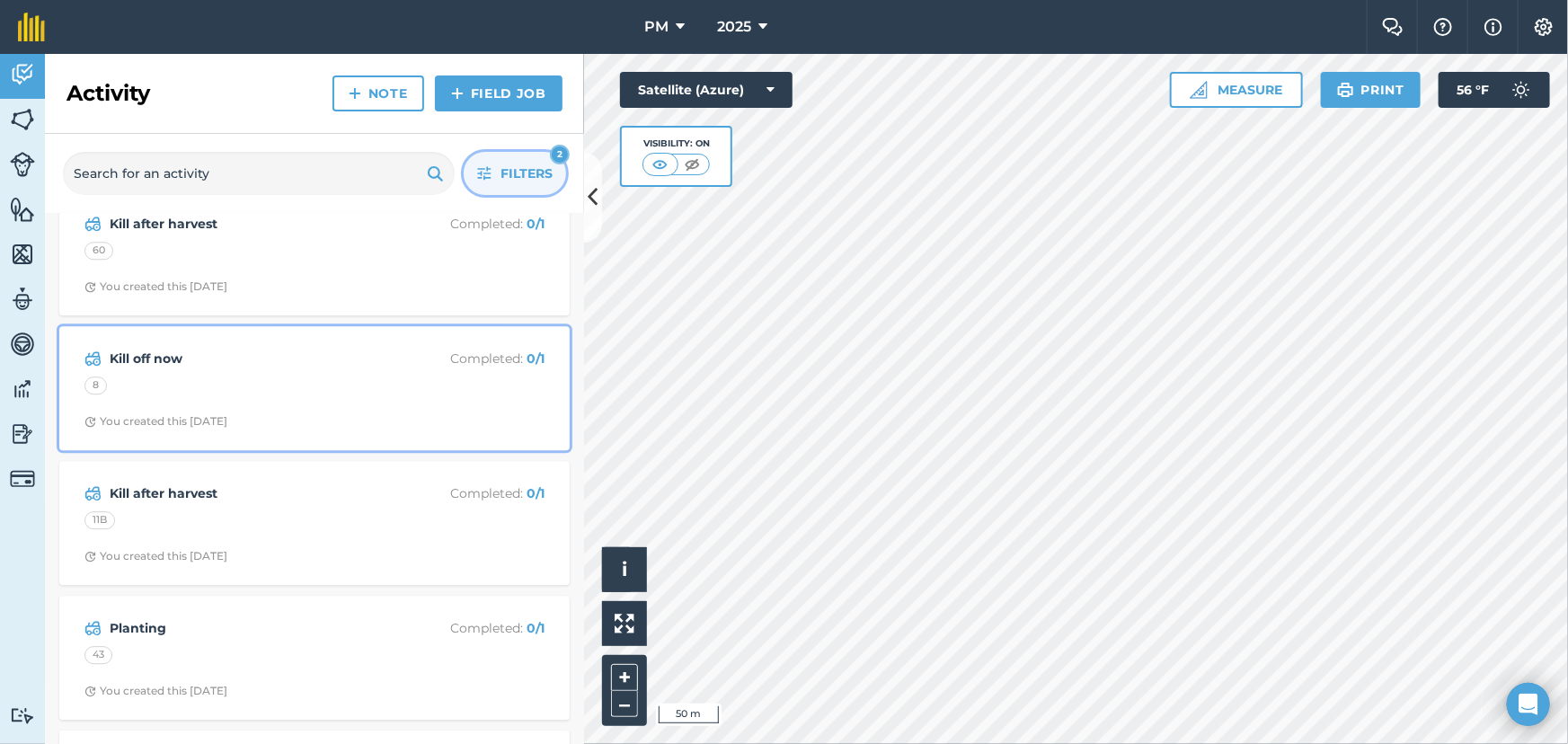
click at [279, 380] on div "Kill off now Completed : 0 / 1 8 You created this 21 days ago" at bounding box center [314, 388] width 489 height 102
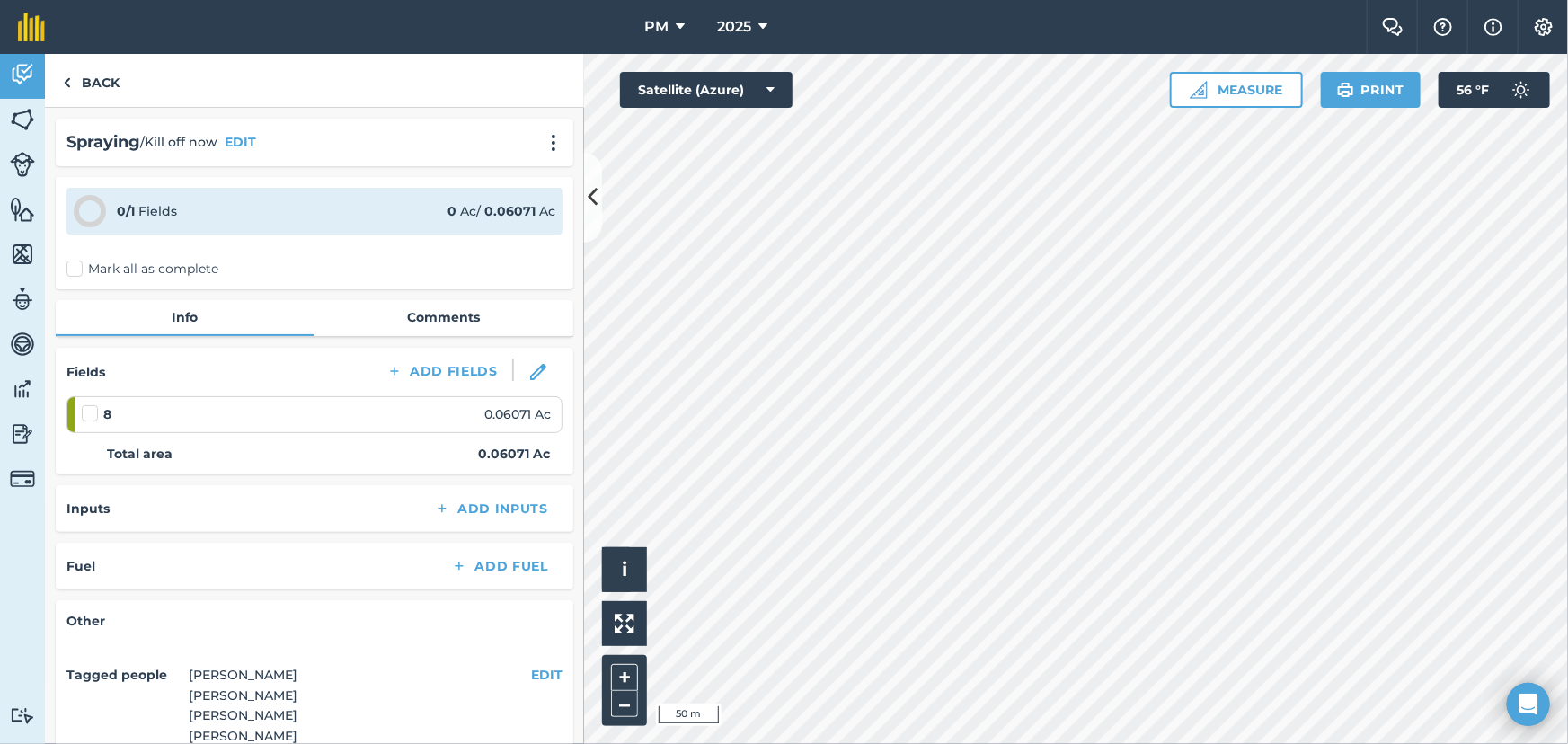
click at [76, 269] on label "Mark all as complete" at bounding box center [142, 269] width 152 height 19
click at [76, 269] on input "Mark all as complete" at bounding box center [73, 266] width 11 height 11
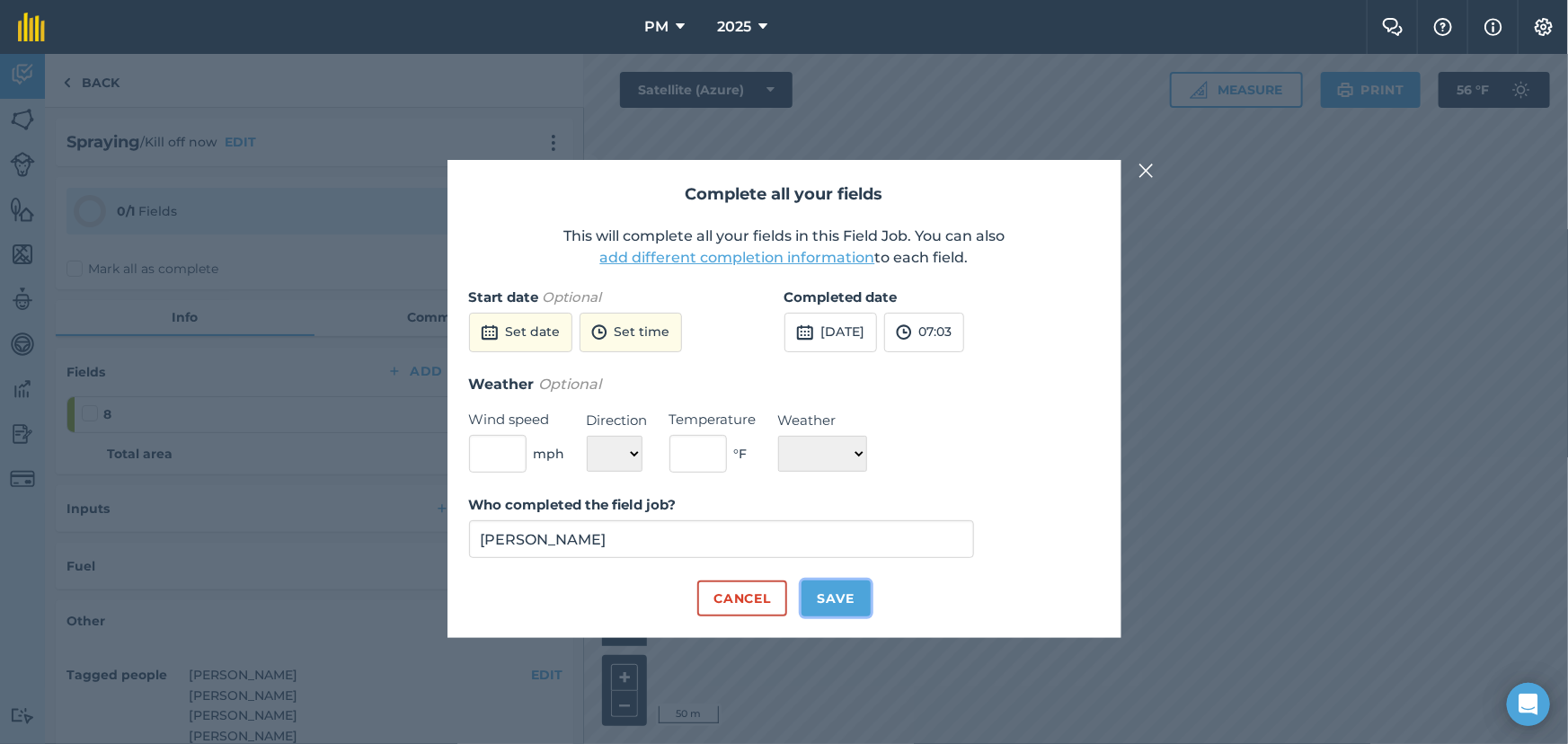
click at [835, 602] on button "Save" at bounding box center [836, 599] width 69 height 36
checkbox input "true"
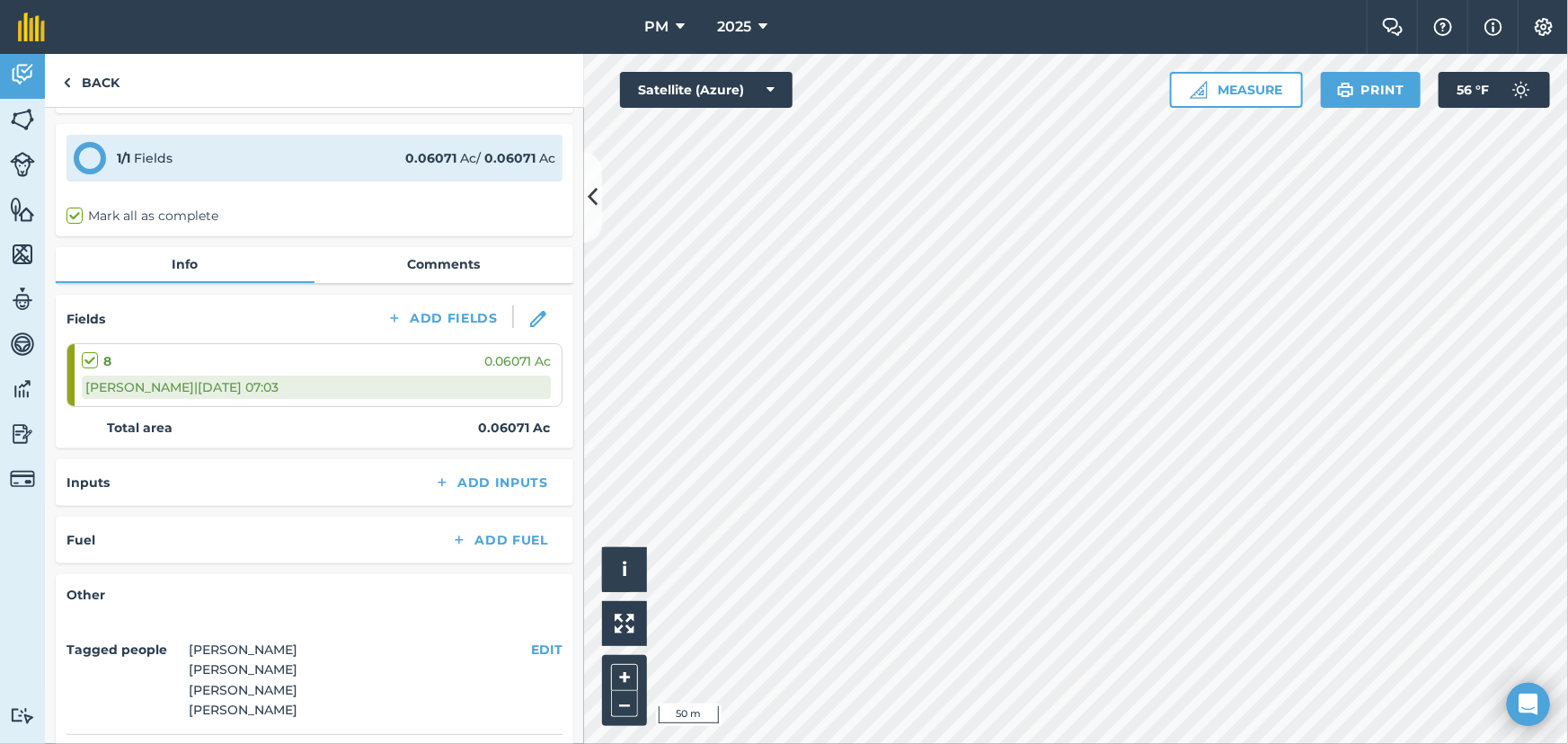
scroll to position [81, 0]
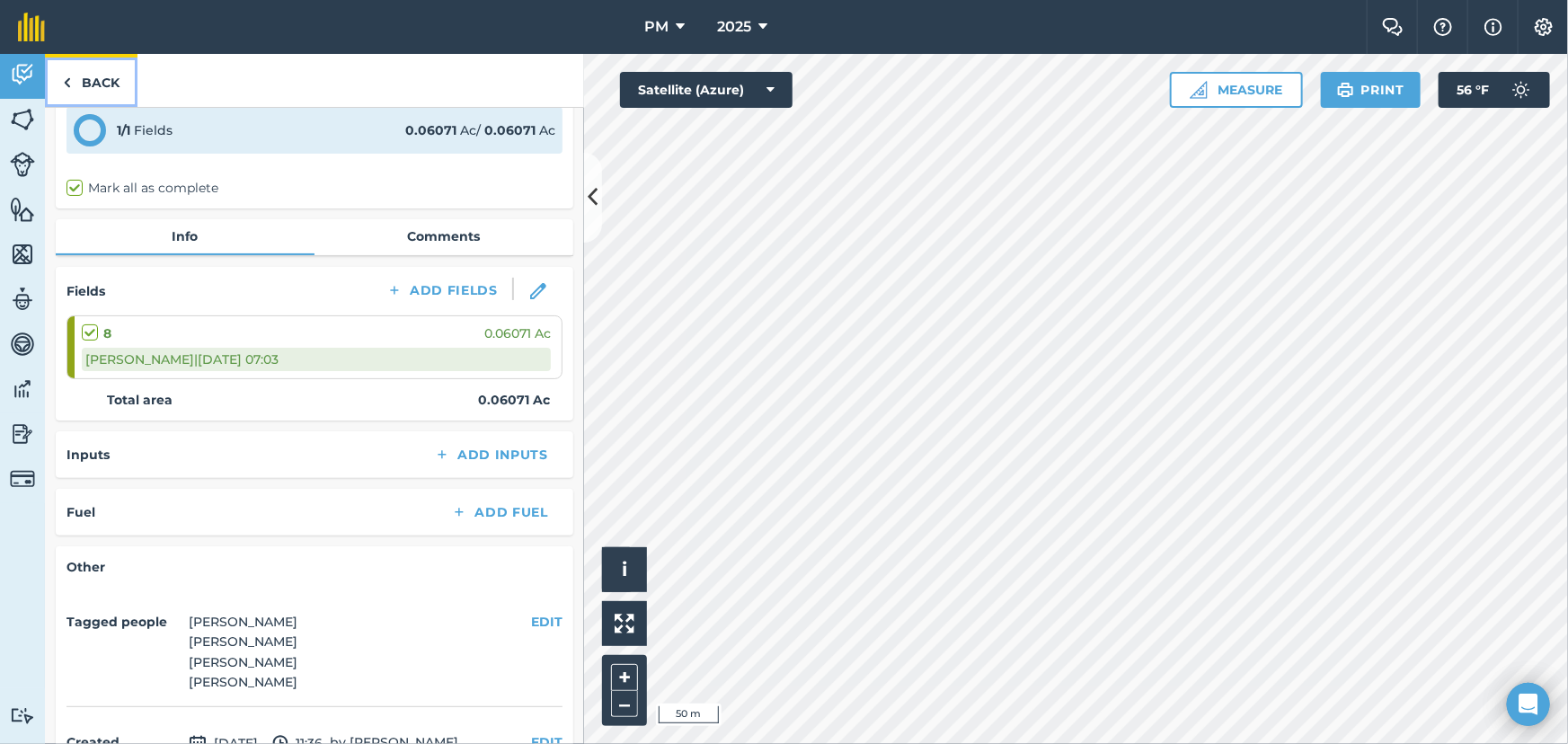
click at [69, 81] on img at bounding box center [67, 82] width 8 height 22
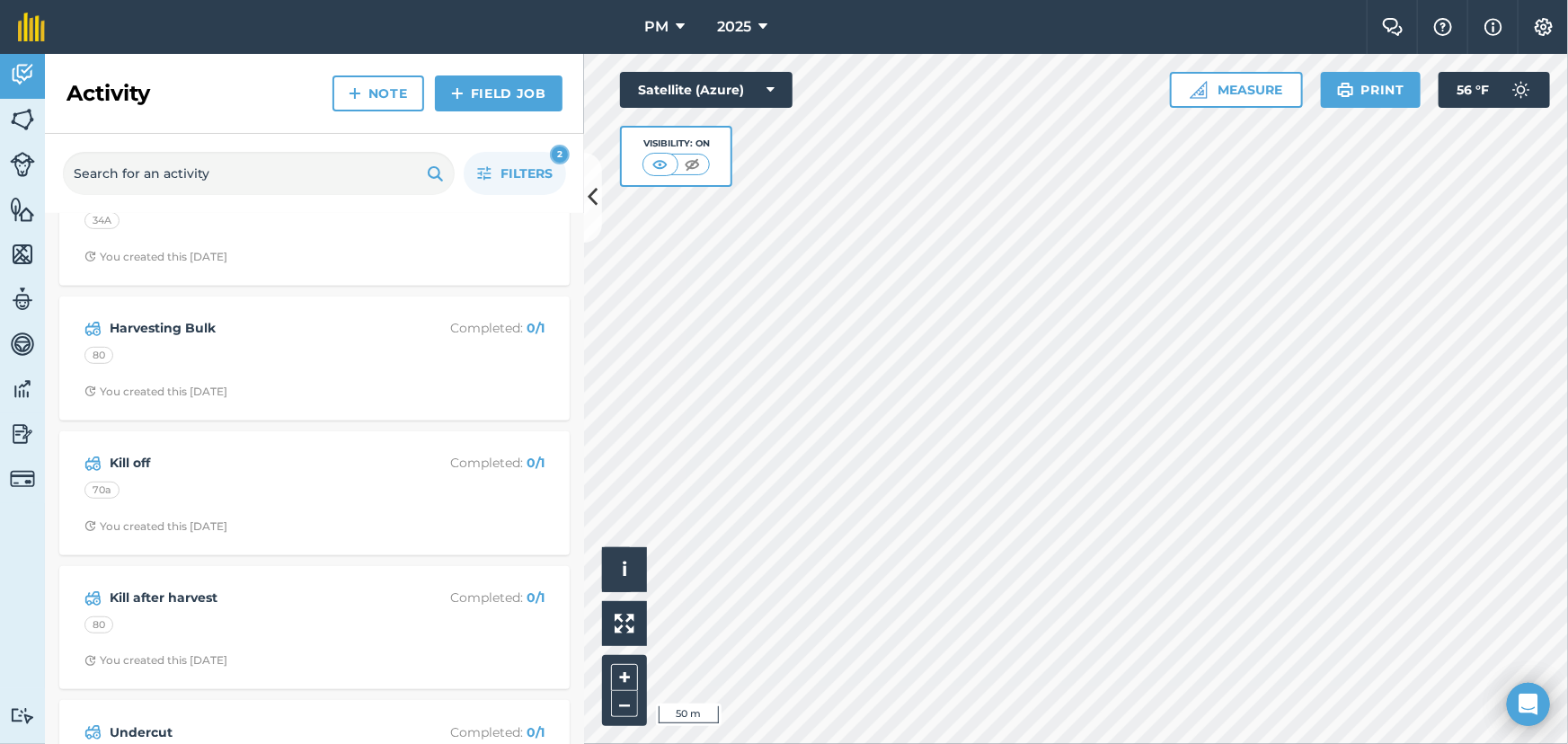
scroll to position [4083, 0]
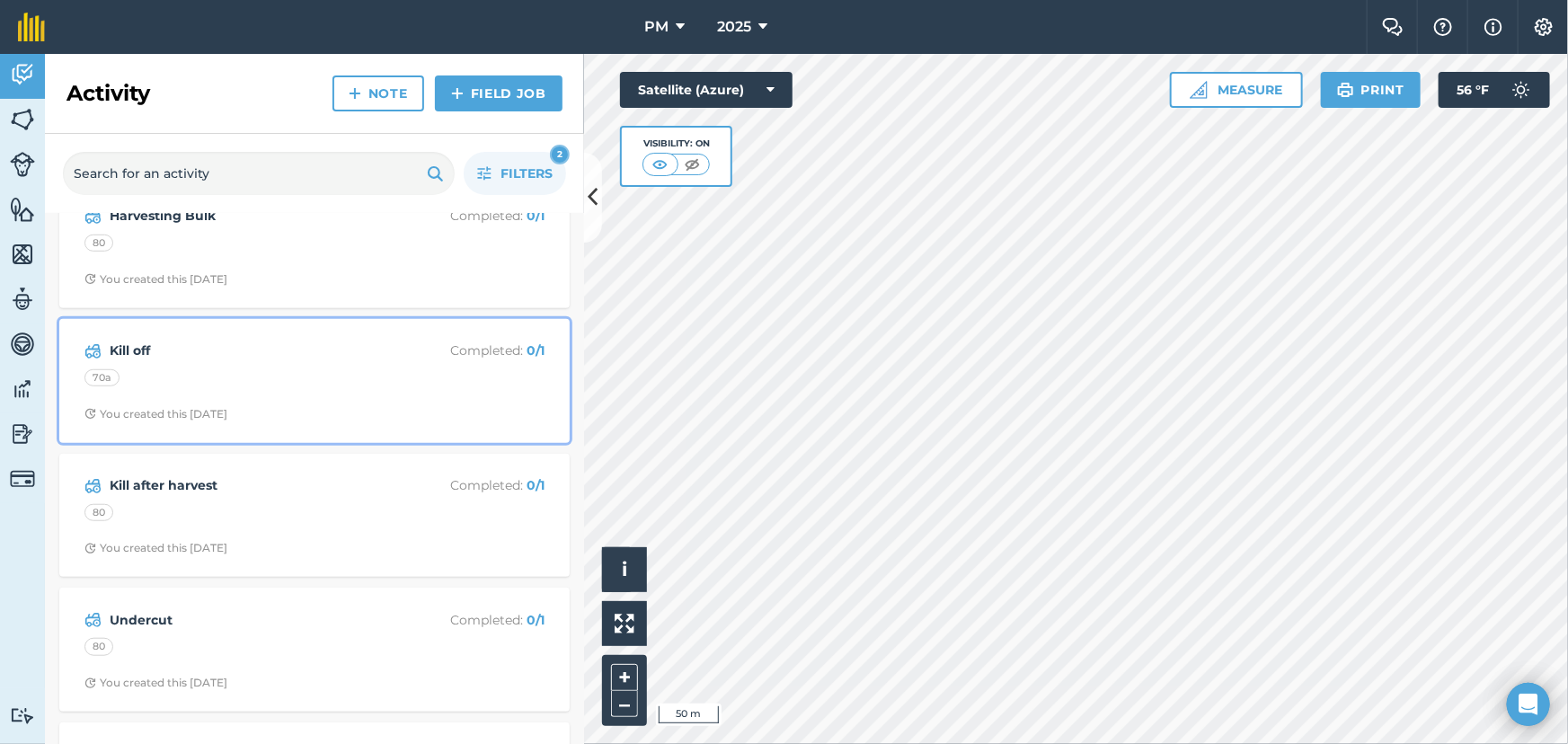
click at [316, 360] on strong "Kill off" at bounding box center [252, 350] width 285 height 20
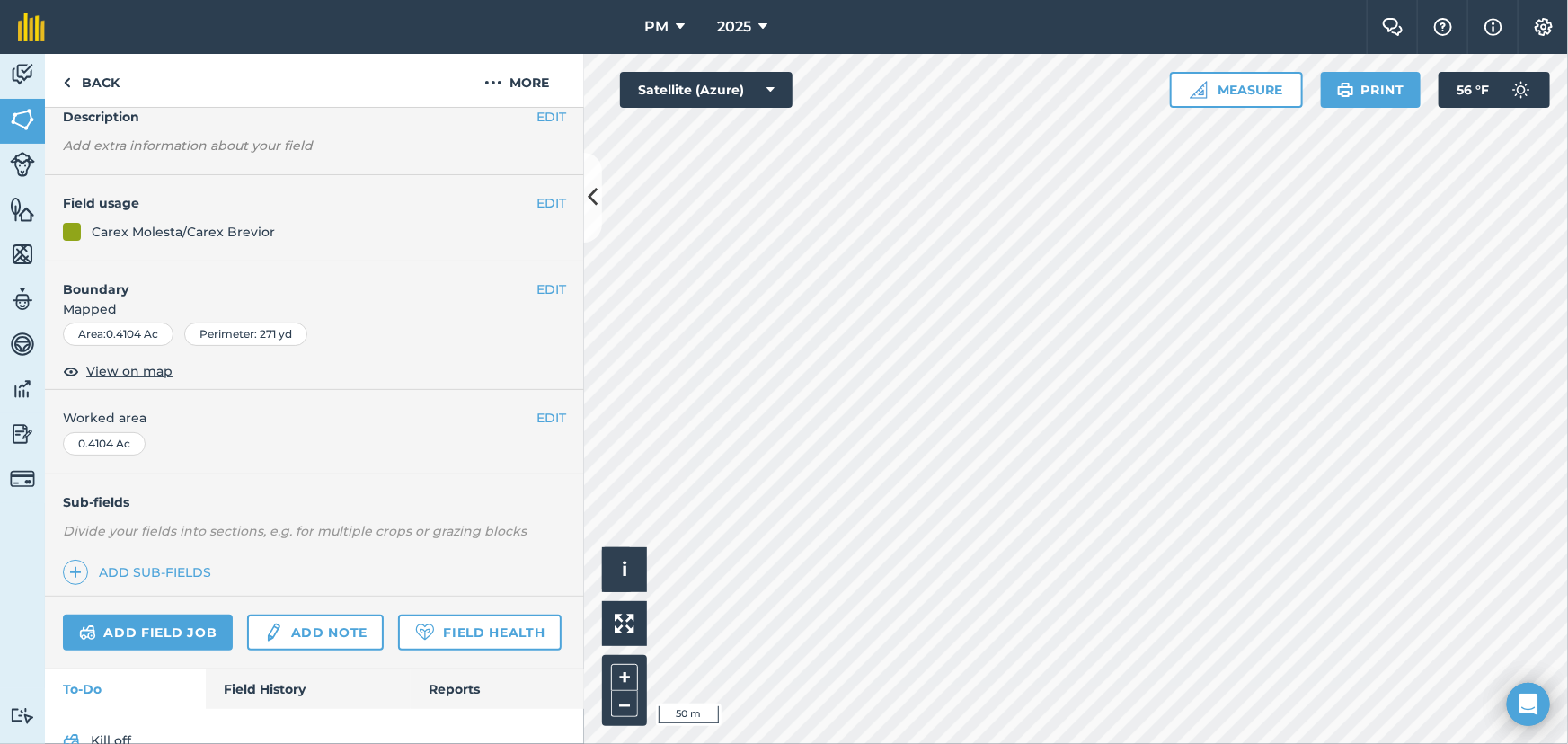
scroll to position [166, 0]
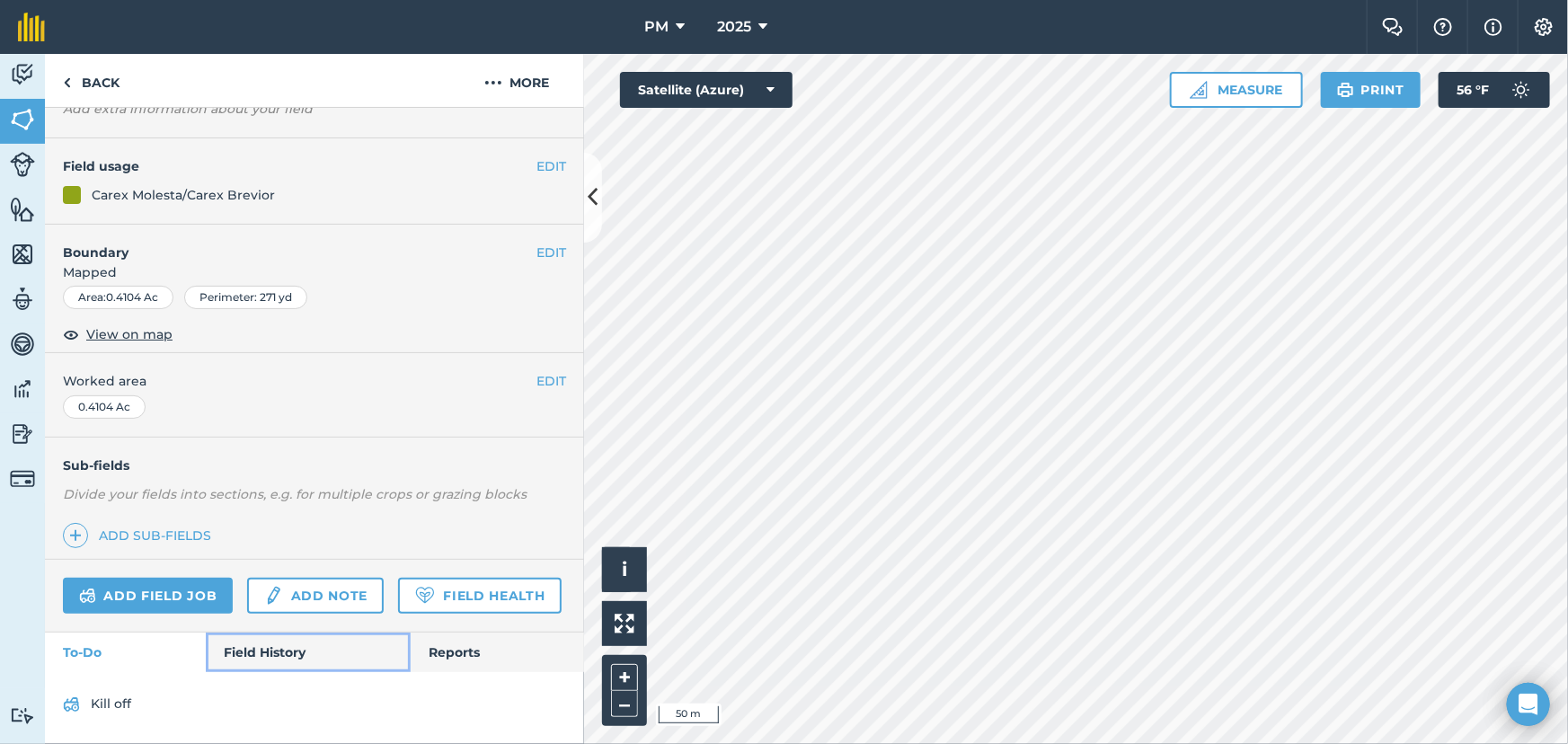
click at [284, 656] on link "Field History" at bounding box center [307, 651] width 204 height 39
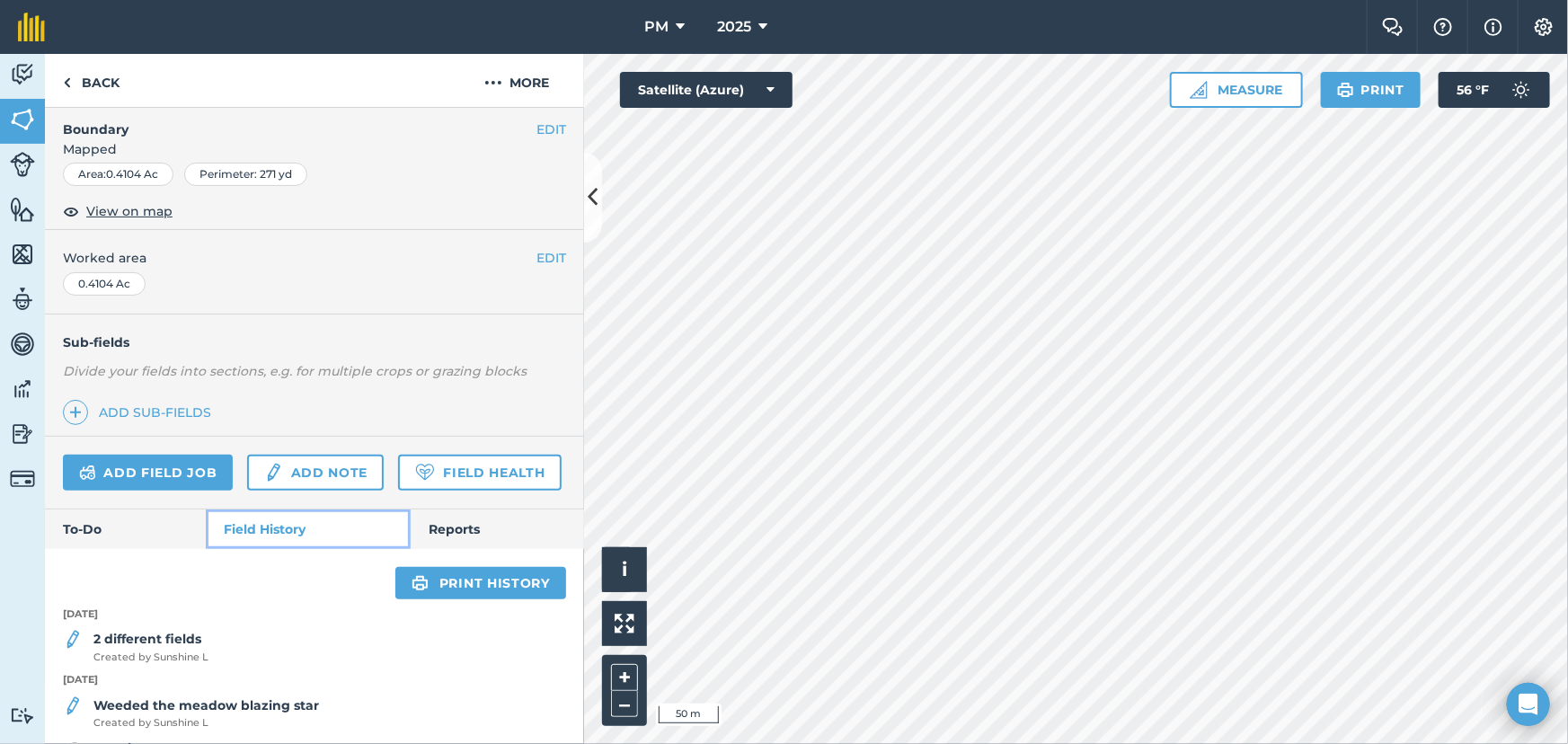
scroll to position [337, 0]
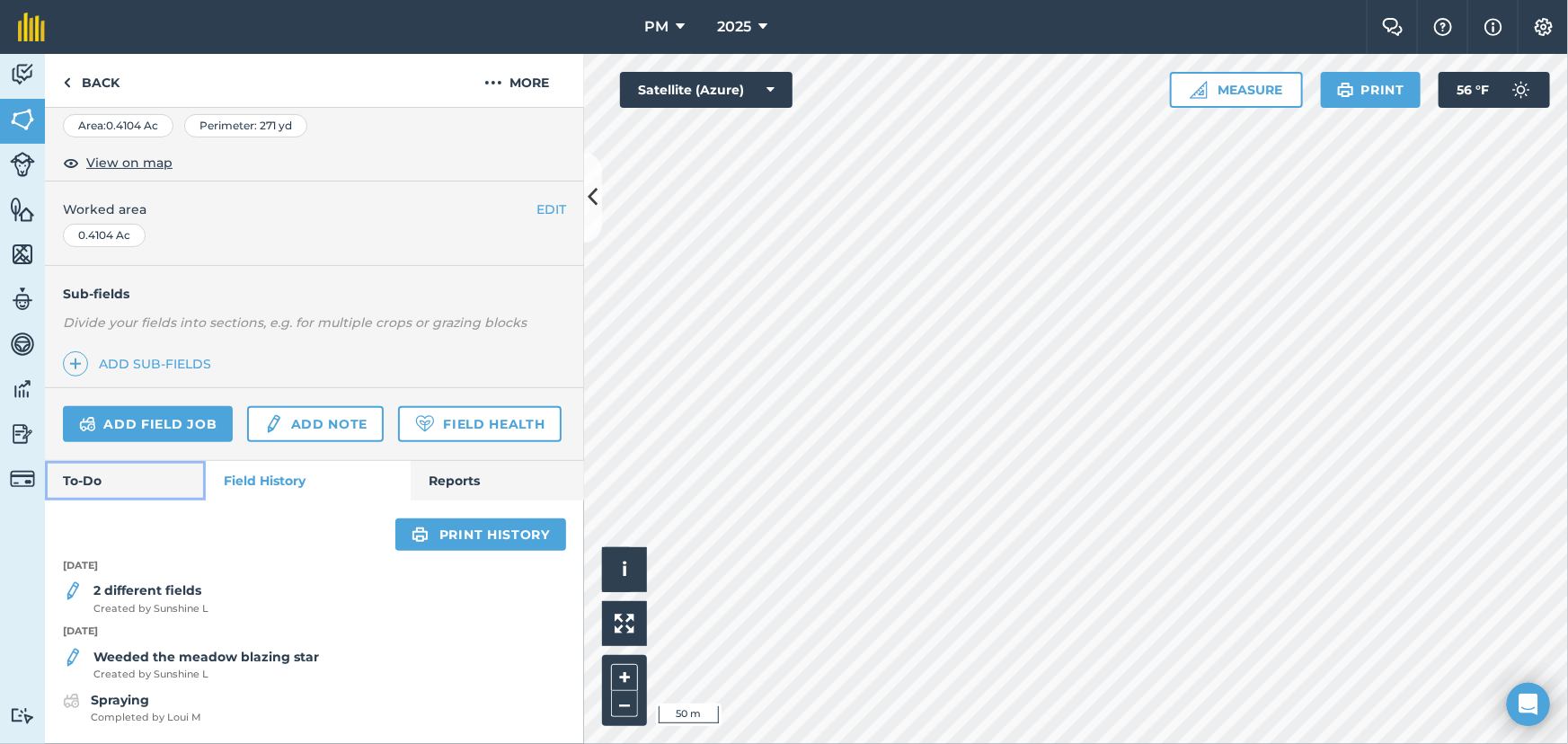
click at [116, 491] on link "To-Do" at bounding box center [125, 479] width 161 height 39
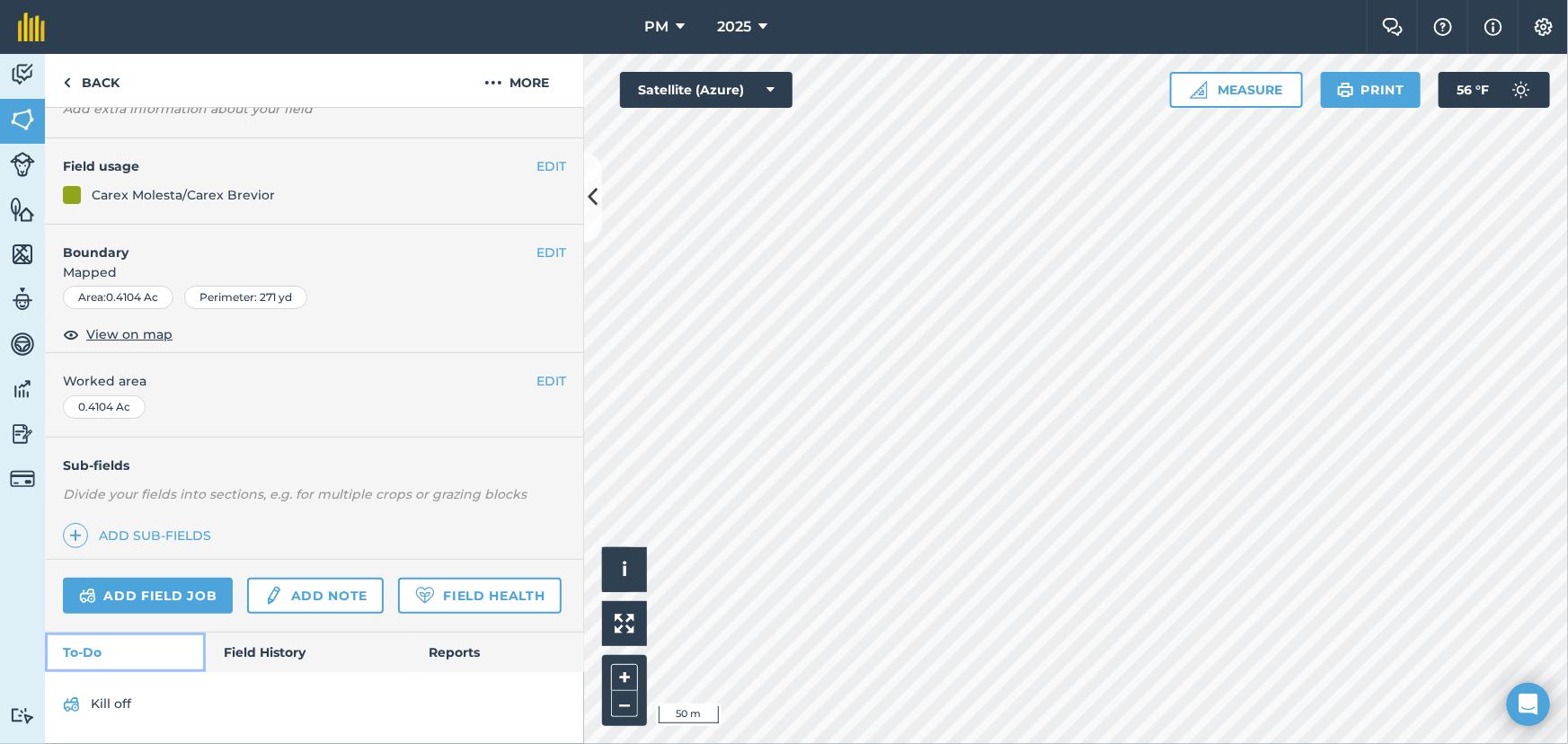
scroll to position [166, 0]
click at [18, 70] on img at bounding box center [22, 74] width 25 height 27
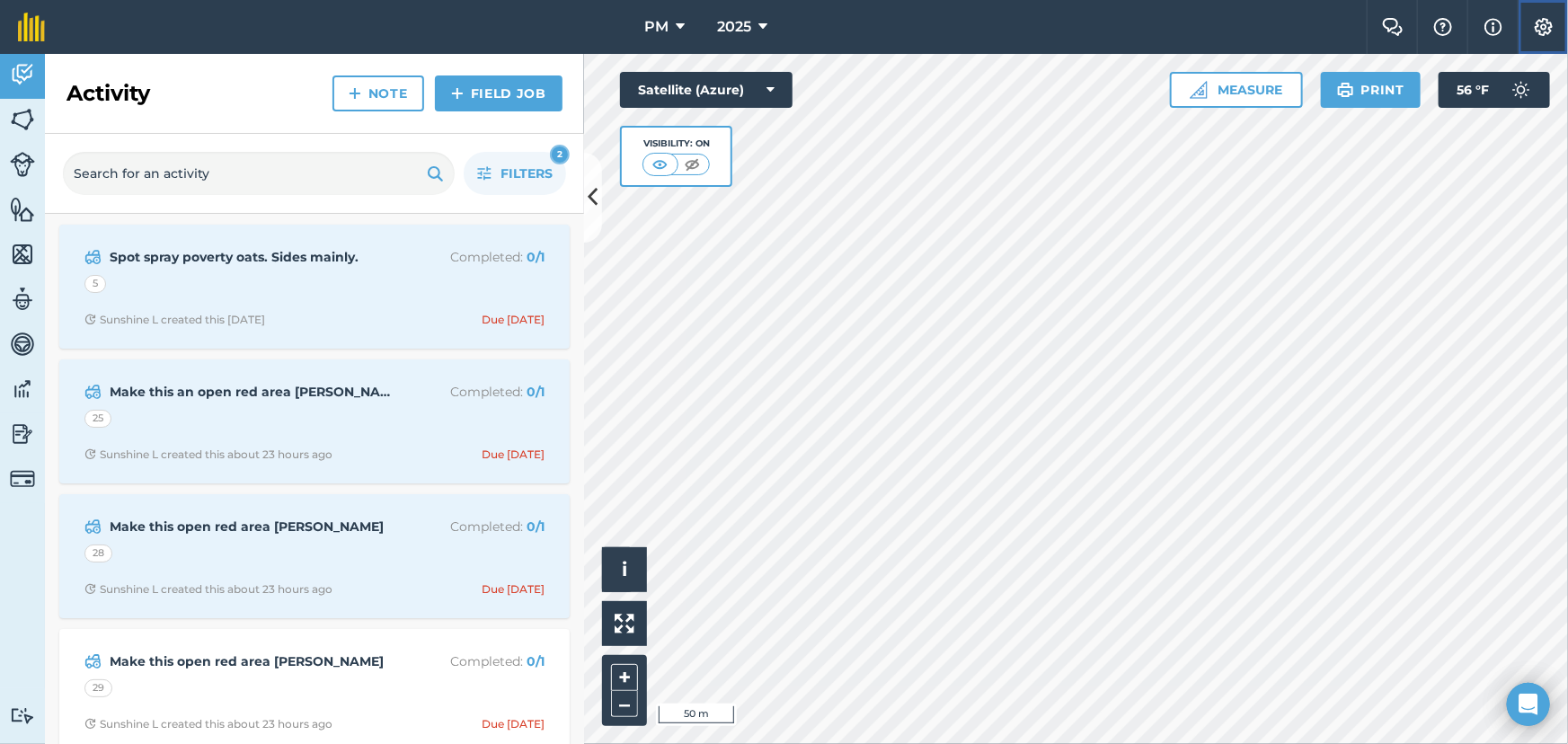
click at [1544, 24] on img at bounding box center [1544, 27] width 22 height 18
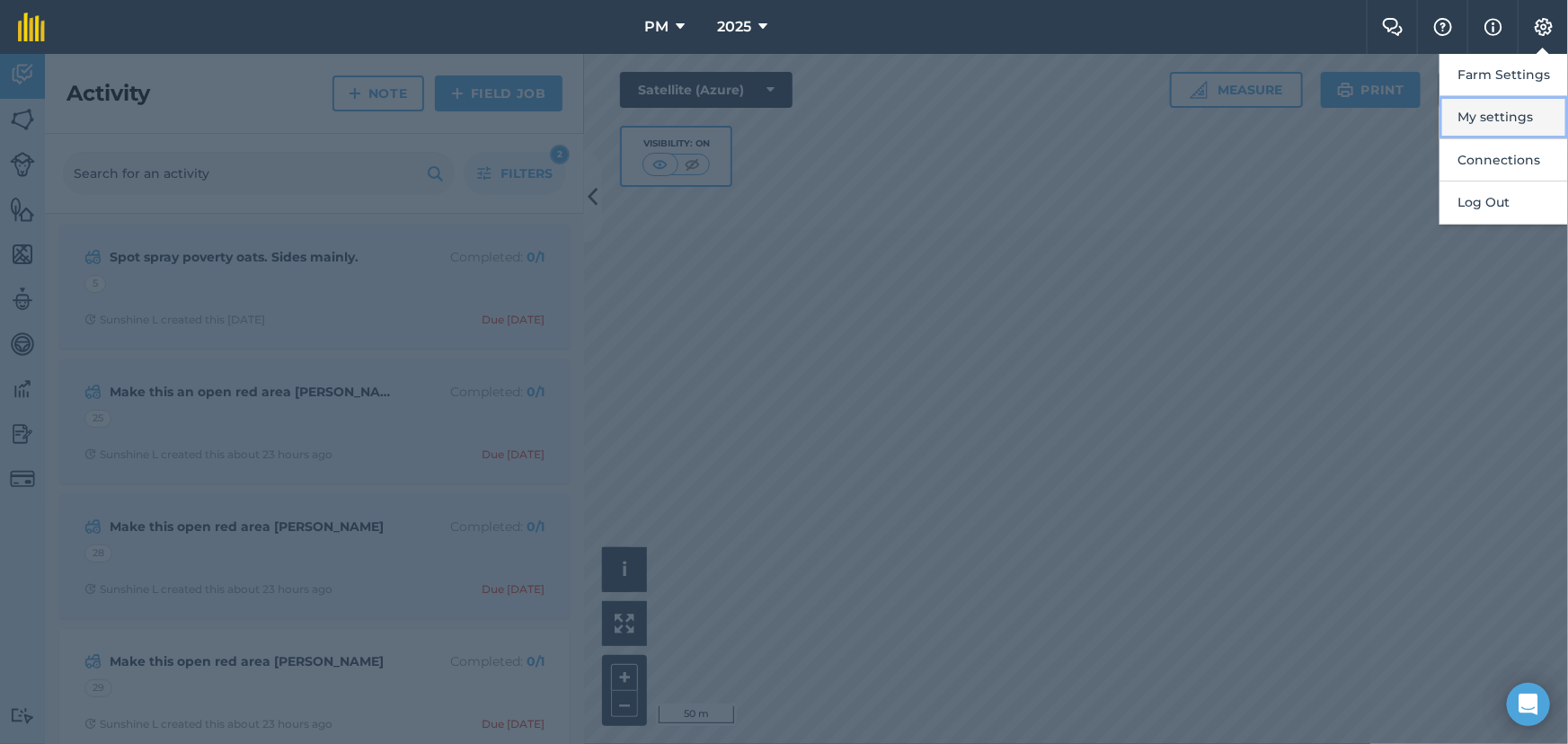
click at [1475, 117] on button "My settings" at bounding box center [1504, 117] width 128 height 42
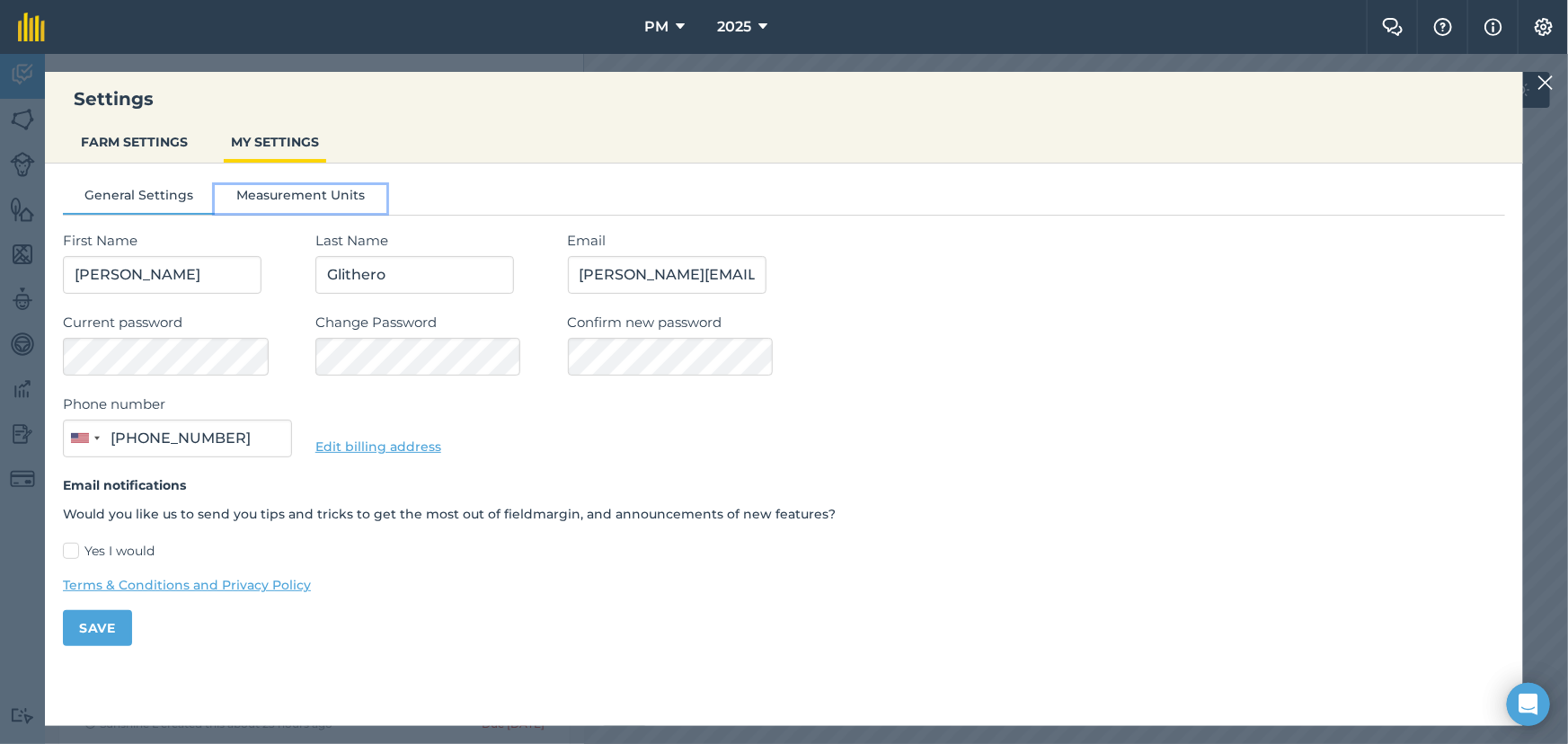
click at [287, 199] on button "Measurement Units" at bounding box center [301, 199] width 172 height 27
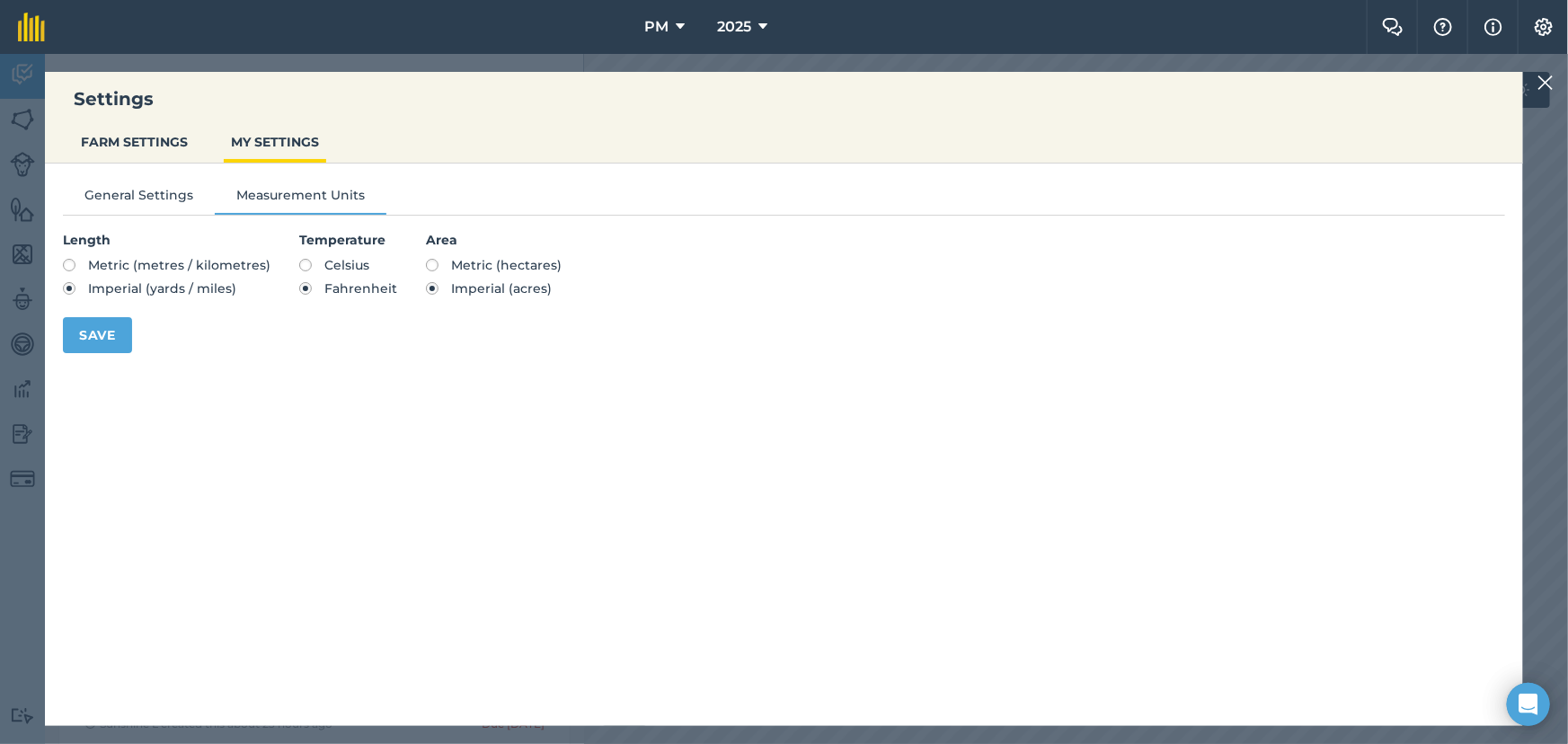
click at [1549, 83] on img at bounding box center [1545, 82] width 16 height 22
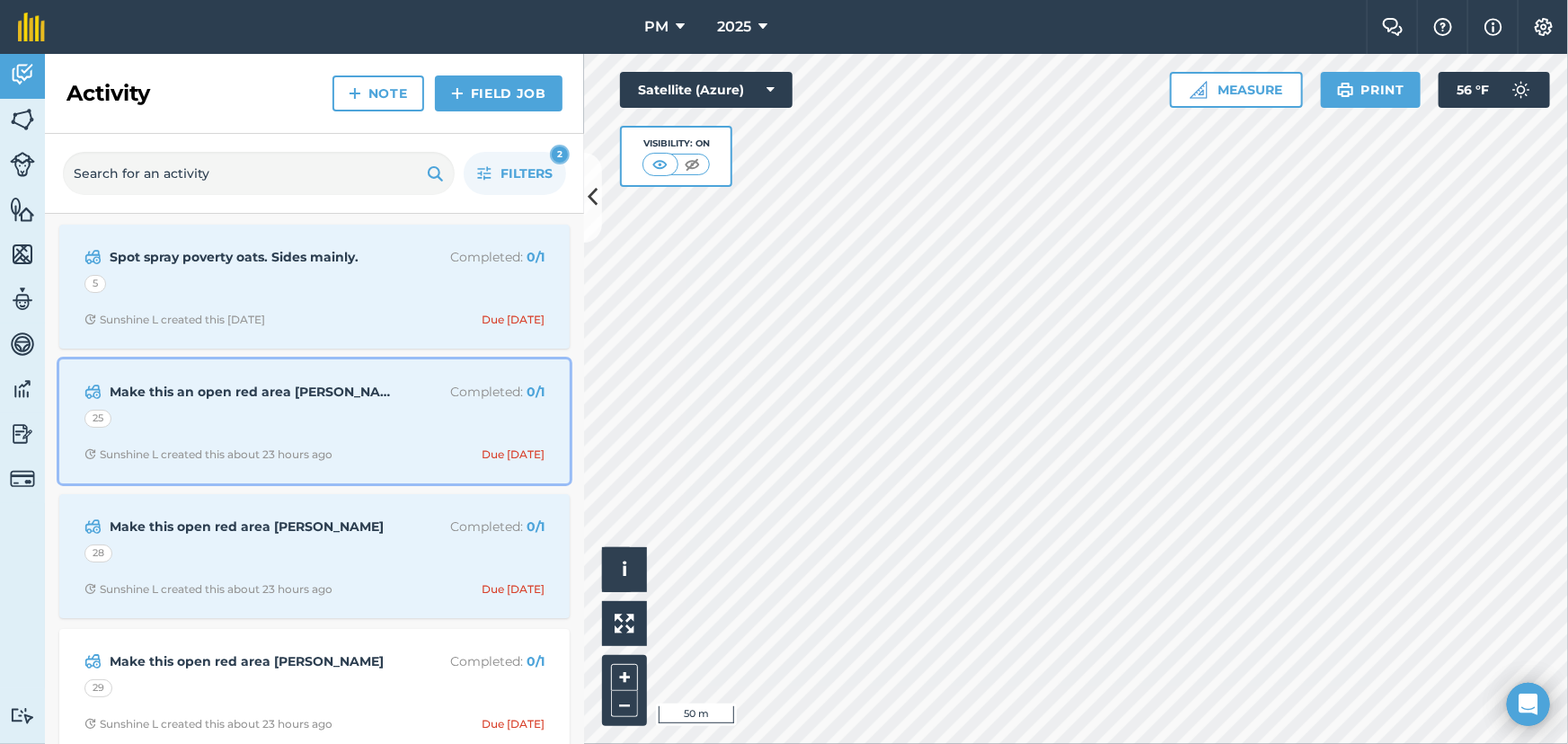
click at [375, 415] on div "25" at bounding box center [314, 421] width 461 height 23
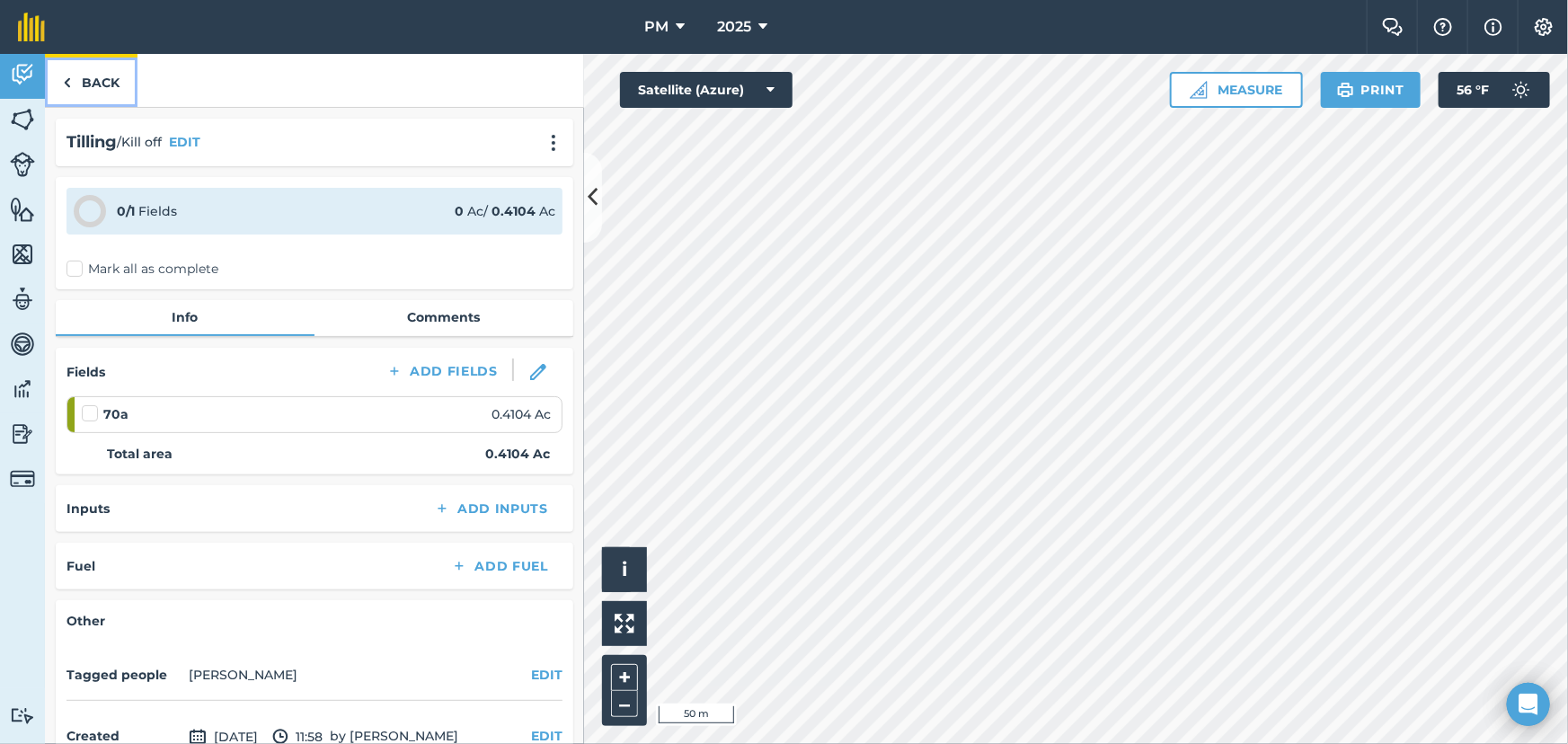
click at [68, 78] on img at bounding box center [67, 82] width 8 height 22
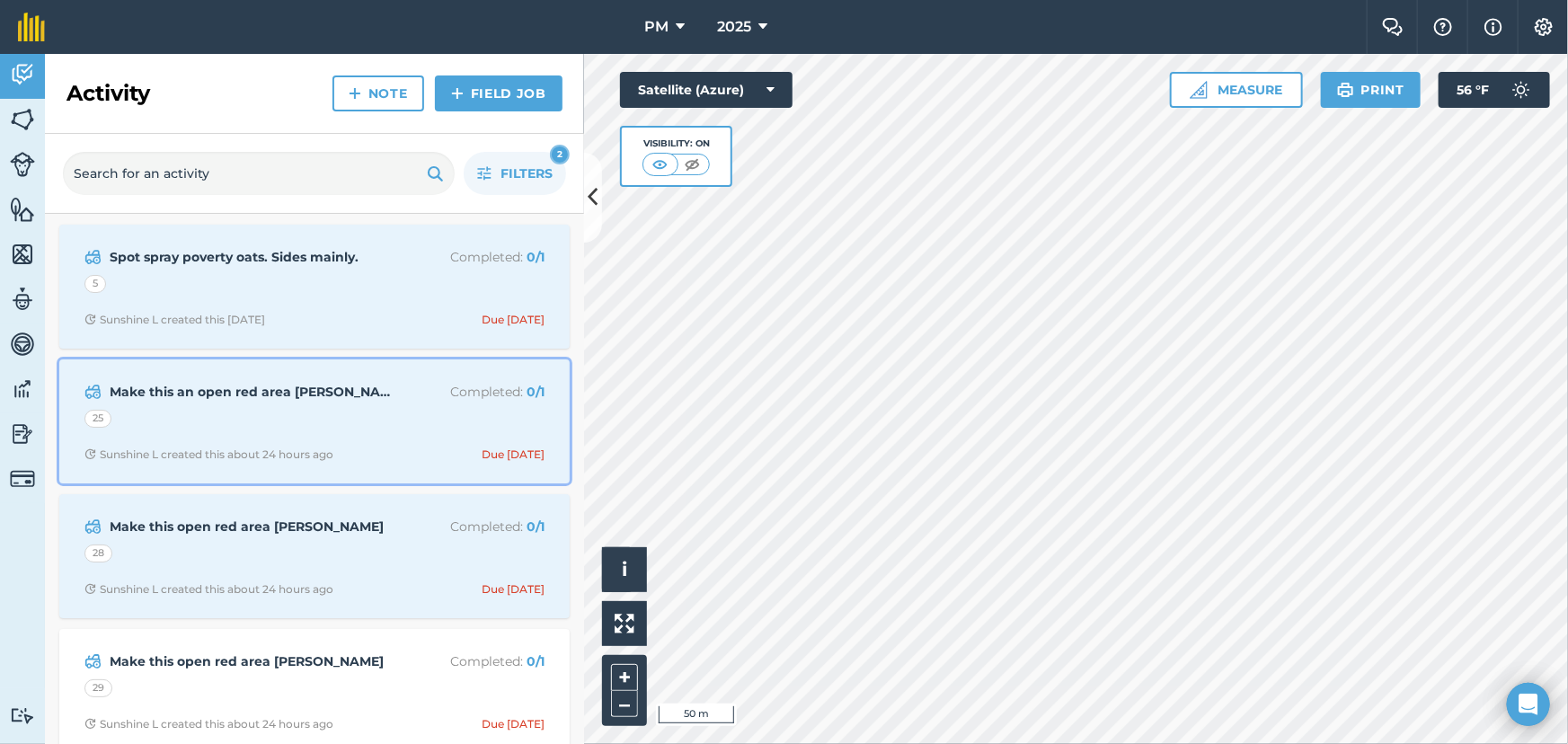
click at [314, 420] on div "25" at bounding box center [314, 421] width 461 height 23
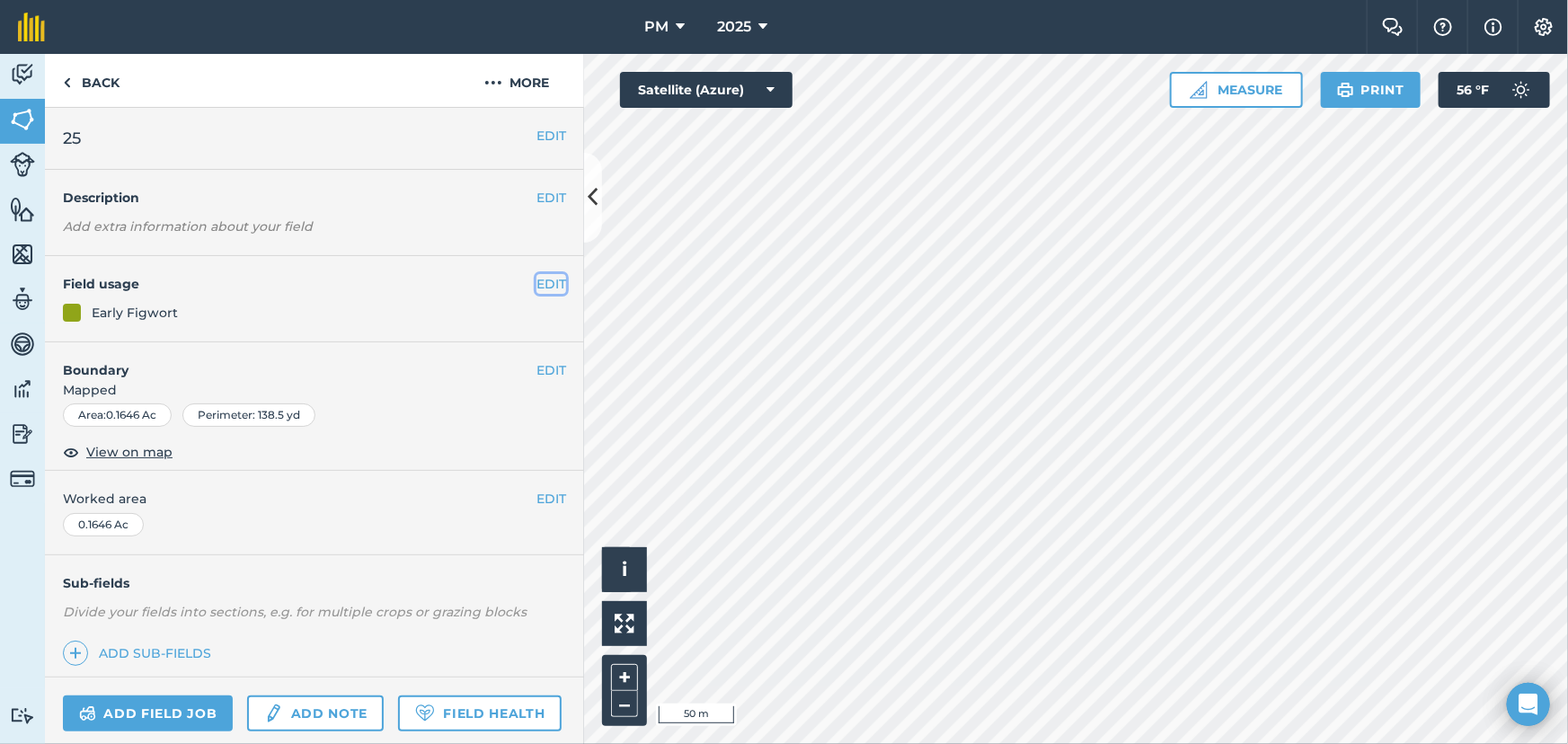
click at [536, 287] on button "EDIT" at bounding box center [550, 284] width 30 height 20
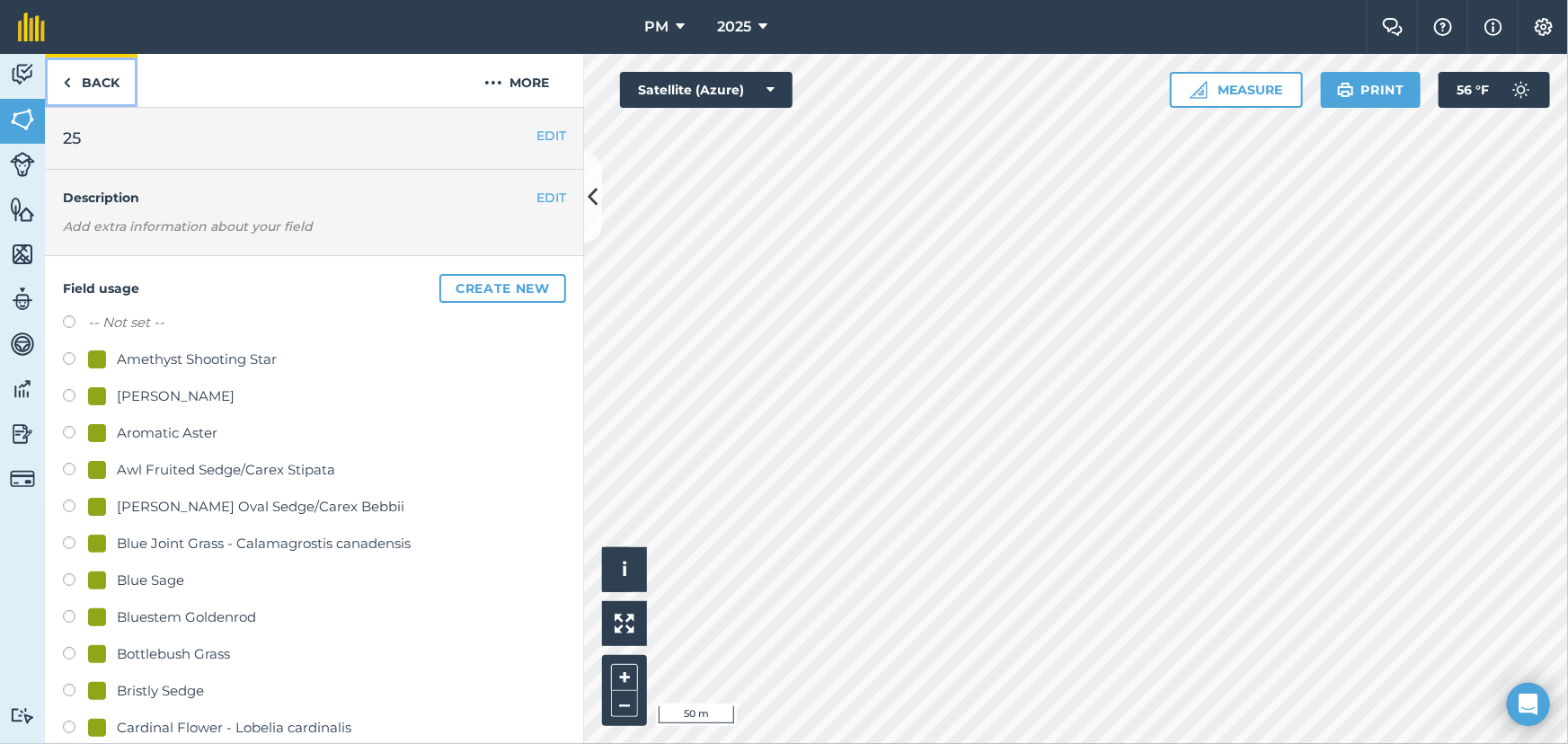
click at [69, 87] on img at bounding box center [67, 82] width 8 height 22
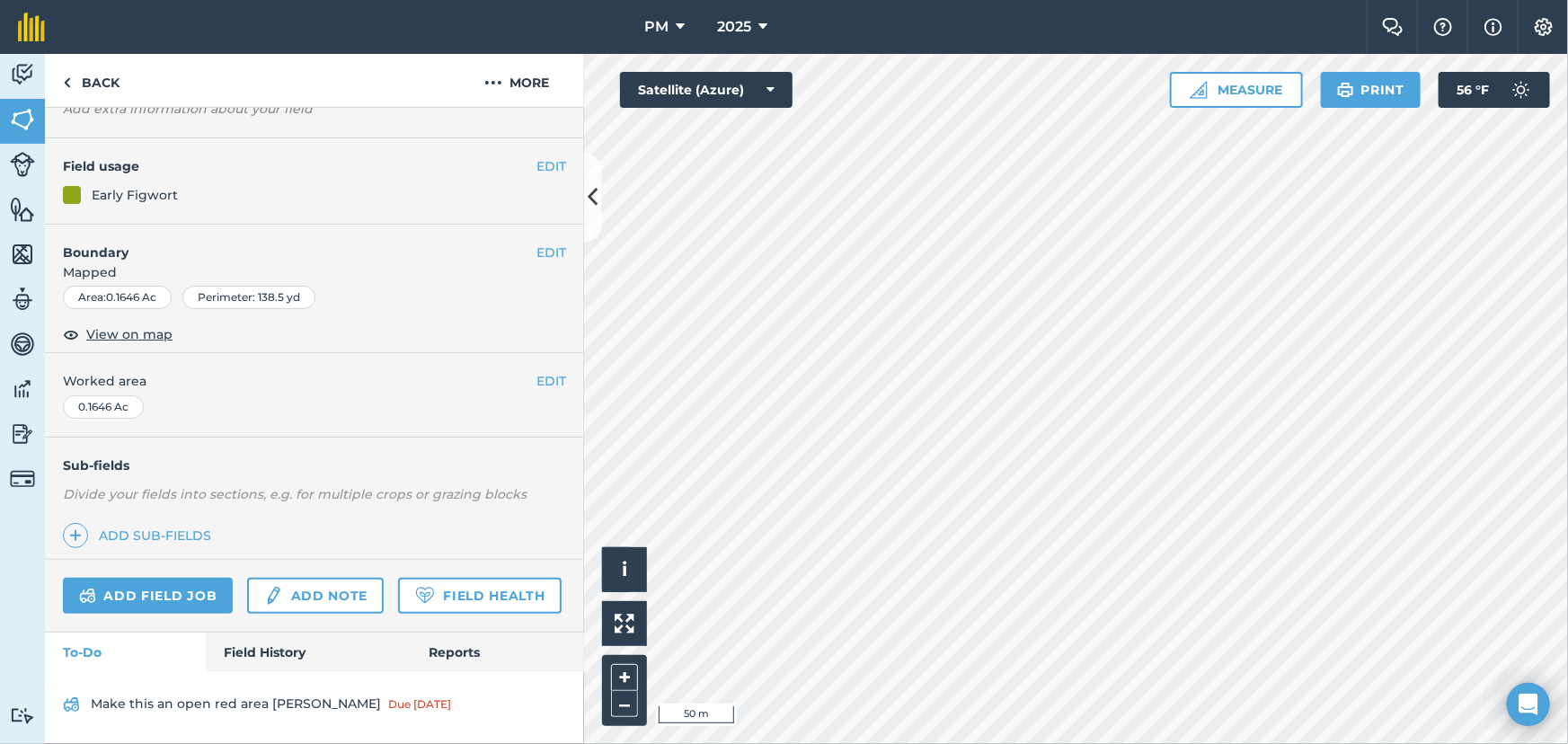
scroll to position [166, 0]
click at [285, 650] on link "Field History" at bounding box center [307, 651] width 204 height 39
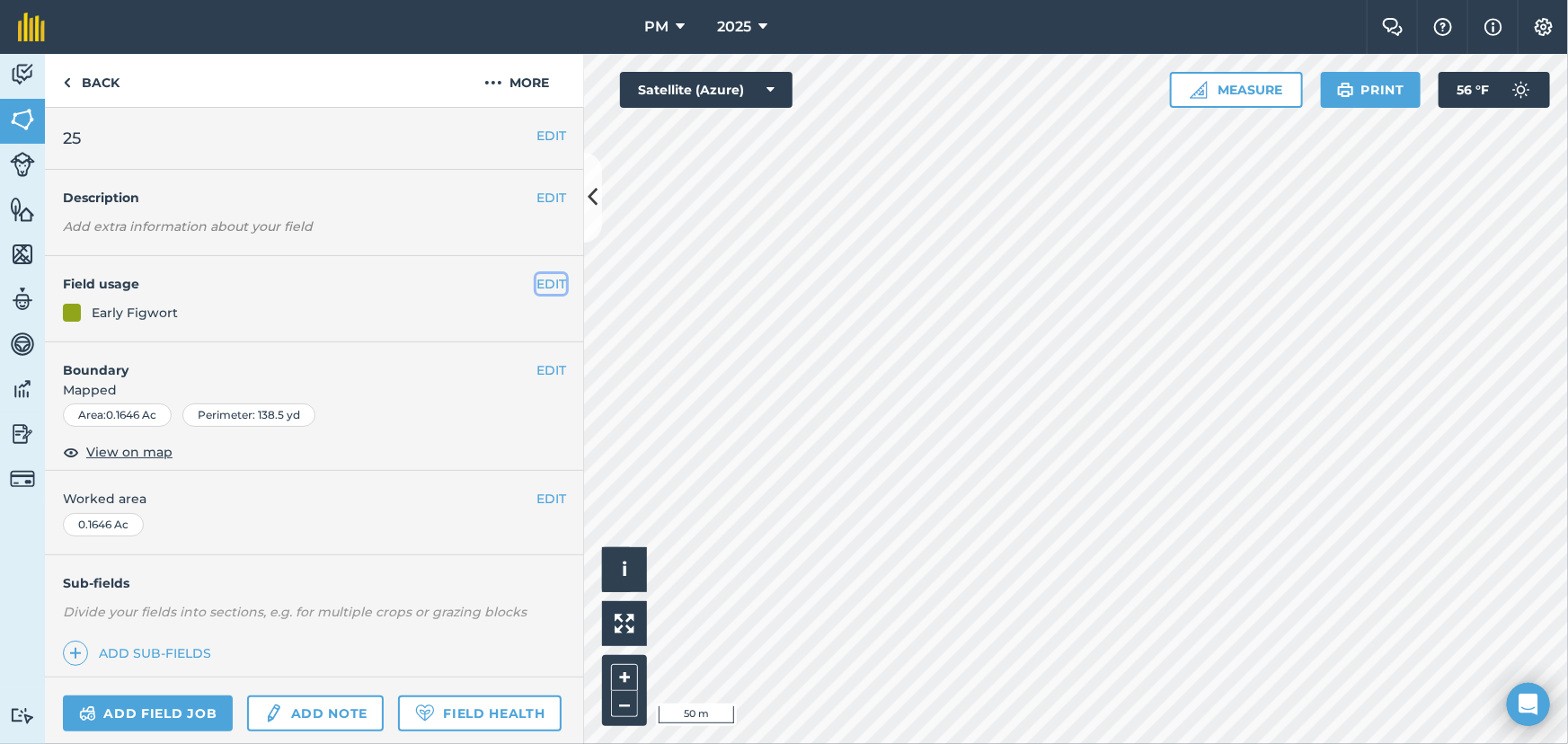
click at [537, 283] on button "EDIT" at bounding box center [550, 284] width 30 height 20
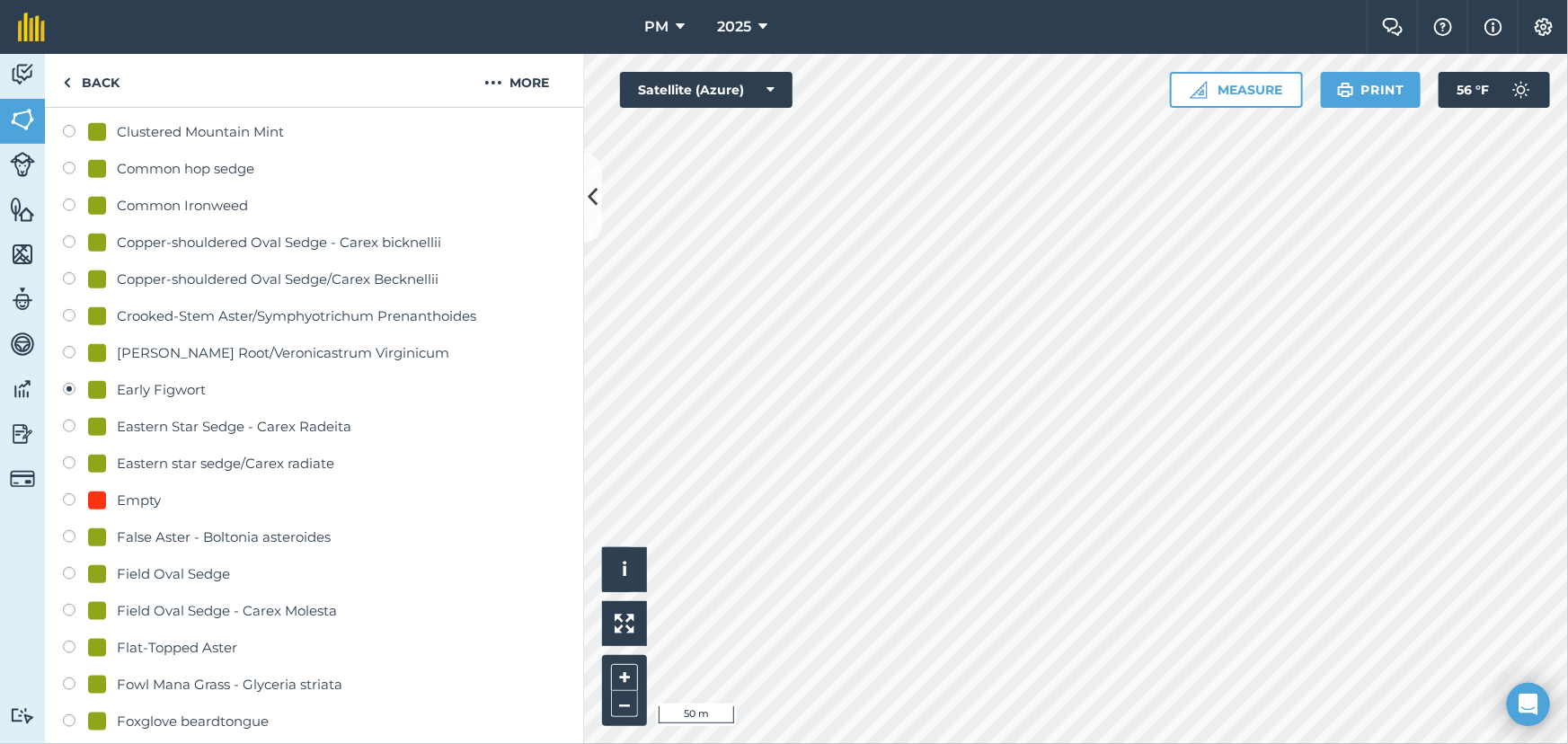
scroll to position [1142, 0]
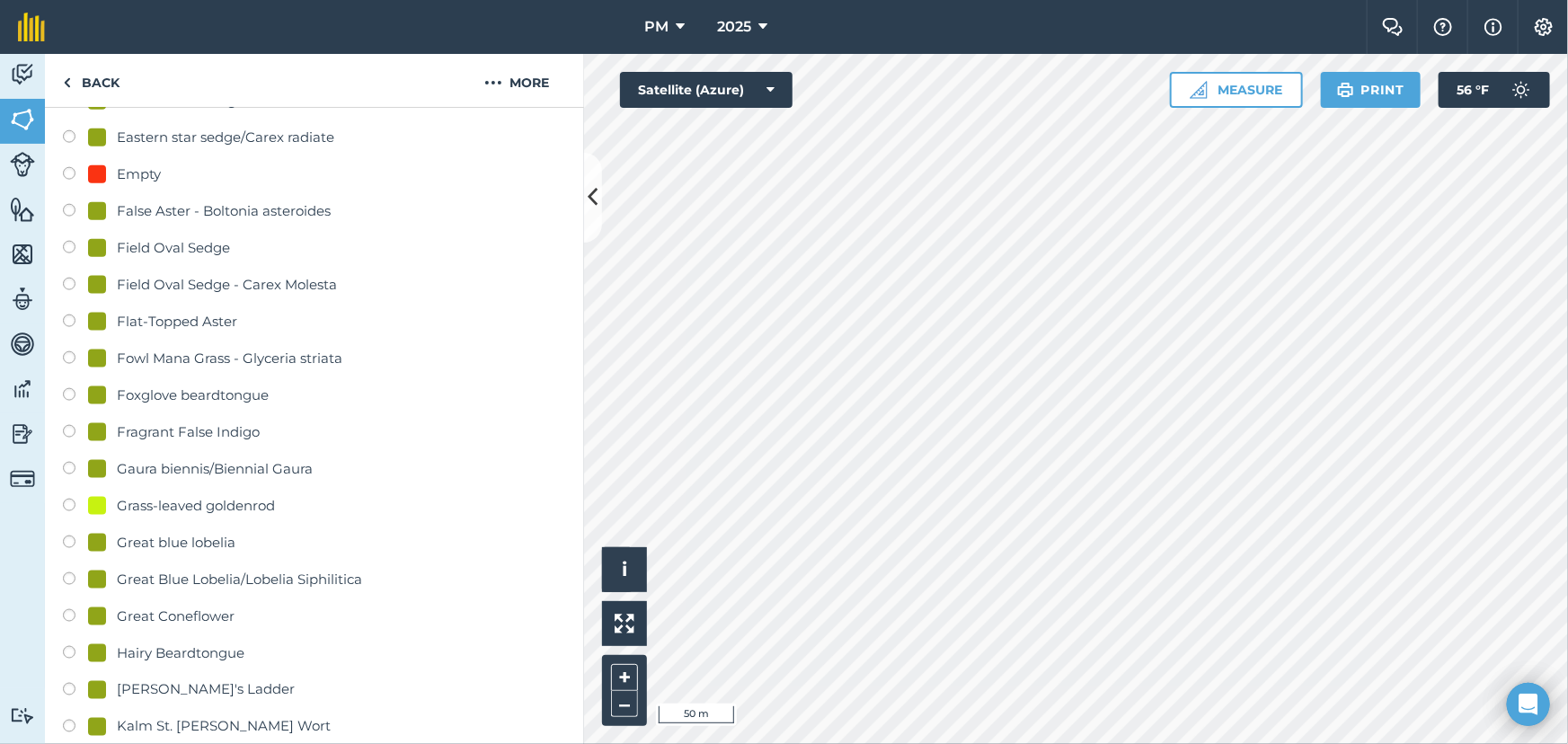
click at [73, 174] on label at bounding box center [75, 176] width 25 height 18
radio input "true"
radio input "false"
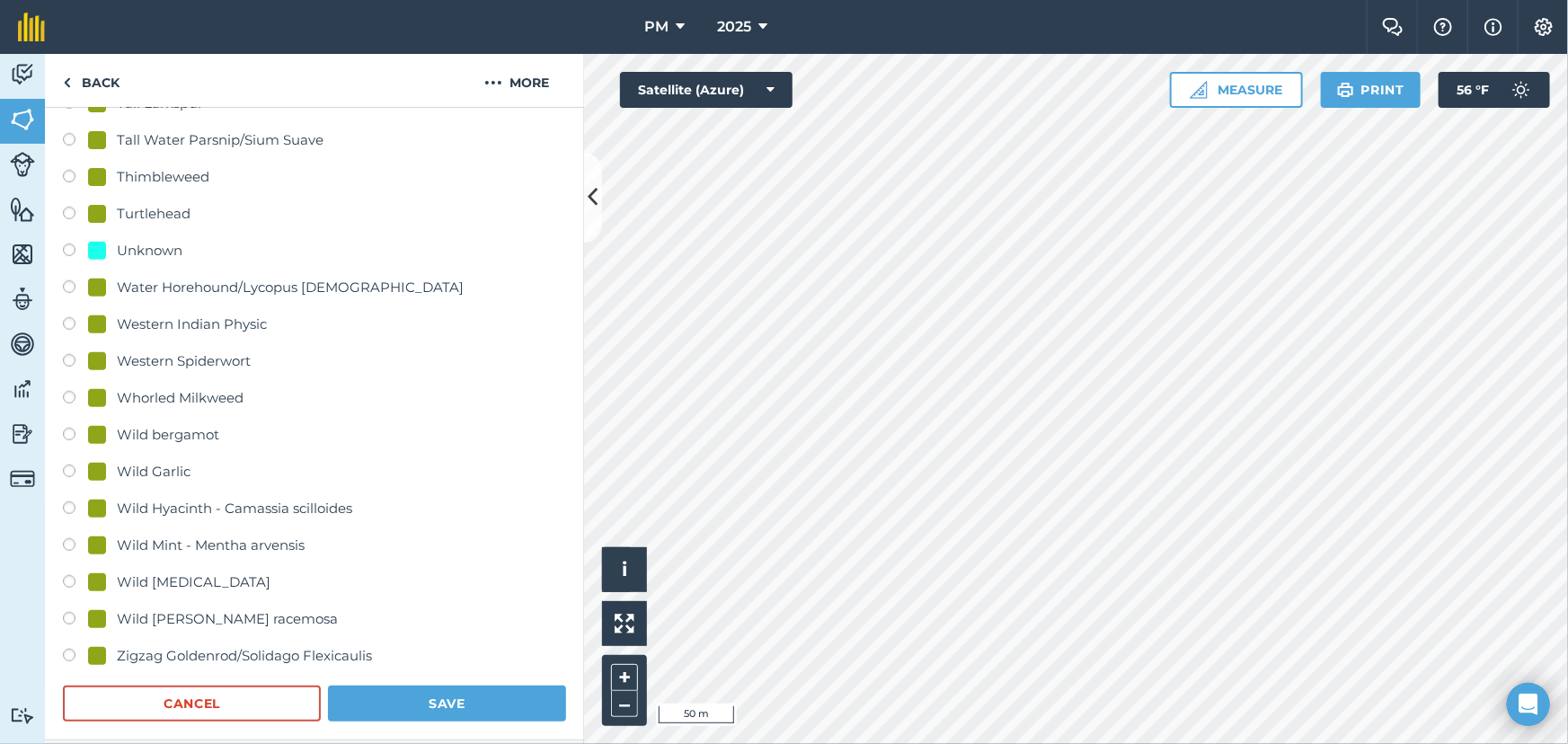
scroll to position [3919, 0]
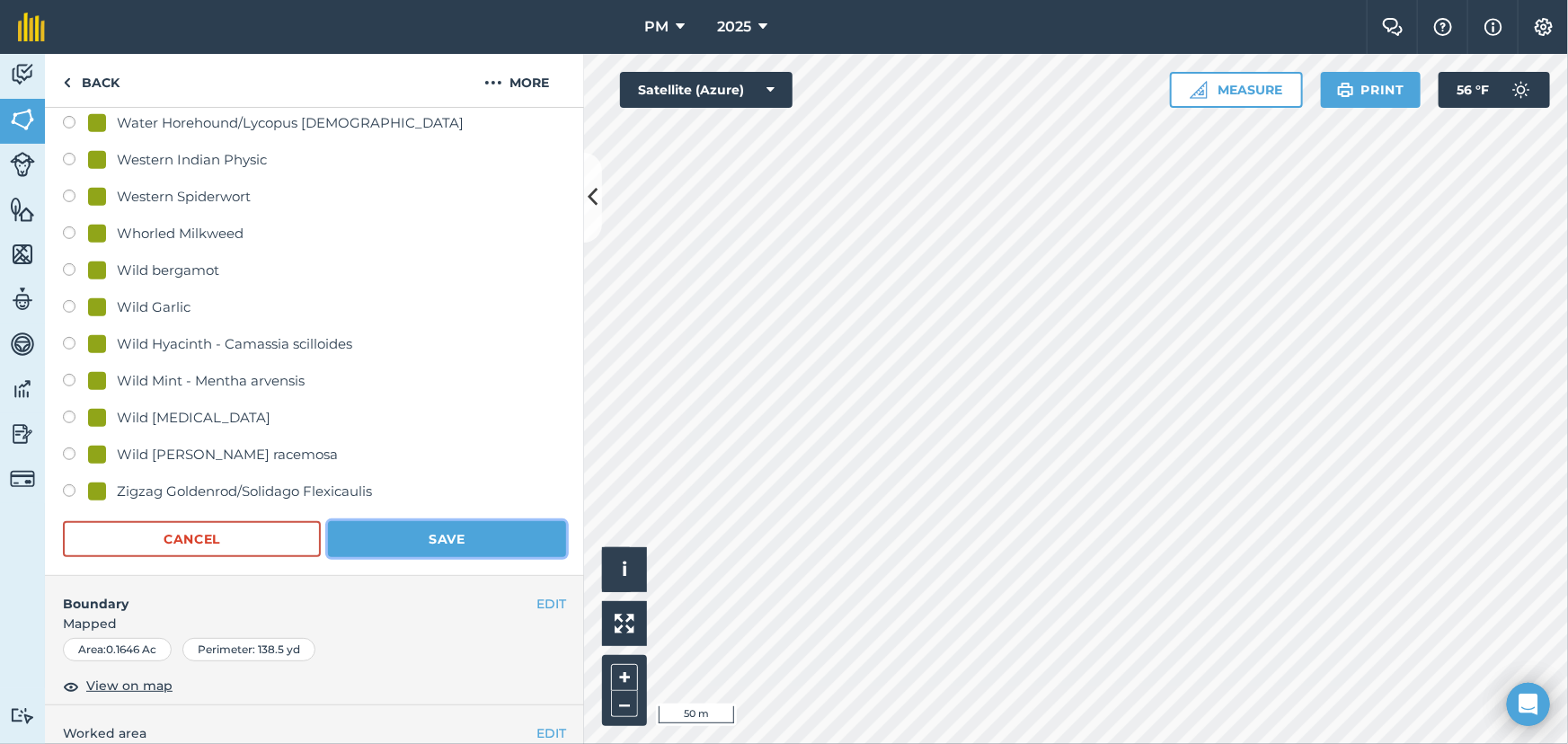
click at [452, 530] on button "Save" at bounding box center [446, 539] width 238 height 36
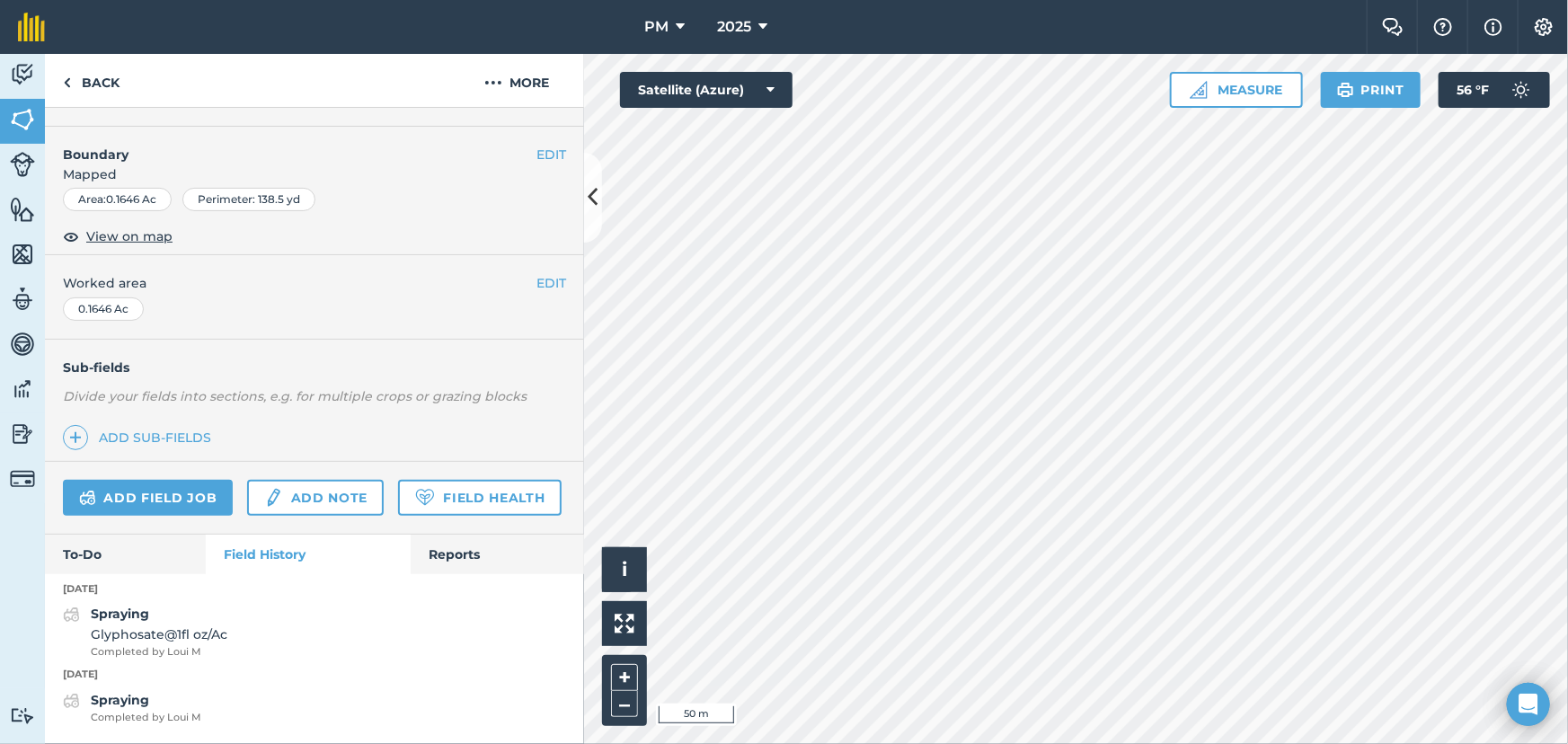
scroll to position [314, 0]
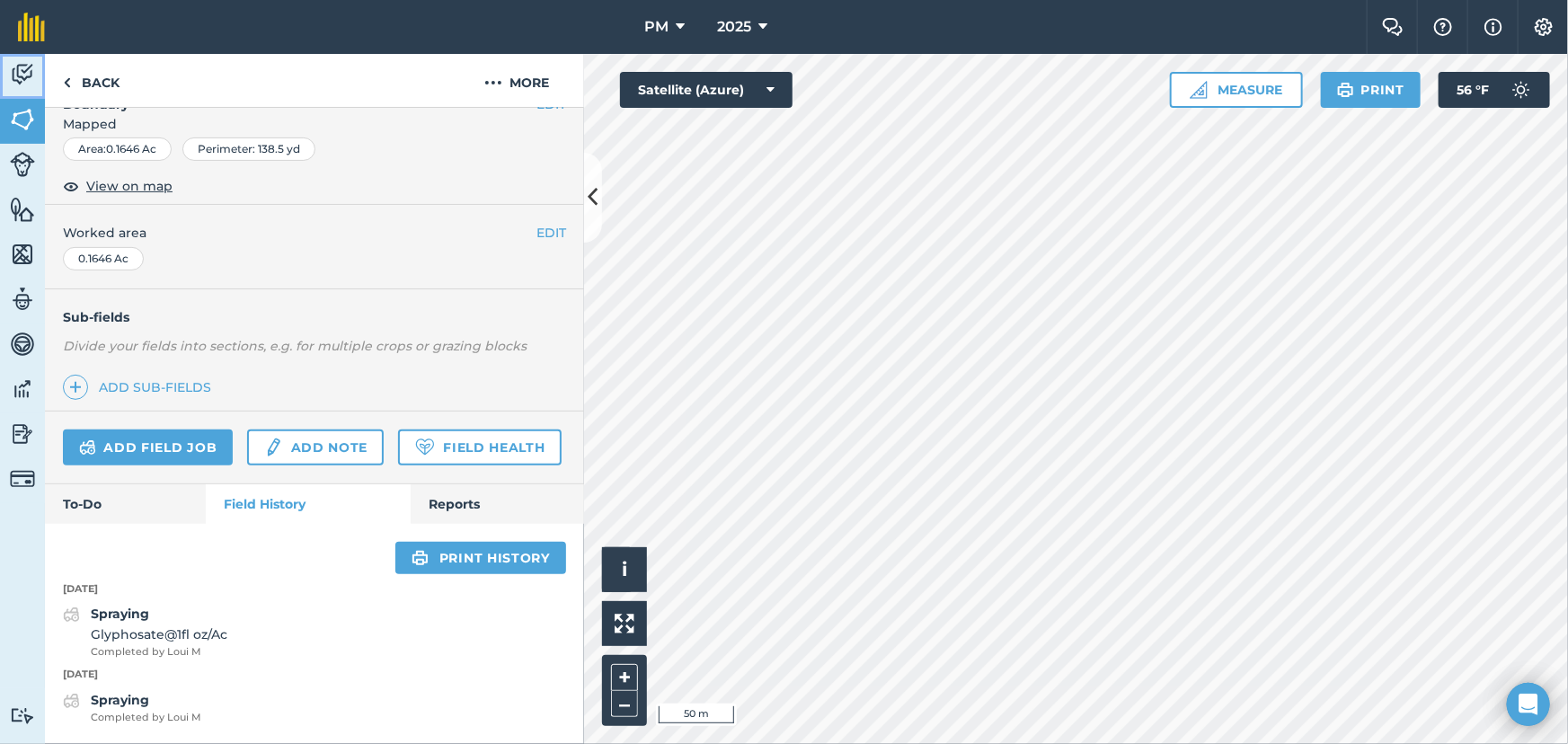
click at [24, 76] on img at bounding box center [22, 74] width 25 height 27
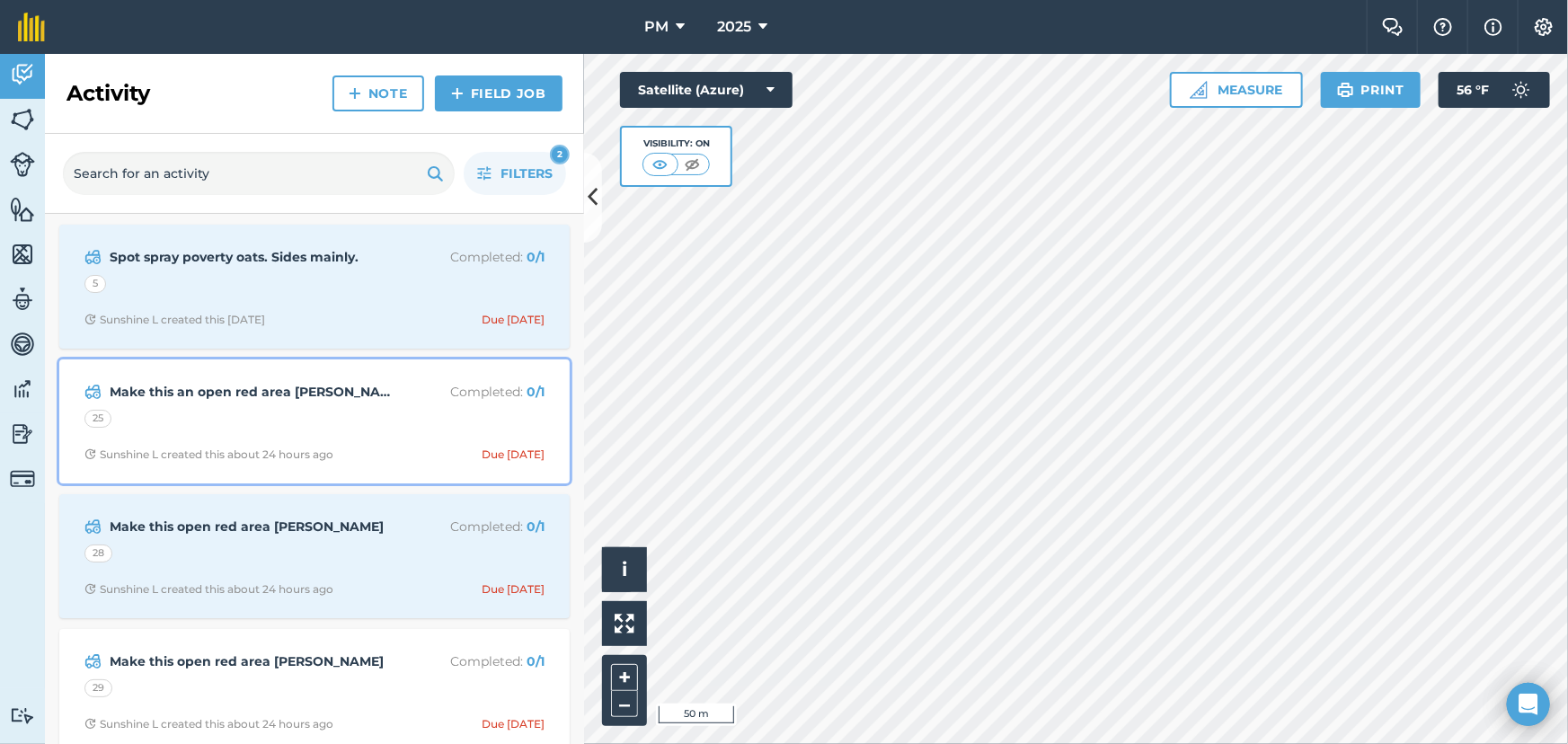
click at [295, 410] on div "25" at bounding box center [314, 421] width 461 height 23
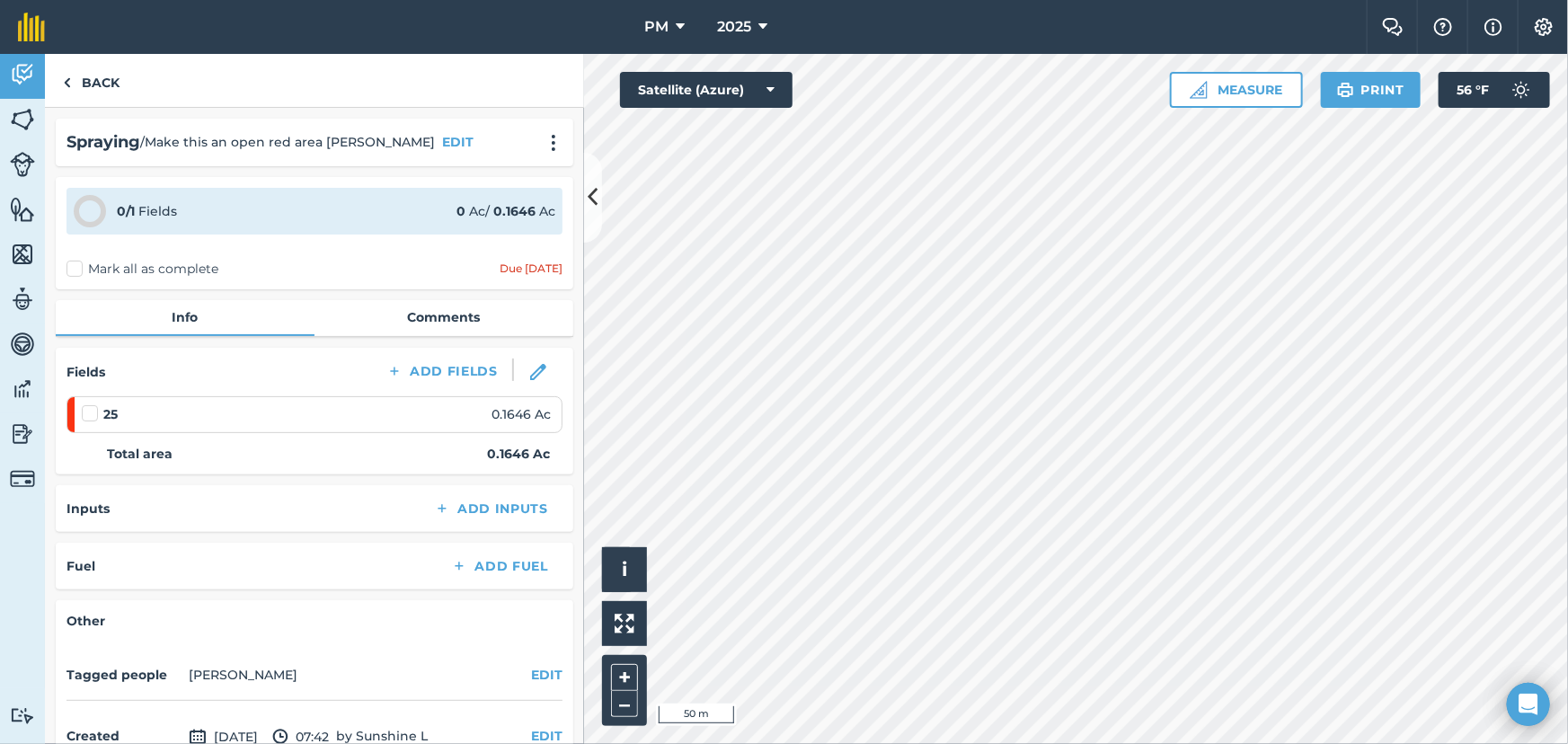
click at [69, 270] on label "Mark all as complete" at bounding box center [142, 269] width 152 height 19
click at [69, 270] on input "Mark all as complete" at bounding box center [73, 266] width 11 height 11
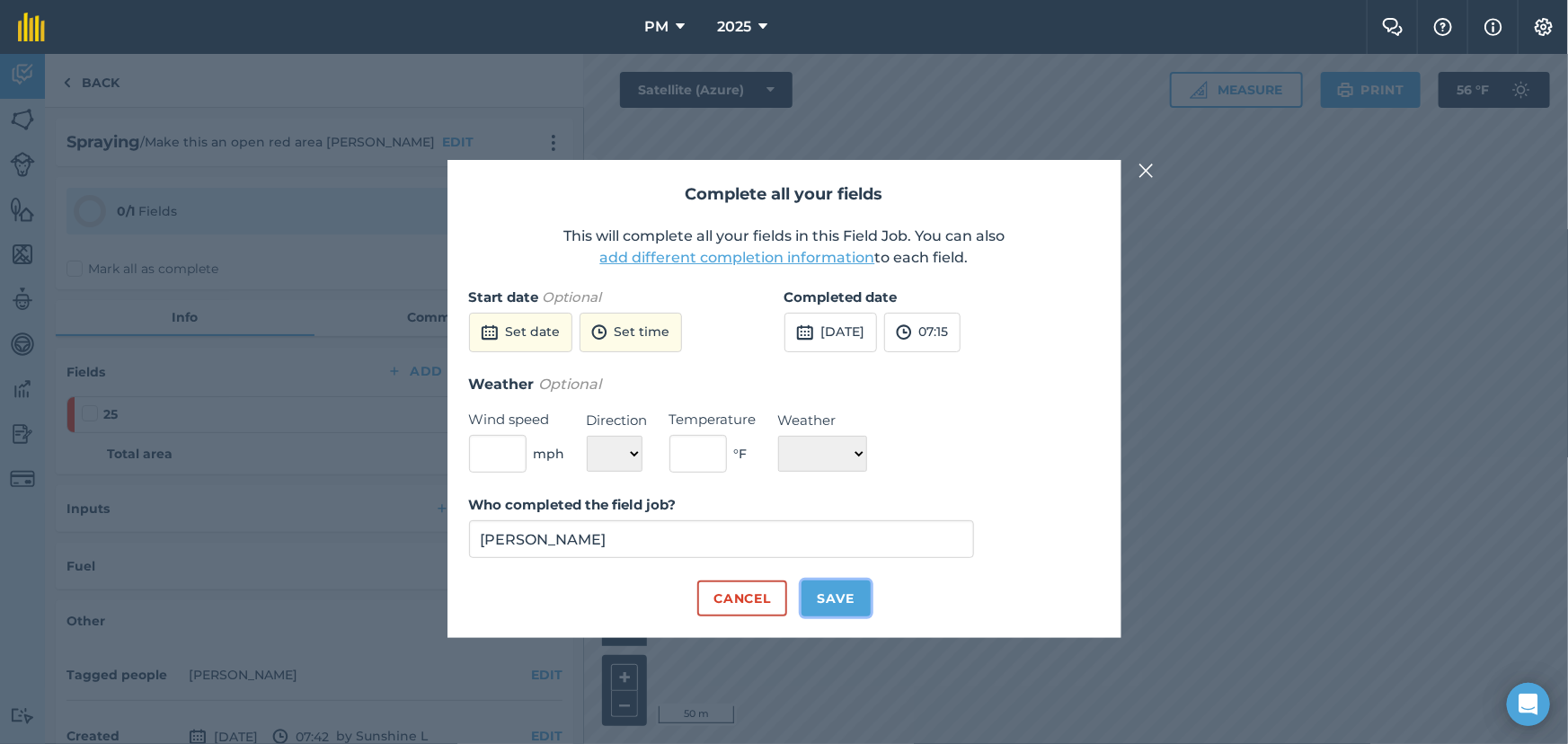
click at [826, 597] on button "Save" at bounding box center [836, 599] width 69 height 36
checkbox input "true"
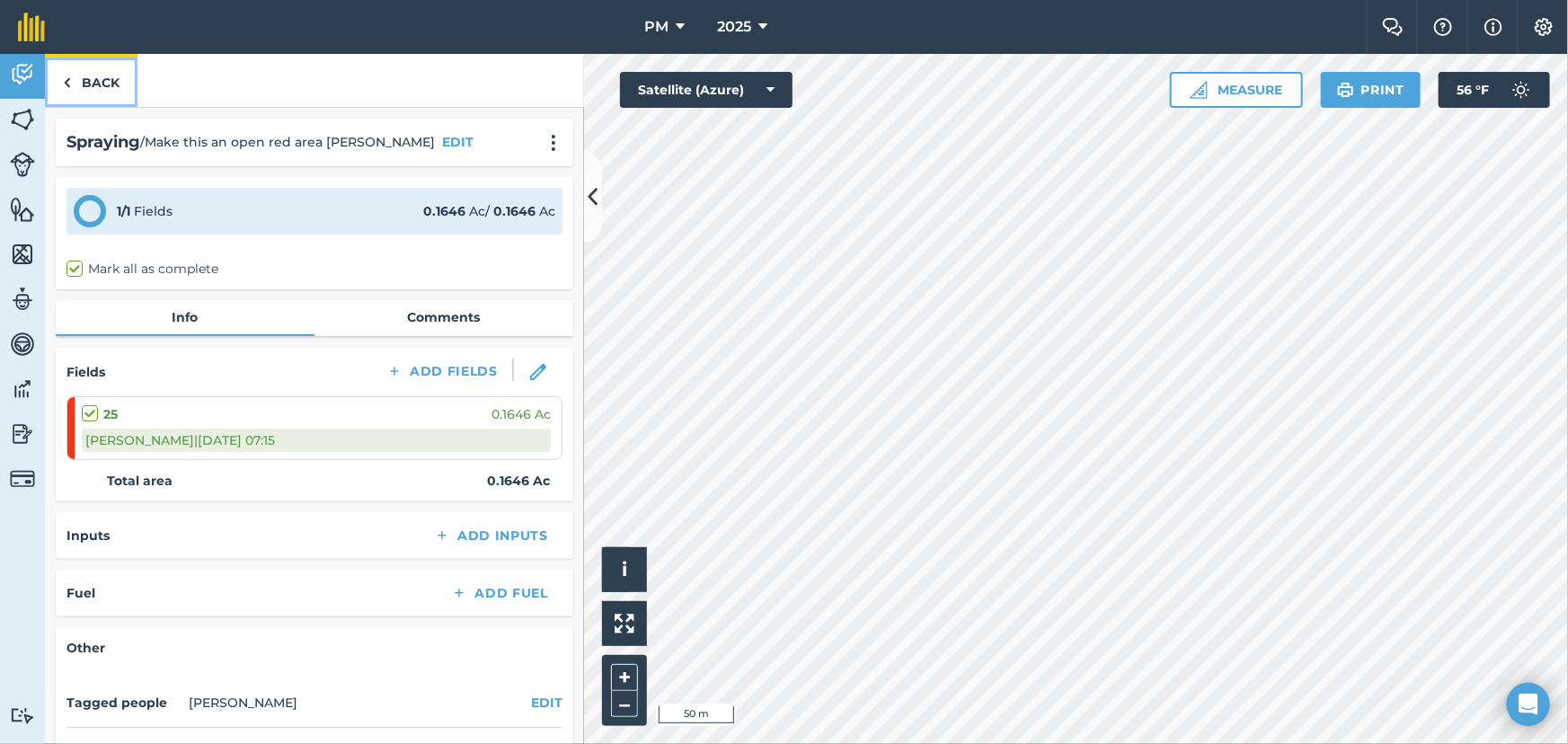
click at [73, 73] on link "Back" at bounding box center [91, 79] width 93 height 53
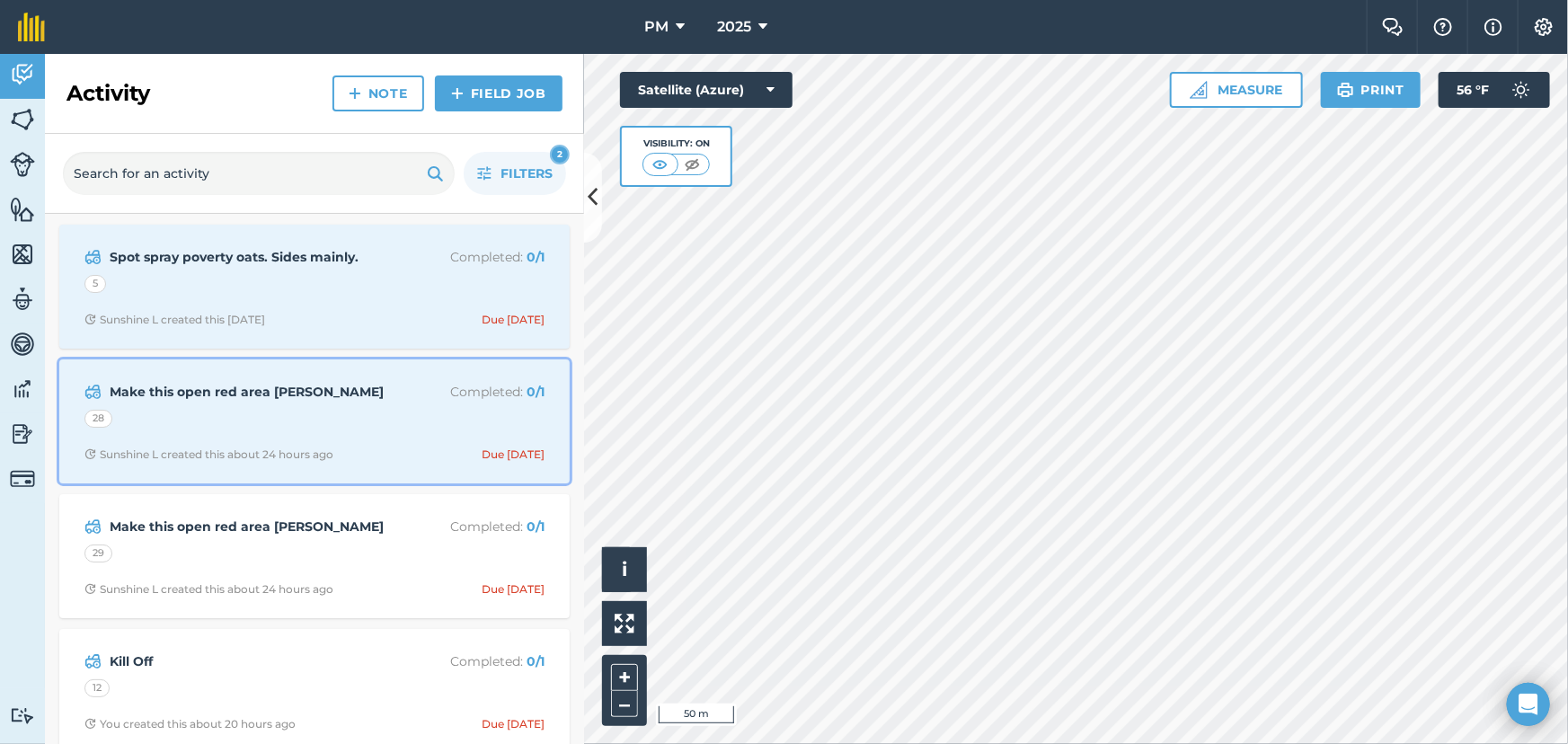
click at [354, 428] on div "28" at bounding box center [314, 421] width 461 height 23
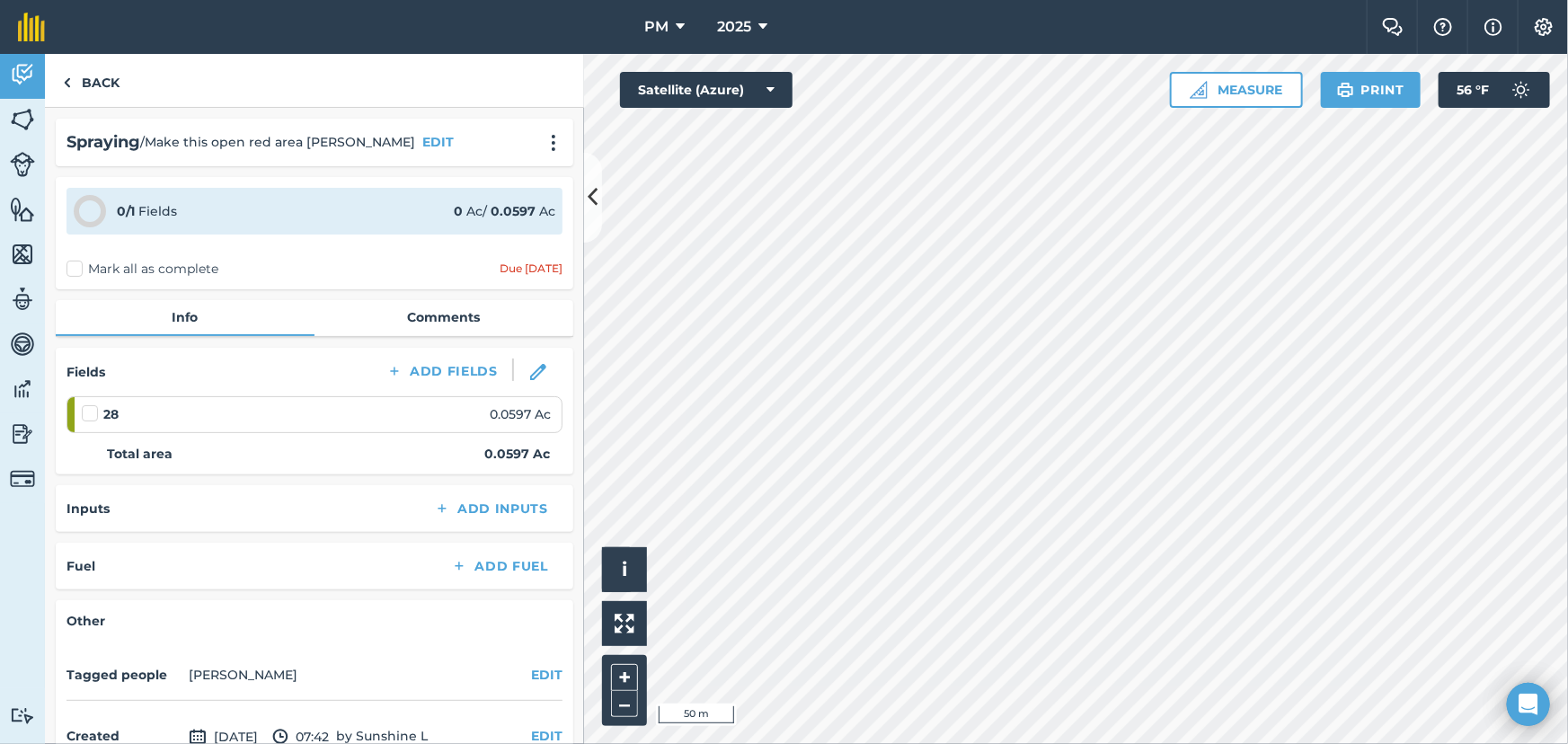
click at [72, 263] on label "Mark all as complete" at bounding box center [142, 269] width 152 height 19
click at [72, 263] on input "Mark all as complete" at bounding box center [73, 266] width 11 height 11
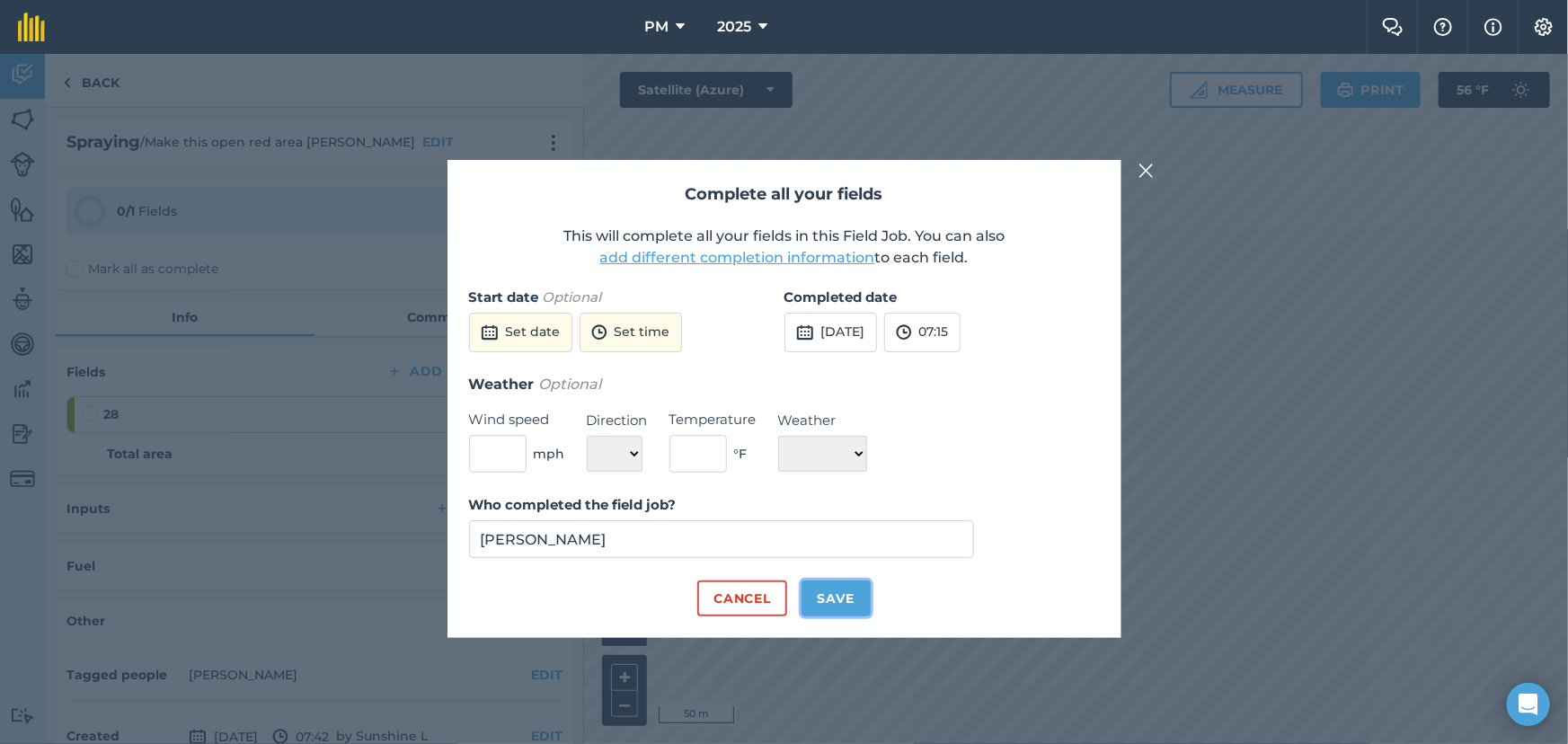
click at [840, 597] on button "Save" at bounding box center [836, 599] width 69 height 36
checkbox input "true"
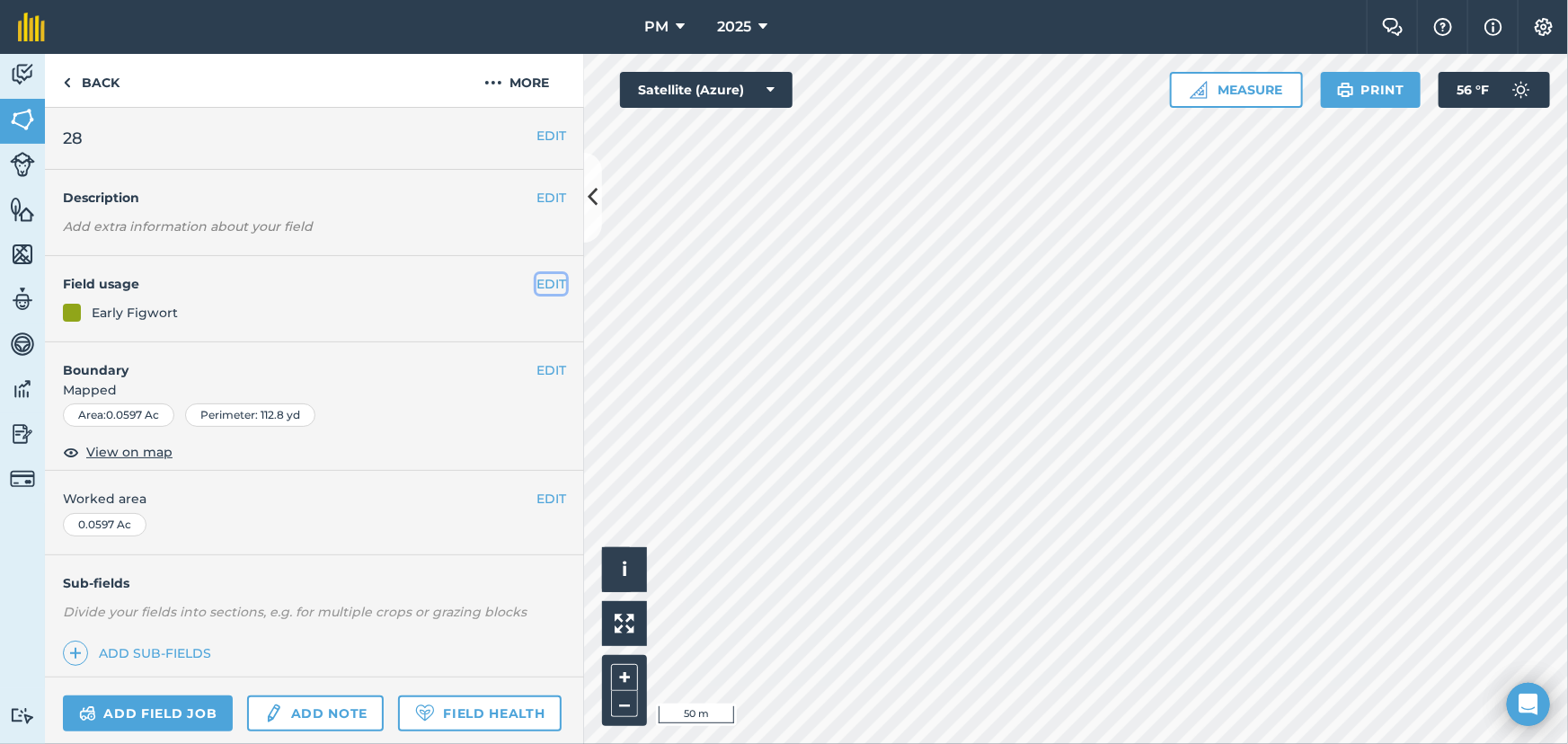
click at [536, 274] on button "EDIT" at bounding box center [550, 284] width 30 height 20
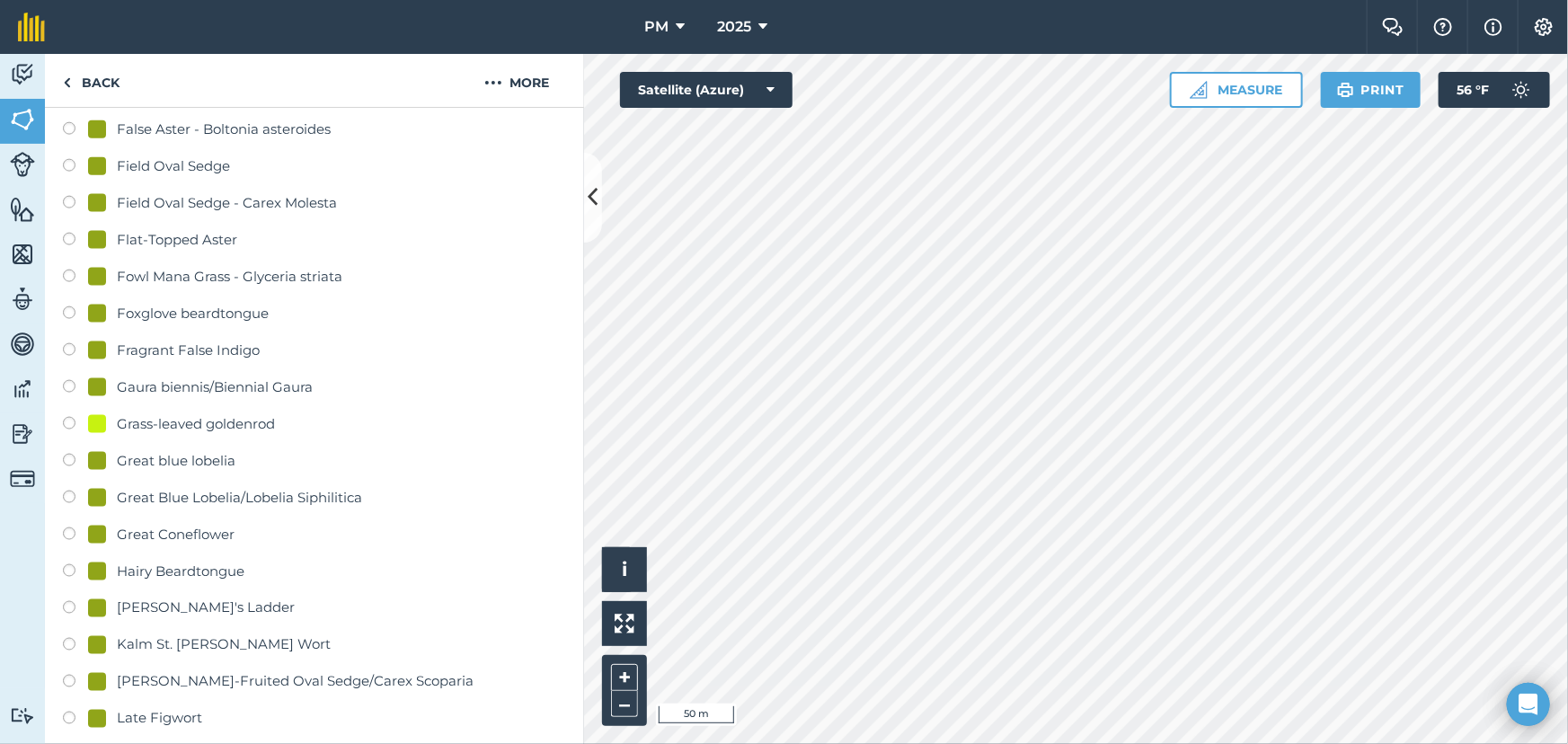
scroll to position [899, 0]
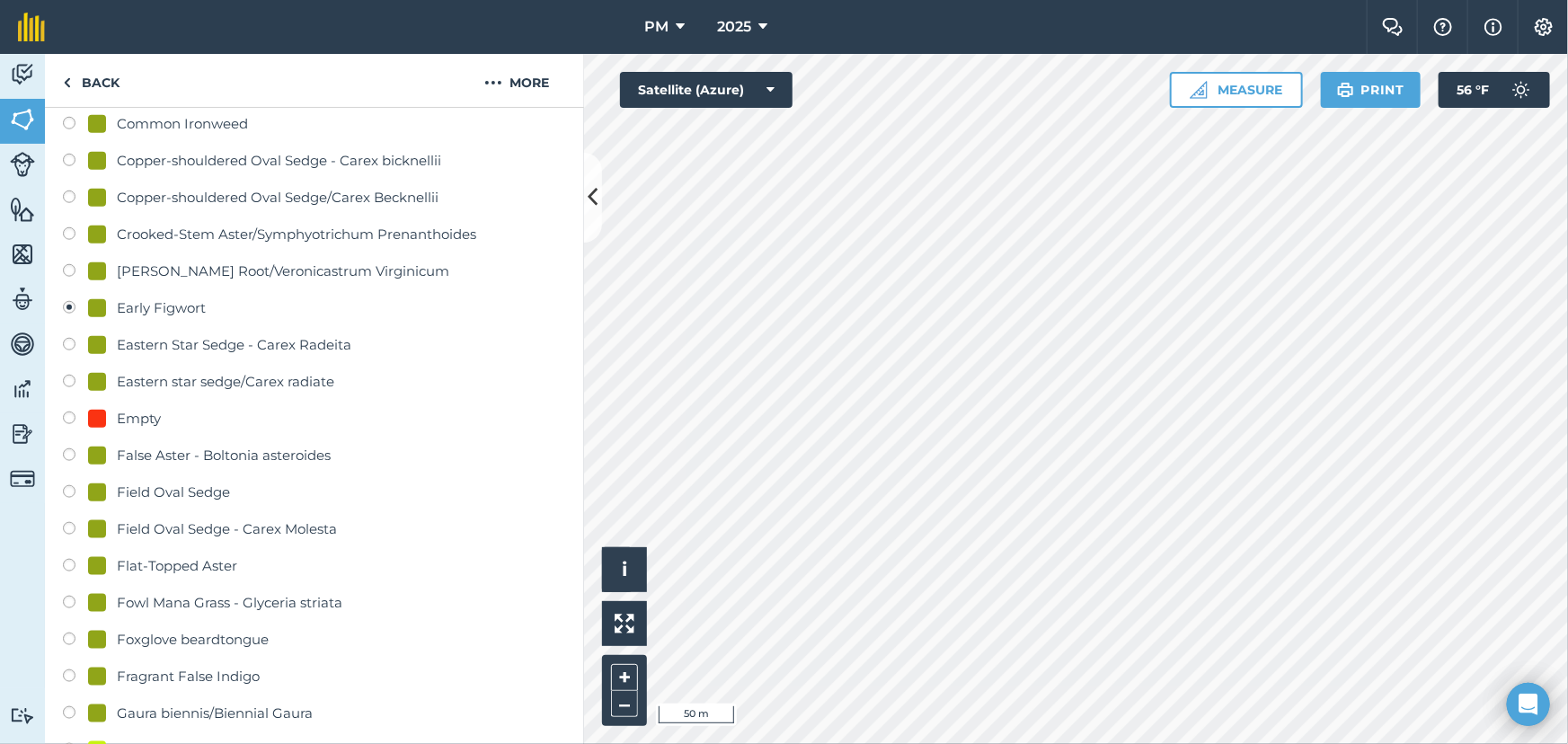
click at [111, 417] on div "Empty" at bounding box center [124, 418] width 73 height 22
radio input "true"
radio input "false"
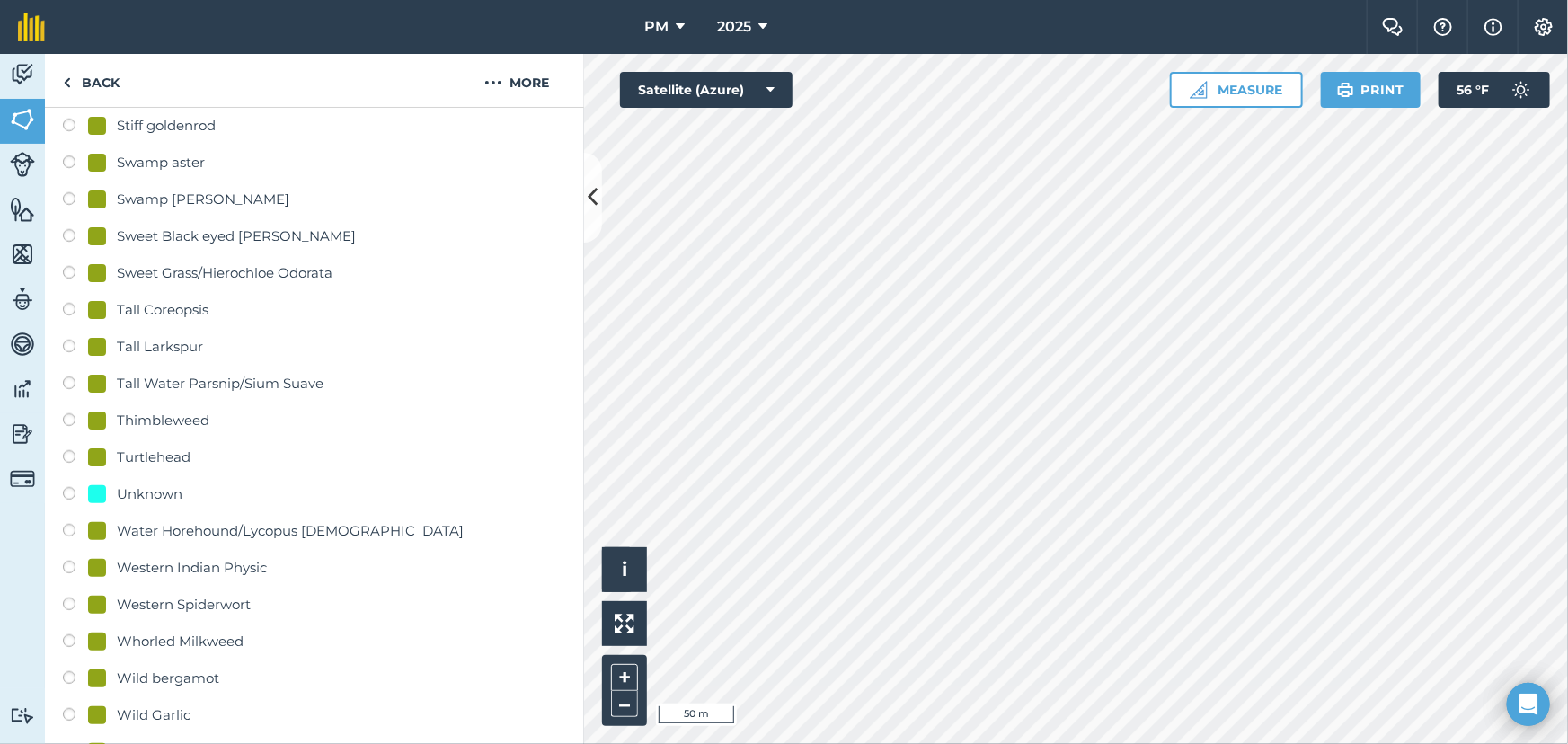
scroll to position [3919, 0]
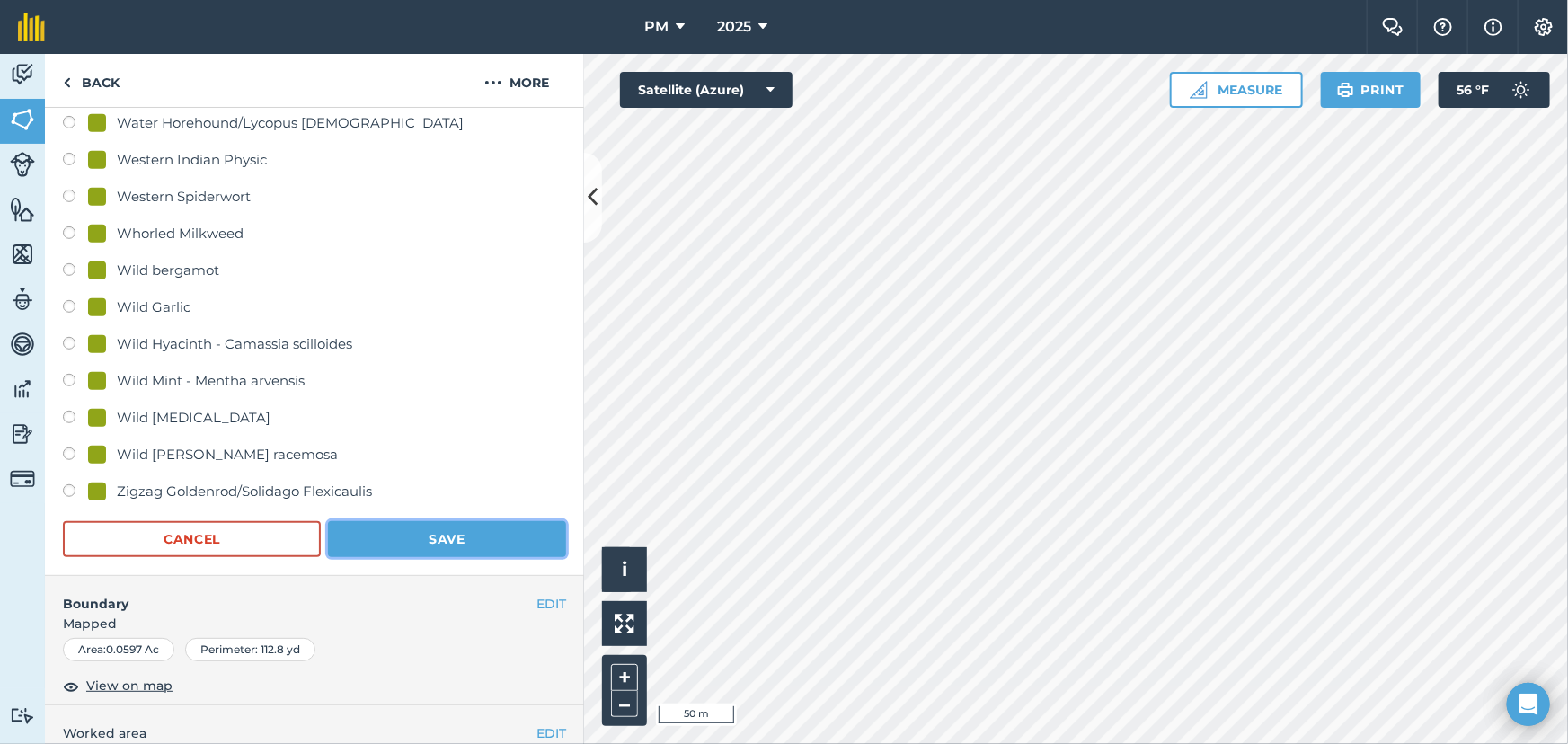
click at [413, 528] on button "Save" at bounding box center [446, 539] width 238 height 36
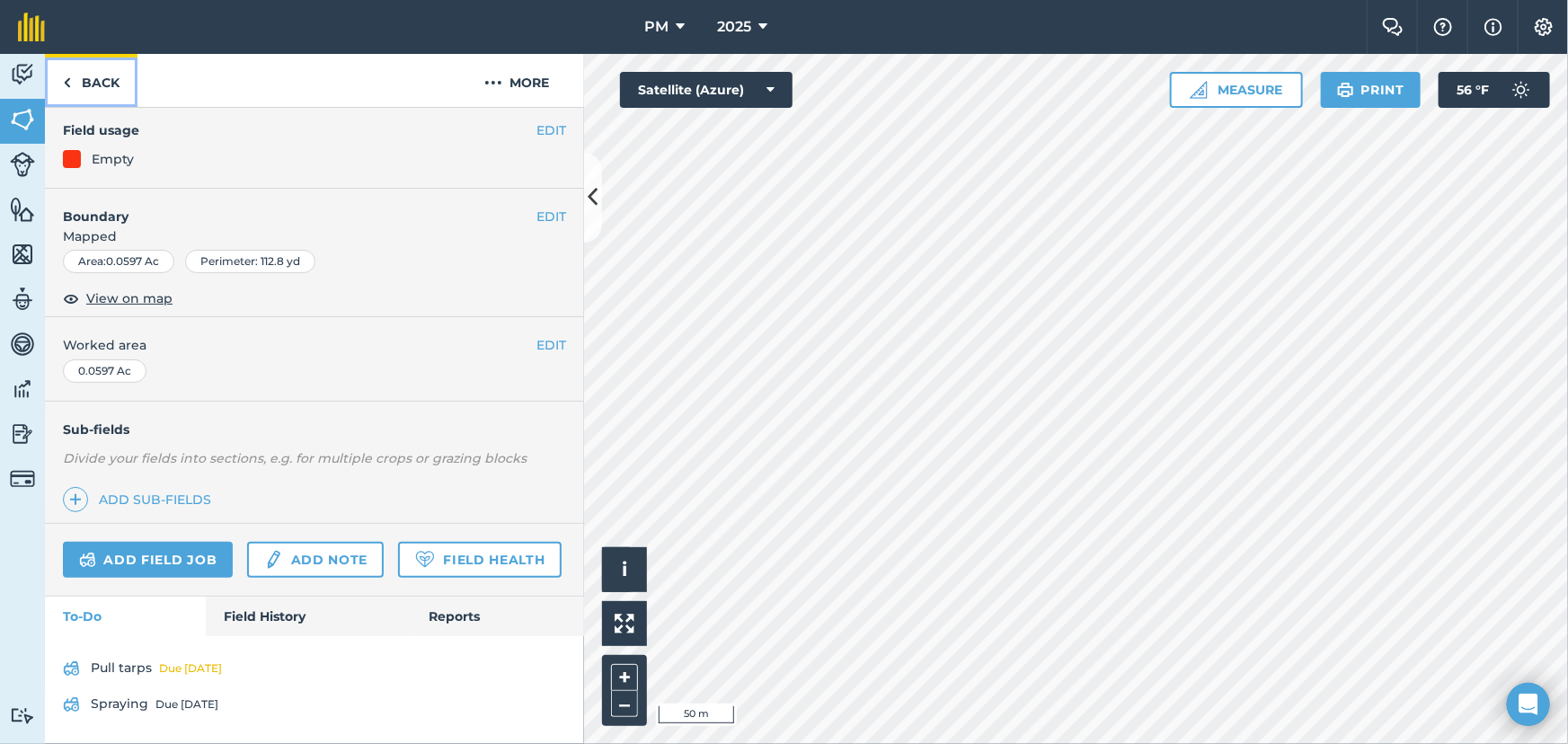
click at [68, 74] on img at bounding box center [67, 82] width 8 height 22
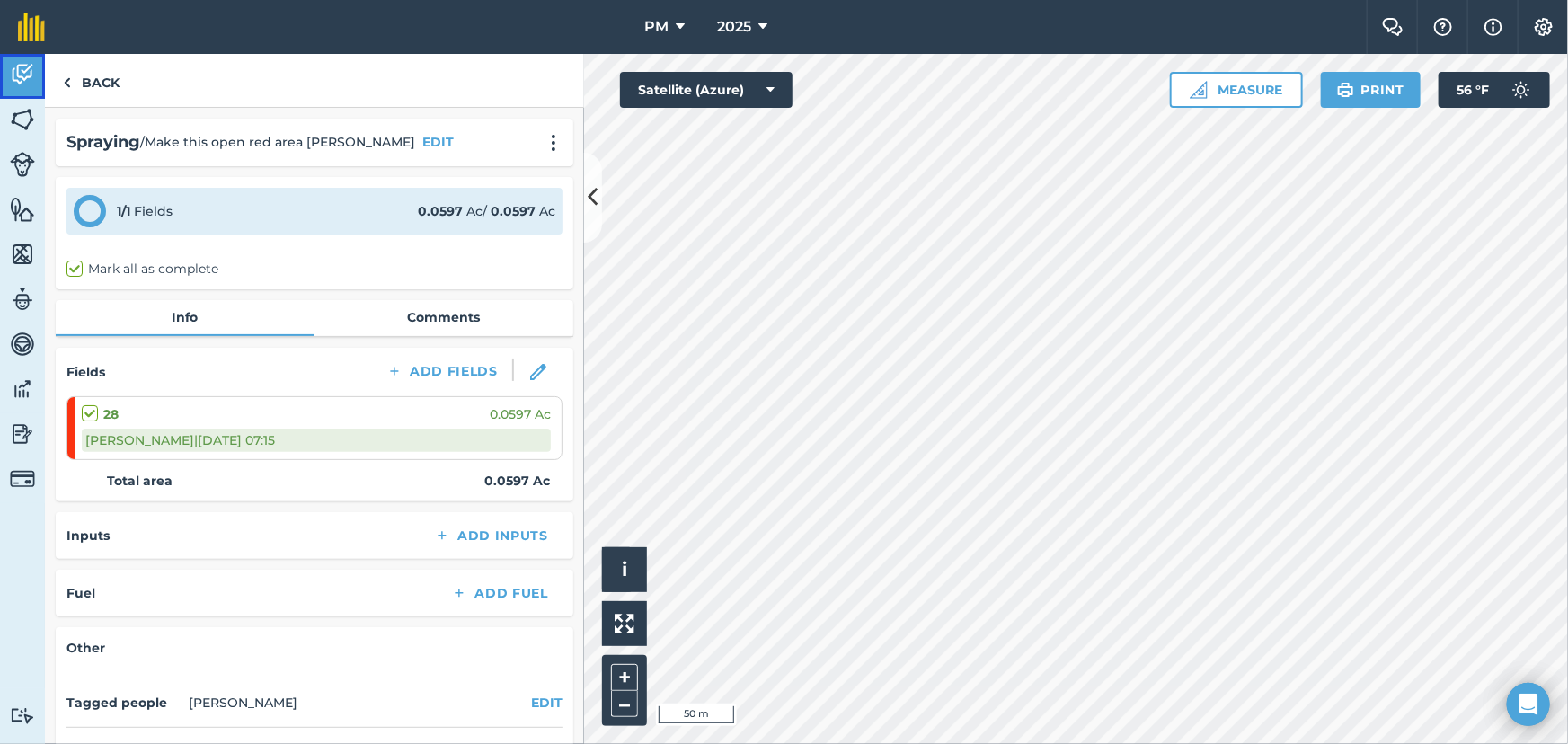
click at [17, 74] on img at bounding box center [22, 74] width 25 height 27
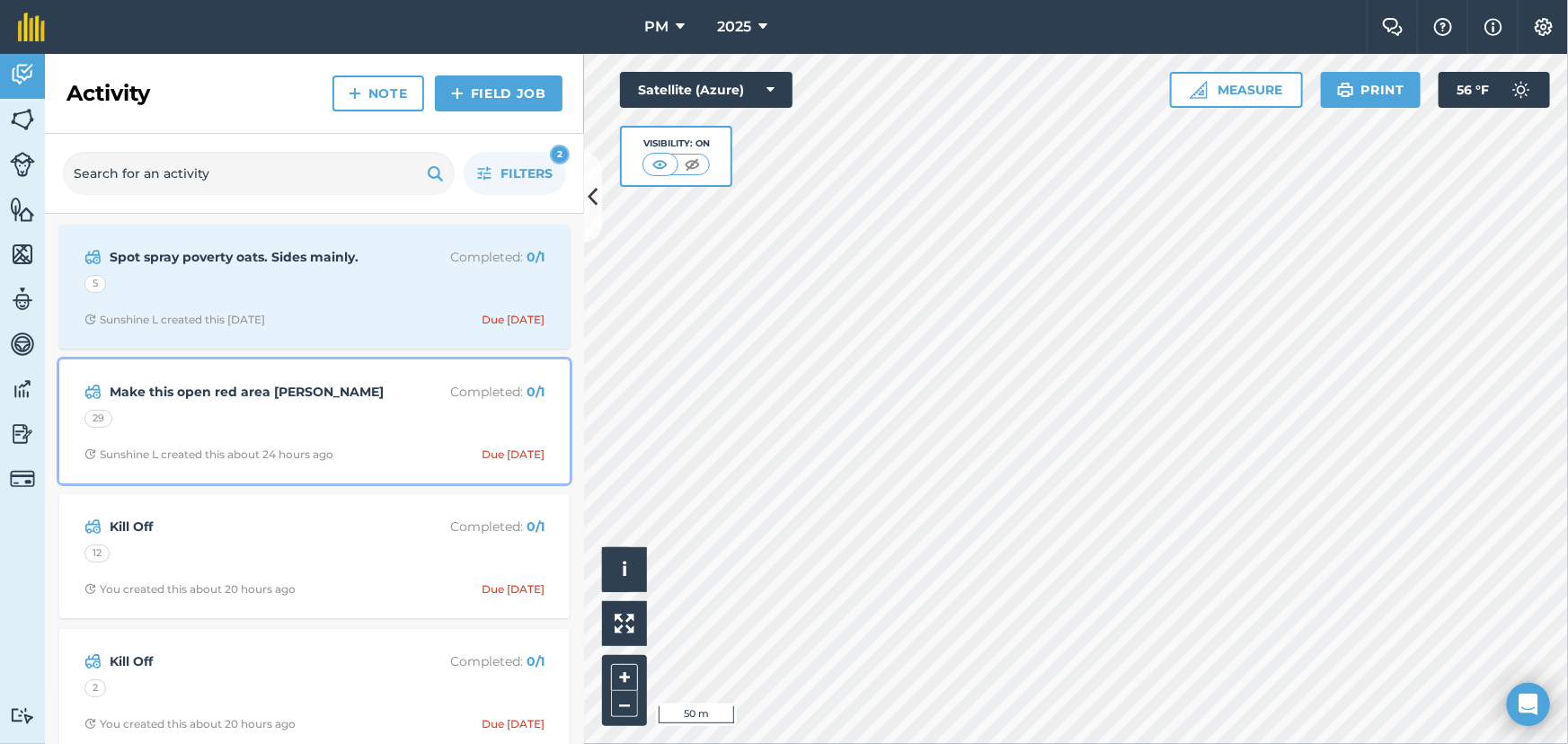
click at [319, 400] on strong "Make this open red area [PERSON_NAME]" at bounding box center [252, 392] width 285 height 20
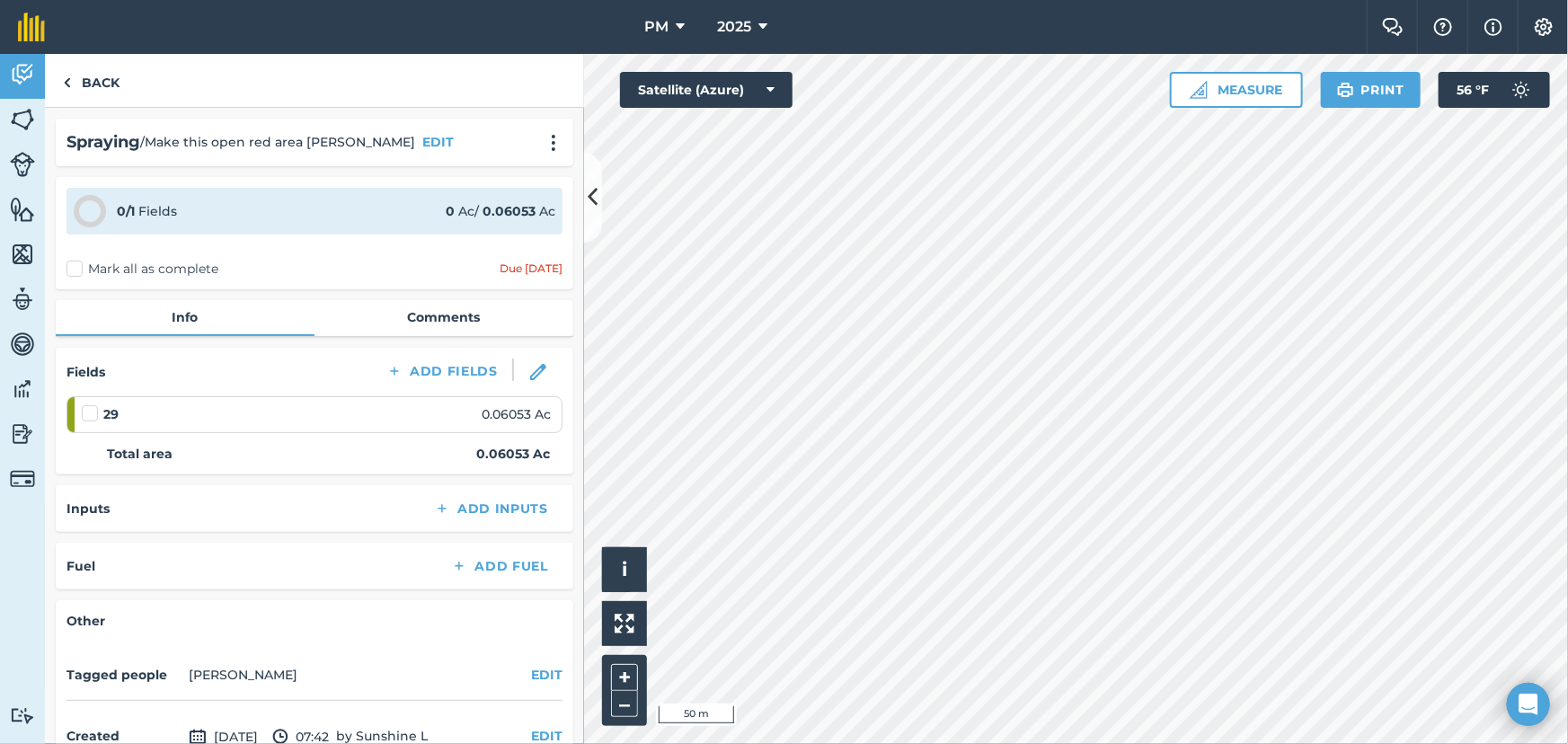
click at [74, 268] on label "Mark all as complete" at bounding box center [142, 269] width 152 height 19
click at [74, 268] on input "Mark all as complete" at bounding box center [73, 266] width 11 height 11
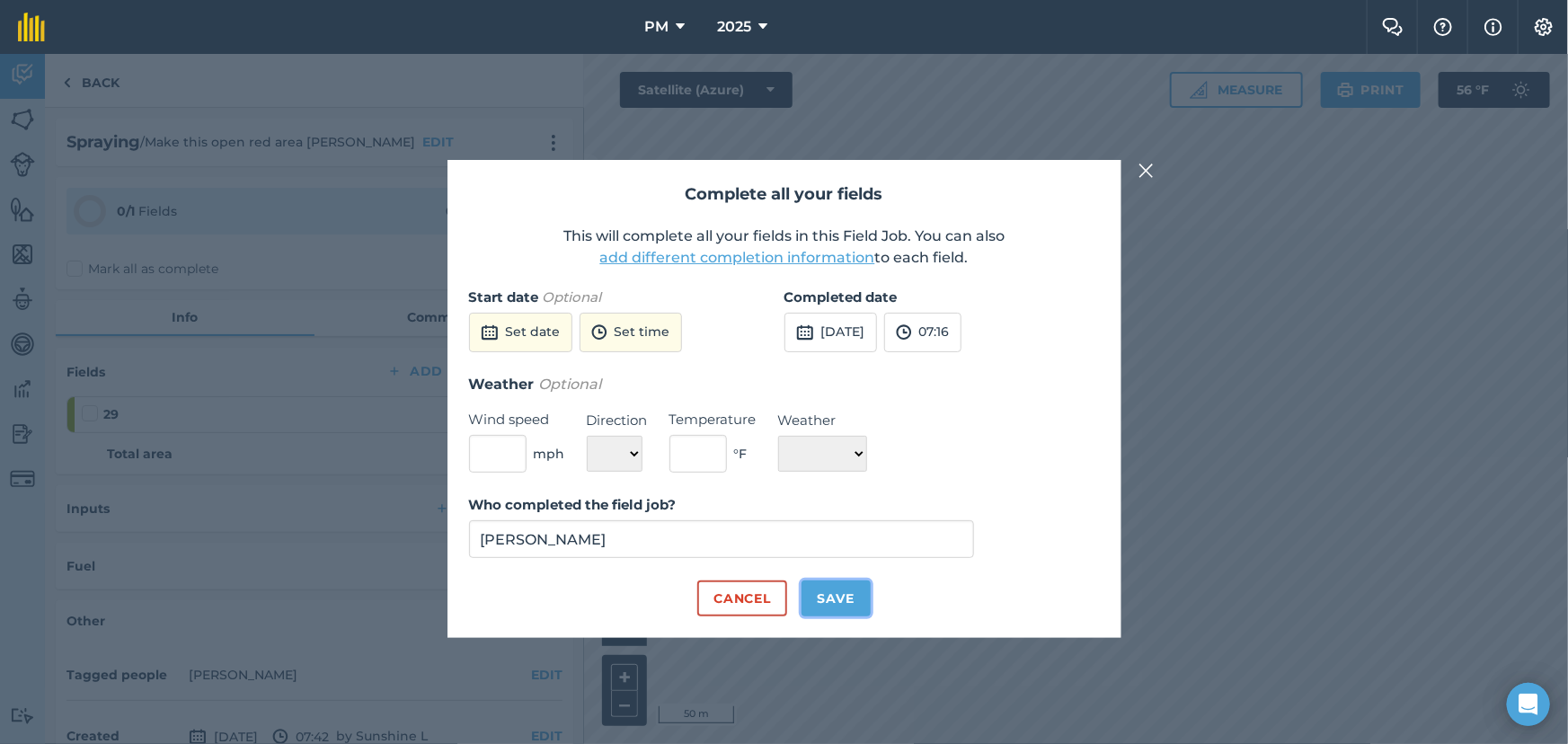
click at [828, 593] on button "Save" at bounding box center [836, 599] width 69 height 36
checkbox input "true"
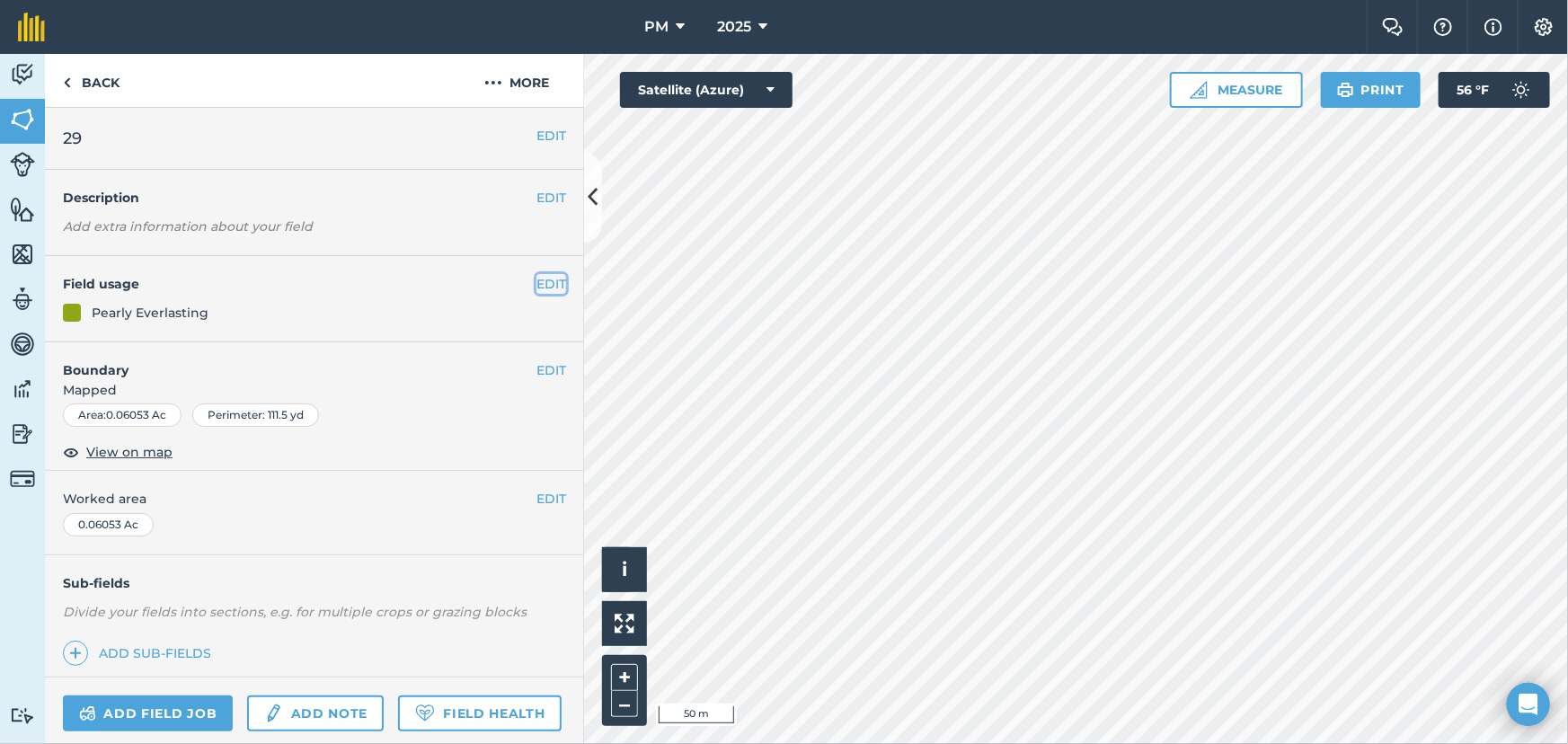
click at [543, 282] on button "EDIT" at bounding box center [550, 284] width 30 height 20
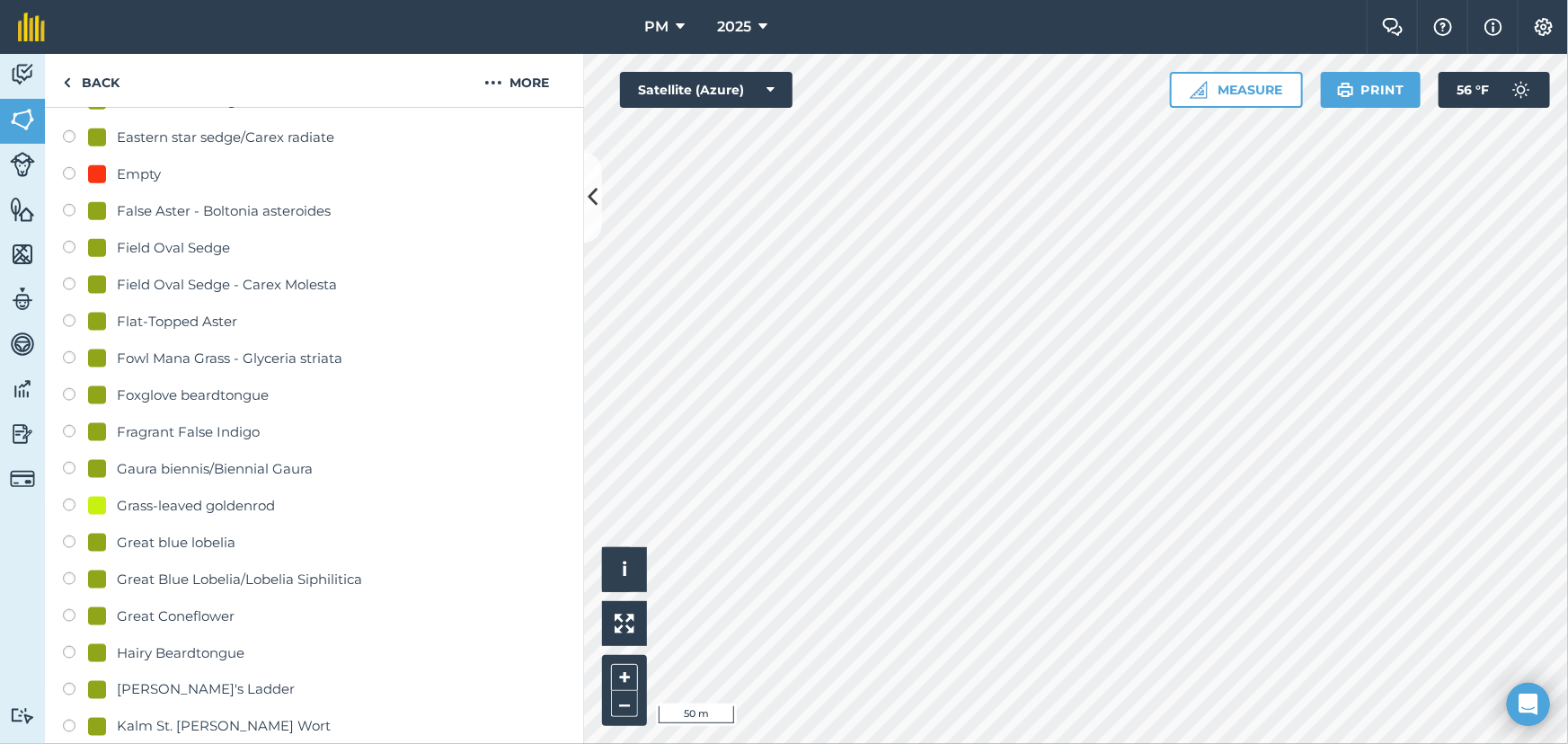
scroll to position [979, 0]
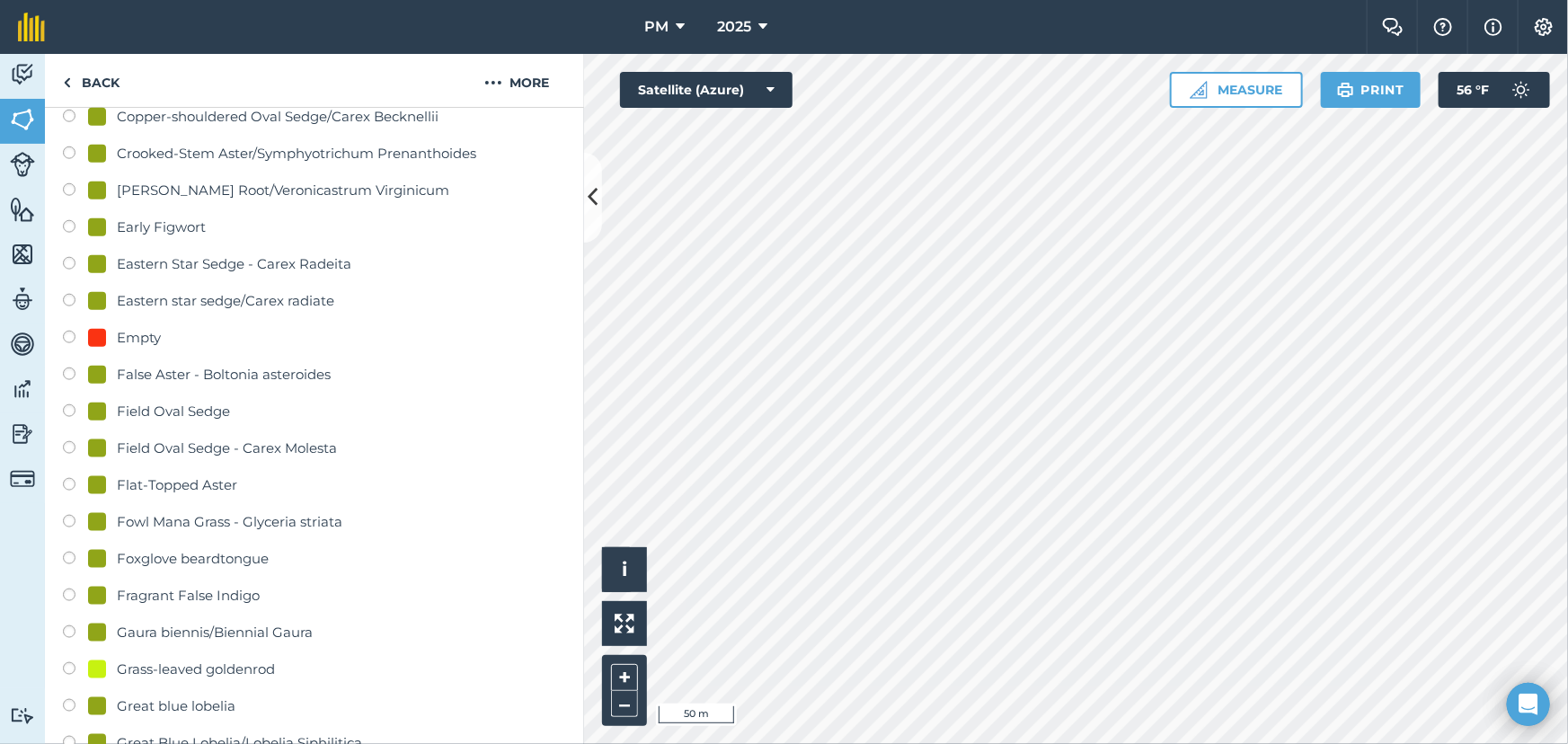
click at [129, 341] on div "Empty" at bounding box center [139, 337] width 44 height 22
radio input "true"
radio input "false"
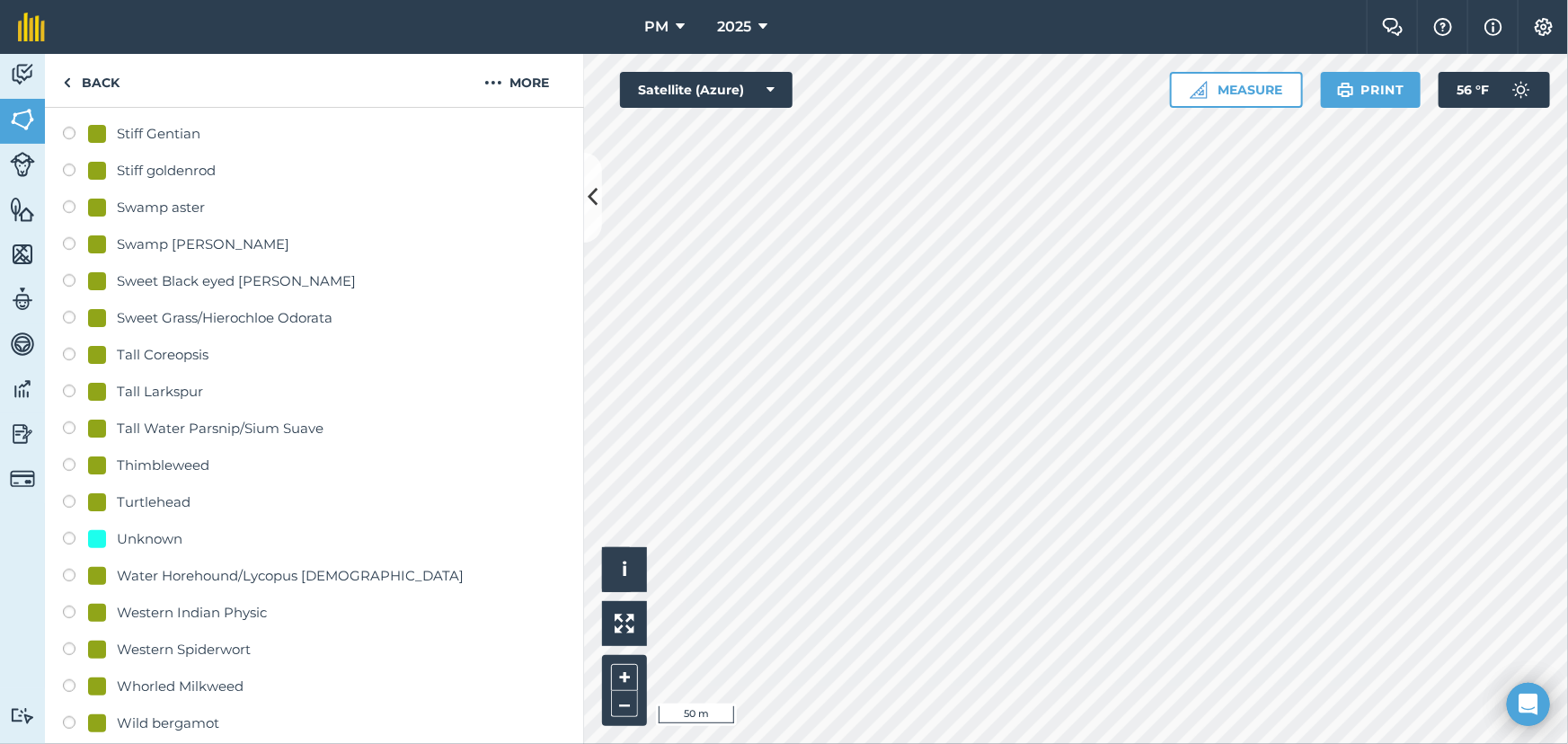
scroll to position [3919, 0]
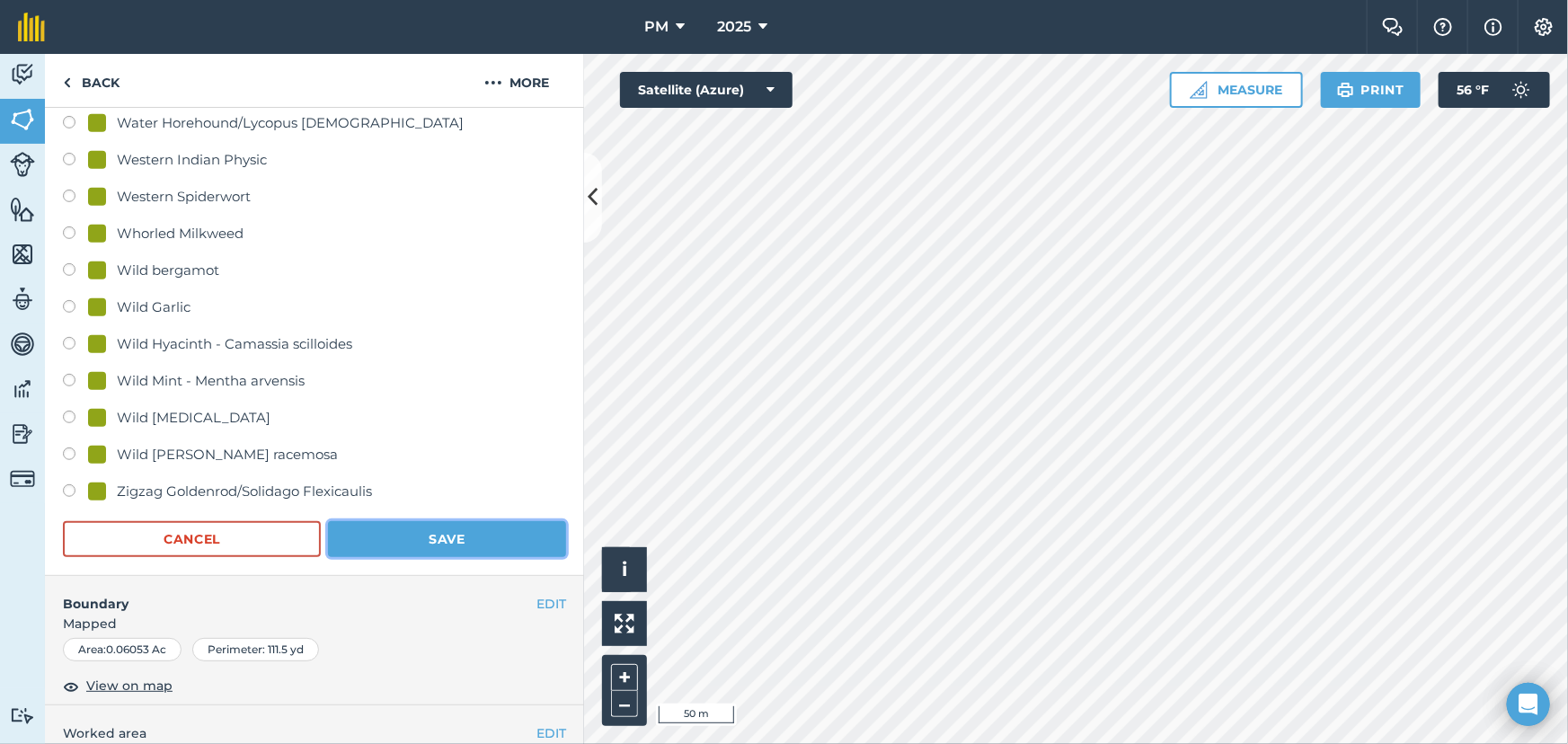
click at [448, 535] on button "Save" at bounding box center [446, 539] width 238 height 36
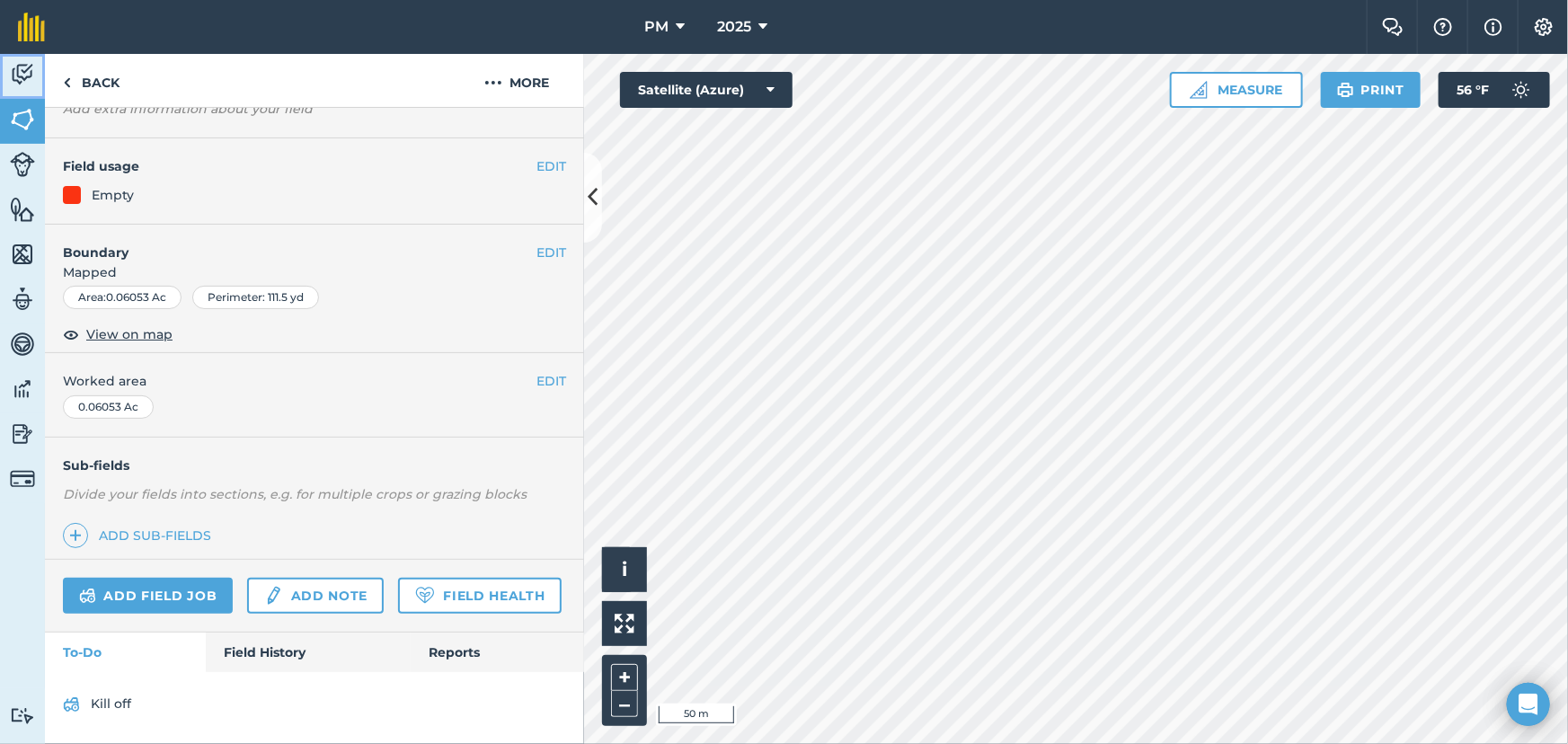
click at [23, 80] on img at bounding box center [22, 74] width 25 height 27
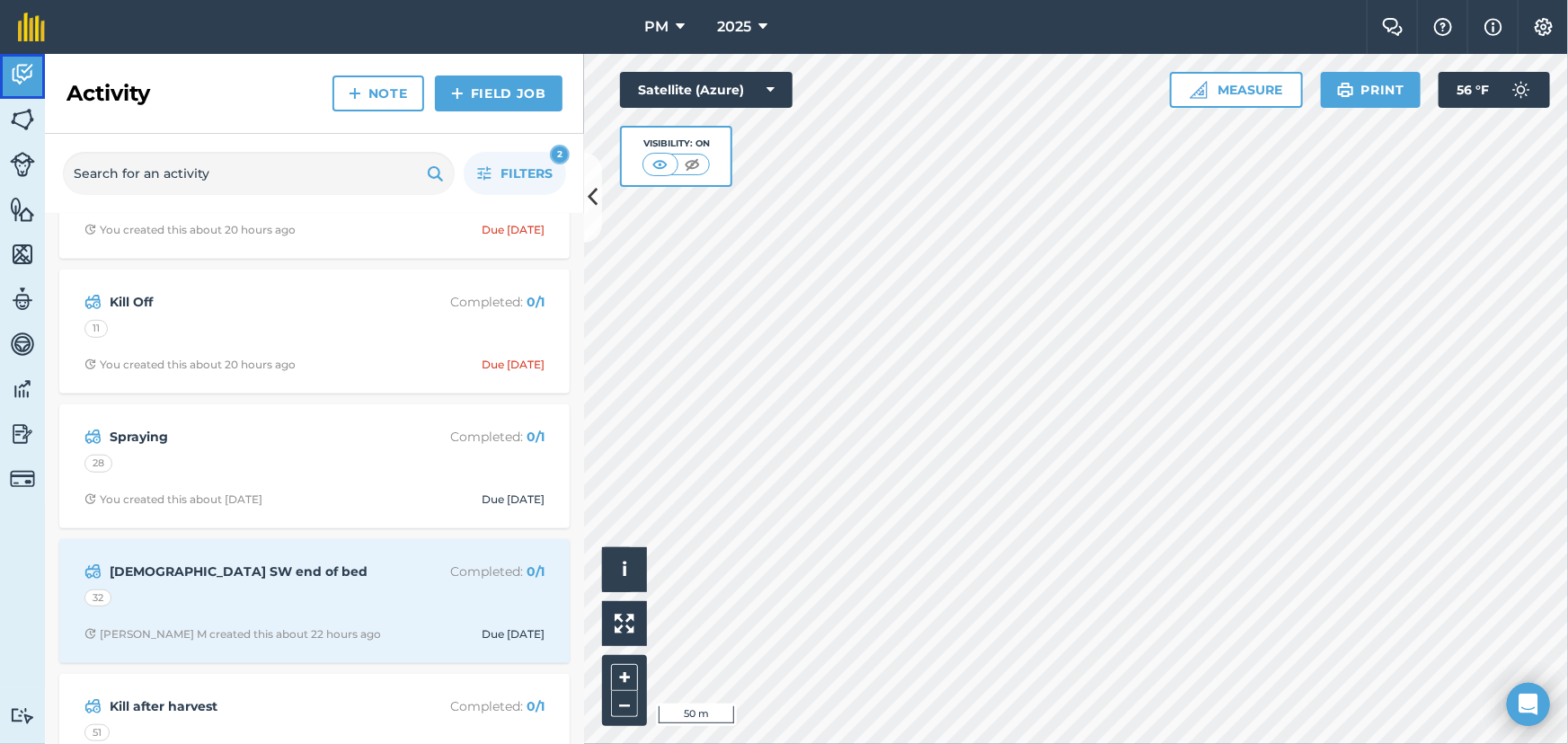
scroll to position [653, 0]
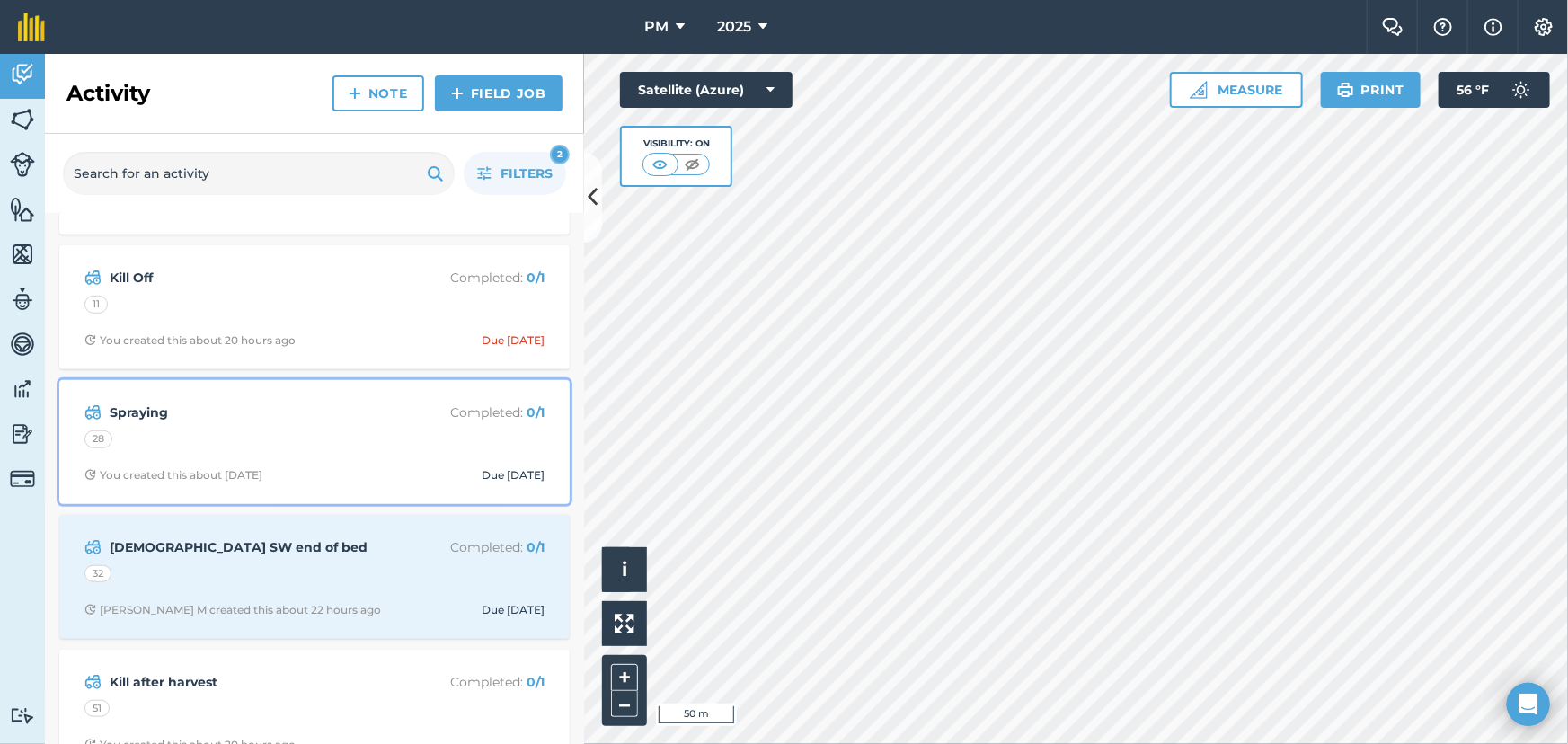
click at [323, 421] on strong "Spraying" at bounding box center [252, 412] width 285 height 20
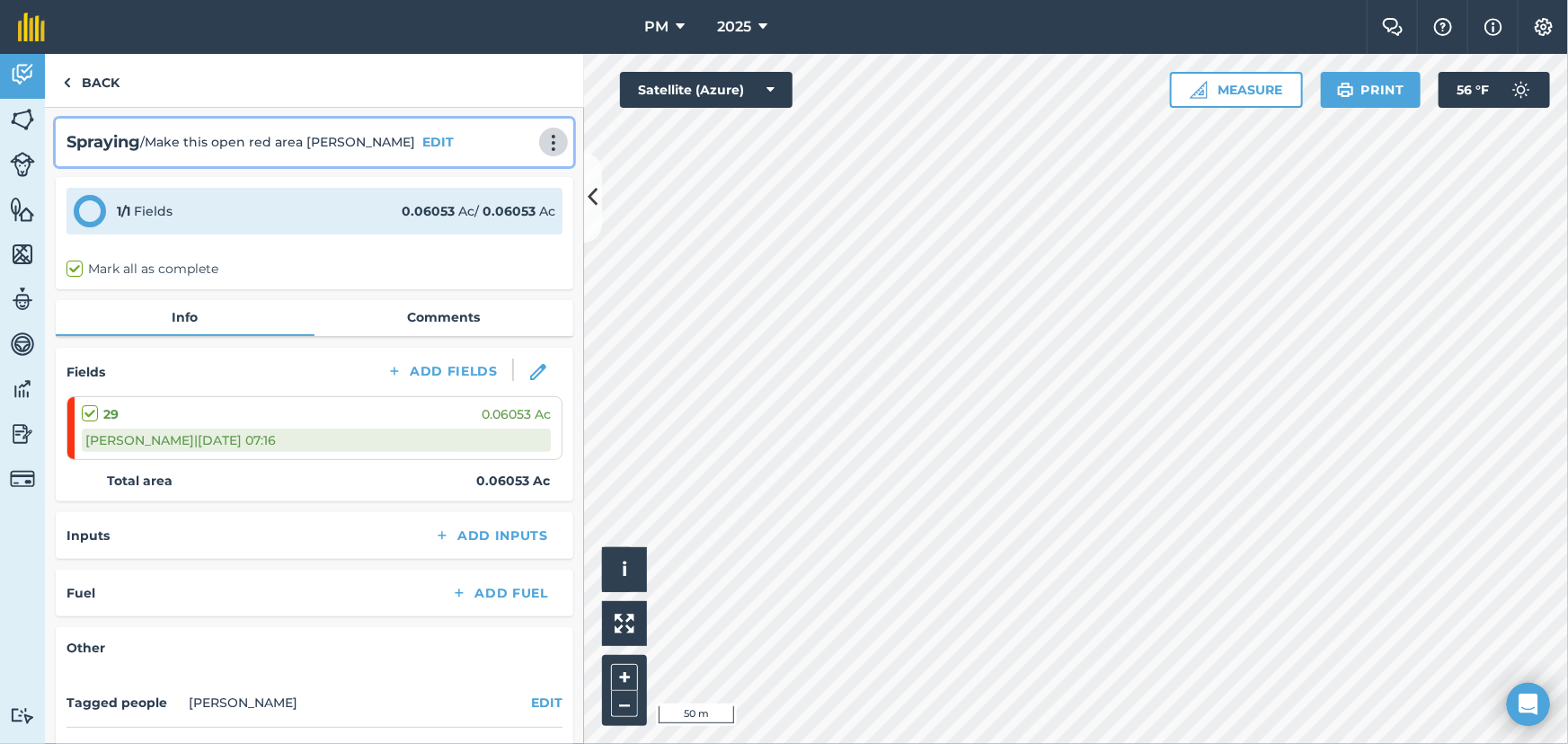
click at [543, 143] on img at bounding box center [553, 142] width 22 height 18
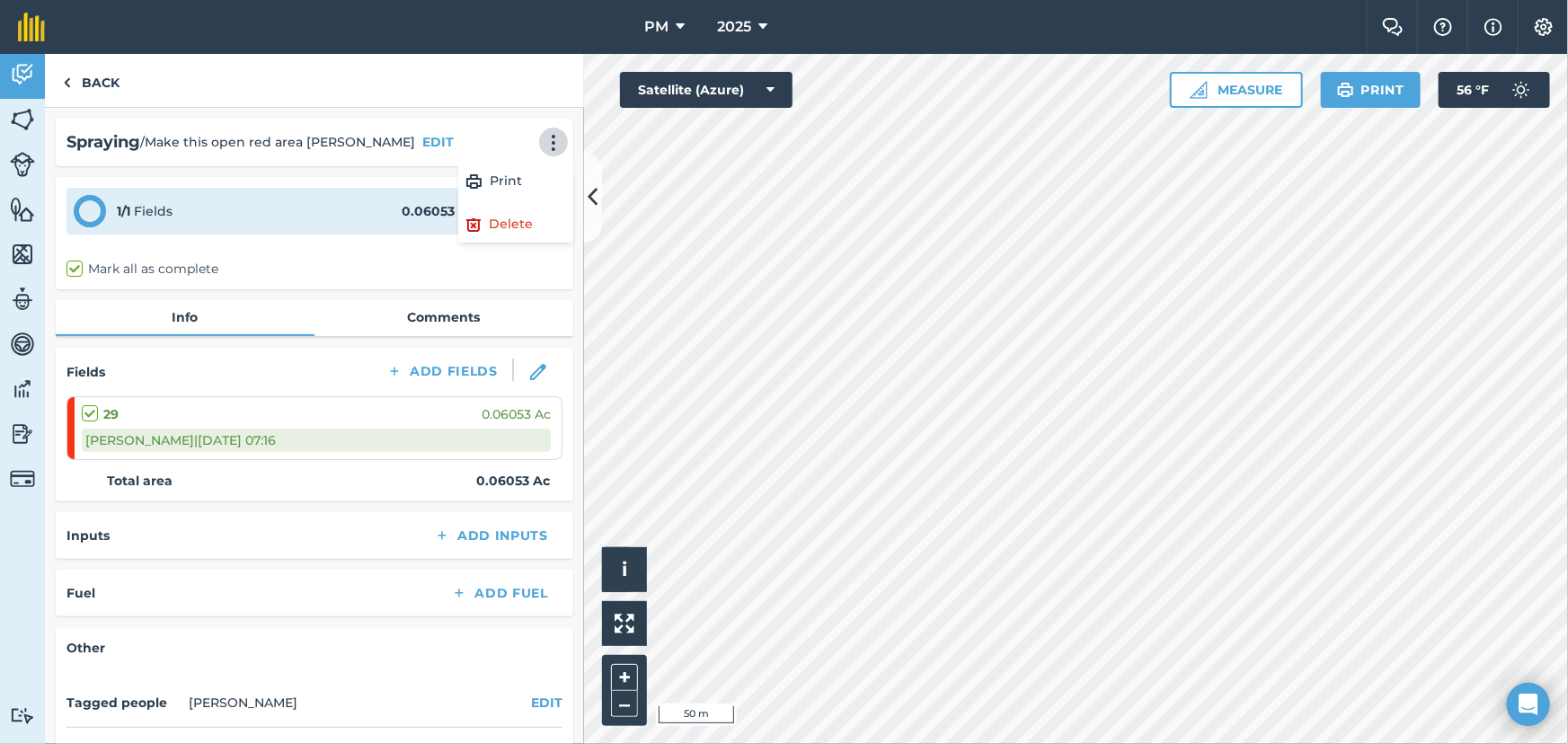
click at [324, 261] on div "Mark all as complete" at bounding box center [314, 269] width 496 height 19
click at [73, 78] on link "Back" at bounding box center [91, 79] width 93 height 53
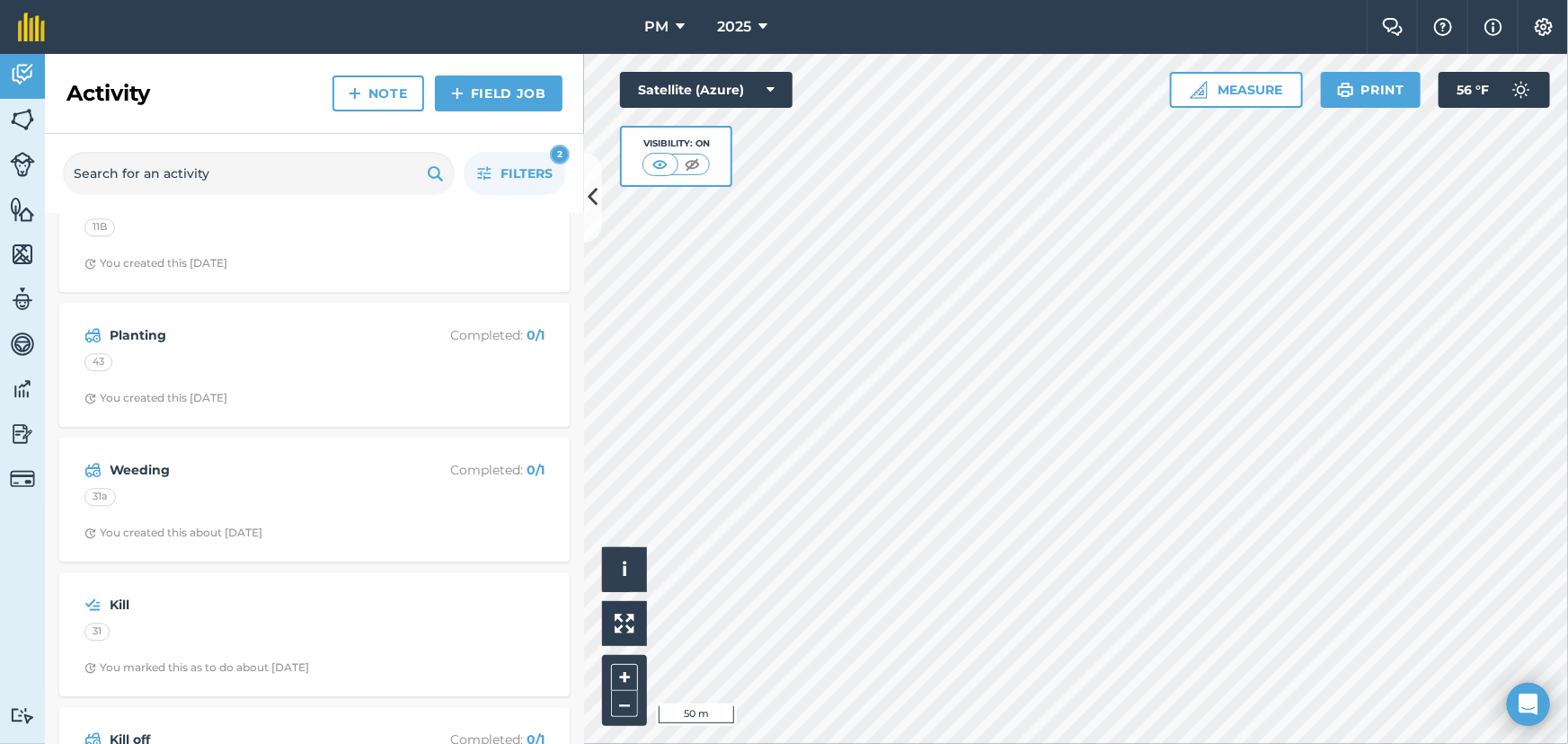
scroll to position [5715, 0]
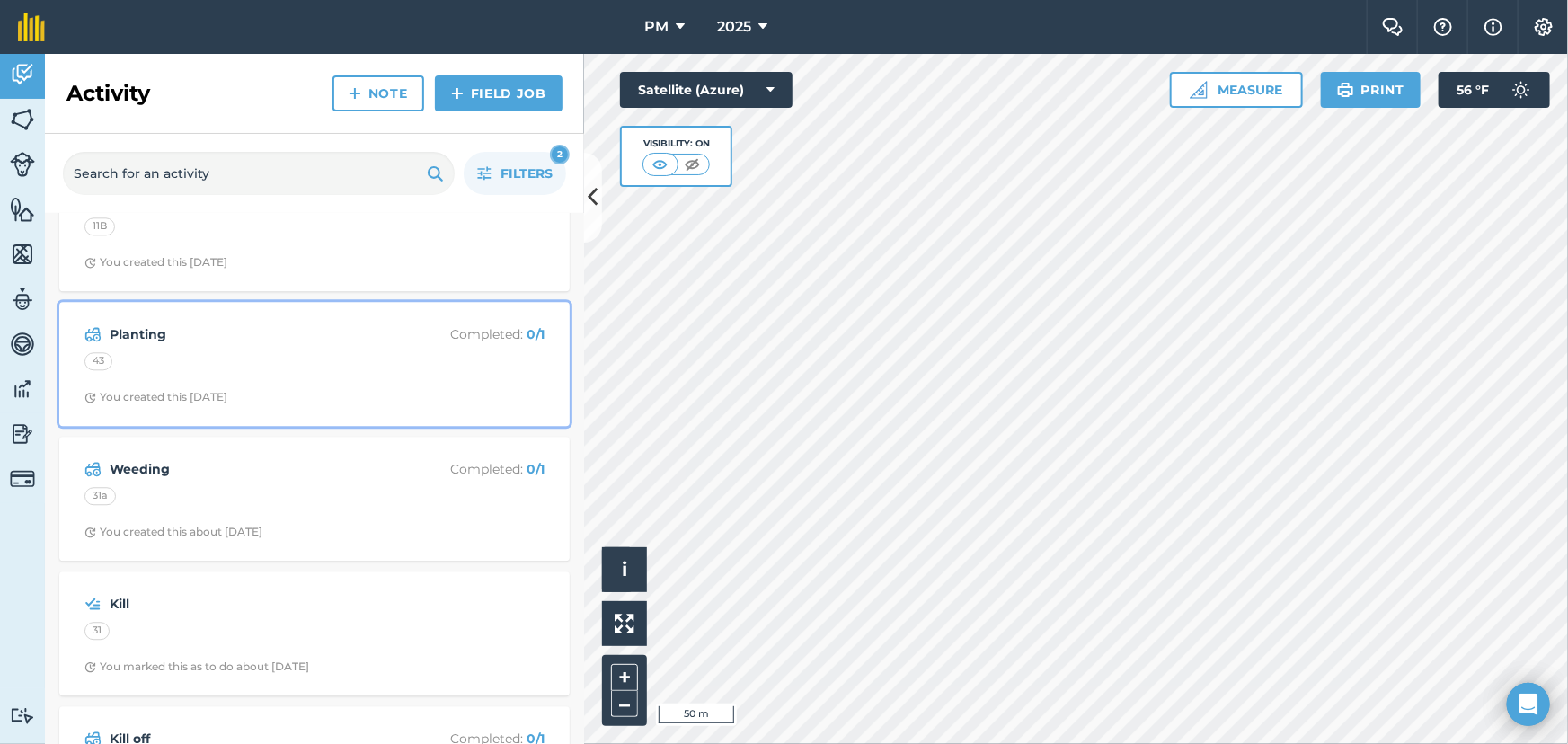
click at [347, 370] on div "43" at bounding box center [314, 364] width 461 height 23
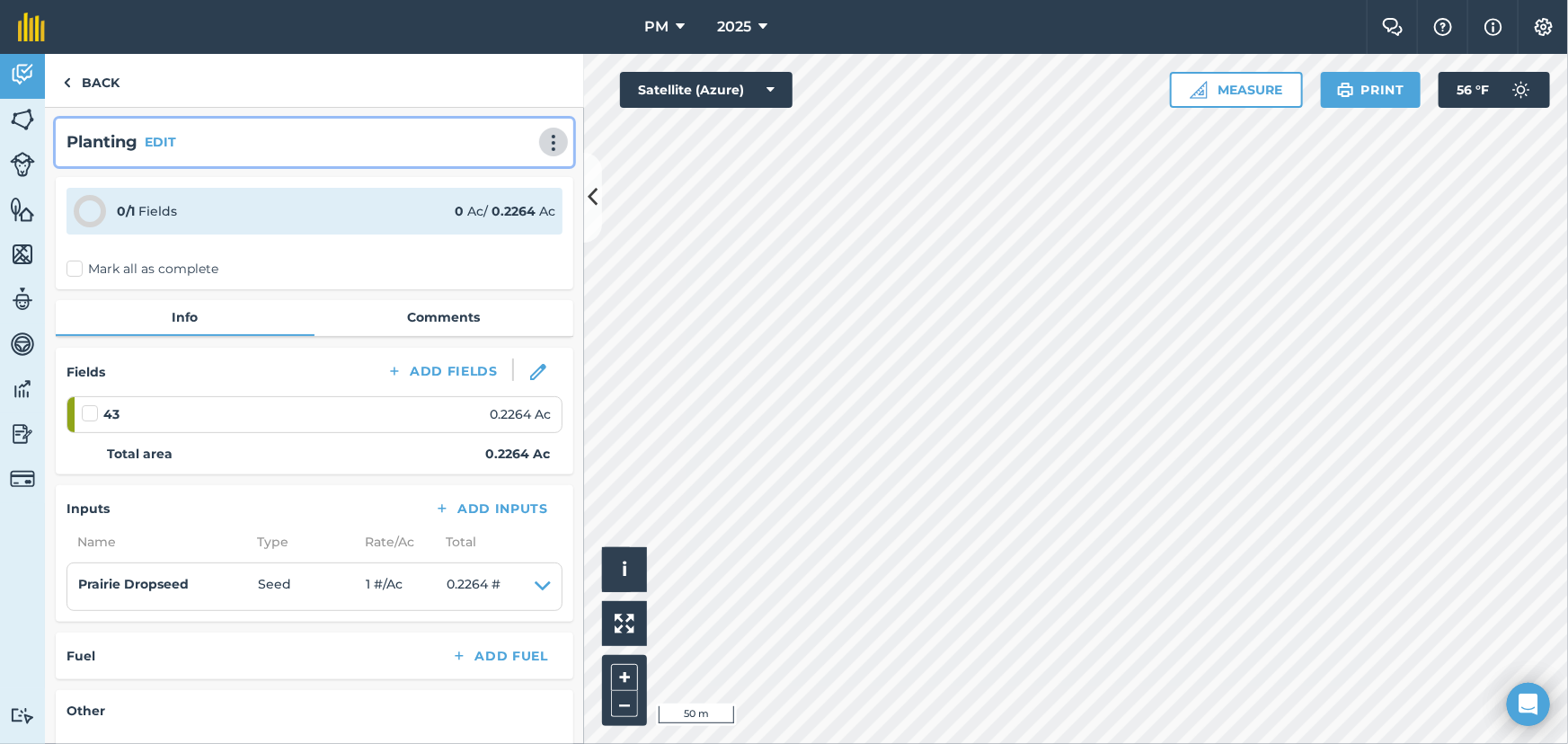
click at [544, 144] on img at bounding box center [553, 142] width 22 height 18
click at [506, 223] on link "Delete" at bounding box center [516, 224] width 115 height 36
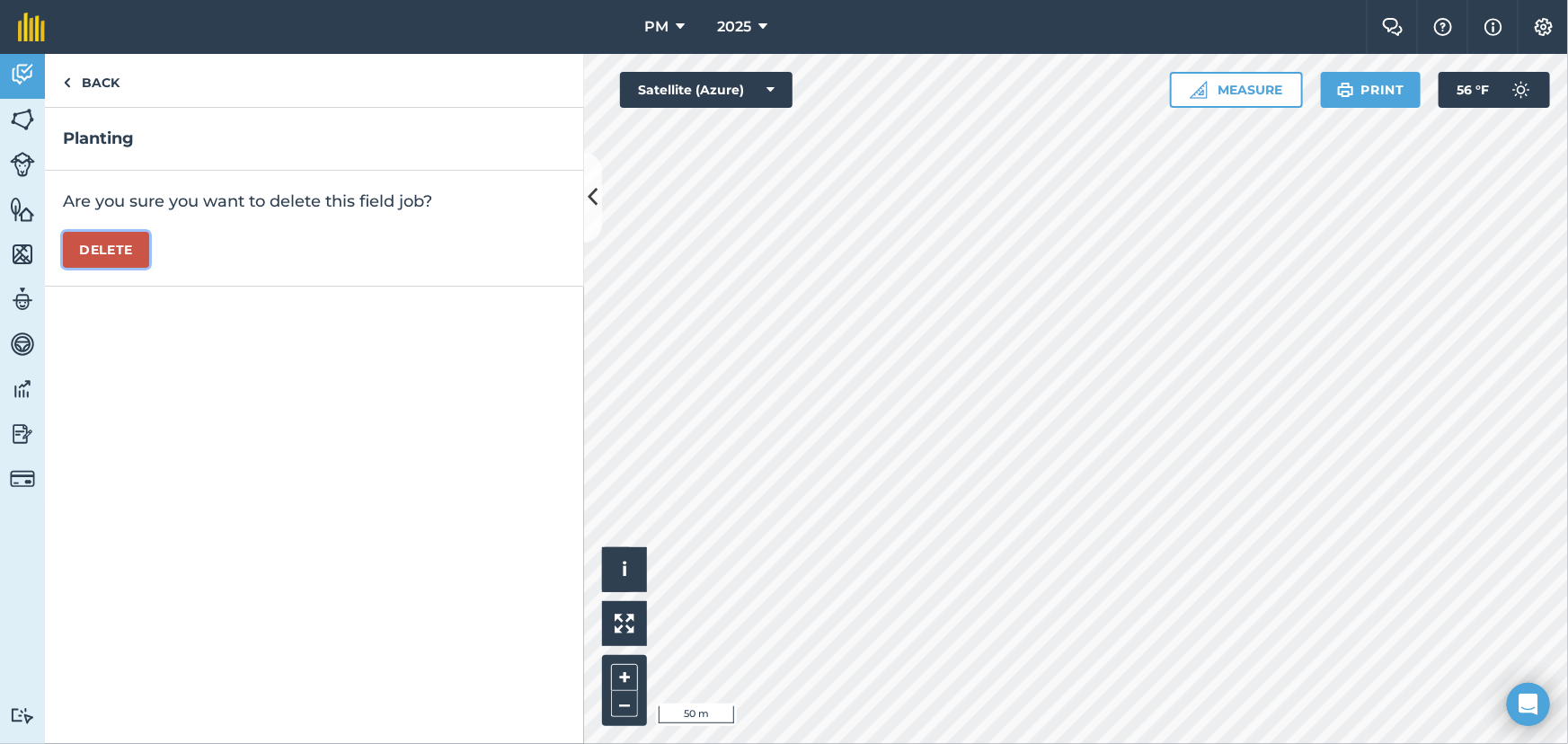
click at [97, 249] on button "Delete" at bounding box center [106, 250] width 86 height 36
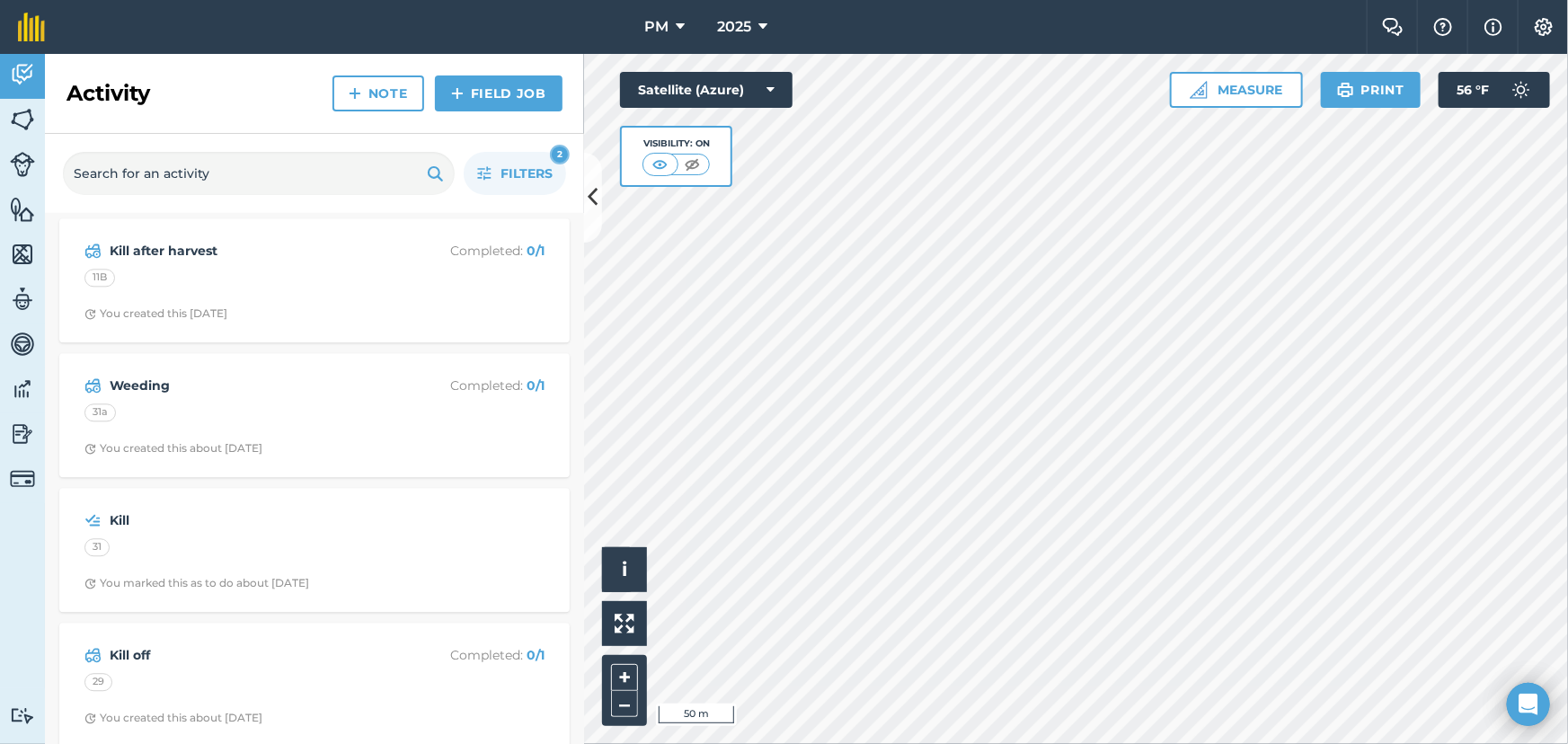
scroll to position [5688, 0]
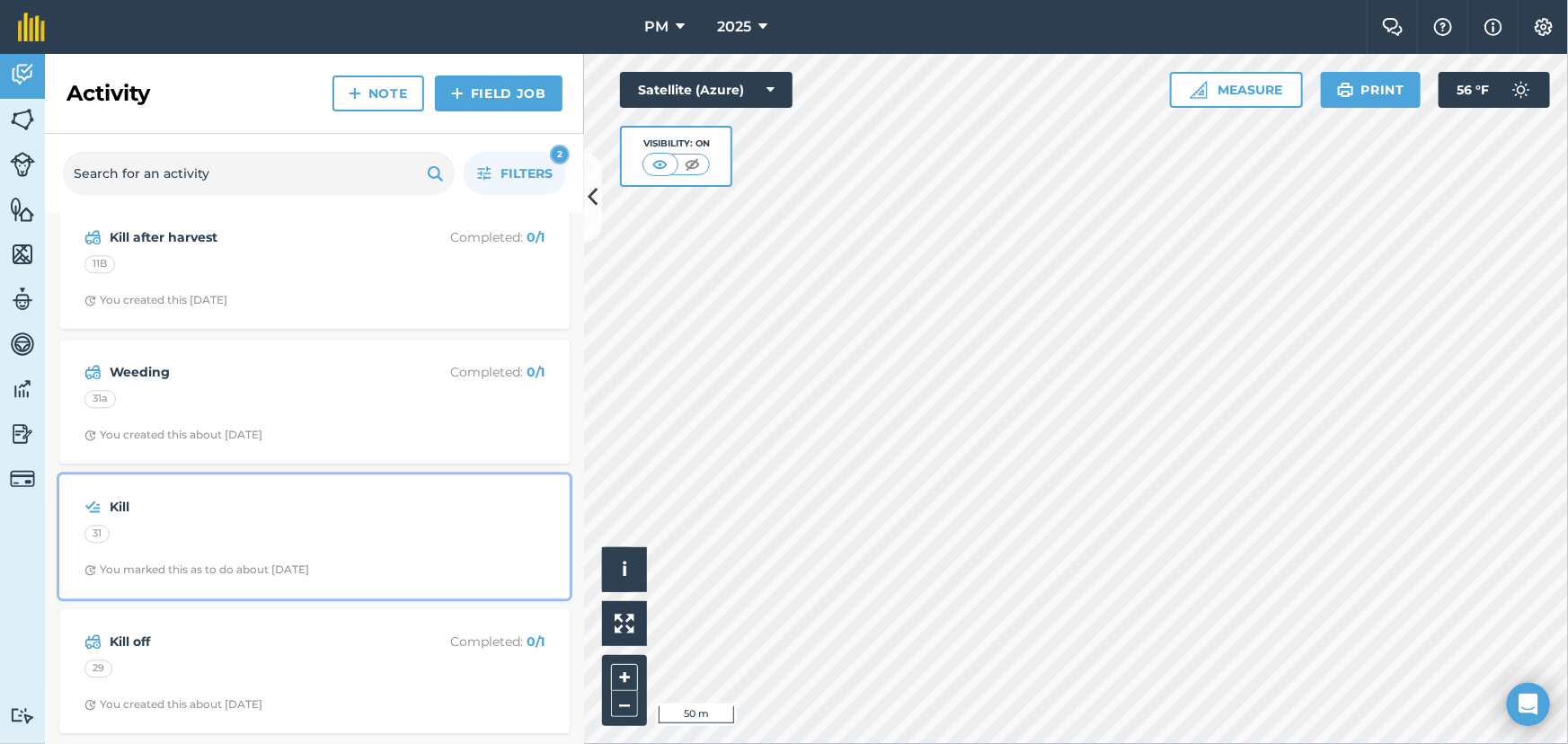
click at [293, 518] on div "Kill 31 You marked this as to do about 2 months ago" at bounding box center [314, 536] width 489 height 102
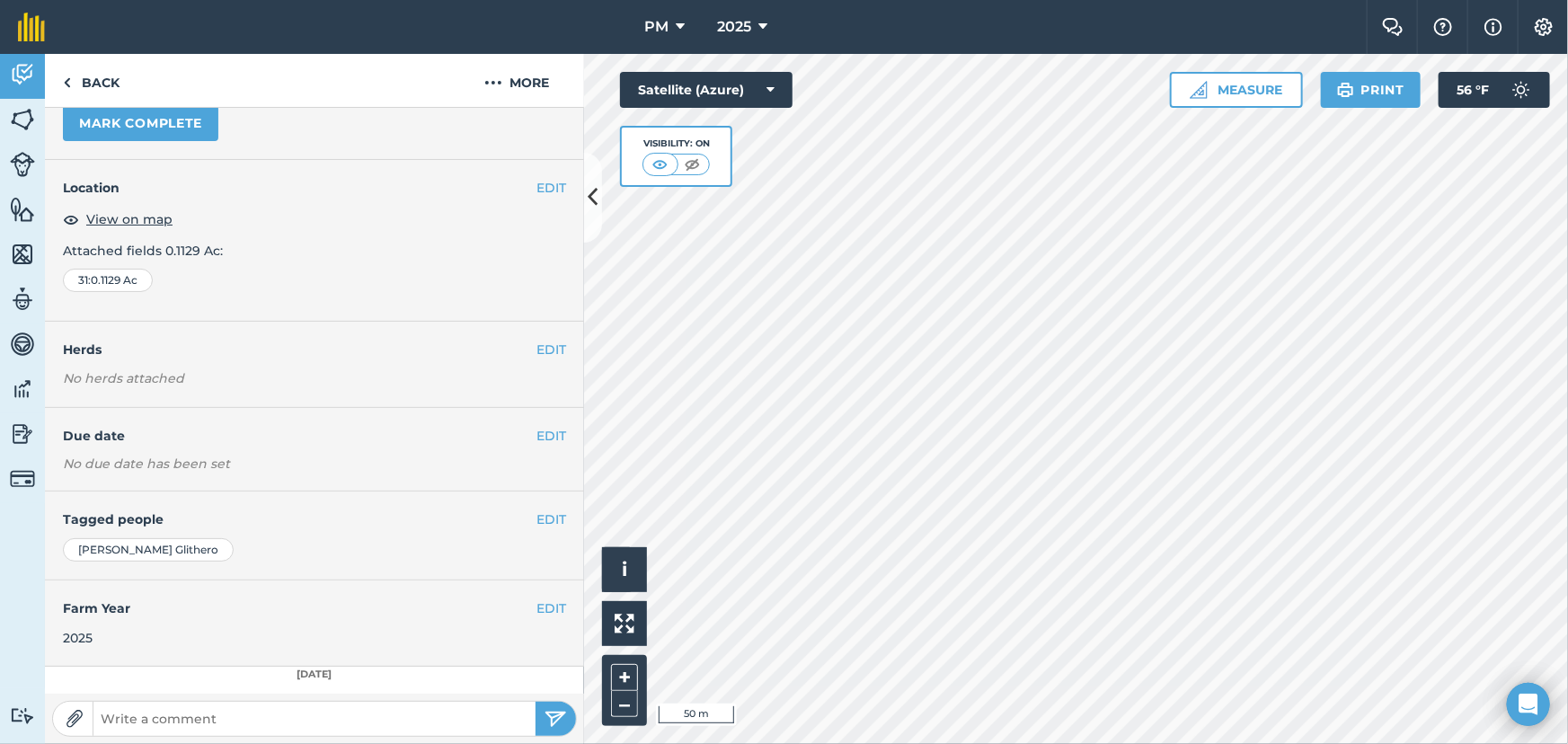
scroll to position [118, 0]
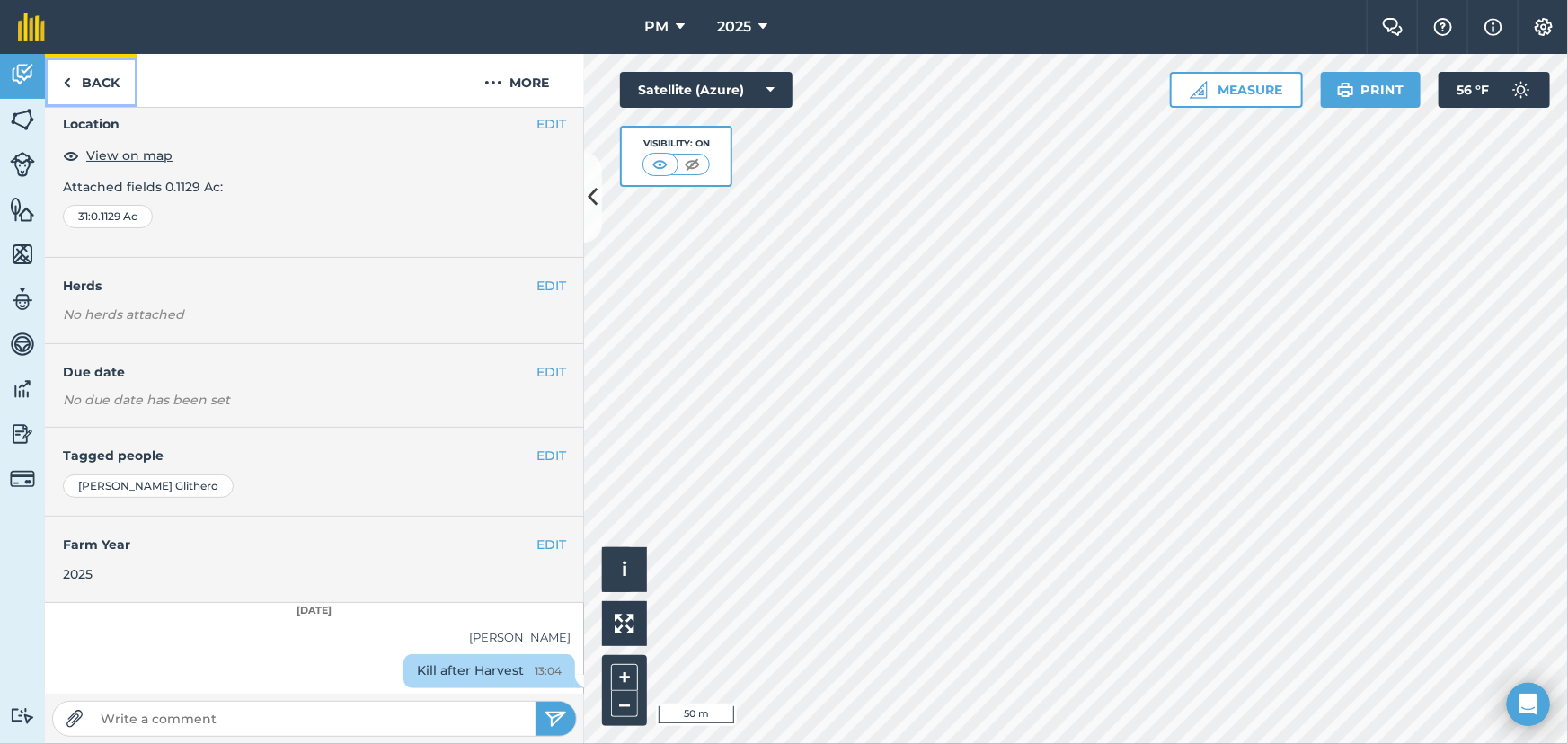
click at [67, 85] on img at bounding box center [67, 82] width 8 height 22
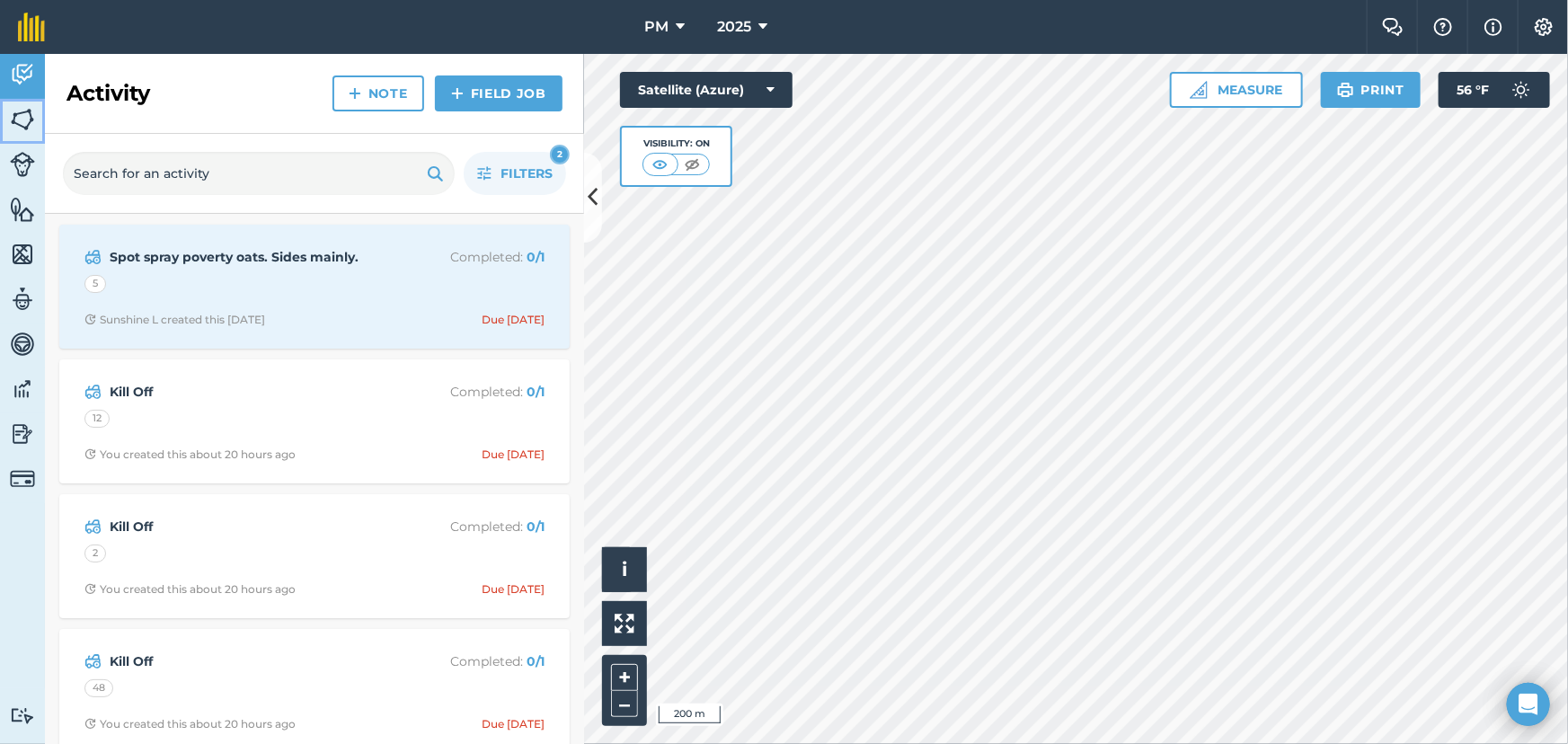
click at [10, 129] on img at bounding box center [22, 119] width 25 height 27
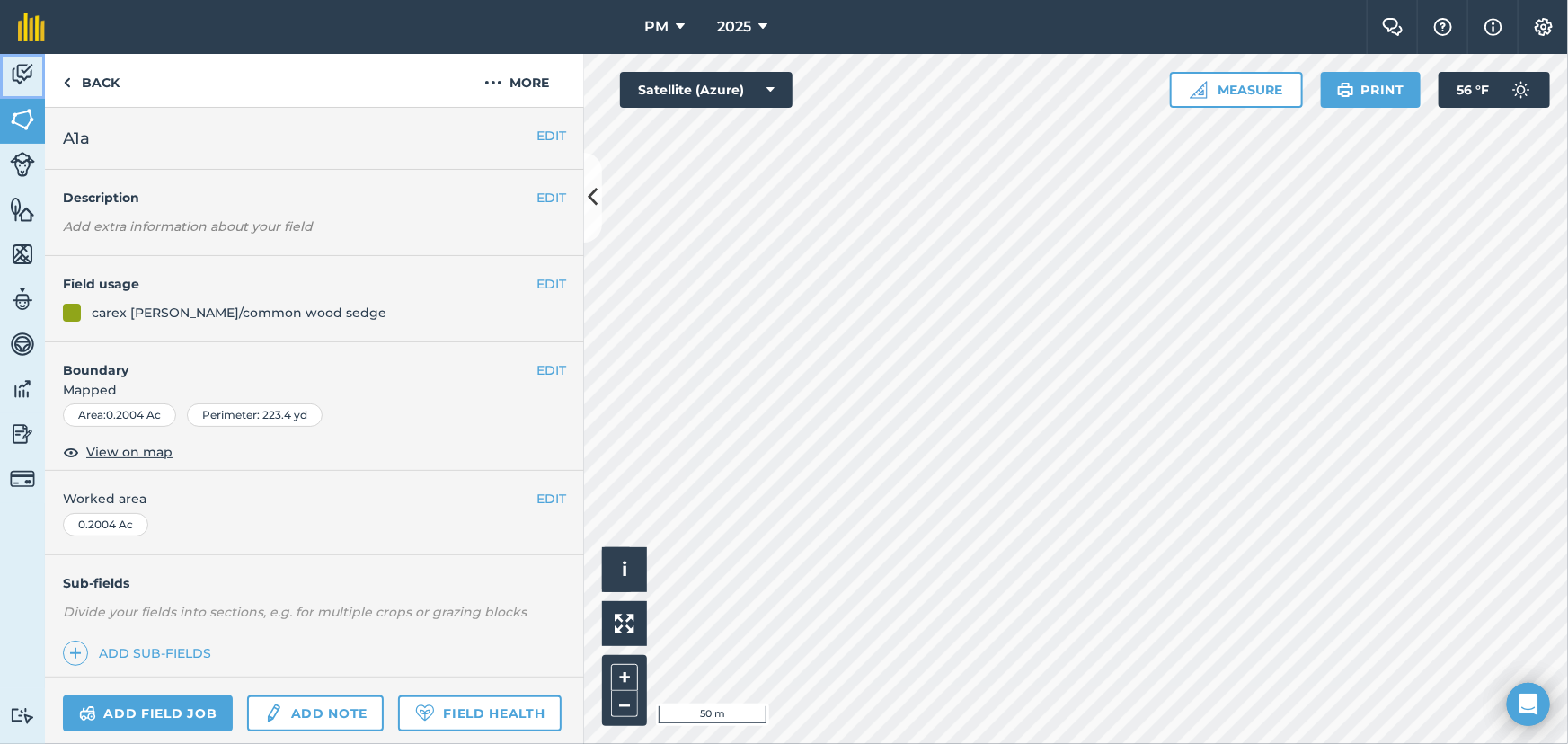
click at [38, 74] on link "Activity" at bounding box center [22, 75] width 45 height 45
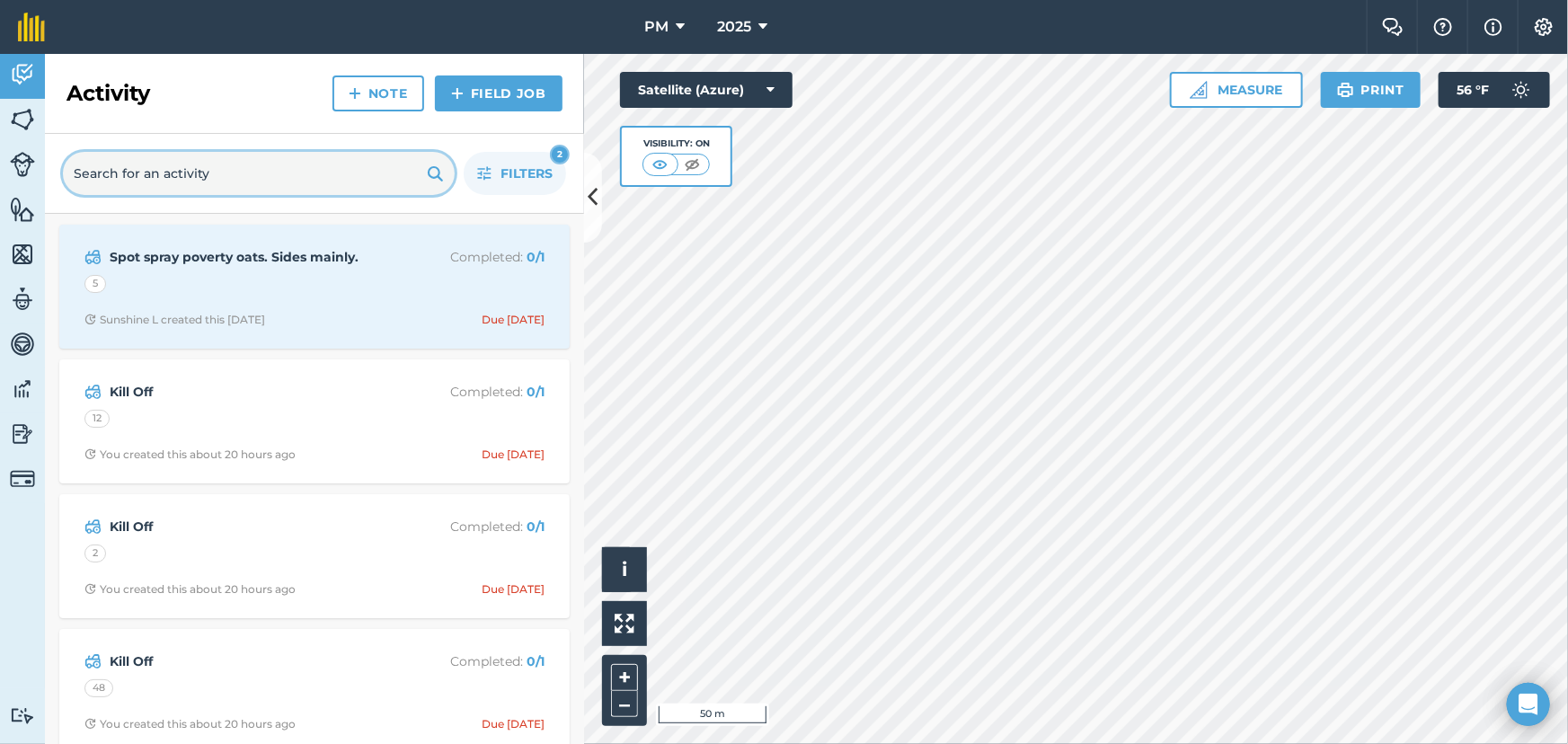
click at [147, 174] on input "text" at bounding box center [259, 173] width 392 height 43
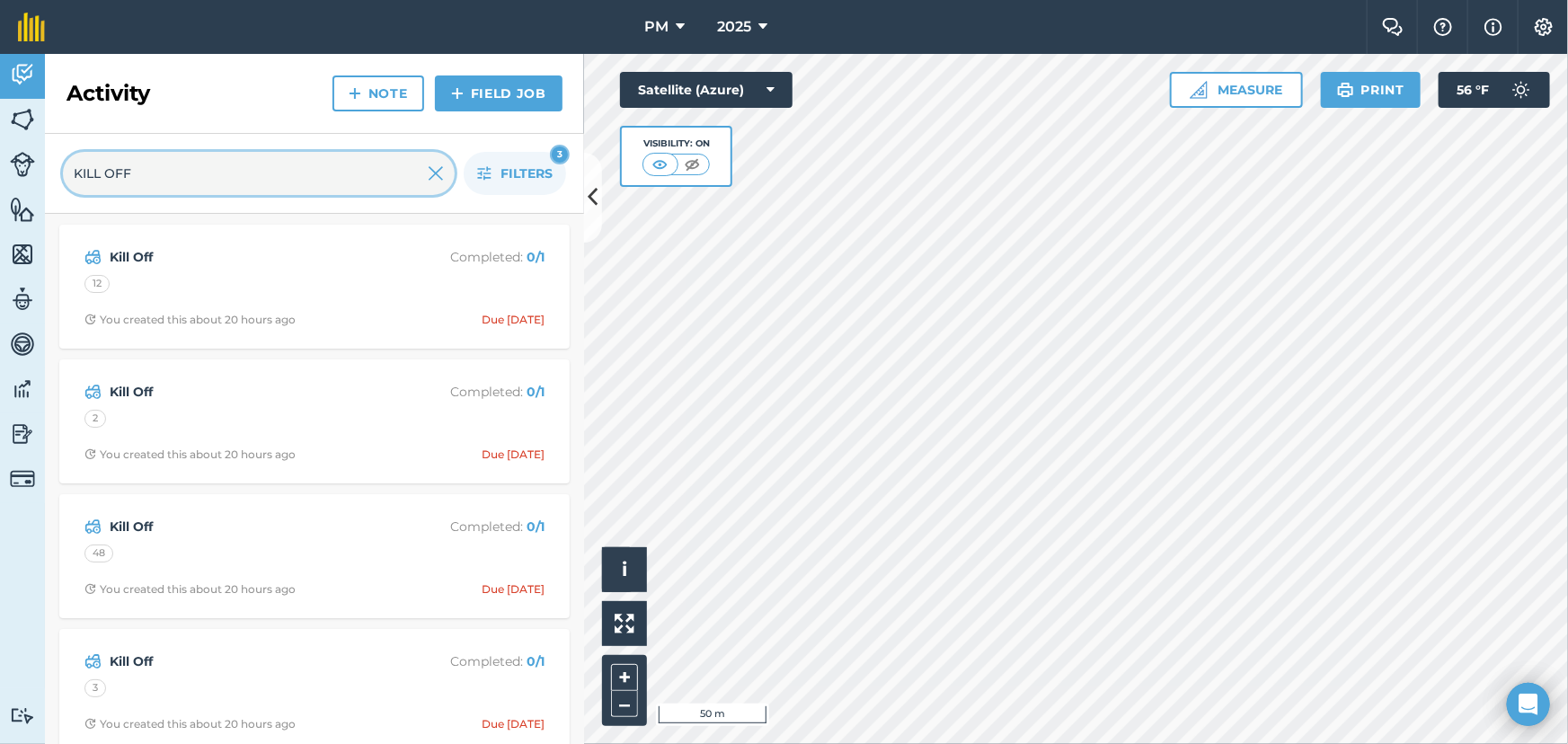
type input "KILL OFF"
click at [508, 170] on span "Filters" at bounding box center [526, 173] width 53 height 20
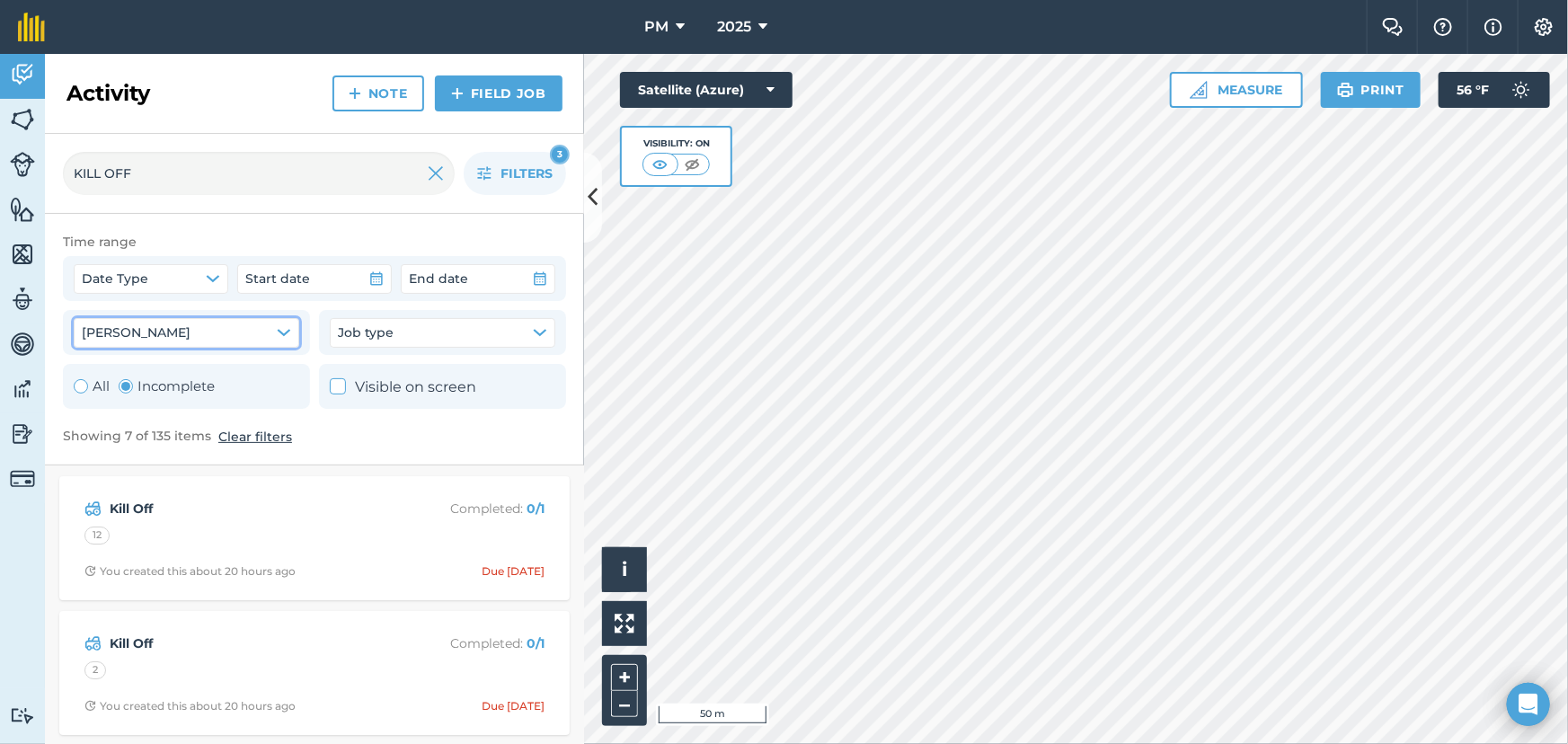
click at [288, 330] on icon "button" at bounding box center [284, 332] width 11 height 6
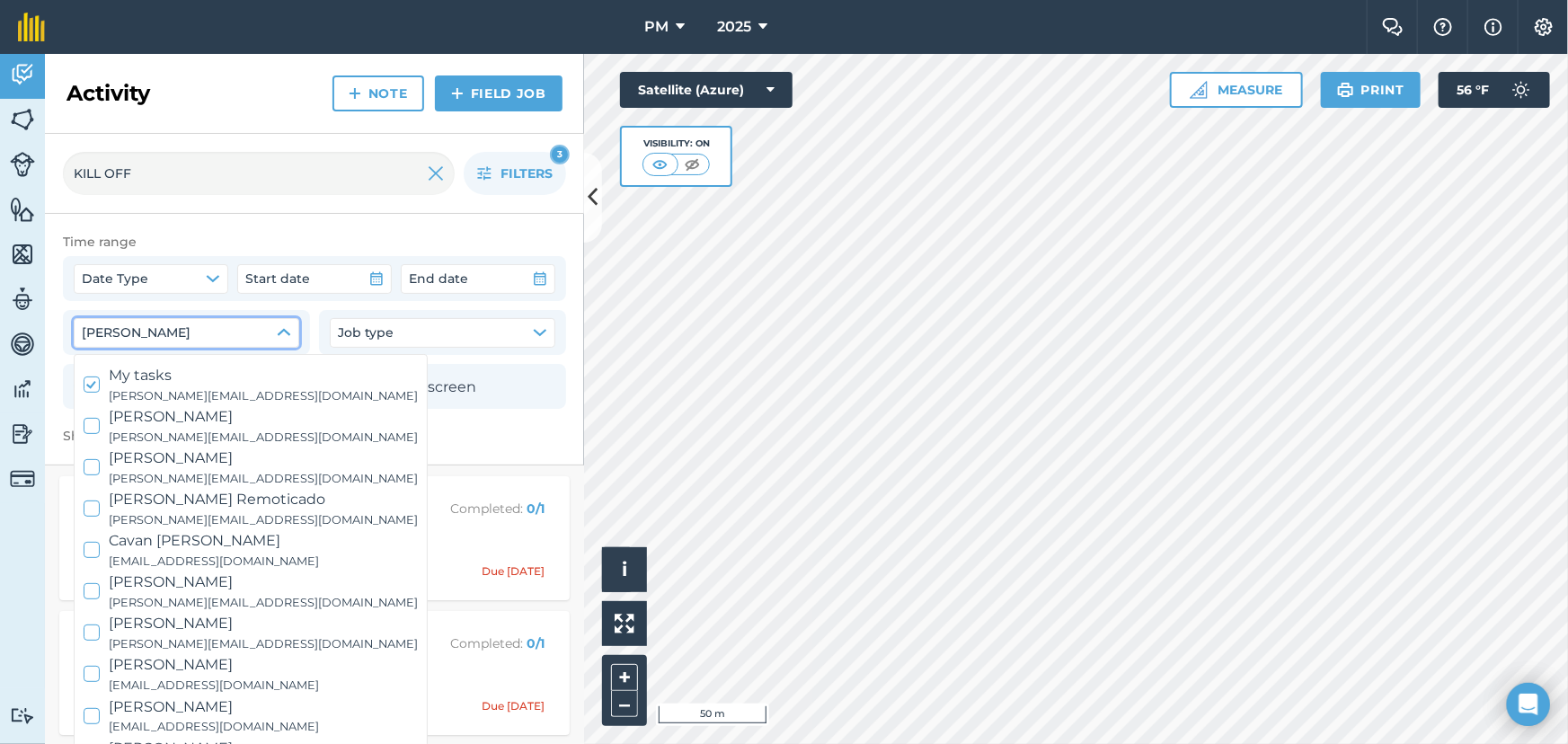
click at [87, 390] on div at bounding box center [91, 384] width 16 height 16
checkbox input "false"
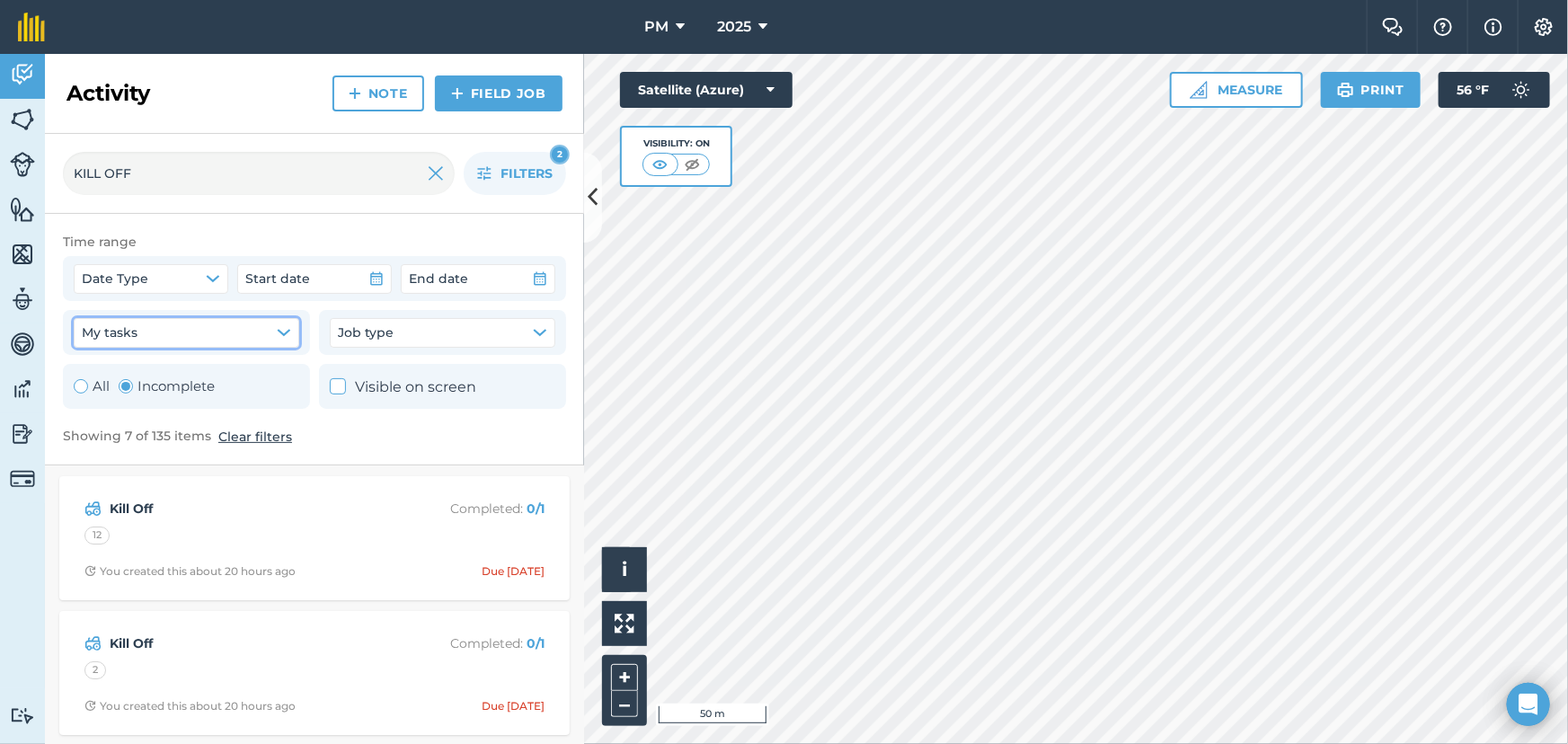
click at [74, 389] on div "Toggle Activity" at bounding box center [80, 386] width 14 height 14
radio input "true"
click at [256, 432] on button "Clear filters" at bounding box center [260, 436] width 74 height 20
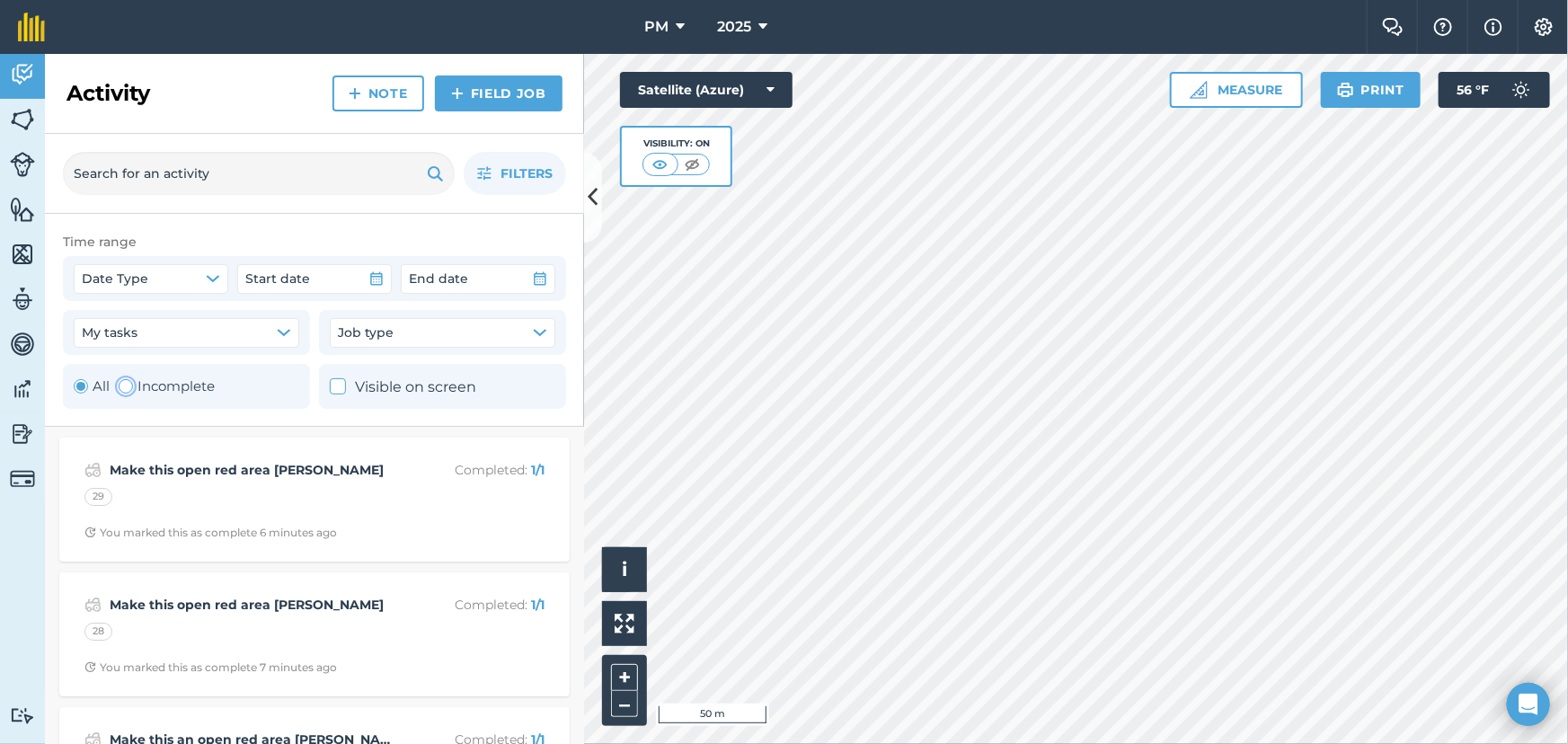
click at [127, 385] on div "Toggle Activity" at bounding box center [125, 386] width 14 height 14
radio input "false"
radio input "true"
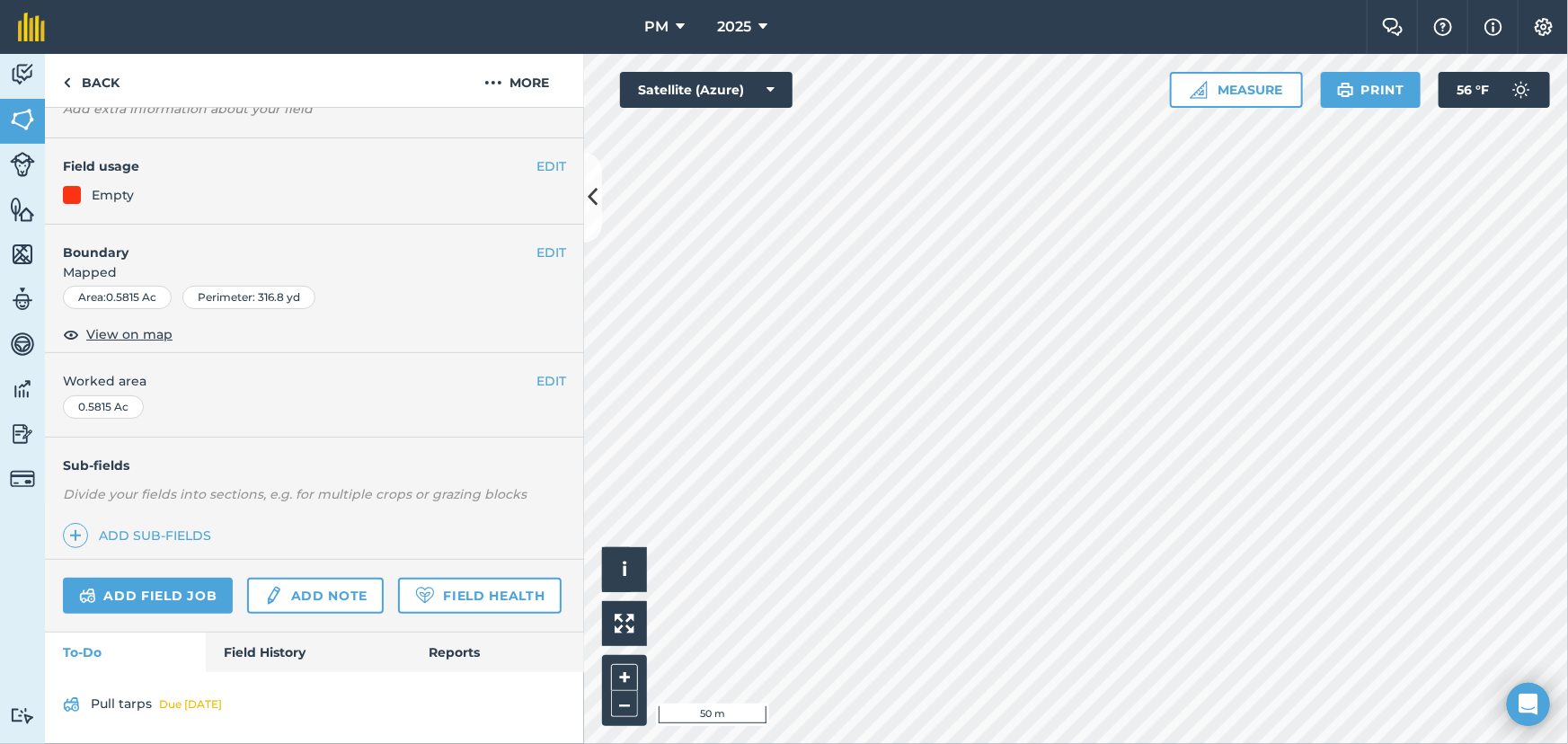
scroll to position [166, 0]
click at [26, 119] on img at bounding box center [22, 119] width 25 height 27
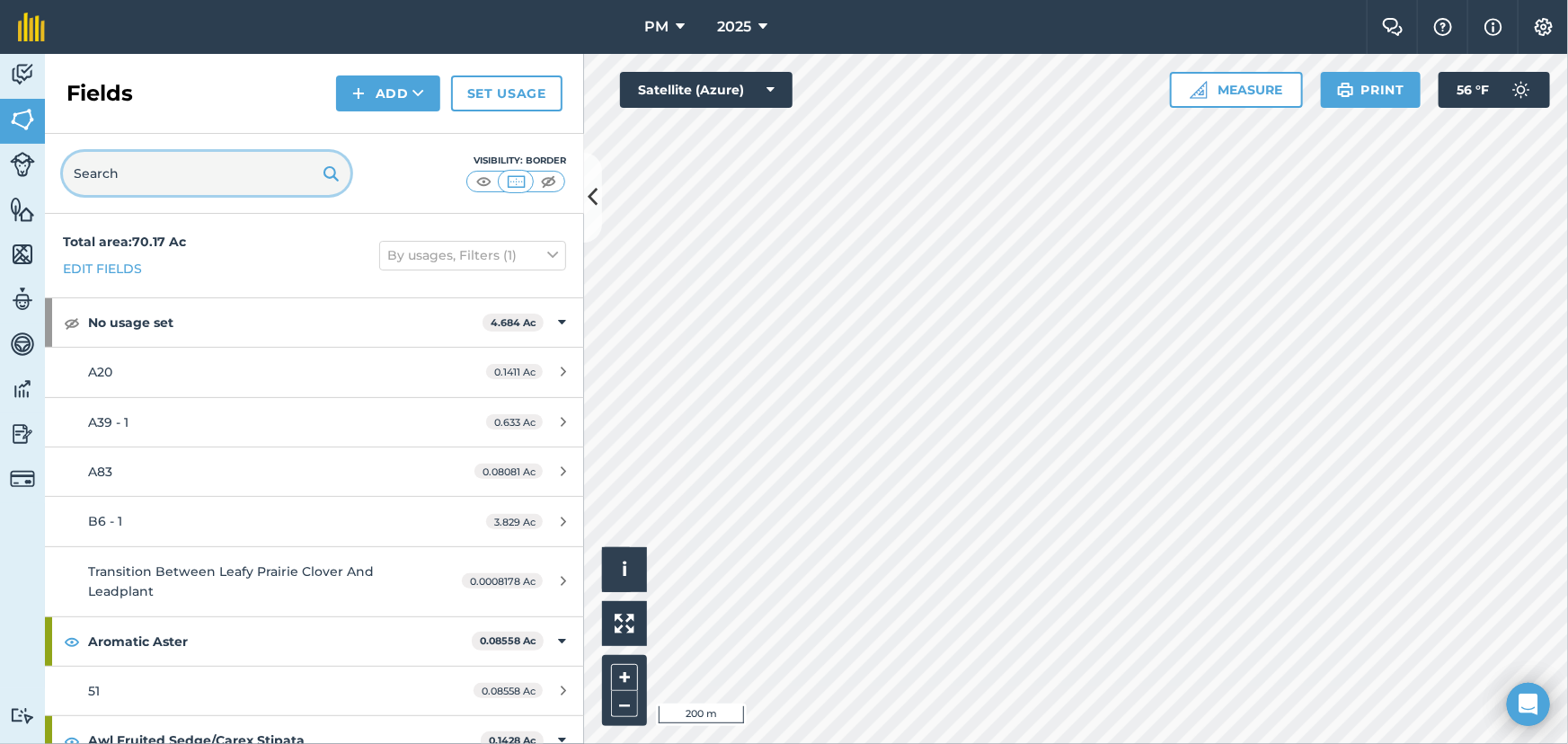
click at [120, 176] on input "text" at bounding box center [206, 173] width 288 height 43
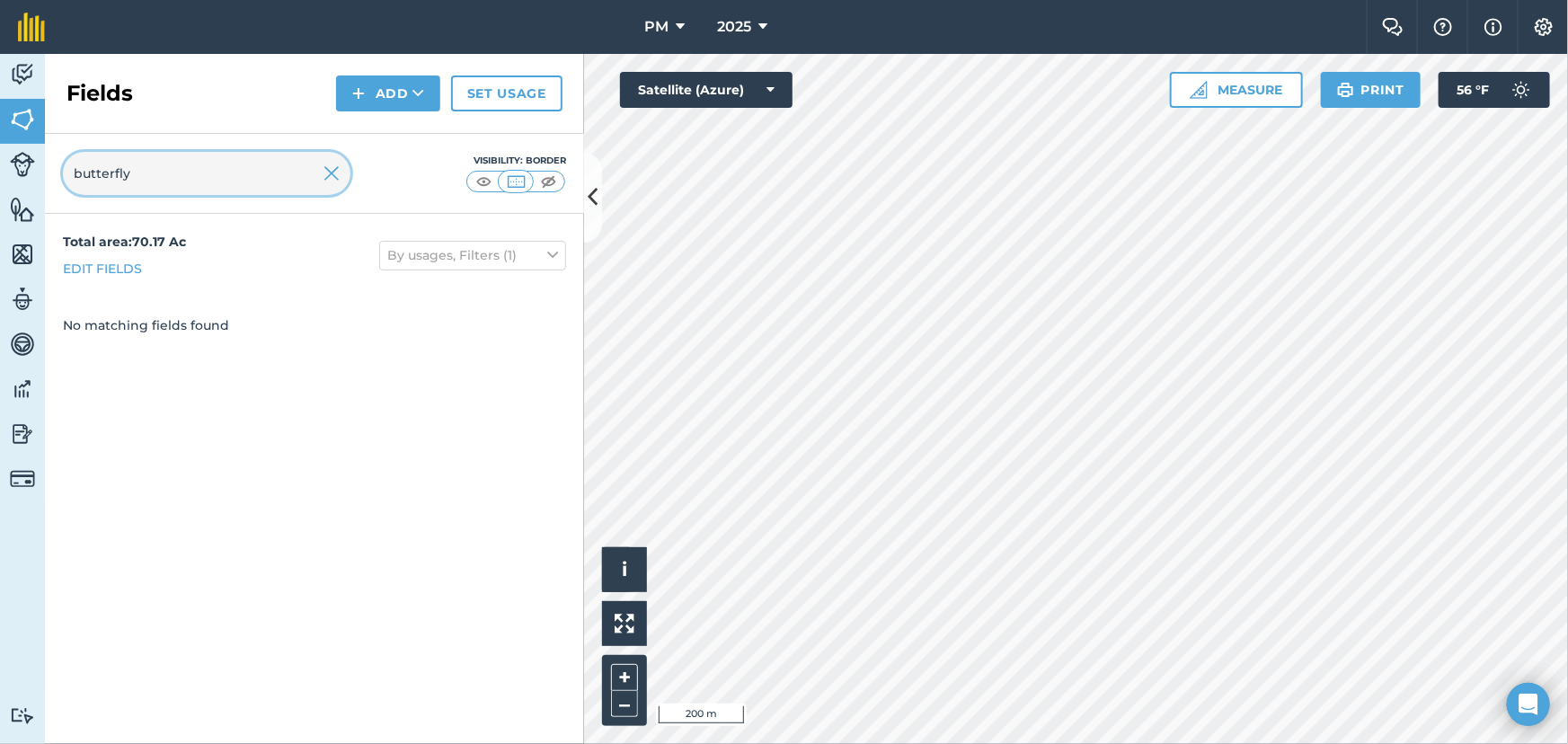
type input "butterfly"
click at [333, 175] on img at bounding box center [332, 173] width 16 height 22
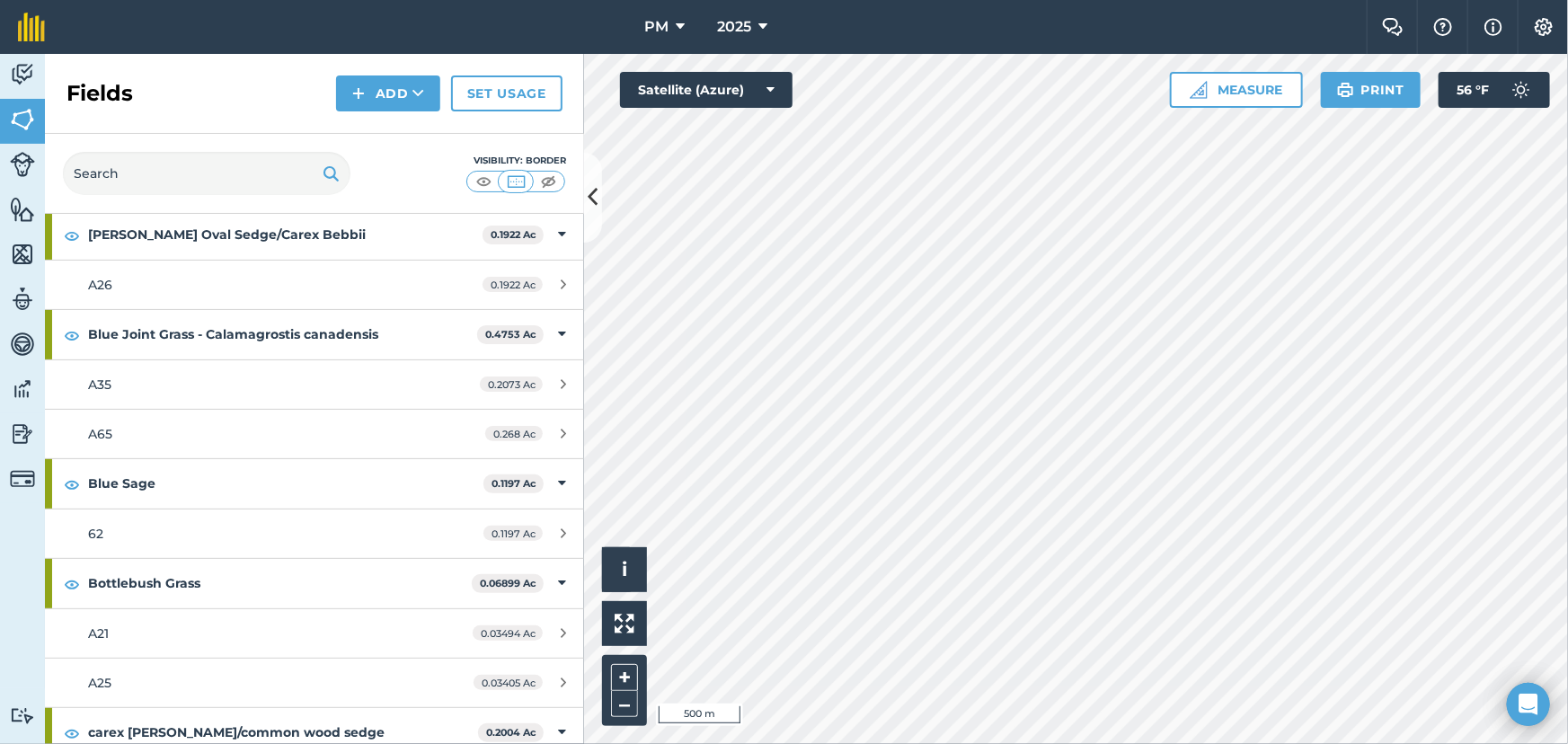
scroll to position [653, 0]
click at [1400, 100] on div "Hello i © 2025 TomTom, Microsoft 500 m + – Satellite (Azure) Measure Print 56 °…" at bounding box center [1076, 398] width 984 height 690
